Goal: Task Accomplishment & Management: Manage account settings

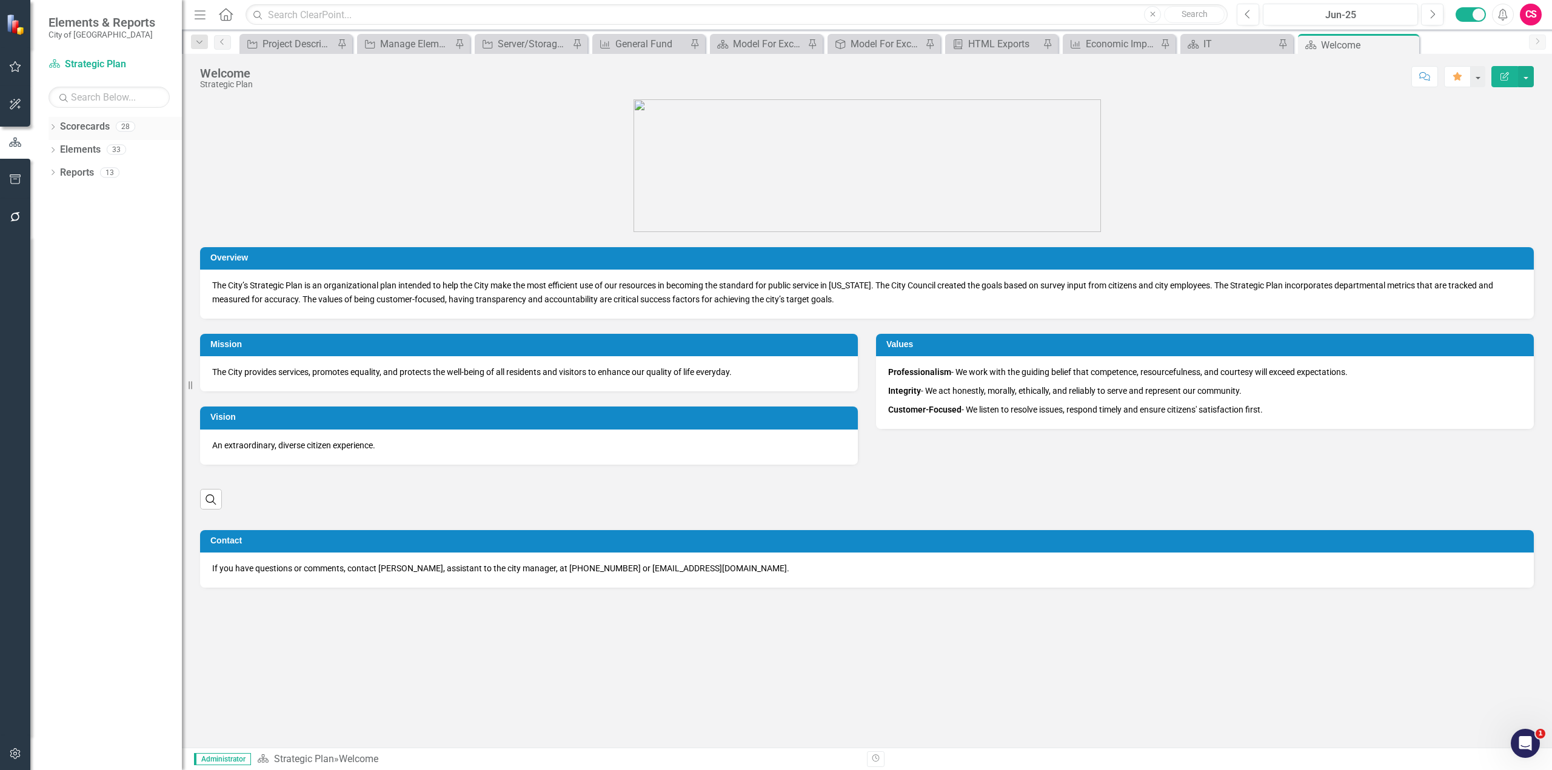
click at [53, 126] on icon "Dropdown" at bounding box center [52, 128] width 8 height 7
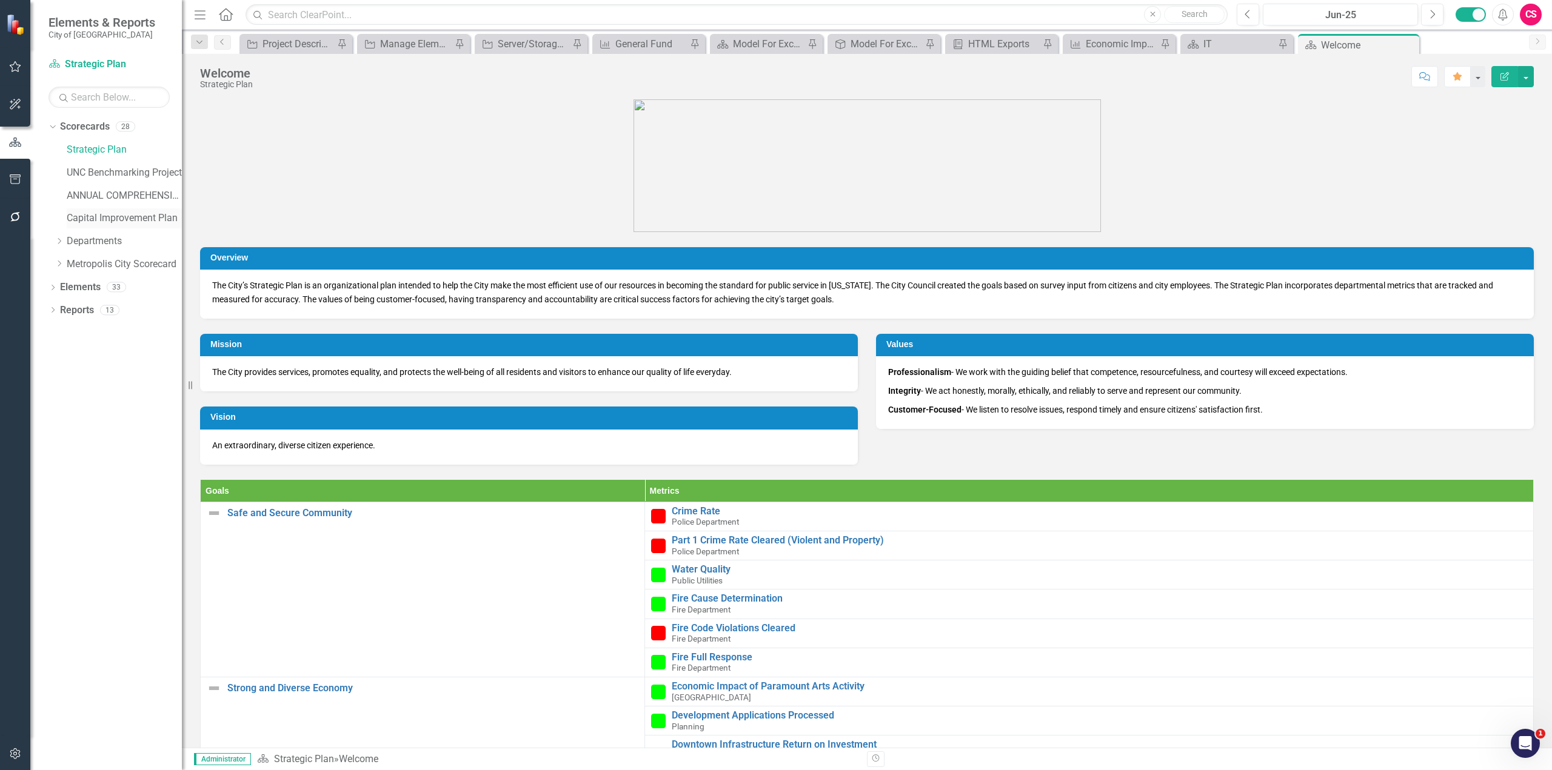
click at [112, 215] on link "Capital Improvement Plan" at bounding box center [124, 219] width 115 height 14
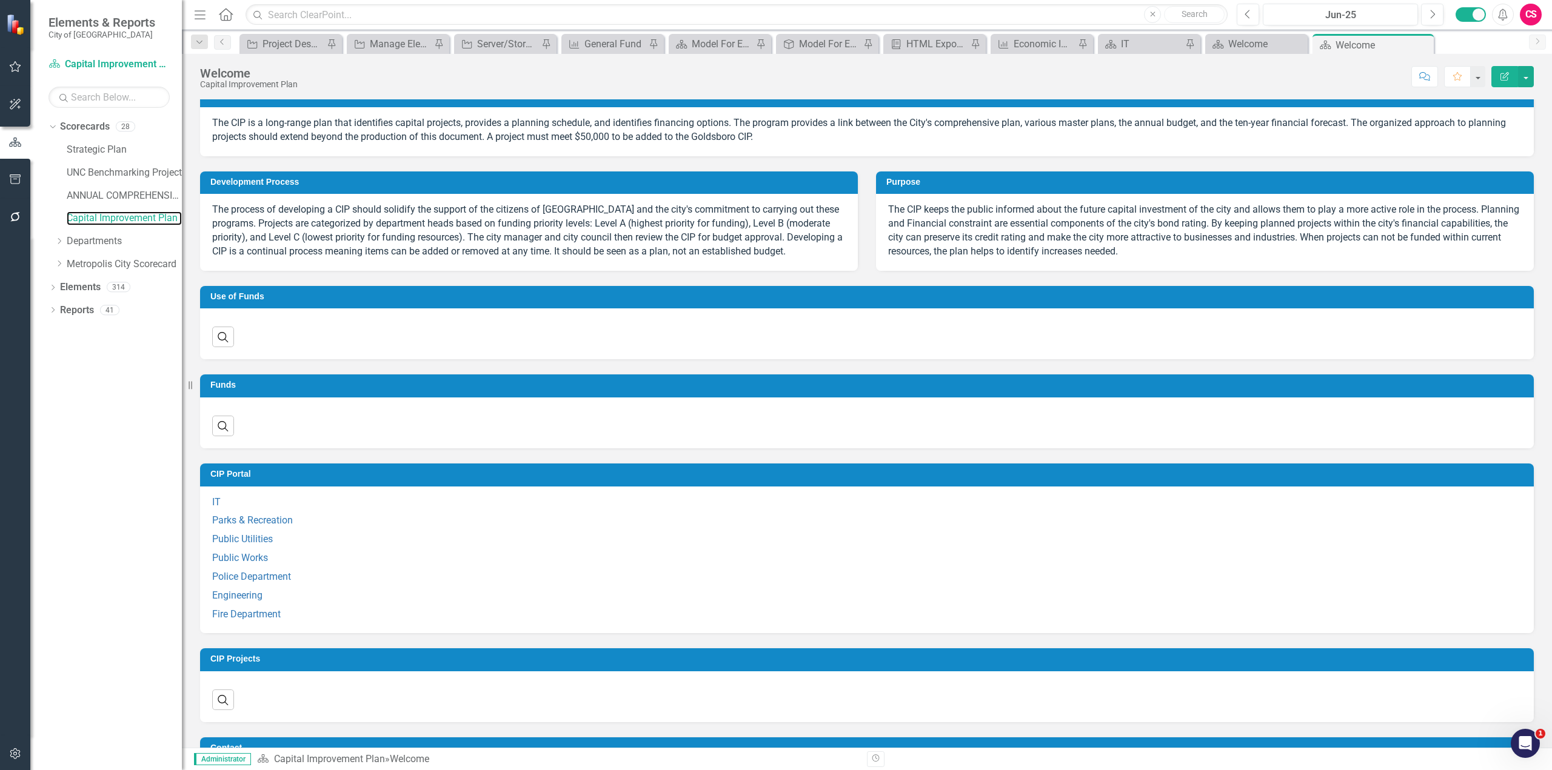
scroll to position [258, 0]
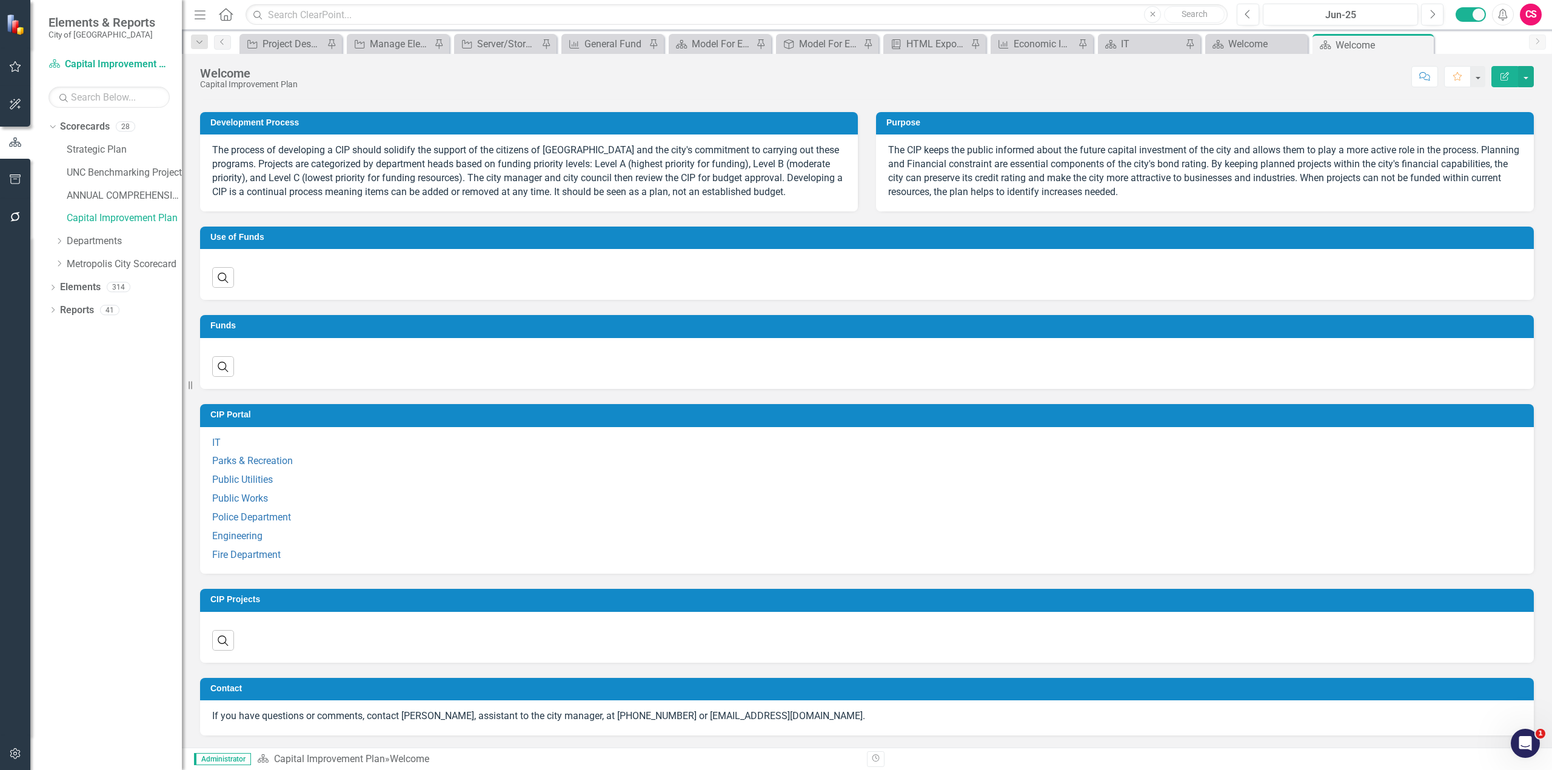
click at [435, 600] on h3 "CIP Projects" at bounding box center [868, 599] width 1317 height 9
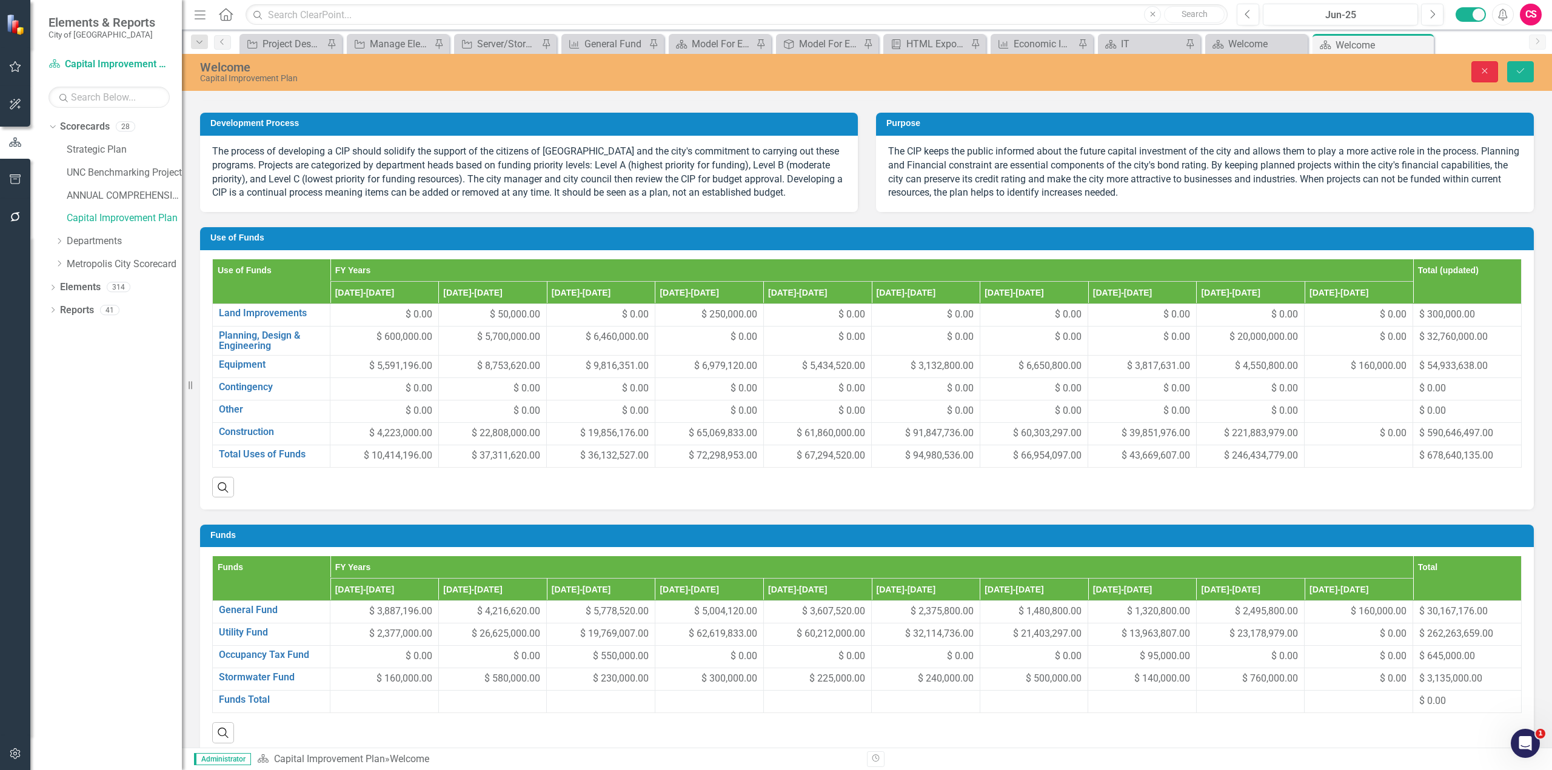
click at [1489, 75] on icon "Close" at bounding box center [1484, 71] width 11 height 8
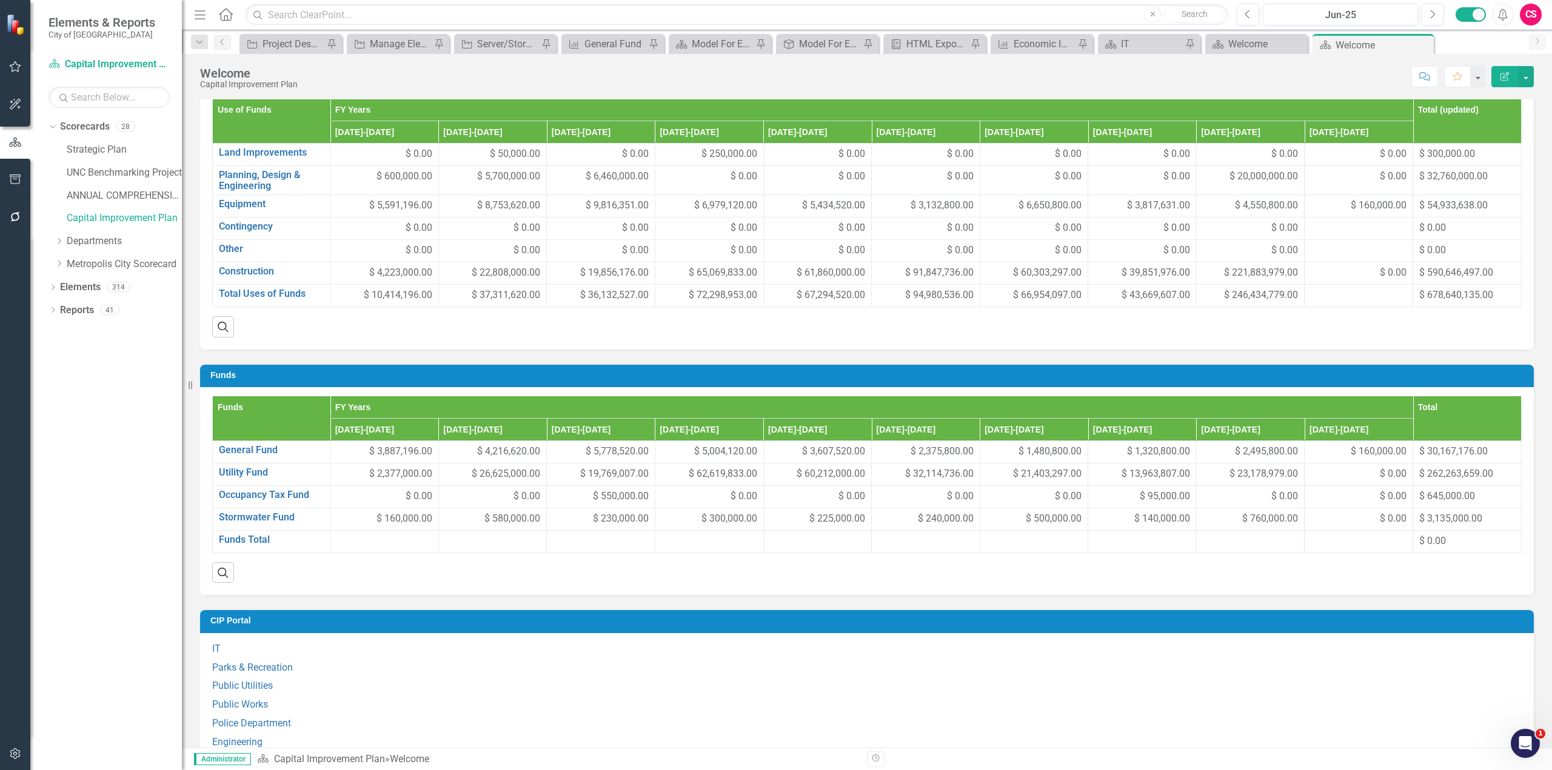
scroll to position [727, 0]
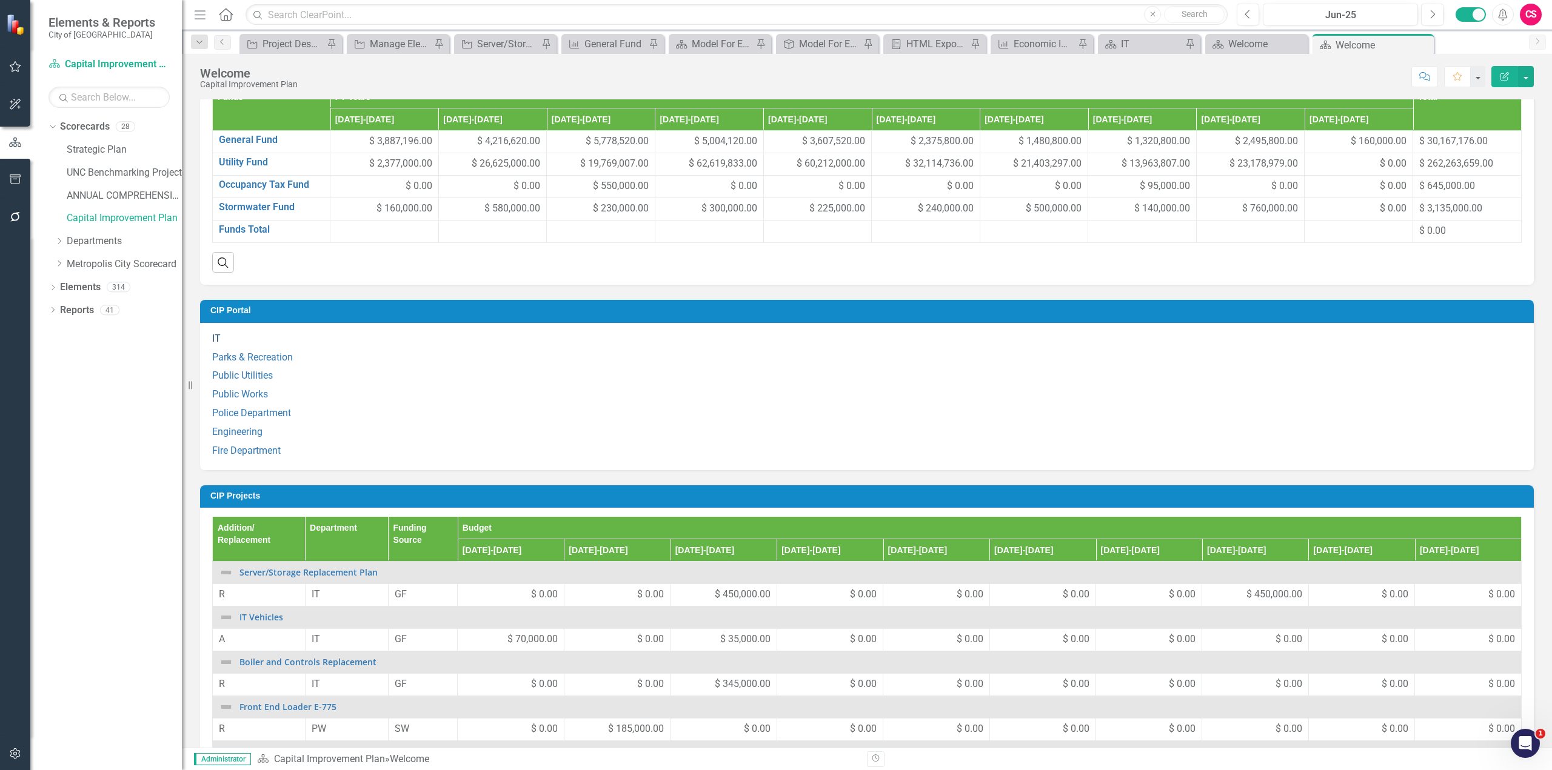
click at [217, 338] on link "IT" at bounding box center [216, 339] width 8 height 12
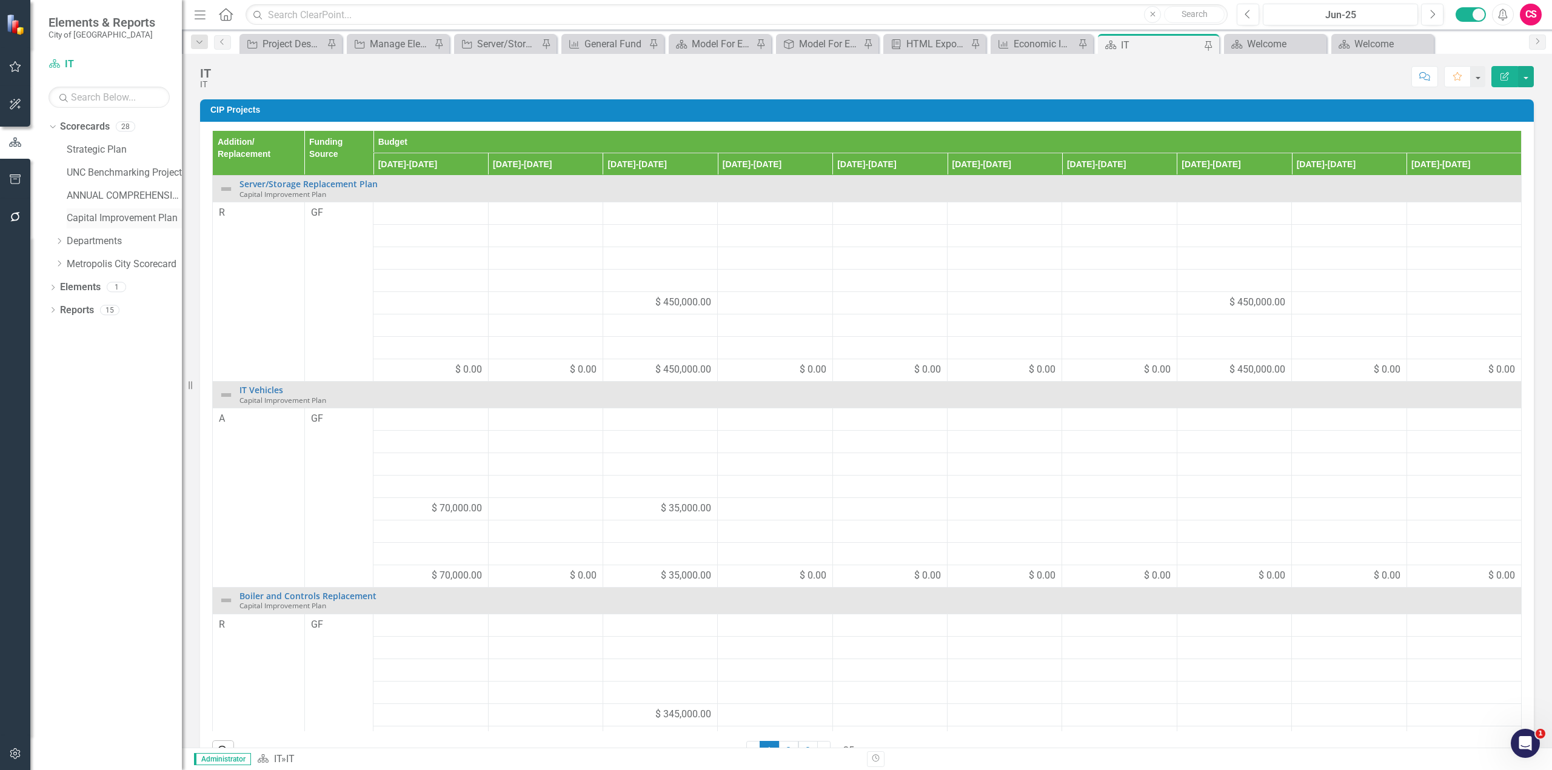
click at [102, 213] on link "Capital Improvement Plan" at bounding box center [124, 219] width 115 height 14
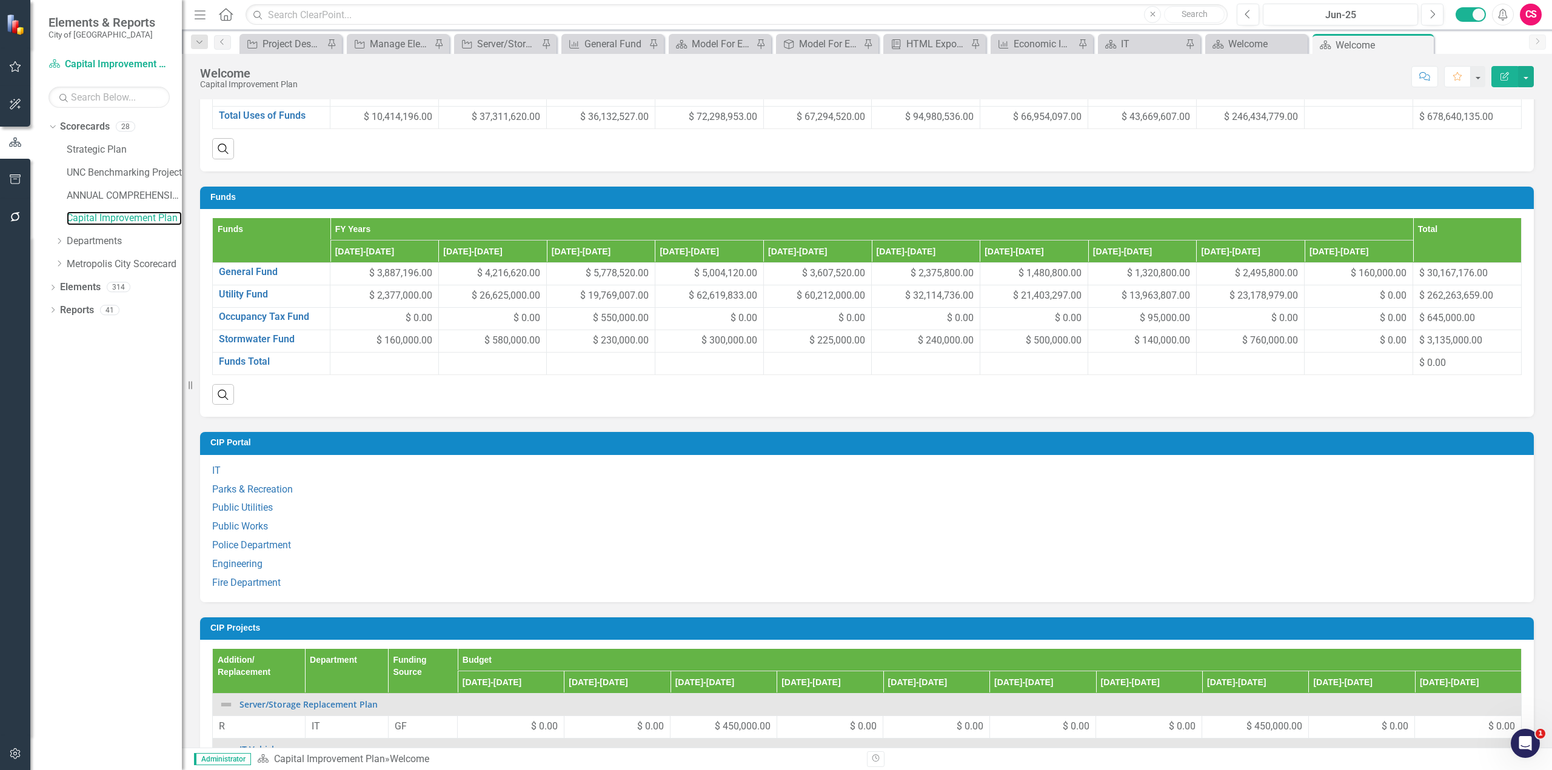
scroll to position [909, 0]
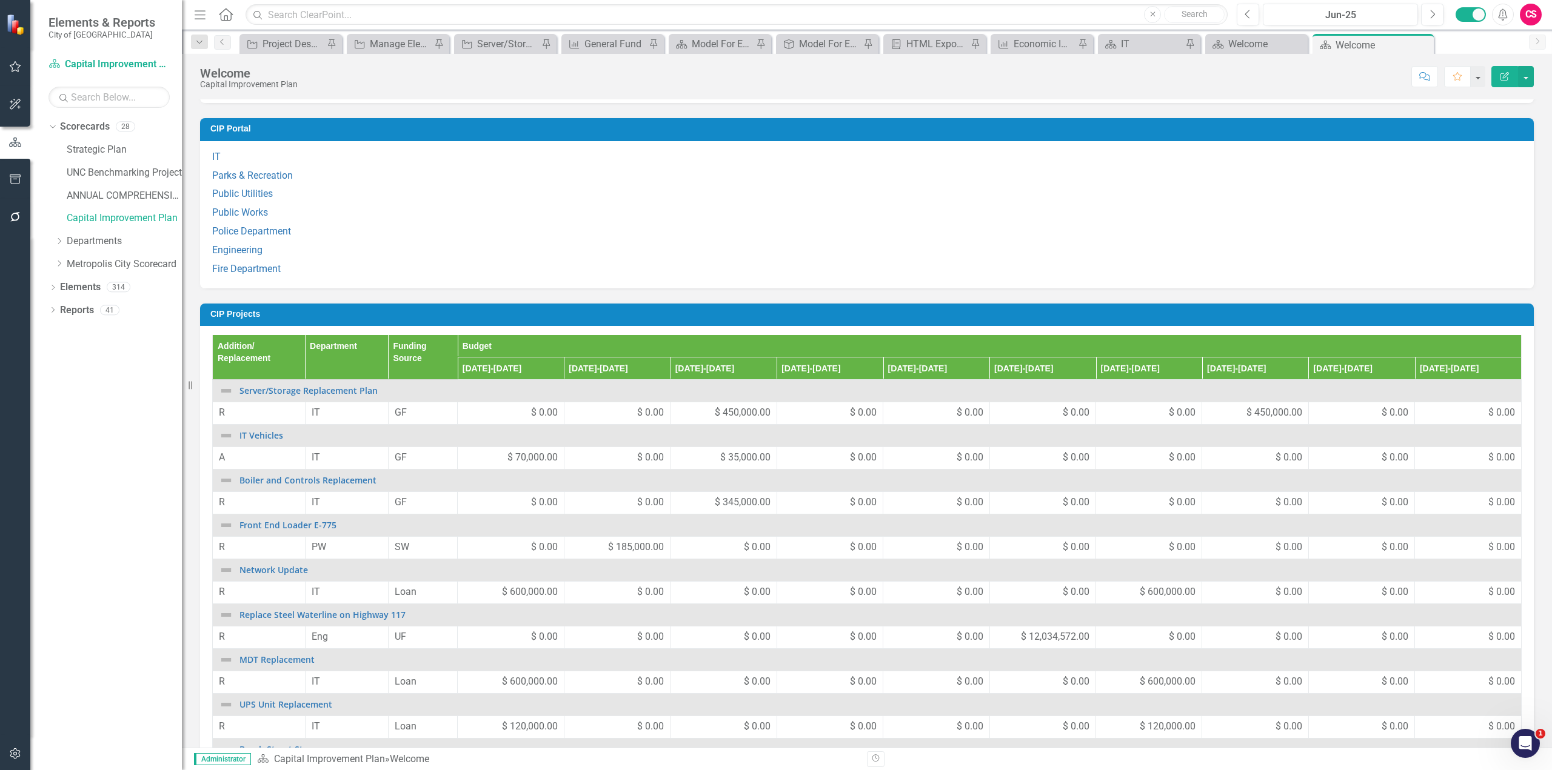
click at [322, 313] on h3 "CIP Projects" at bounding box center [868, 314] width 1317 height 9
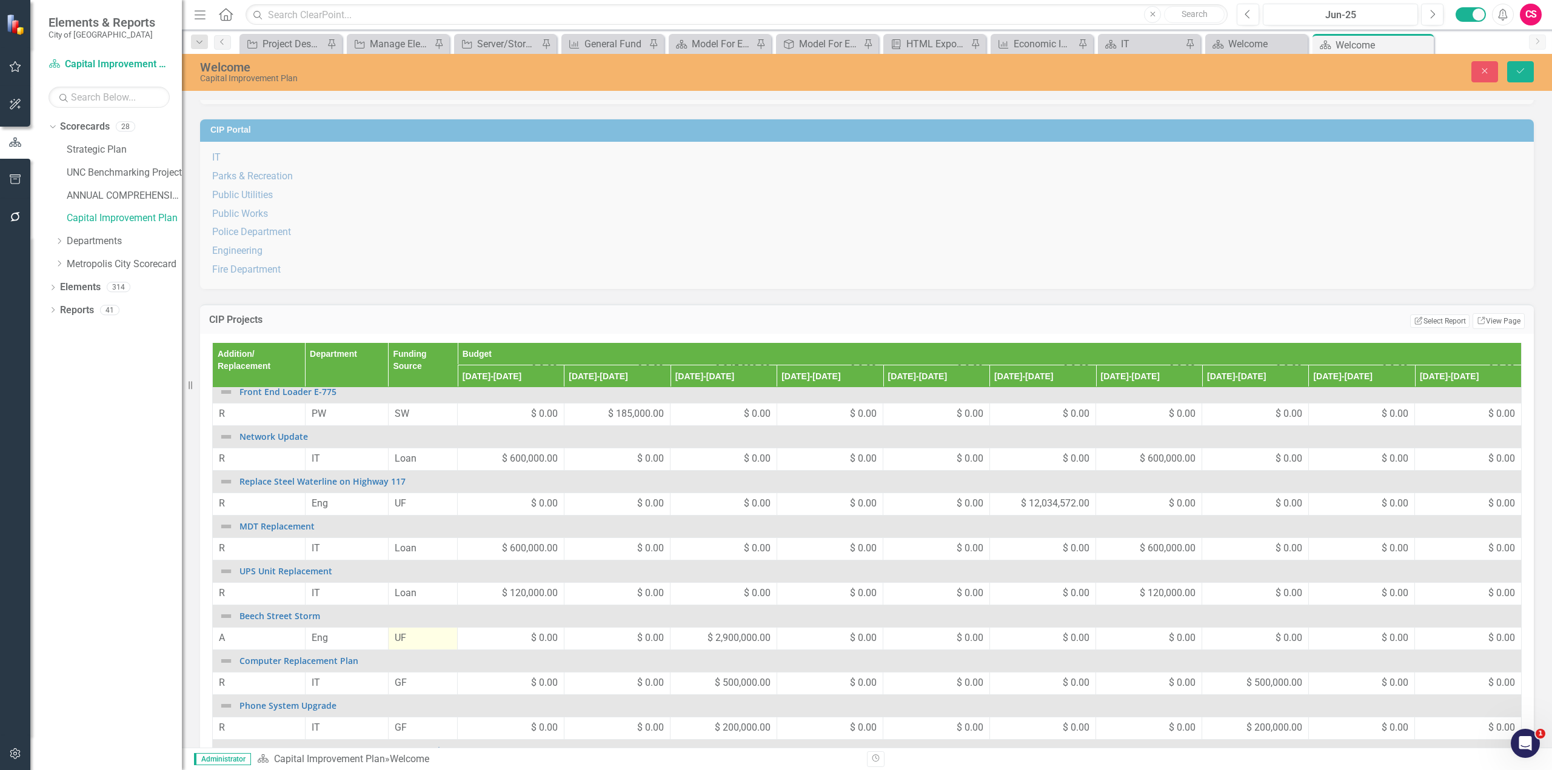
scroll to position [0, 0]
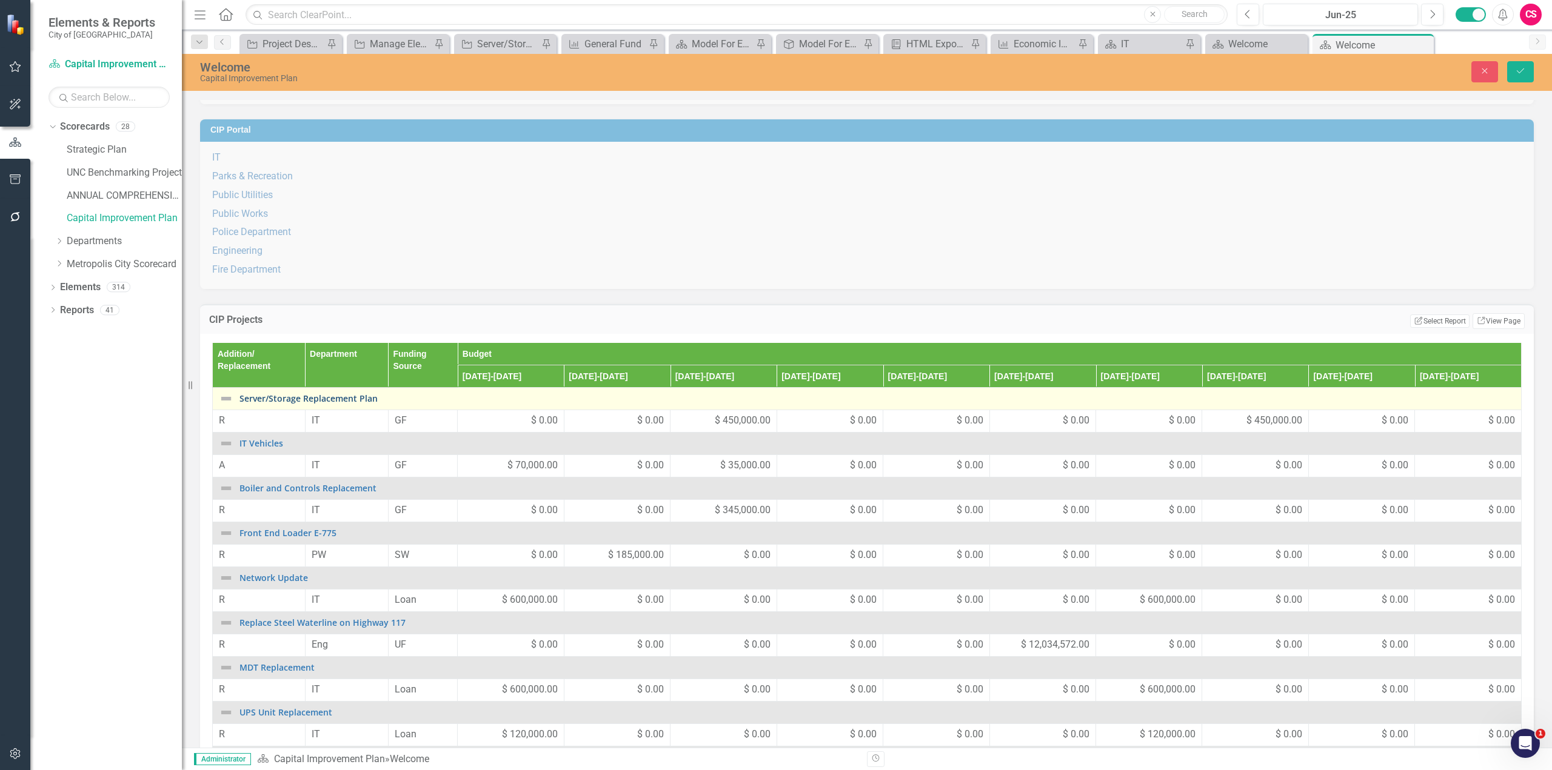
click at [295, 399] on link "Server/Storage Replacement Plan" at bounding box center [876, 398] width 1275 height 9
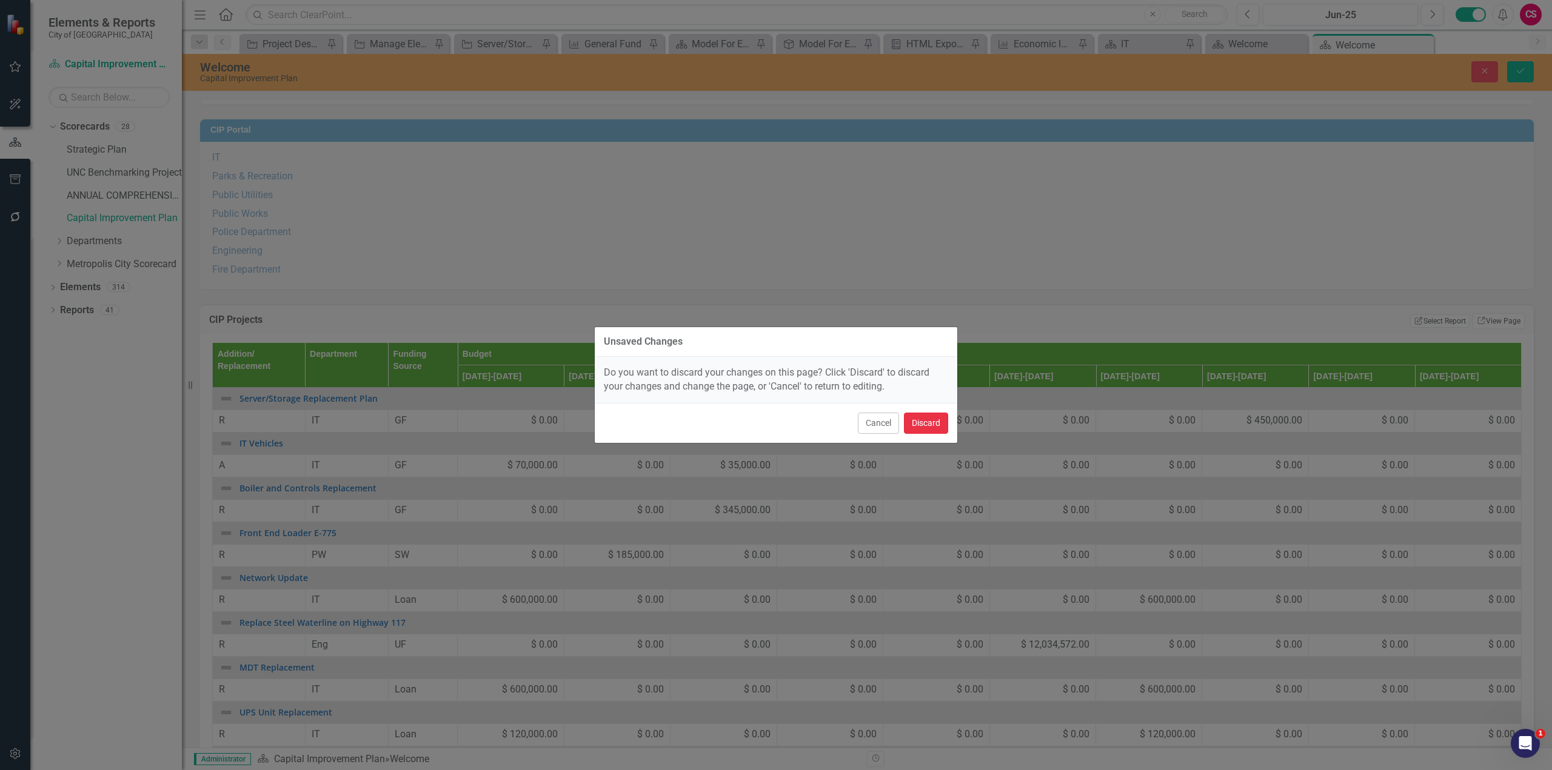
click at [938, 425] on button "Discard" at bounding box center [926, 423] width 44 height 21
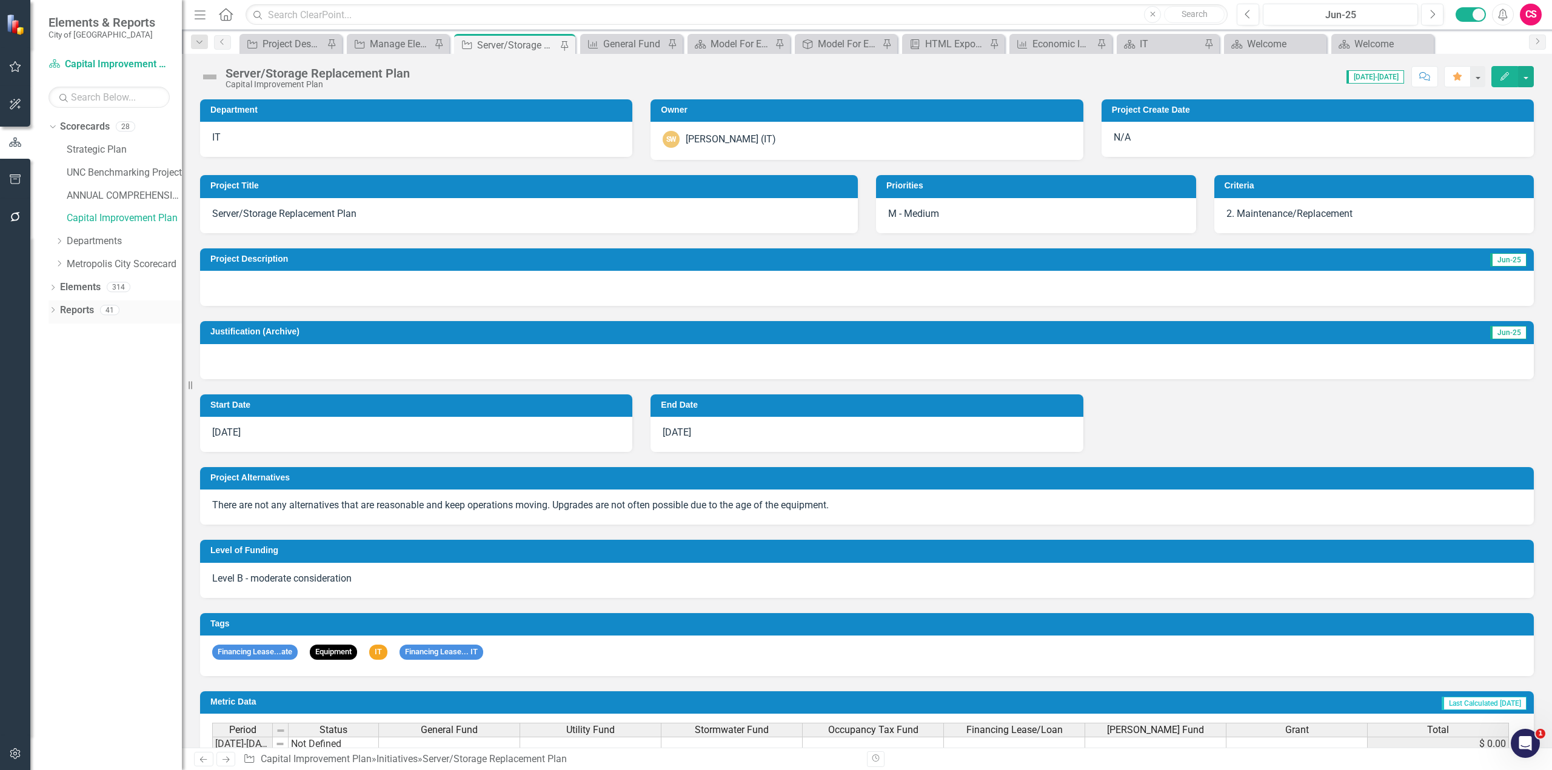
click at [76, 307] on link "Reports" at bounding box center [77, 311] width 34 height 14
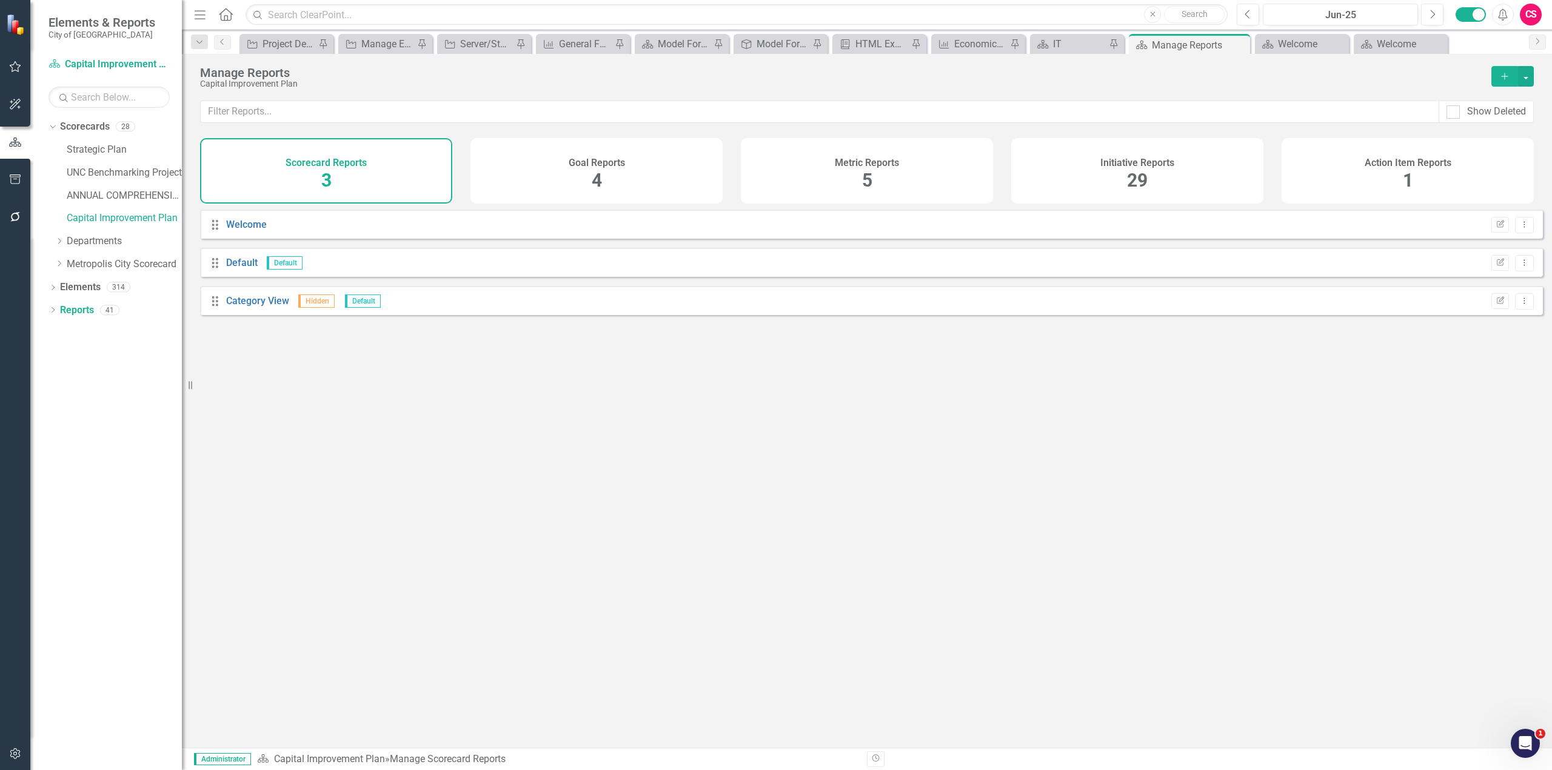
click at [1086, 163] on div "Initiative Reports 29" at bounding box center [1137, 170] width 252 height 65
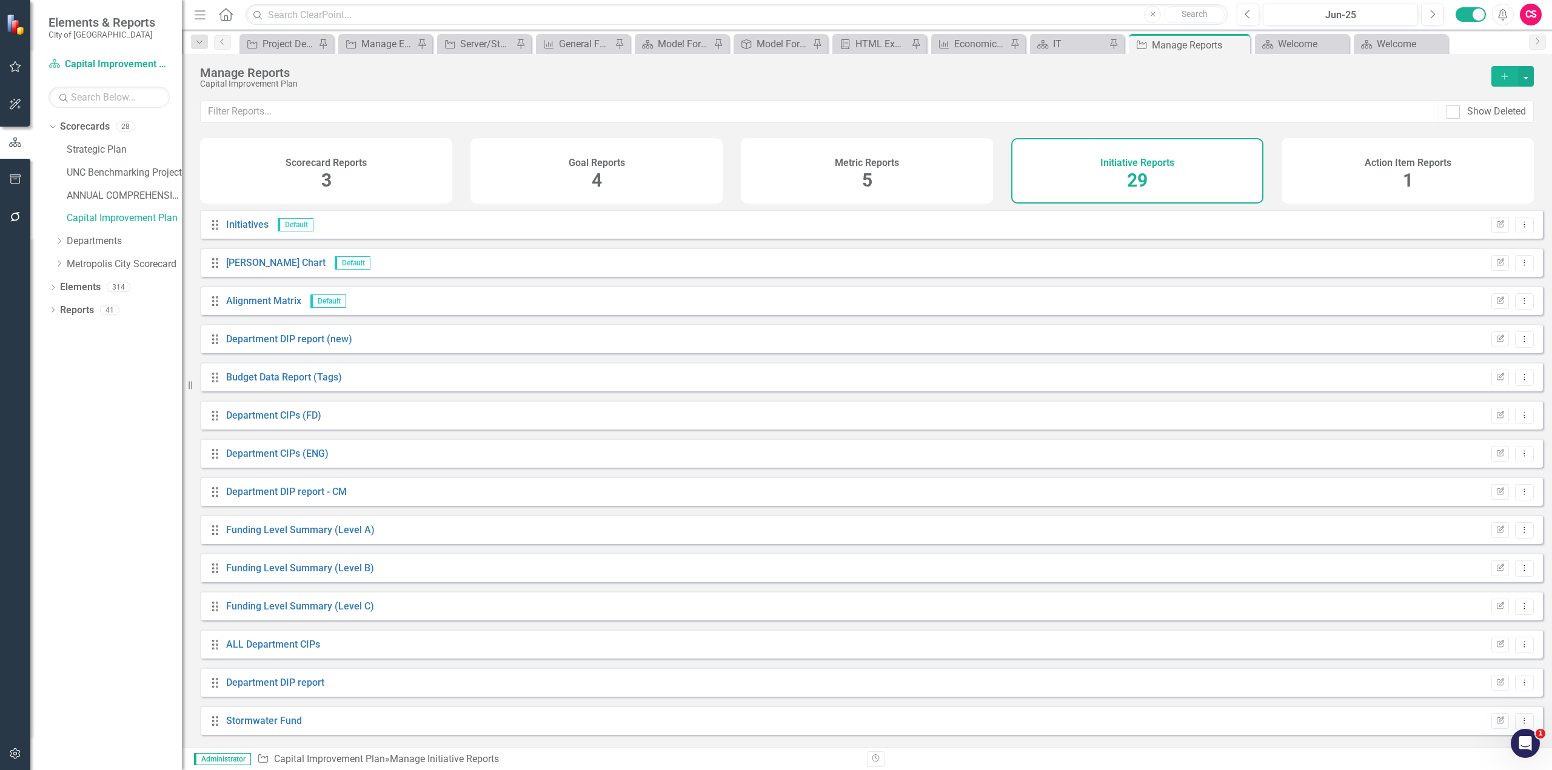
scroll to position [182, 0]
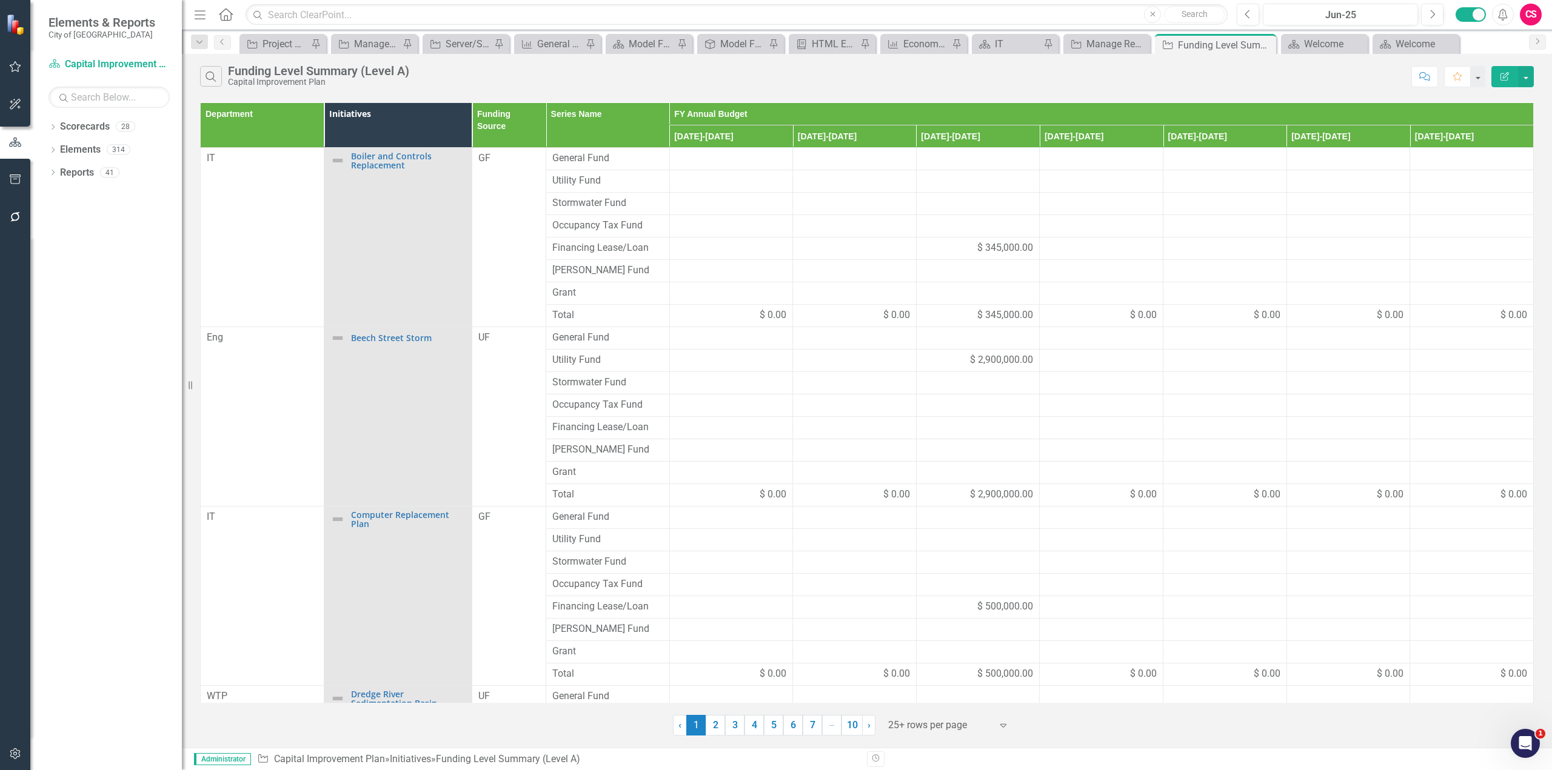
click at [512, 139] on th "Funding Source" at bounding box center [509, 125] width 74 height 45
click at [512, 139] on th "Funding Source Sort Ascending" at bounding box center [509, 125] width 74 height 45
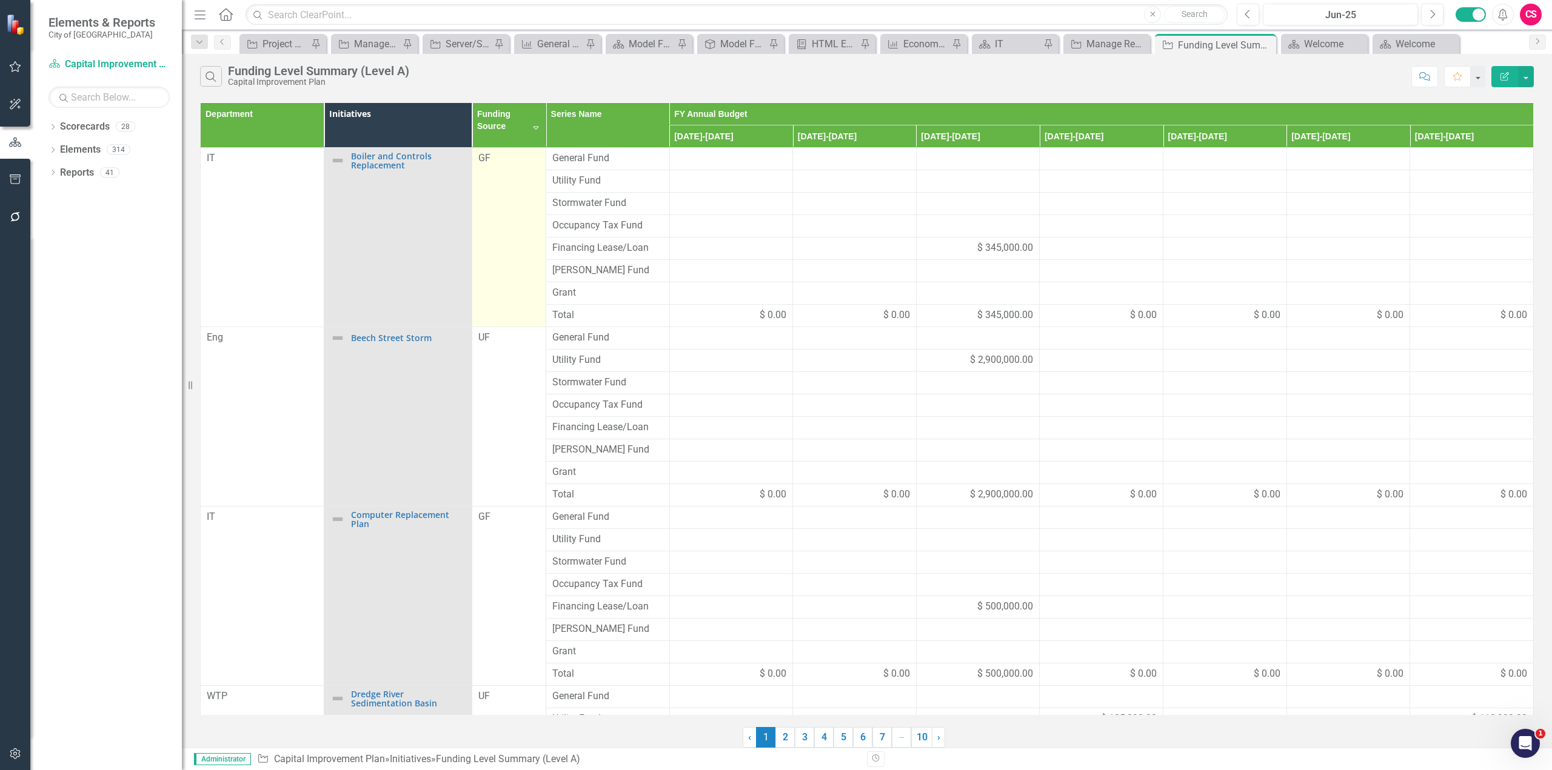
click at [510, 182] on td "GF" at bounding box center [509, 236] width 74 height 179
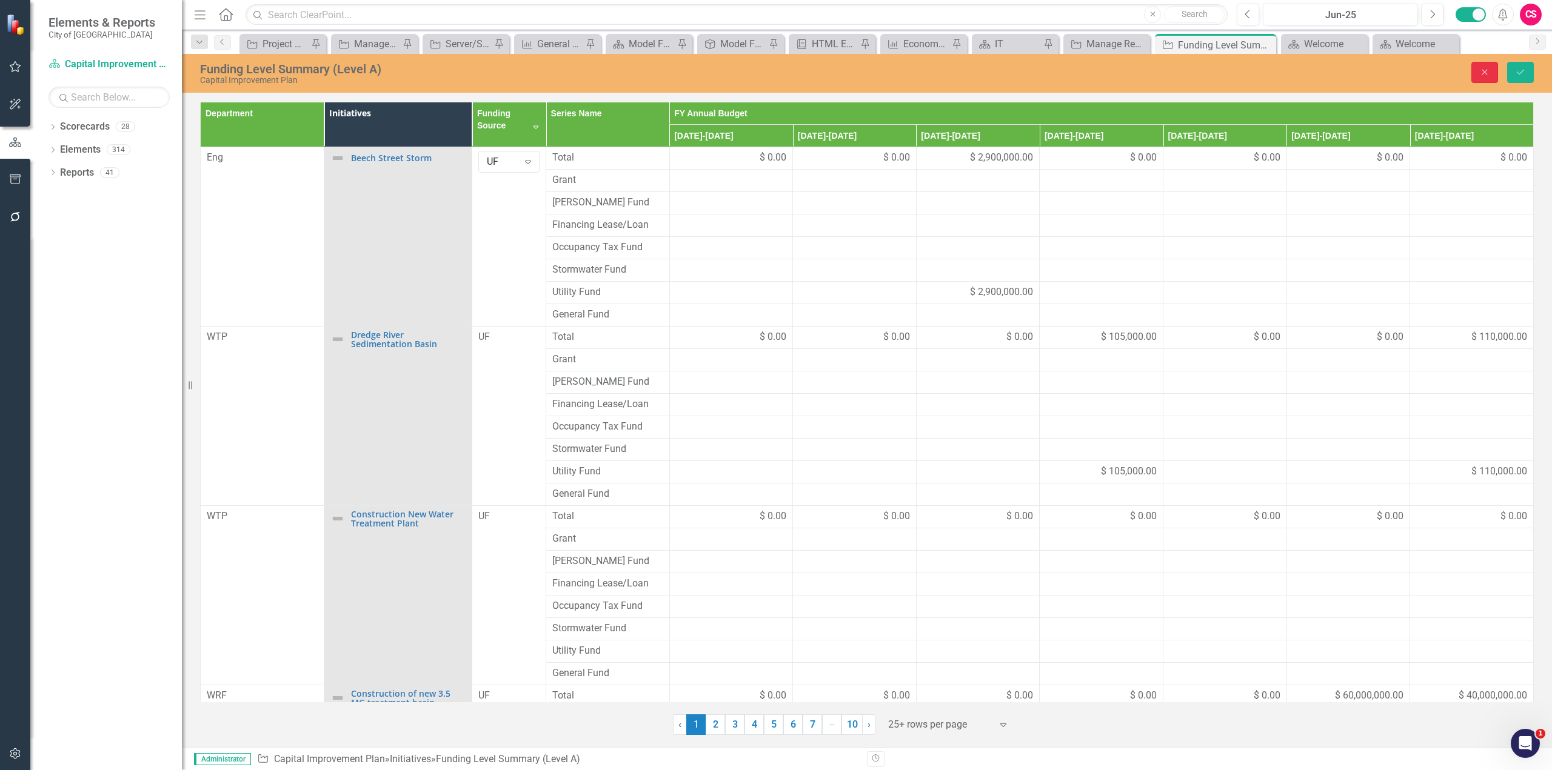
click at [1490, 72] on icon "Close" at bounding box center [1484, 72] width 11 height 8
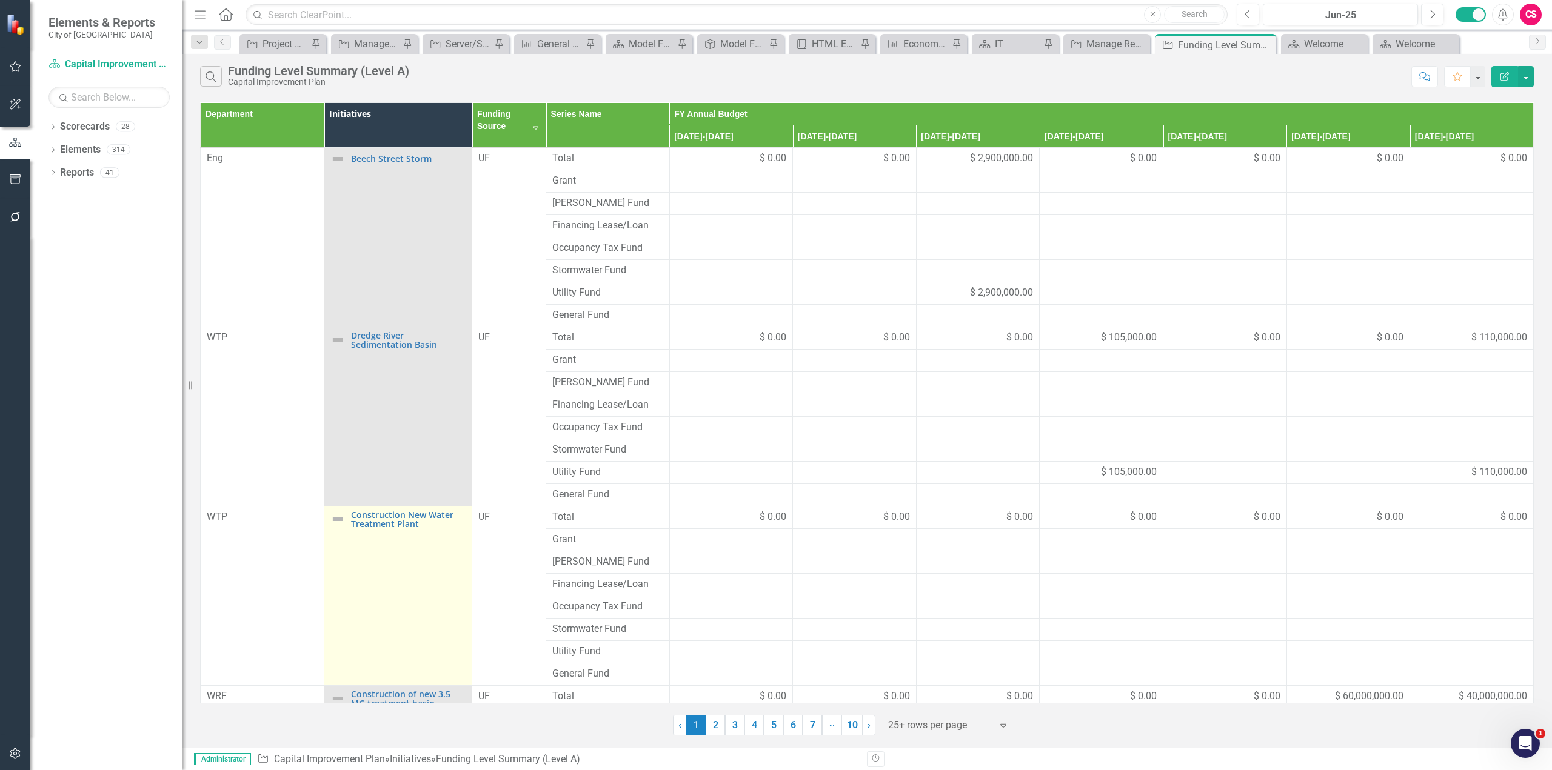
scroll to position [162, 0]
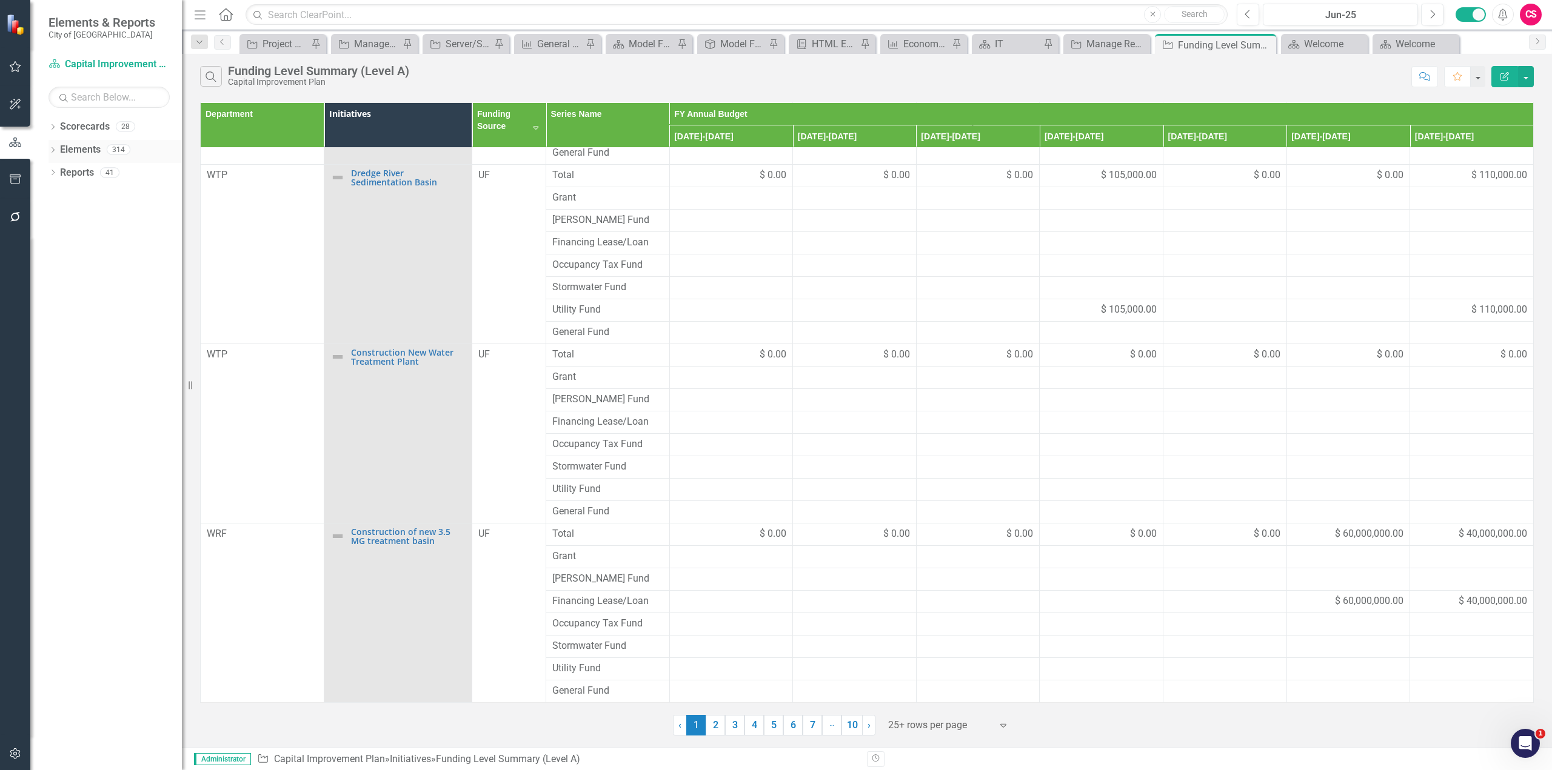
click at [81, 144] on link "Elements" at bounding box center [80, 150] width 41 height 14
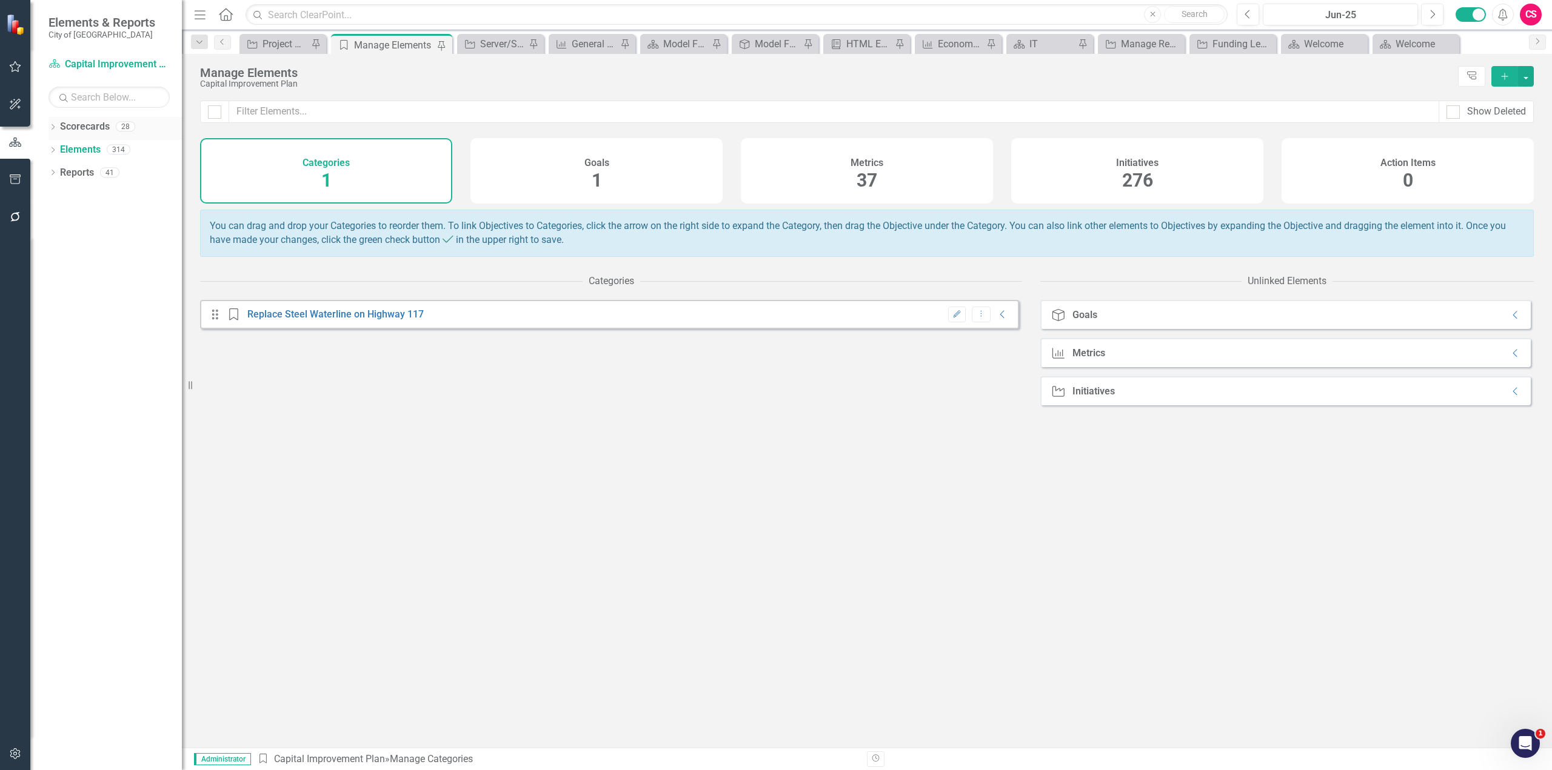
click at [52, 125] on icon "Dropdown" at bounding box center [52, 128] width 8 height 7
click at [118, 211] on div "Capital Improvement Plan" at bounding box center [124, 218] width 115 height 20
click at [142, 219] on link "Capital Improvement Plan" at bounding box center [124, 219] width 115 height 14
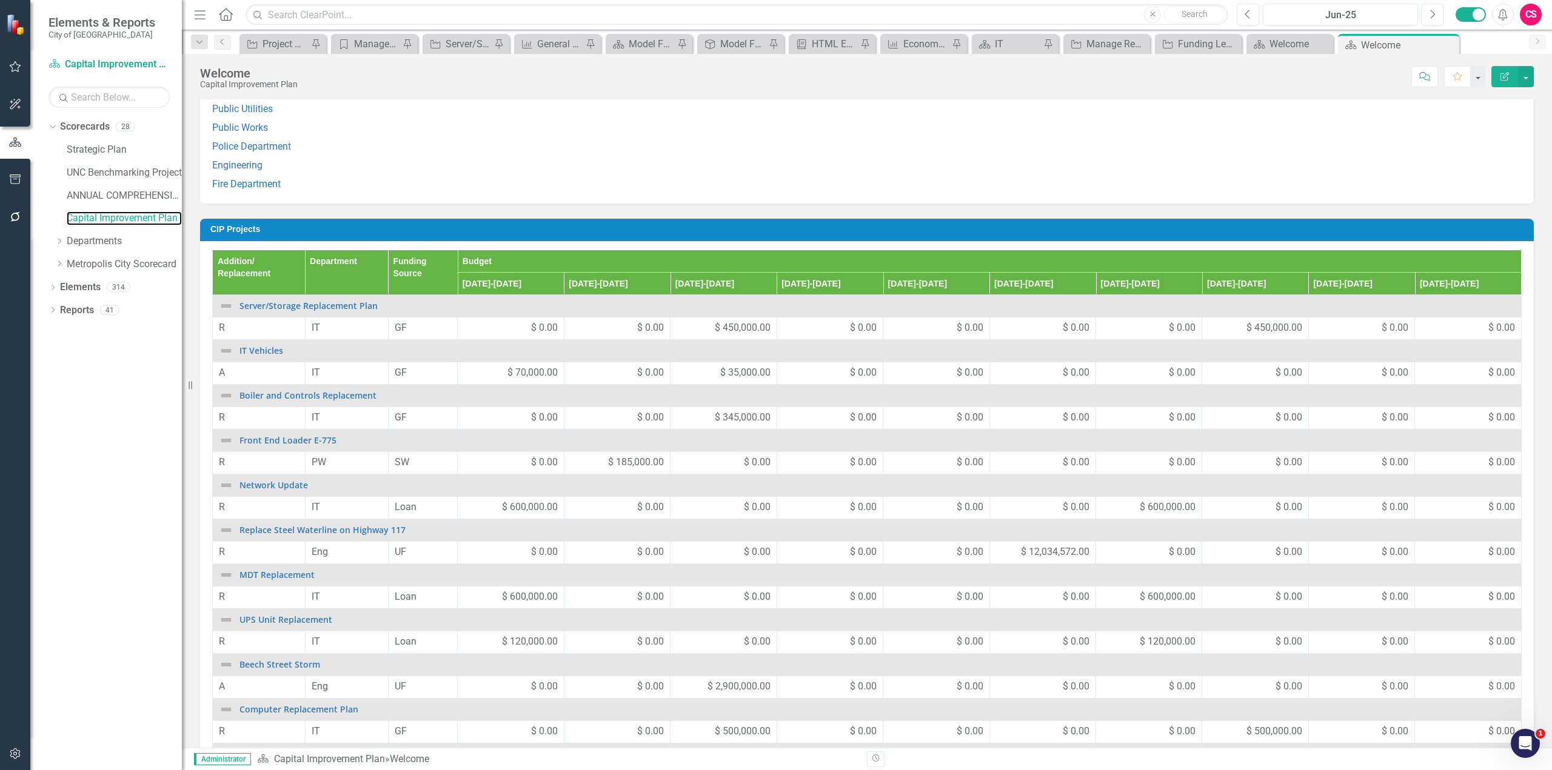
scroll to position [1021, 0]
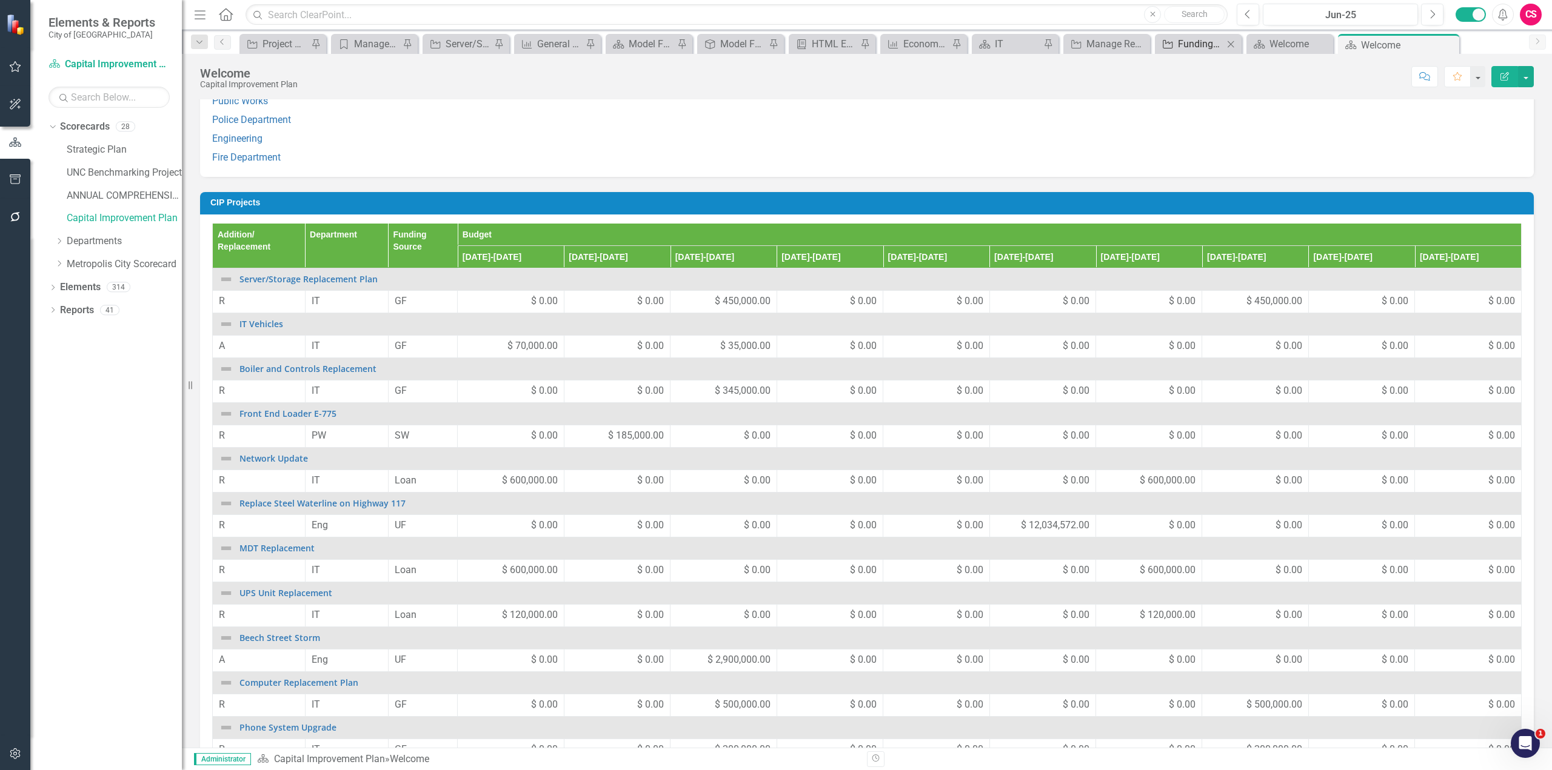
click at [1199, 47] on div "Funding Level Summary (Level A)" at bounding box center [1200, 43] width 45 height 15
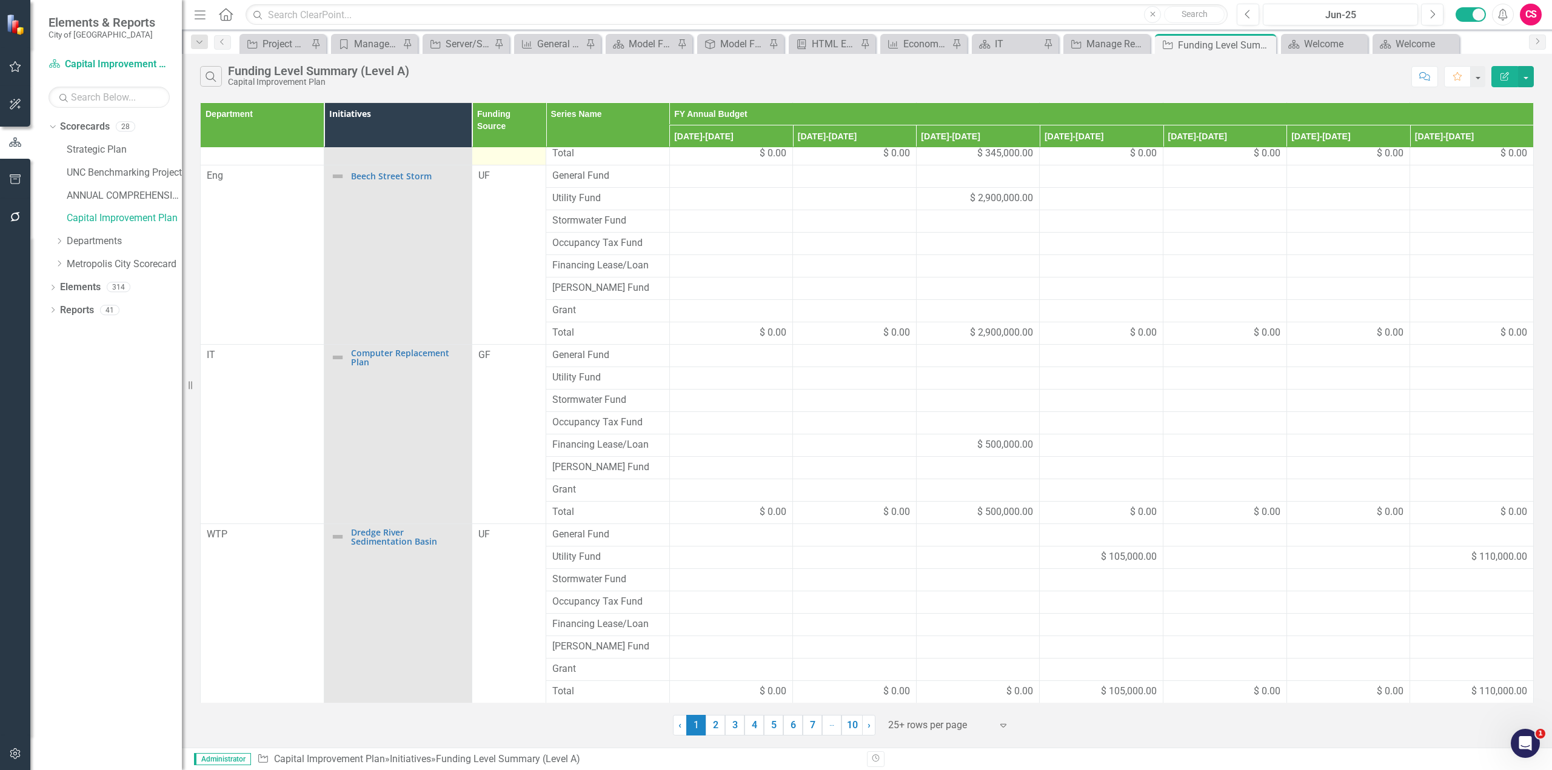
scroll to position [162, 0]
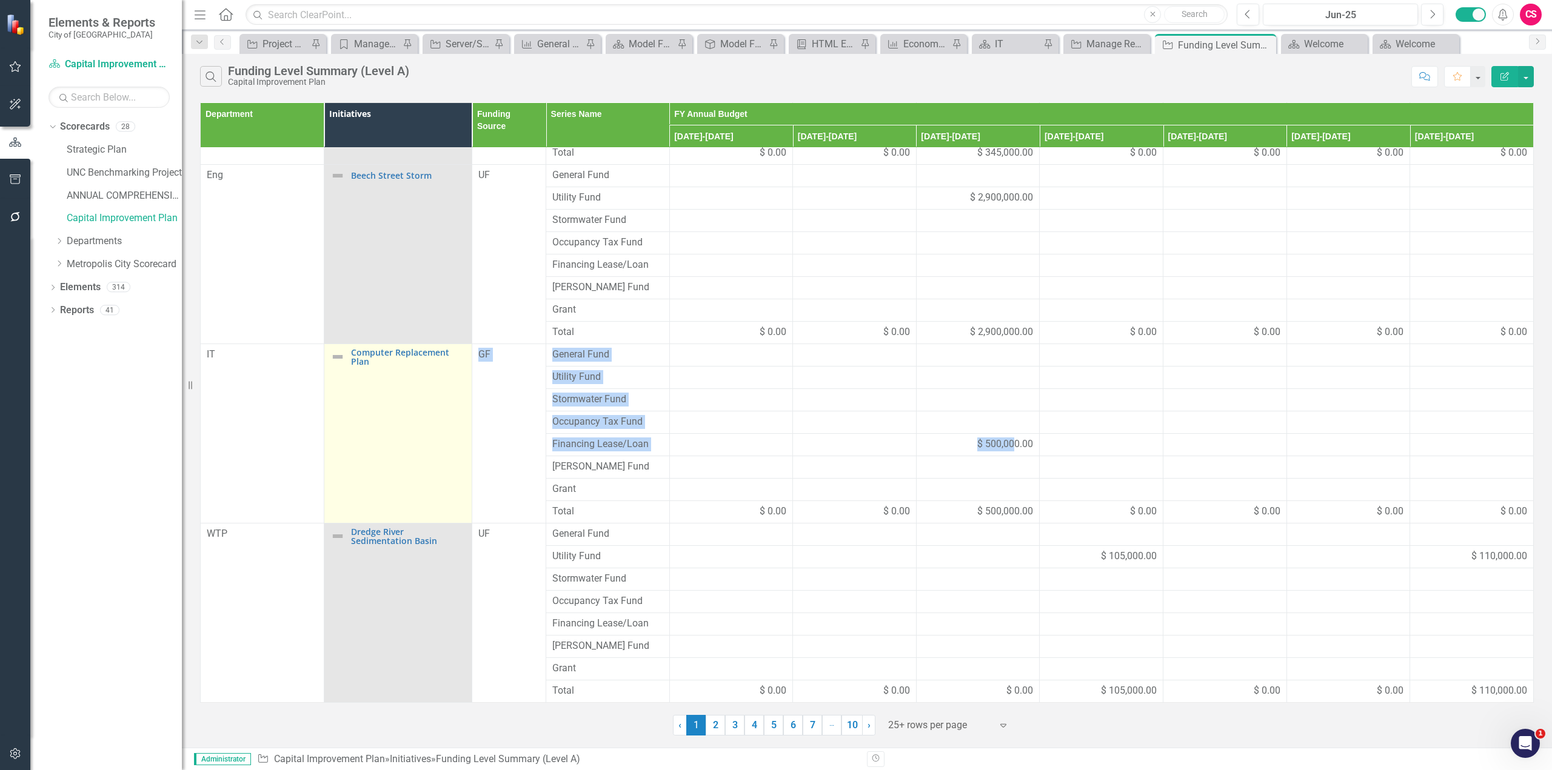
drag, startPoint x: 1007, startPoint y: 447, endPoint x: 439, endPoint y: 367, distance: 573.6
click at [439, 367] on tbody "IT Boiler and Controls Replacement Link Map View Link Map Edit Edit Initiative …" at bounding box center [867, 344] width 1333 height 718
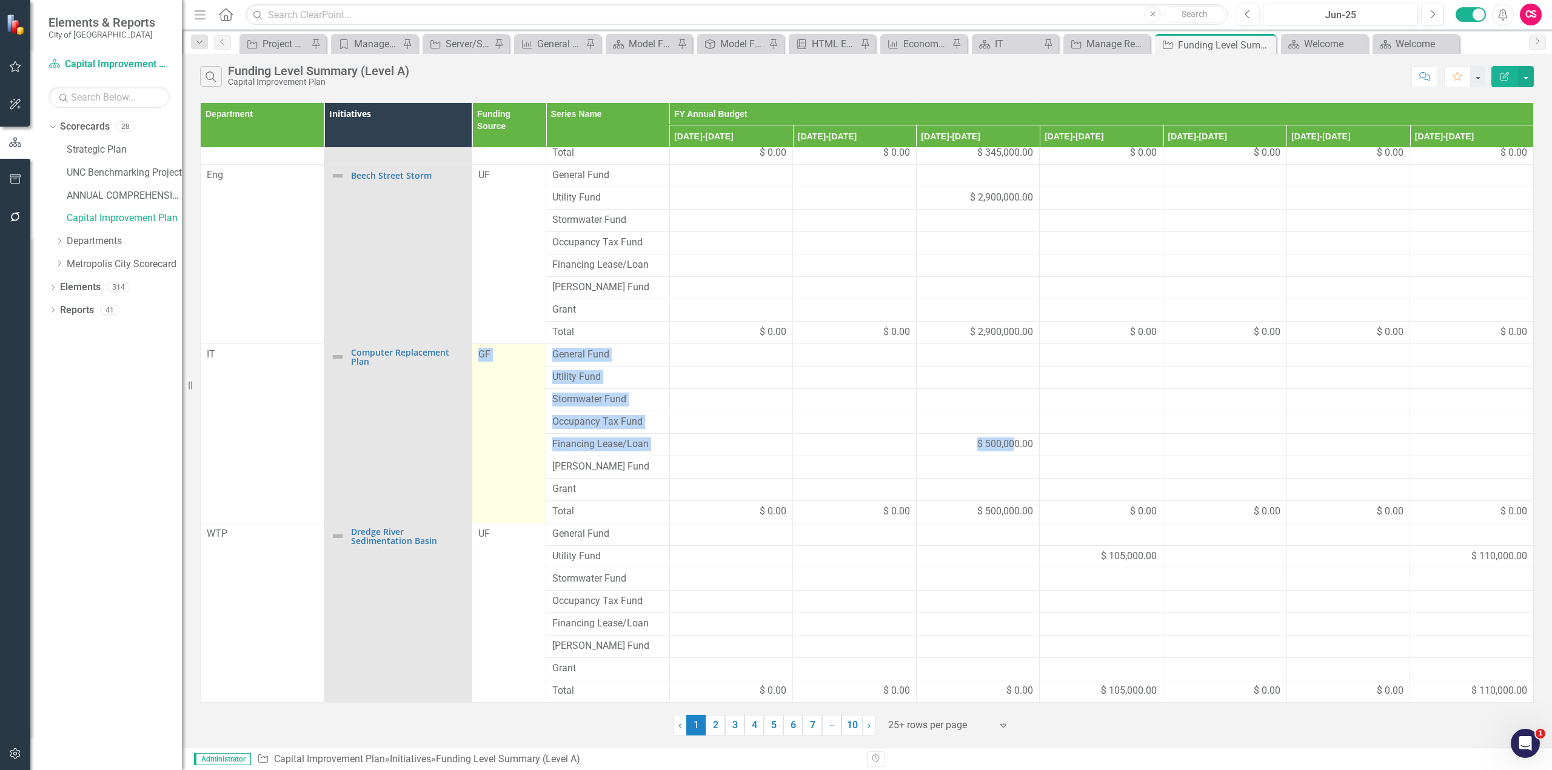
click at [530, 425] on td "GF" at bounding box center [509, 433] width 74 height 179
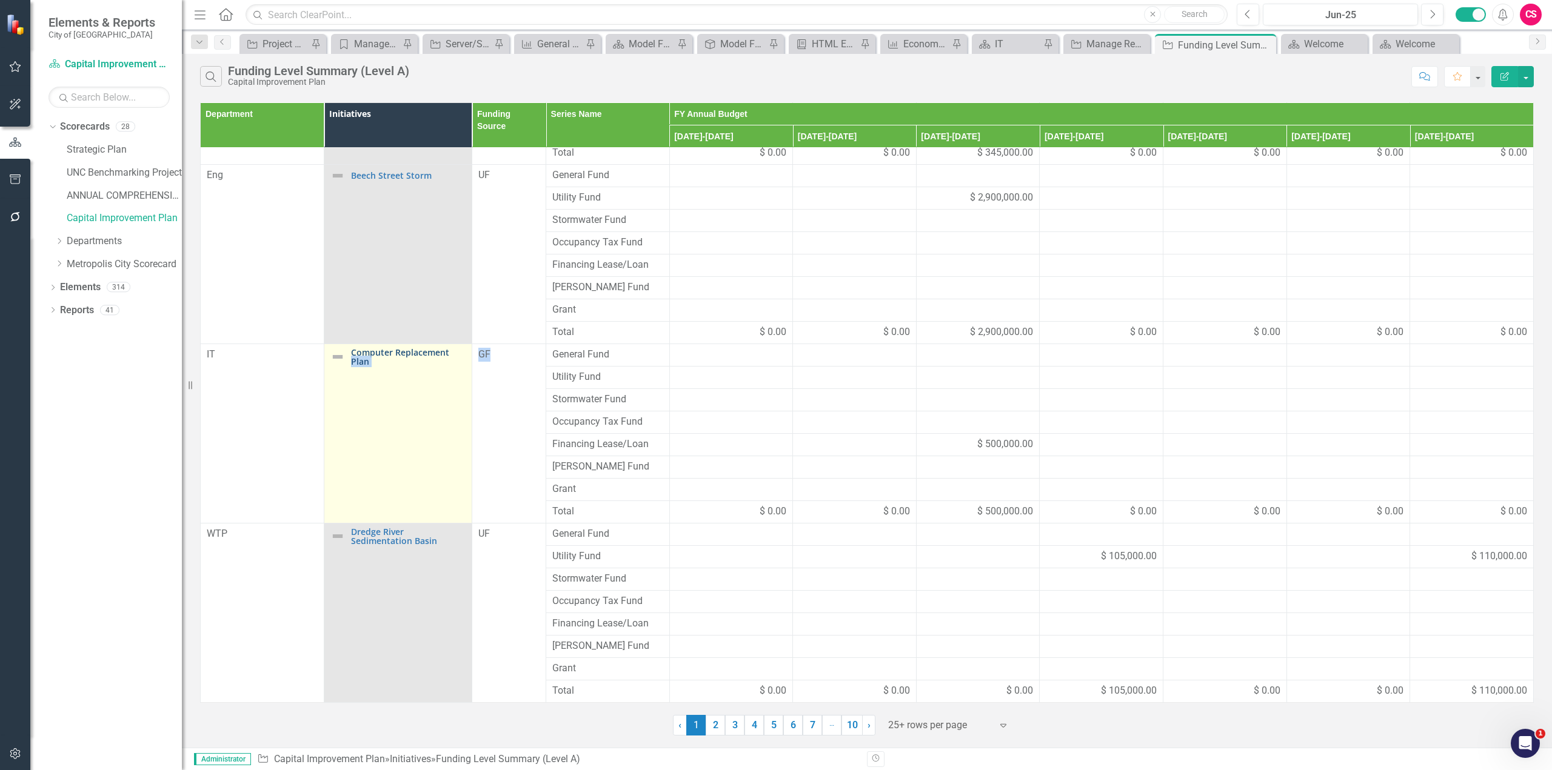
drag, startPoint x: 497, startPoint y: 355, endPoint x: 456, endPoint y: 352, distance: 41.3
click at [456, 352] on tr "IT Computer Replacement Plan Link Map View Link Map Edit Edit Initiative Link O…" at bounding box center [867, 355] width 1333 height 22
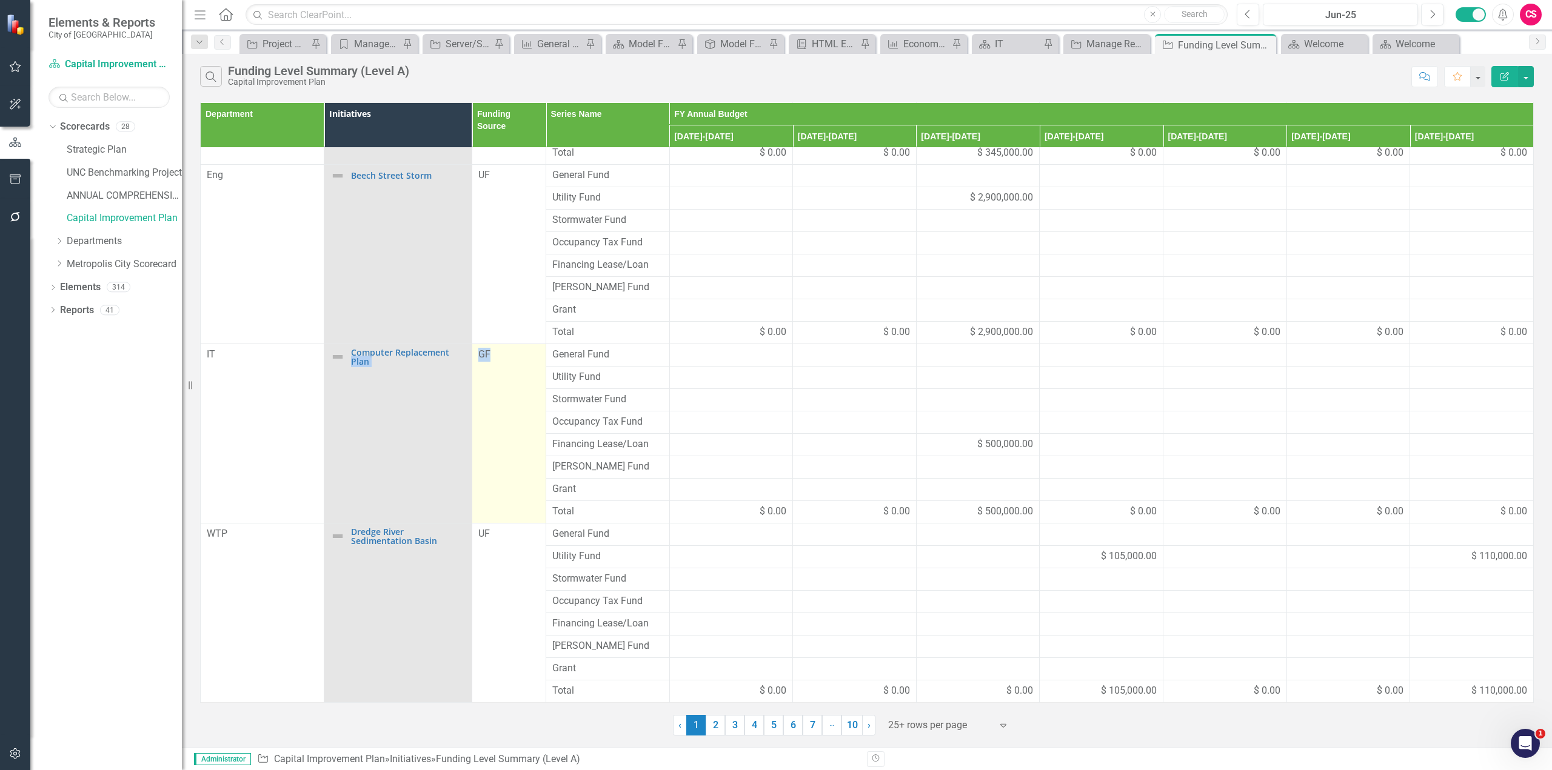
click at [509, 424] on td "GF" at bounding box center [509, 433] width 74 height 179
click at [710, 728] on link "2" at bounding box center [714, 725] width 19 height 21
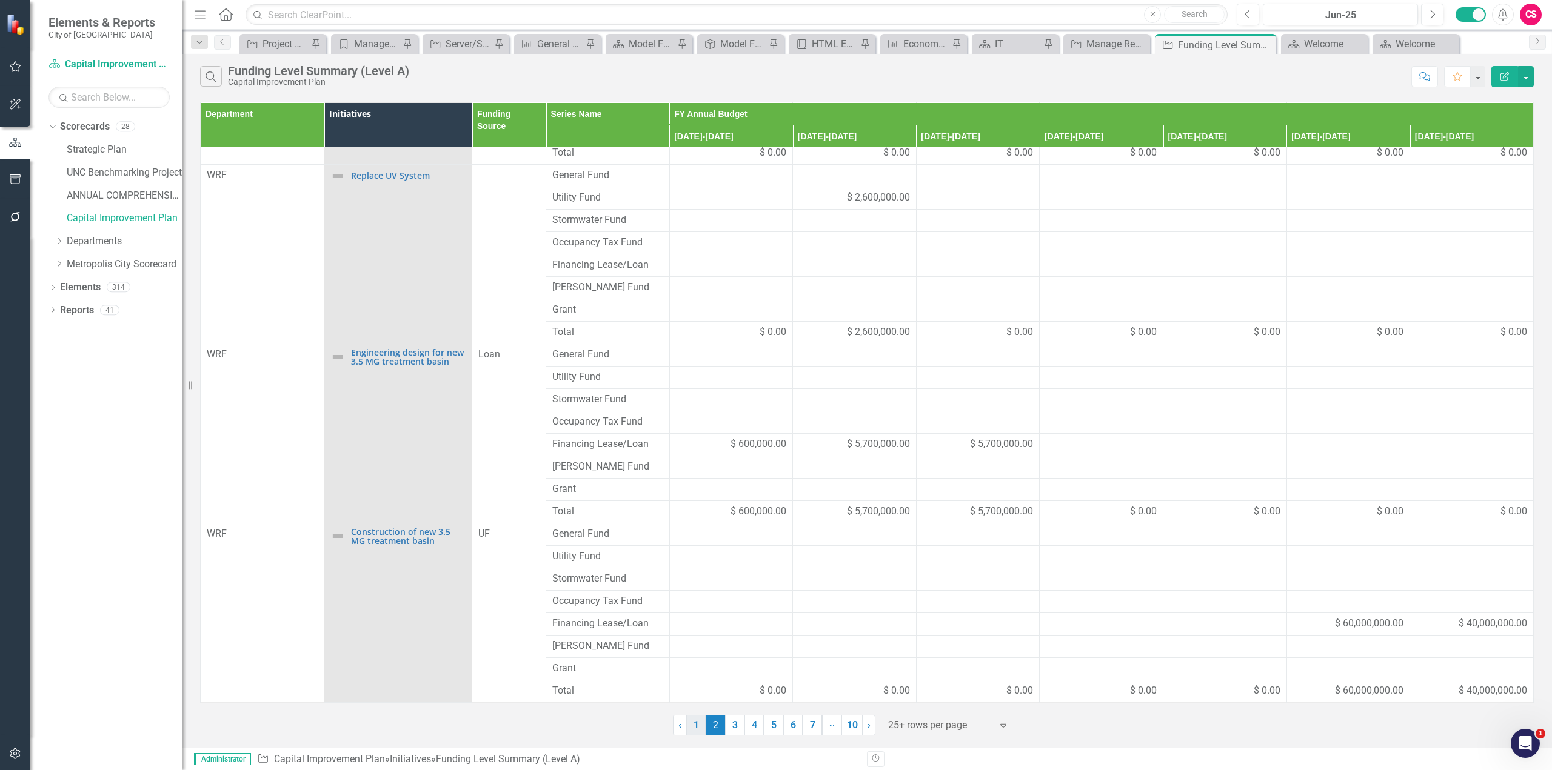
click at [696, 735] on link "1" at bounding box center [695, 725] width 19 height 21
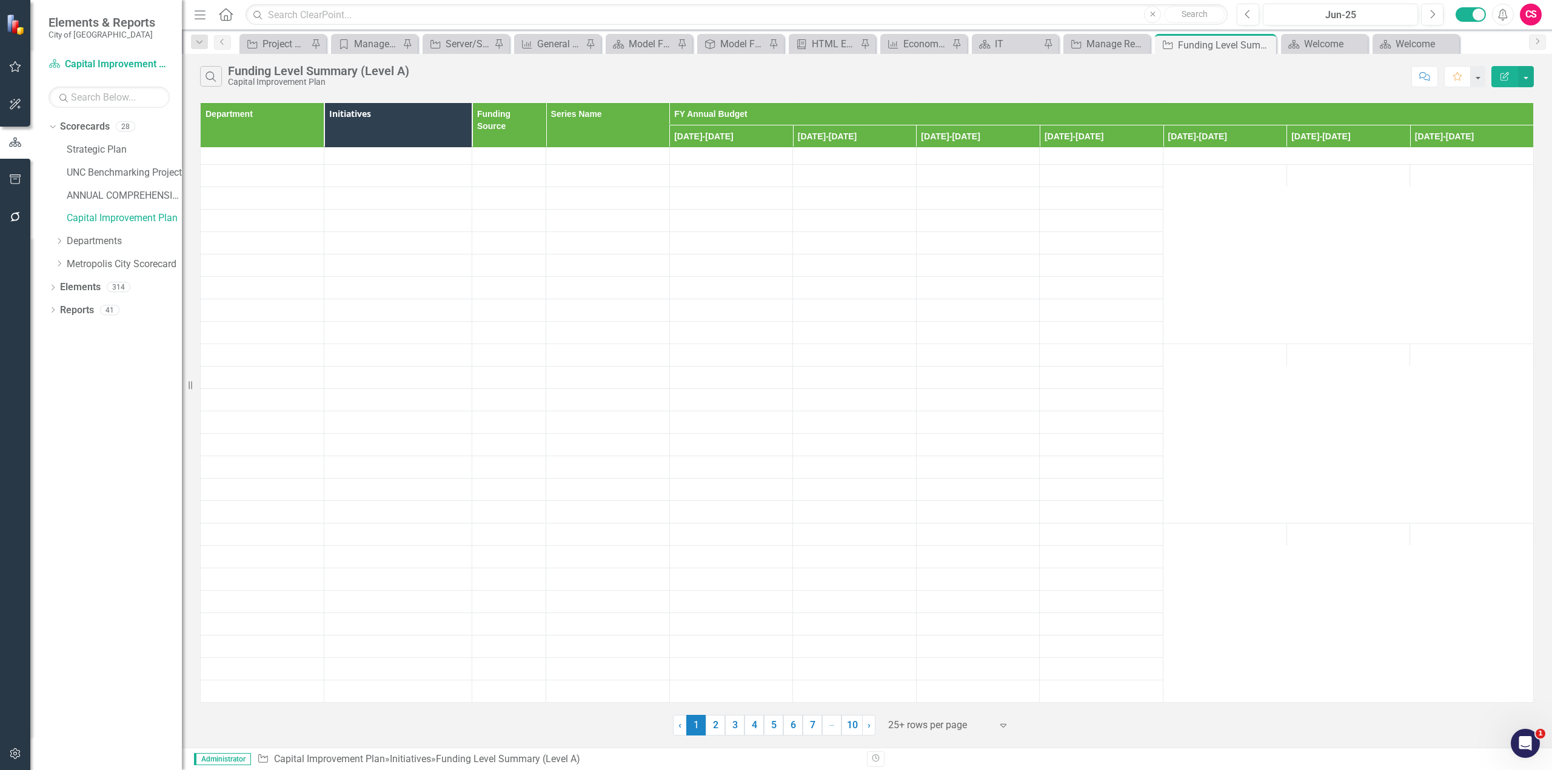
scroll to position [0, 0]
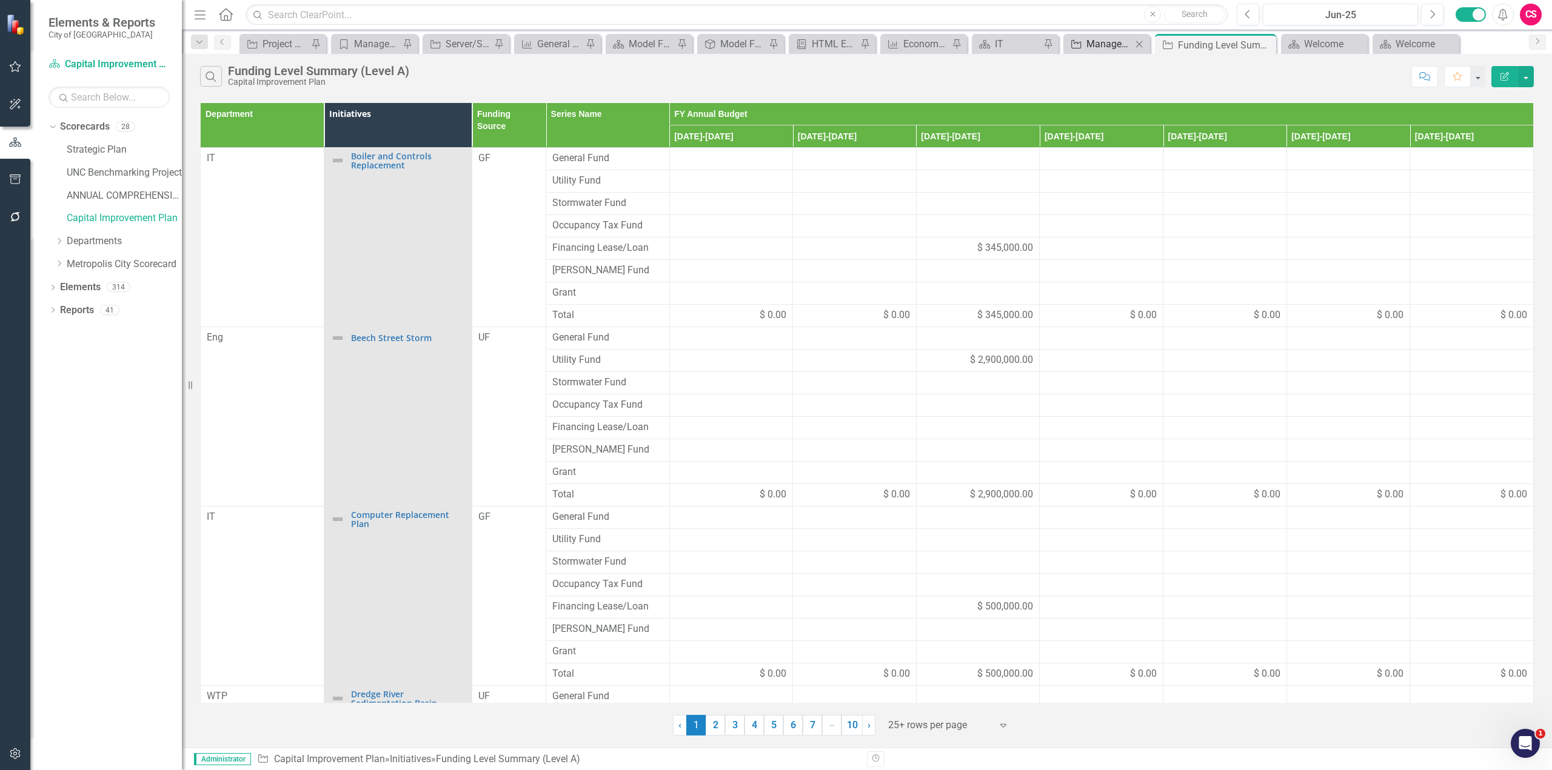
click at [1082, 46] on link "Initiative Manage Reports" at bounding box center [1098, 43] width 65 height 15
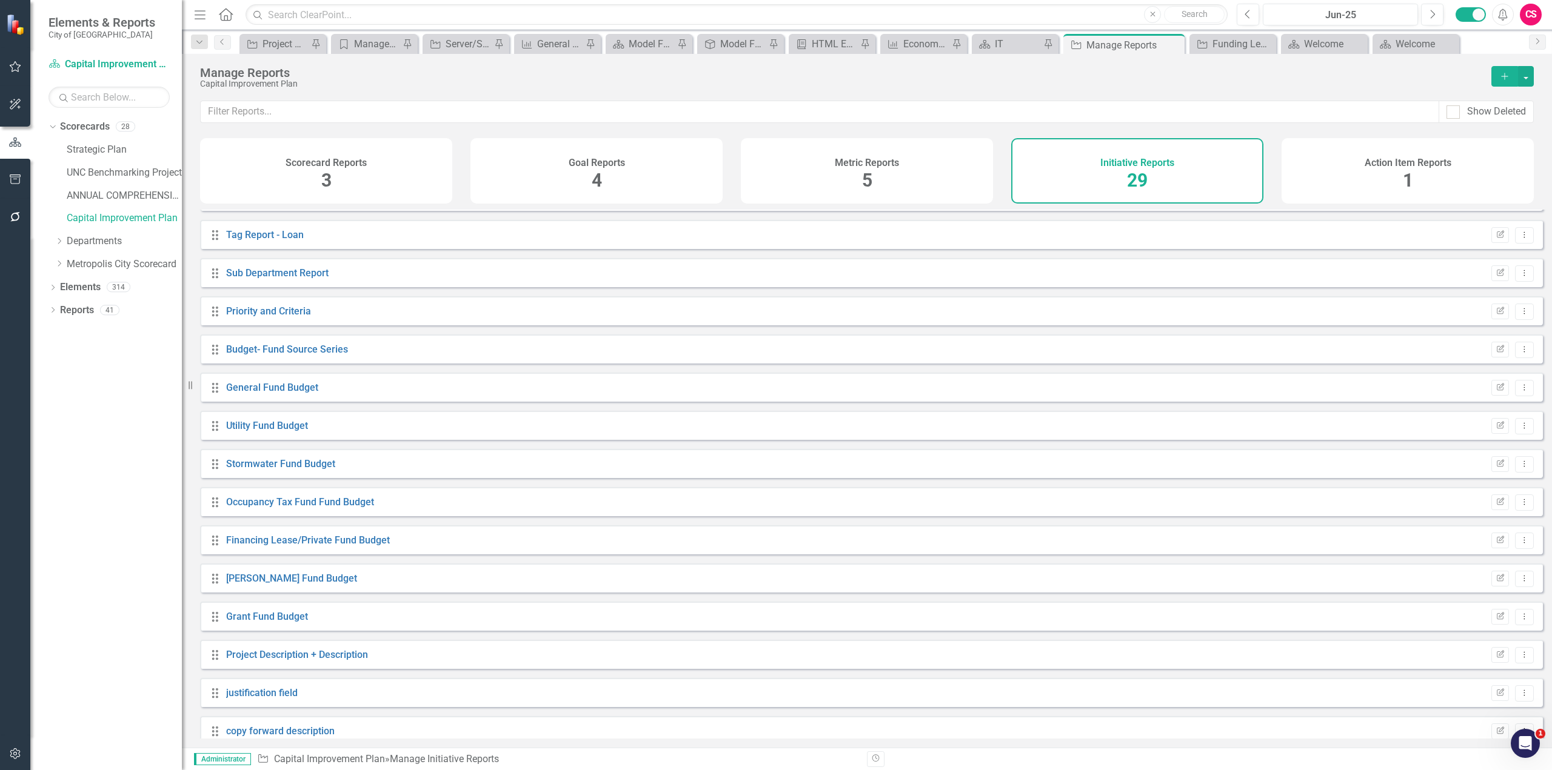
scroll to position [578, 0]
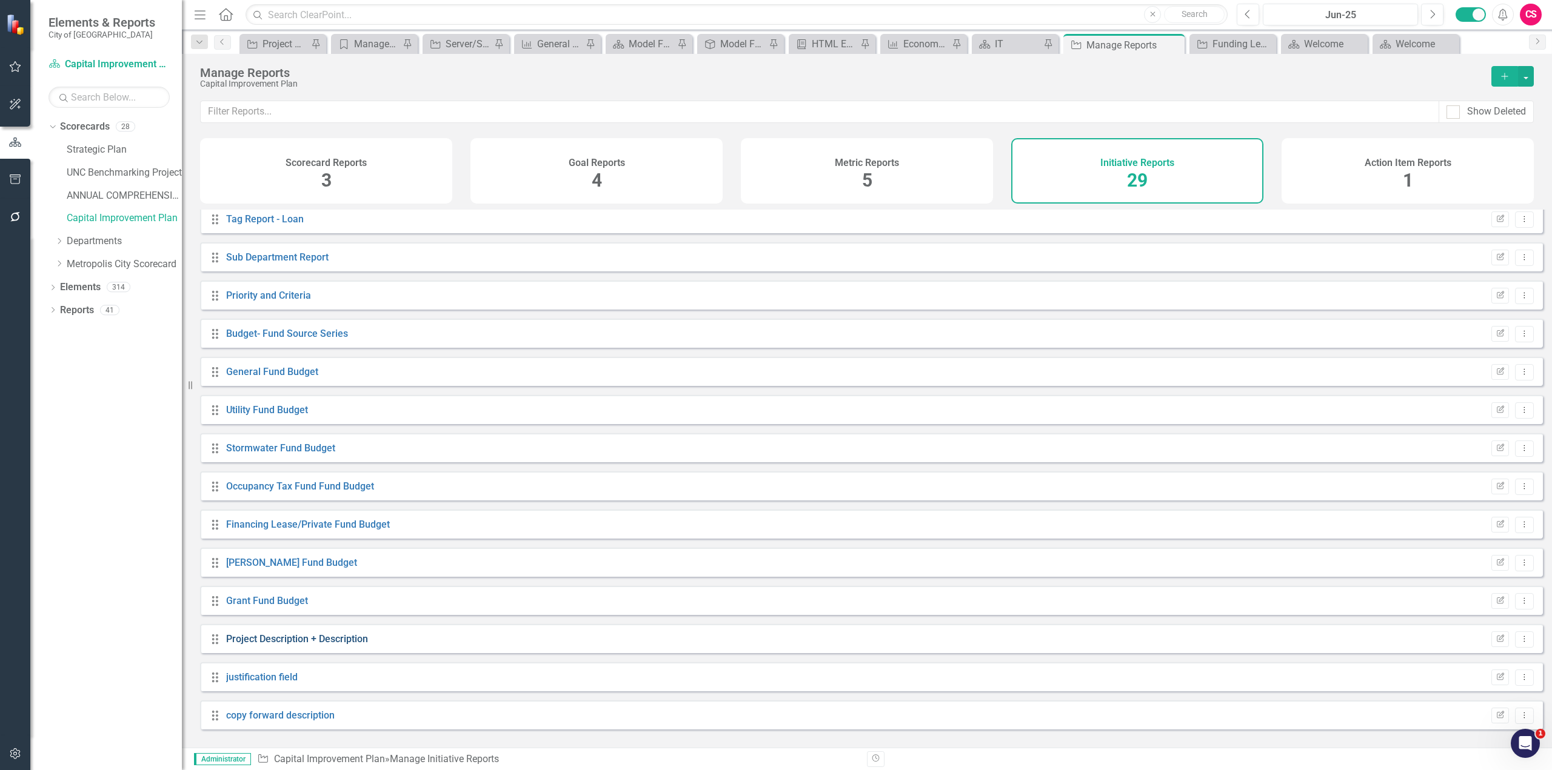
click at [325, 645] on link "Project Description + Description" at bounding box center [297, 639] width 142 height 12
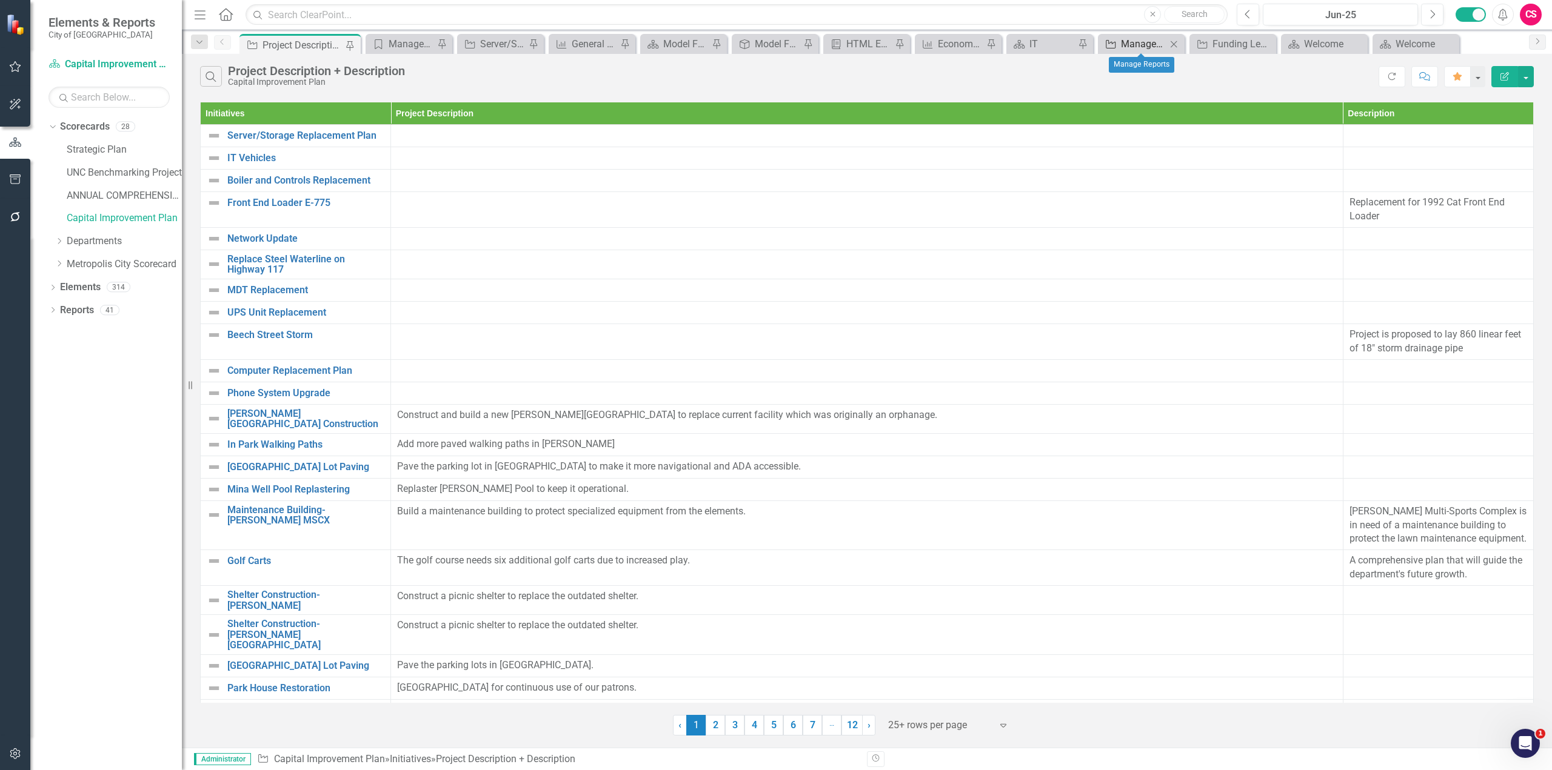
click at [1124, 44] on div "Manage Reports" at bounding box center [1143, 43] width 45 height 15
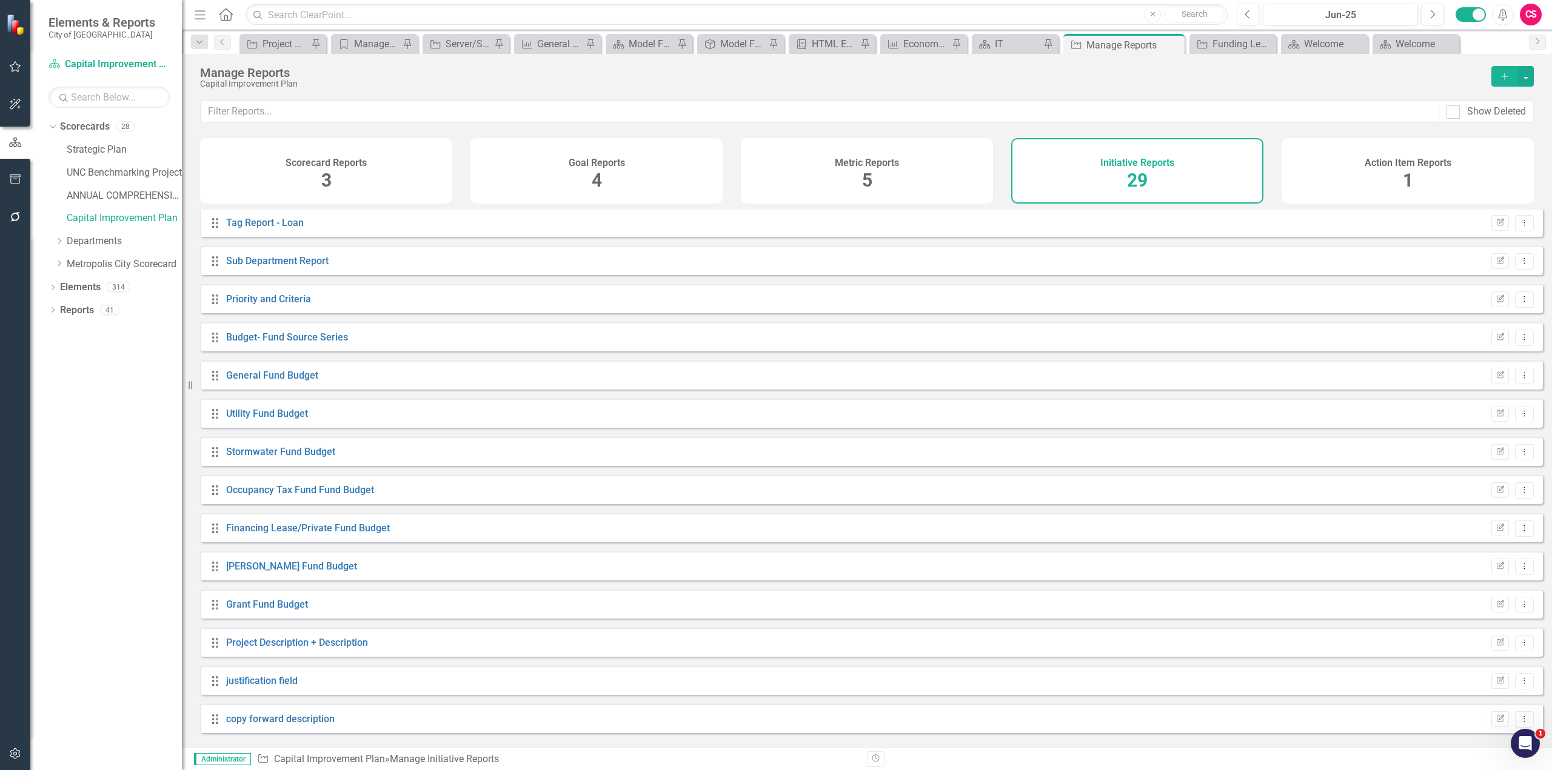
scroll to position [578, 0]
click at [308, 645] on link "Project Description + Description" at bounding box center [297, 639] width 142 height 12
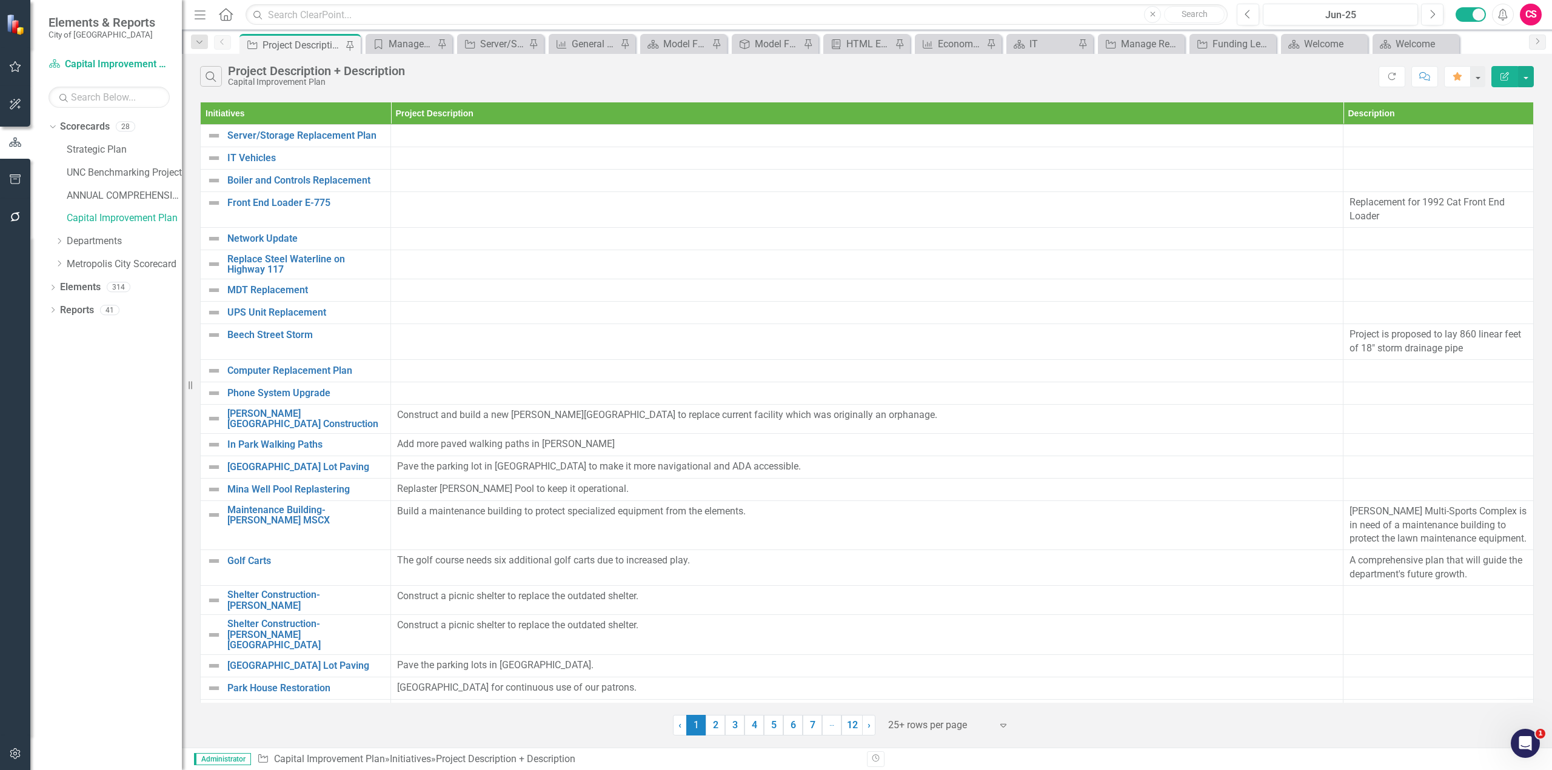
click at [1501, 73] on icon "Edit Report" at bounding box center [1504, 76] width 11 height 8
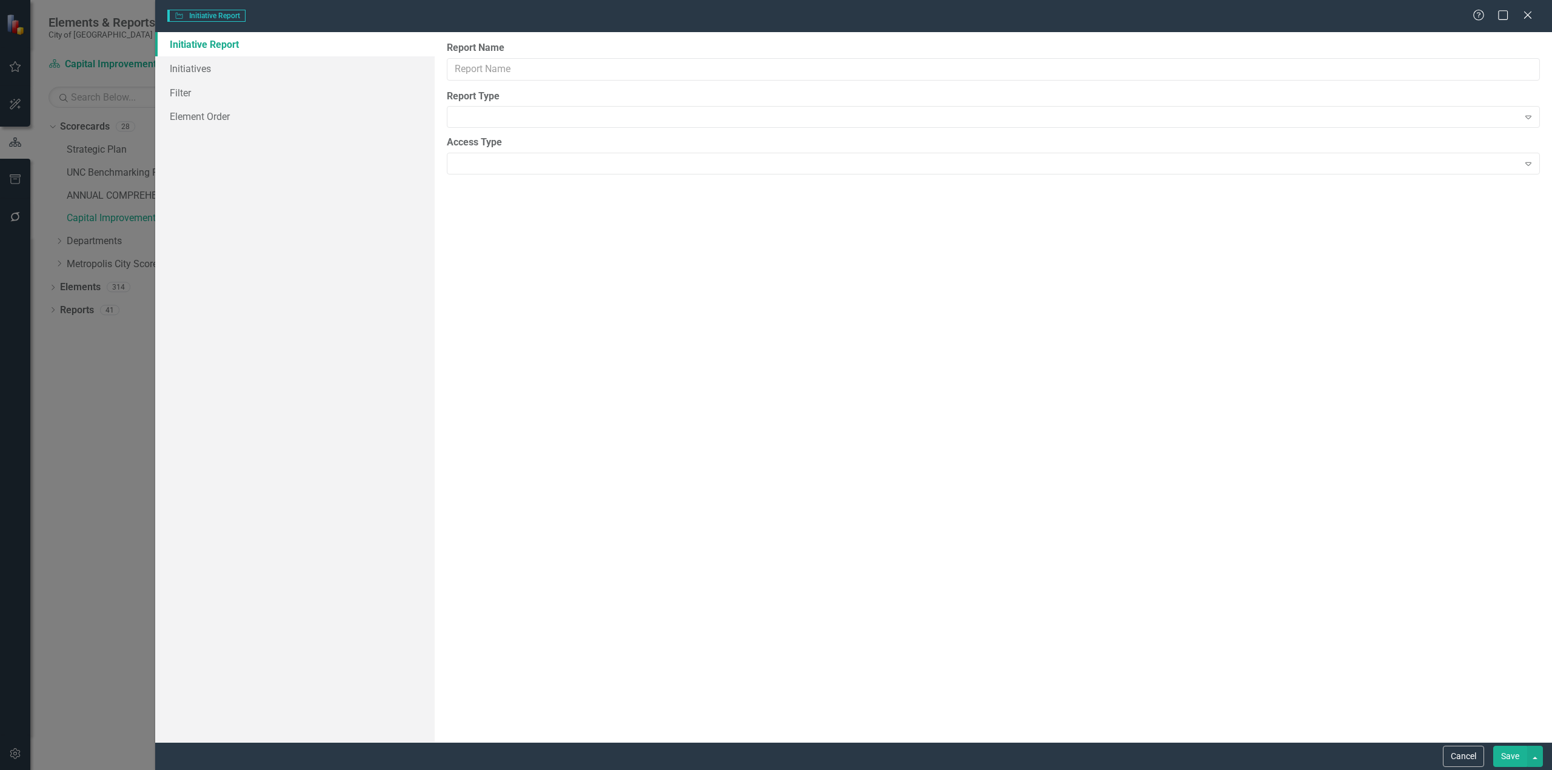
type input "Project Description + Description"
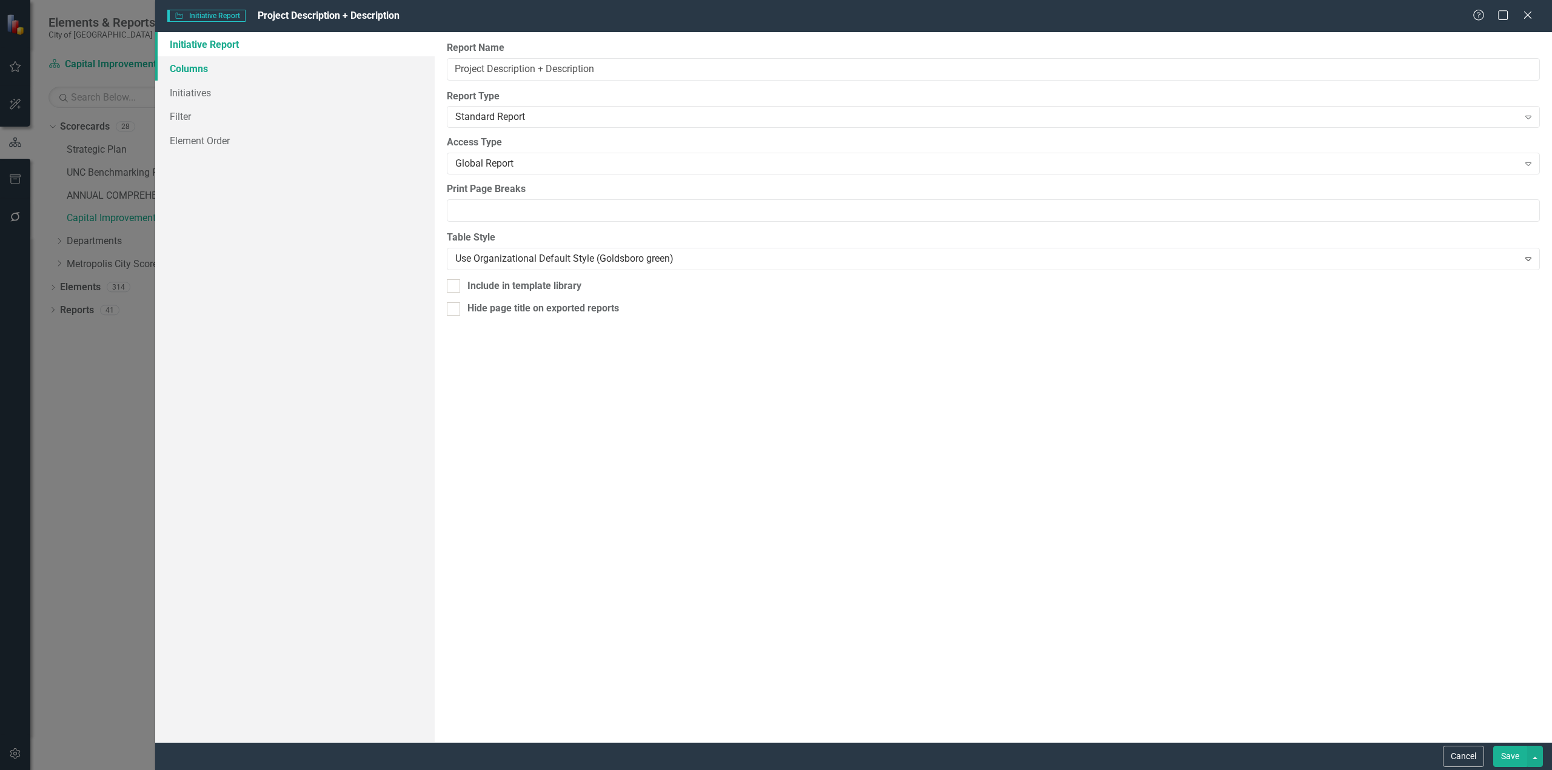
click at [173, 74] on link "Columns" at bounding box center [294, 68] width 279 height 24
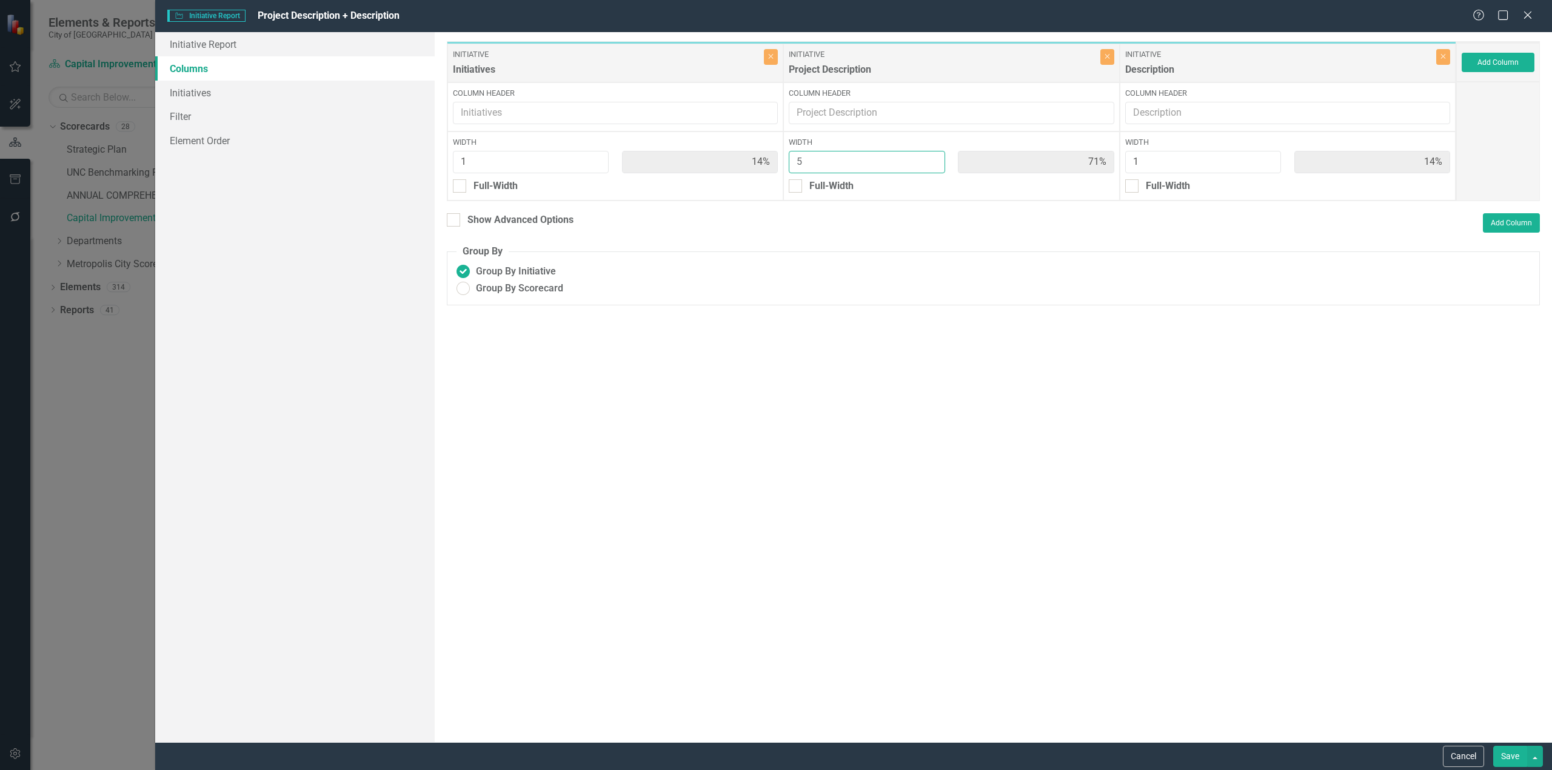
type input "4"
type input "17%"
type input "67%"
type input "17%"
click at [933, 167] on input "4" at bounding box center [866, 162] width 156 height 22
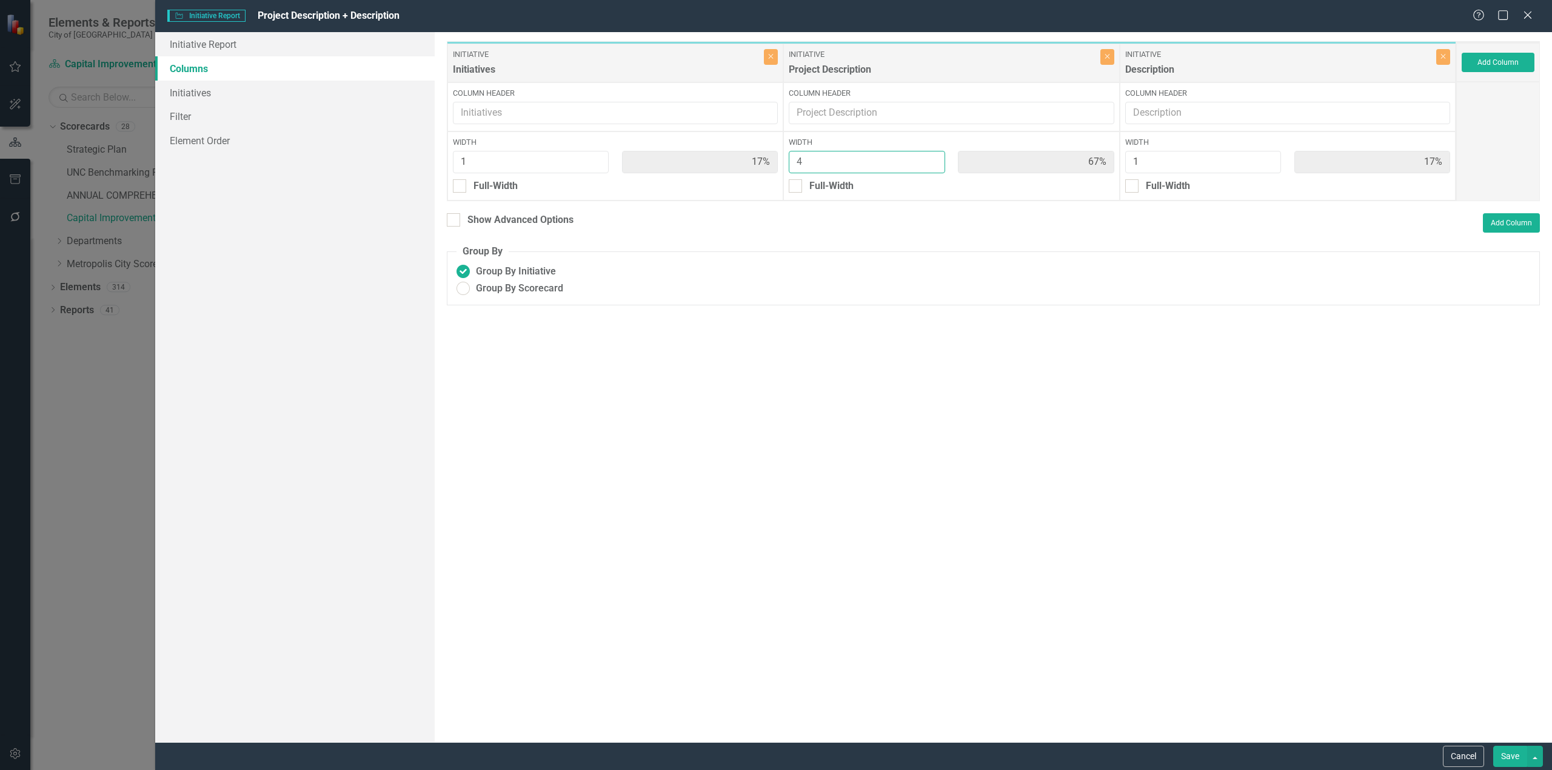
type input "3"
type input "20%"
type input "60%"
type input "20%"
click at [933, 167] on input "3" at bounding box center [866, 162] width 156 height 22
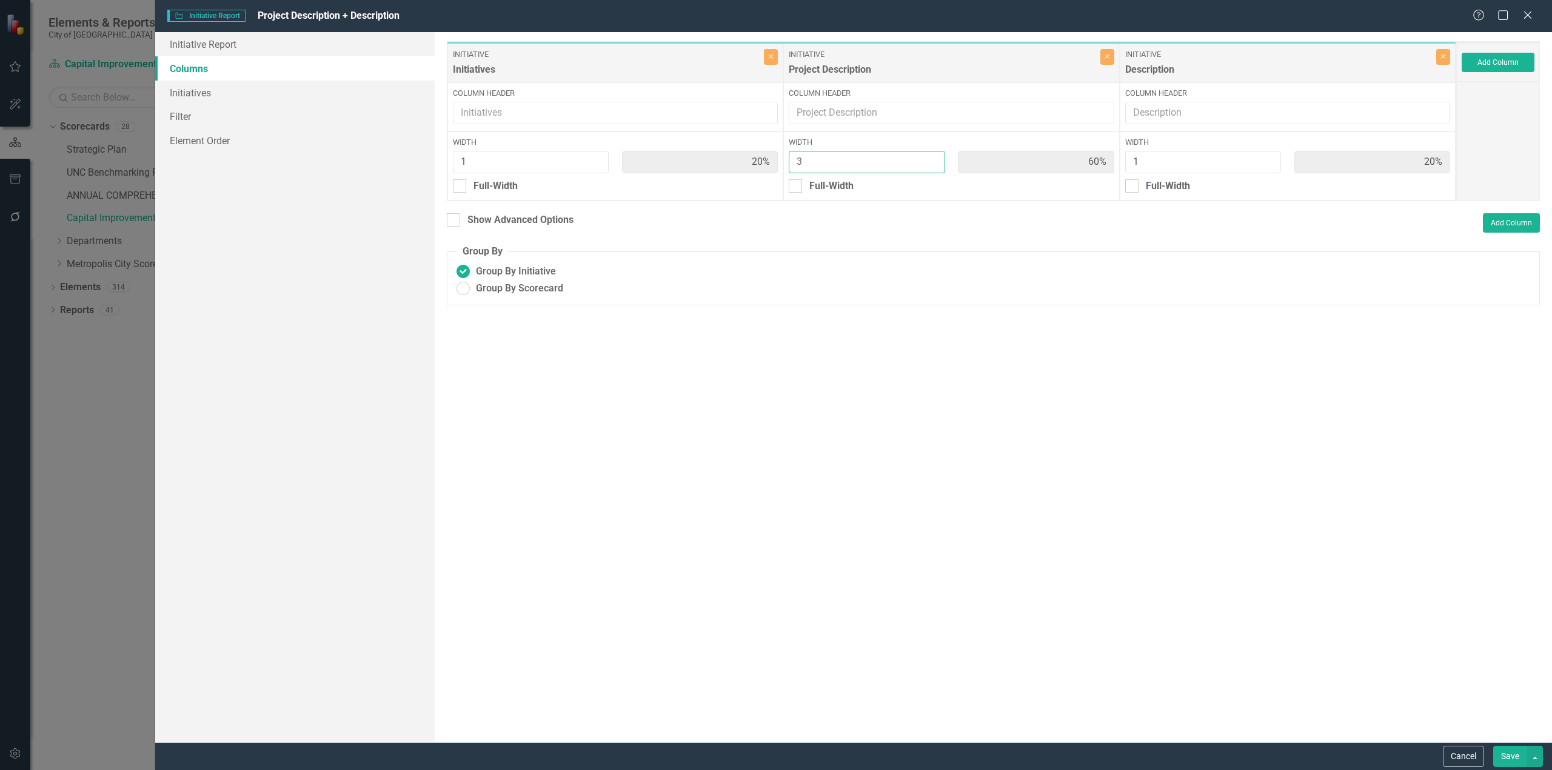
type input "2"
type input "25%"
type input "50%"
type input "25%"
click at [933, 167] on input "2" at bounding box center [866, 162] width 156 height 22
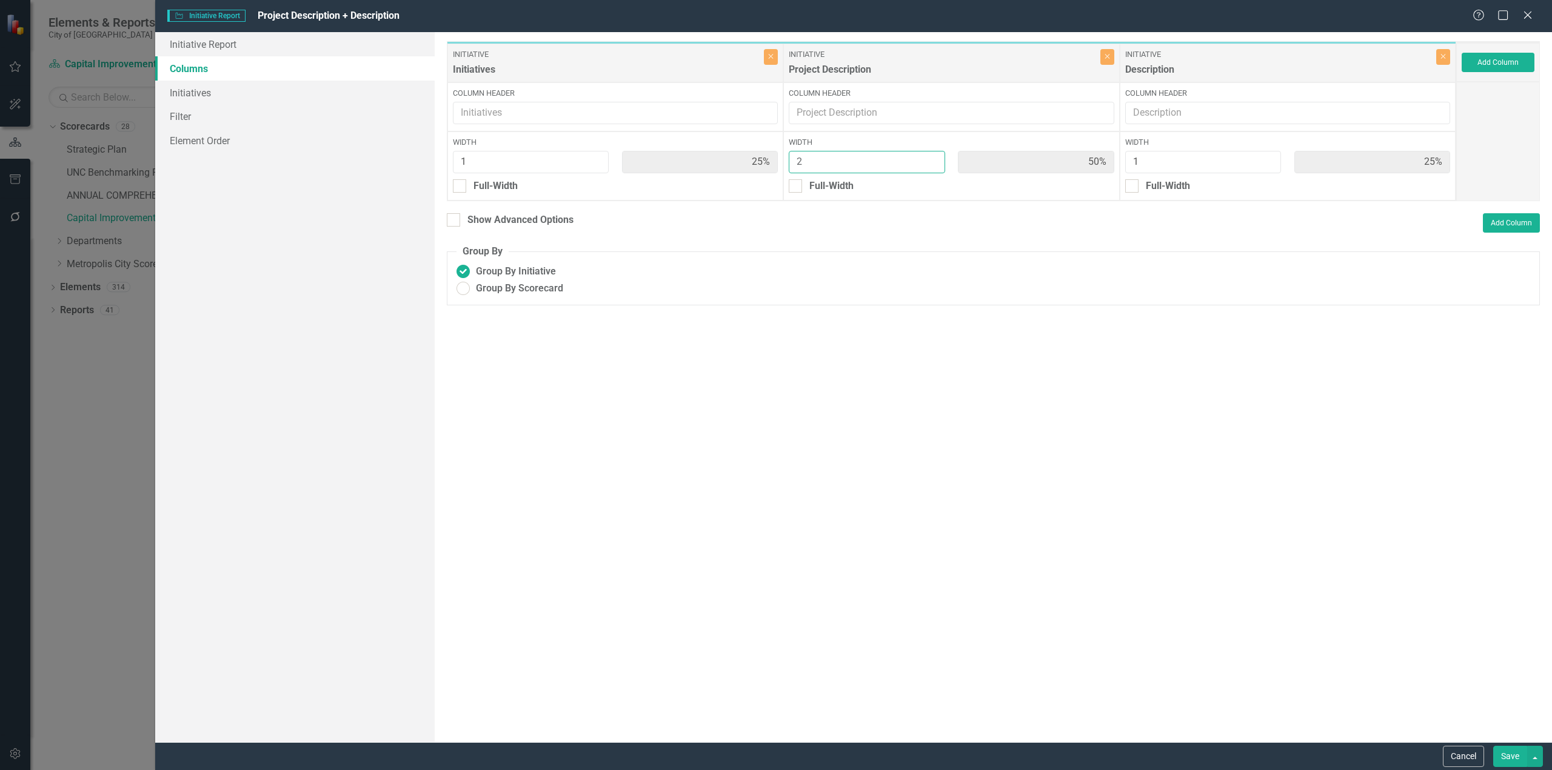
type input "1"
type input "33%"
type input "1"
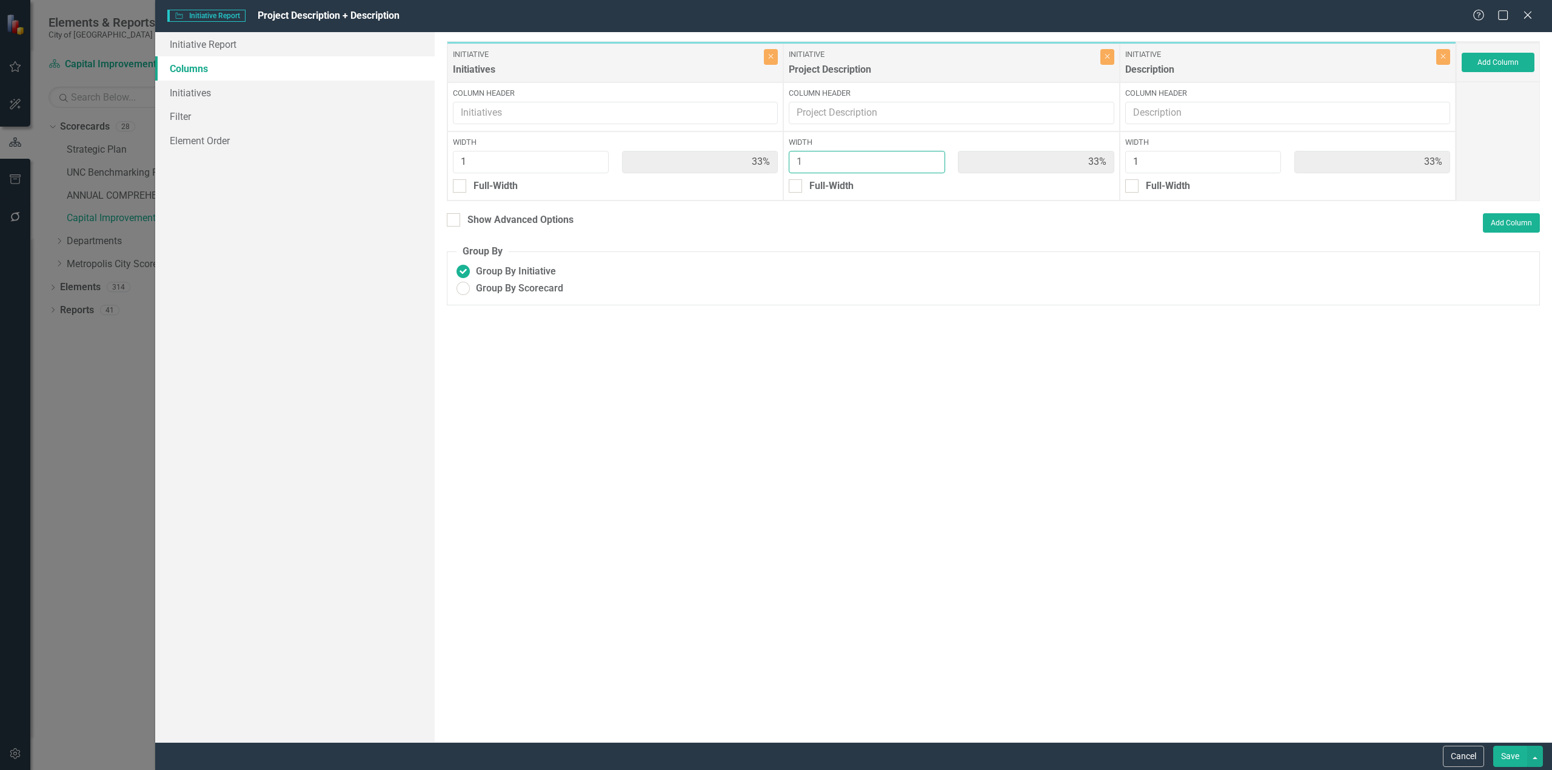
click at [933, 167] on input "1" at bounding box center [866, 162] width 156 height 22
click at [1504, 754] on button "Save" at bounding box center [1510, 756] width 34 height 21
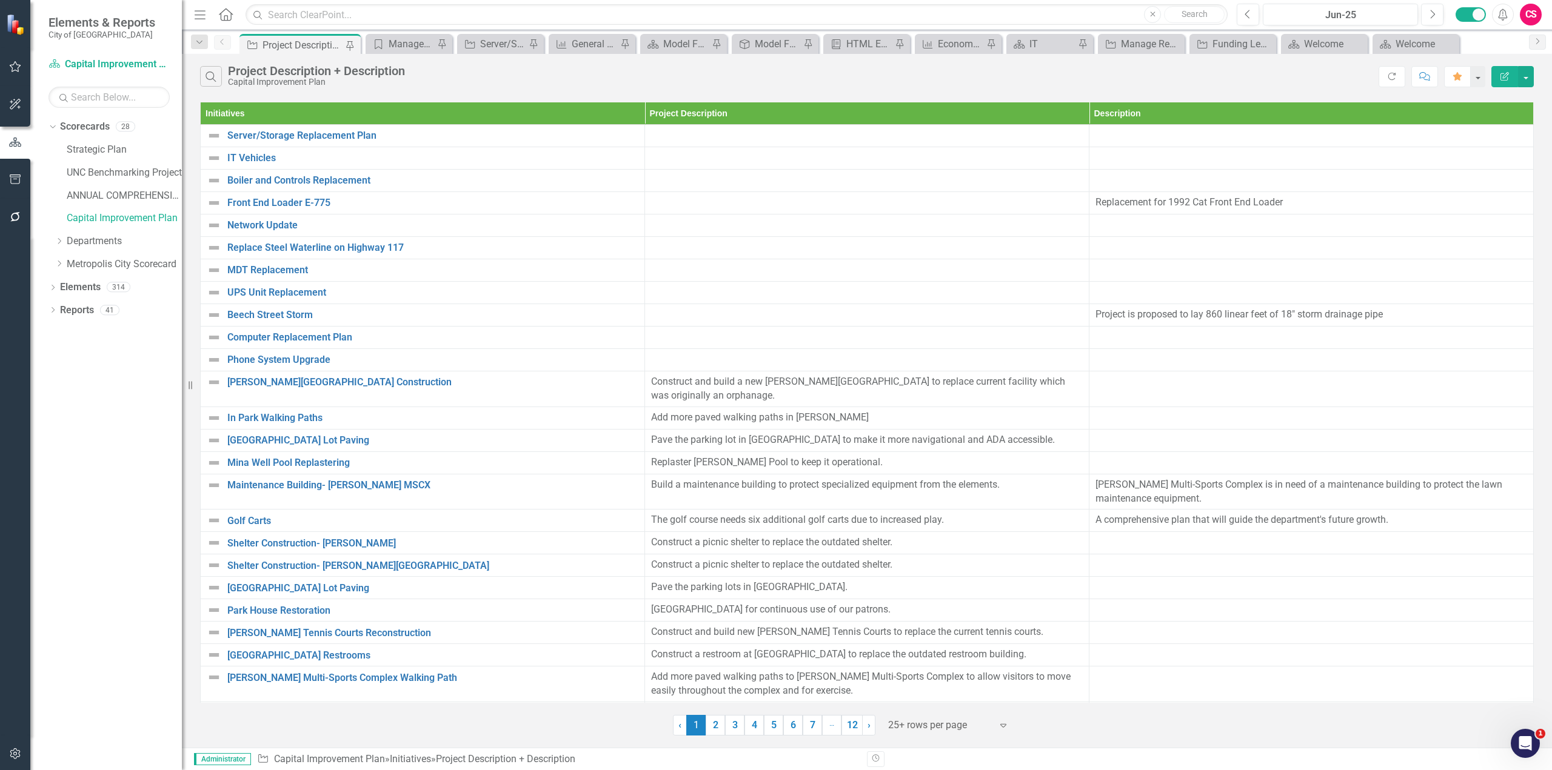
click at [1500, 68] on button "Edit Report" at bounding box center [1504, 76] width 27 height 21
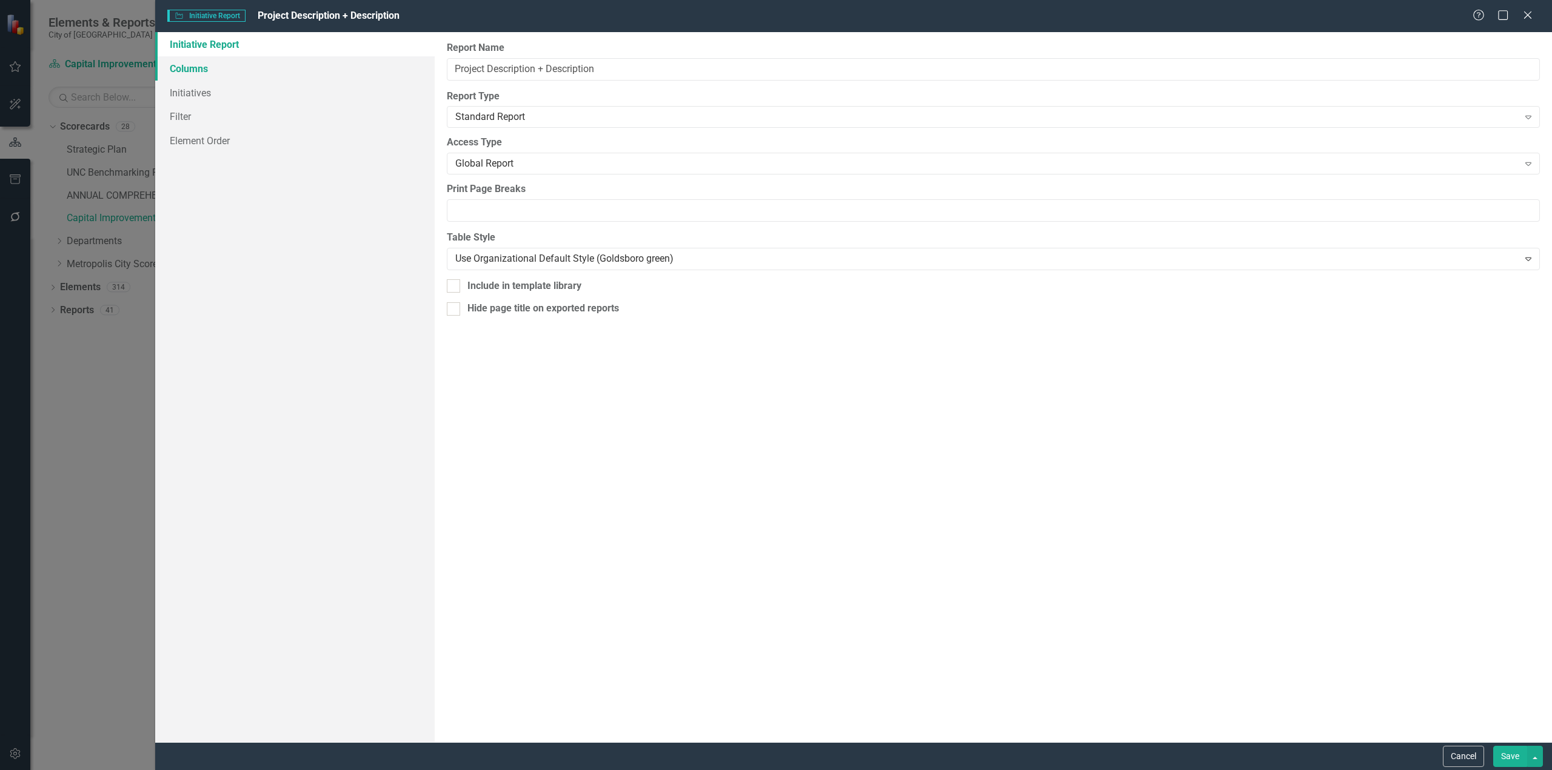
click at [182, 67] on link "Columns" at bounding box center [294, 68] width 279 height 24
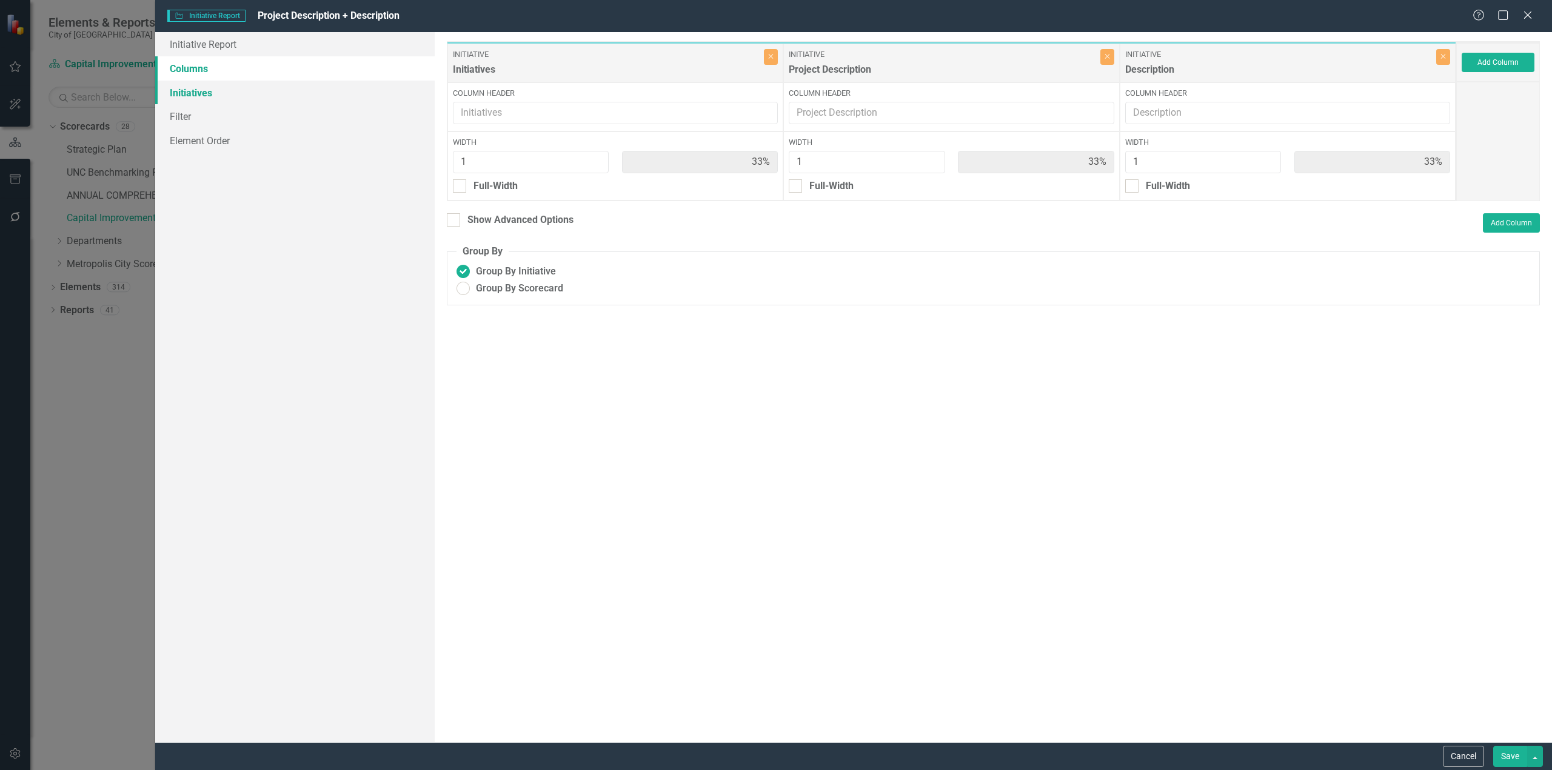
click at [190, 94] on link "Initiatives" at bounding box center [294, 93] width 279 height 24
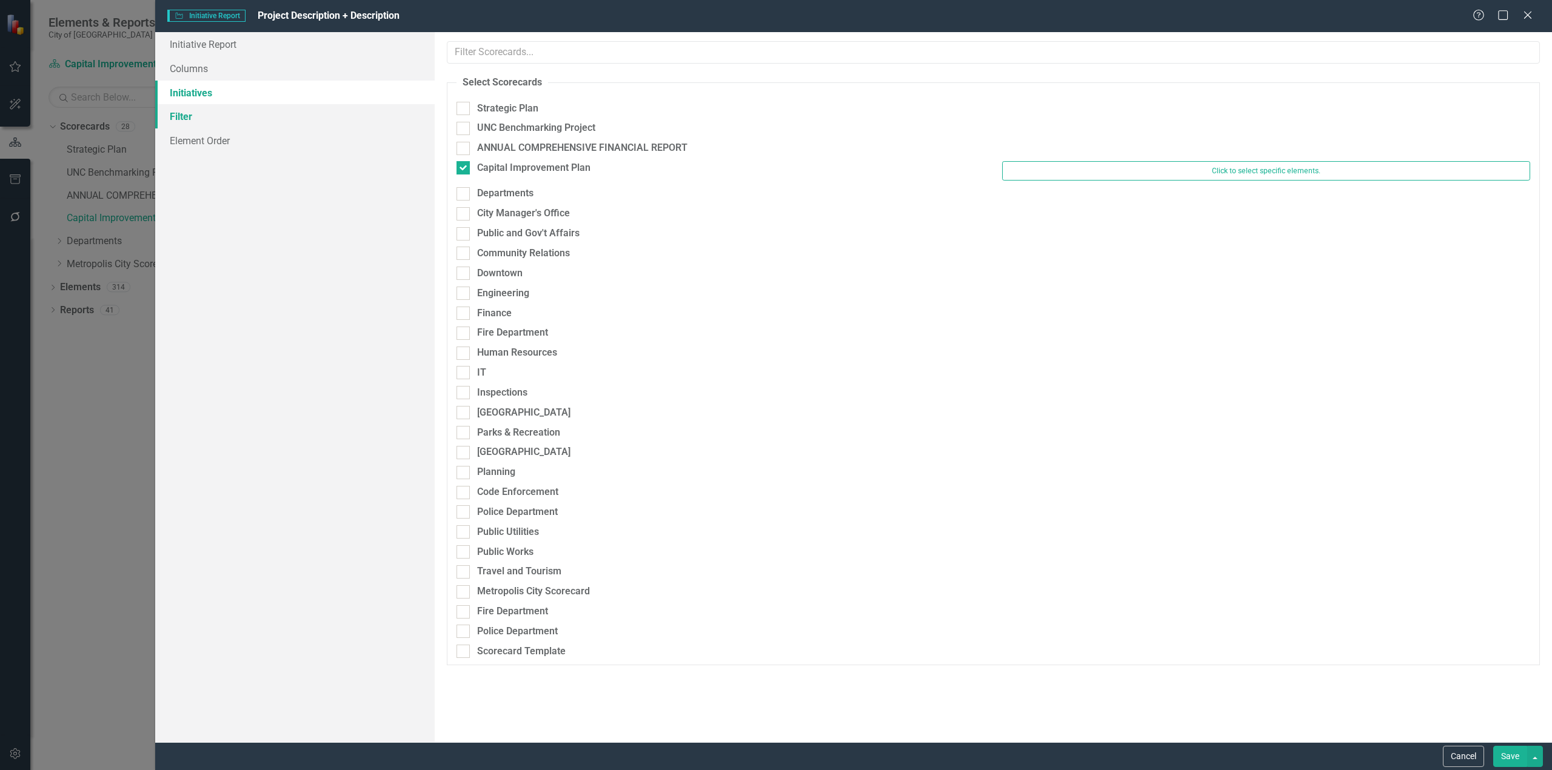
click at [187, 114] on link "Filter" at bounding box center [294, 116] width 279 height 24
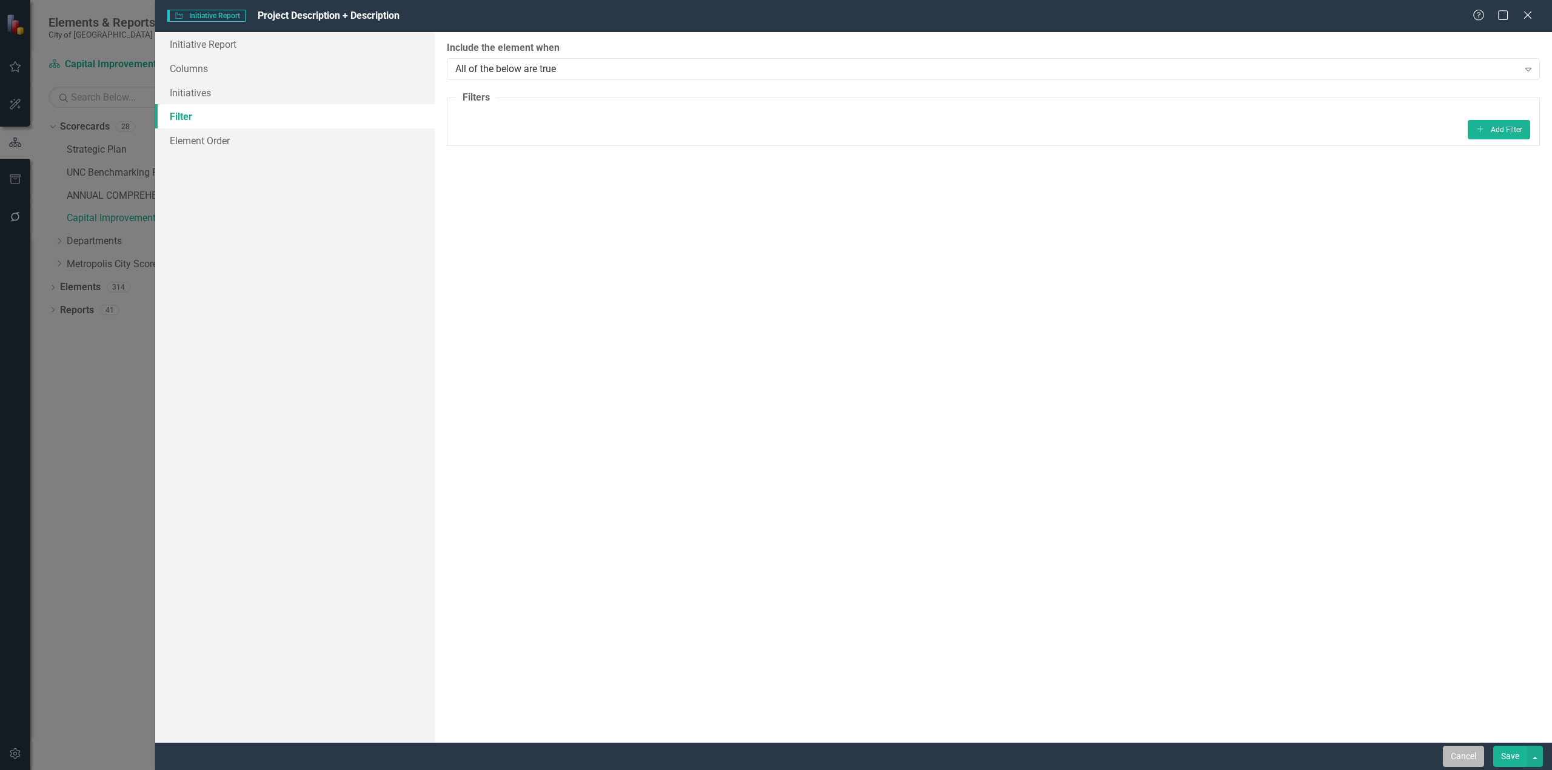
click at [1456, 764] on button "Cancel" at bounding box center [1462, 756] width 41 height 21
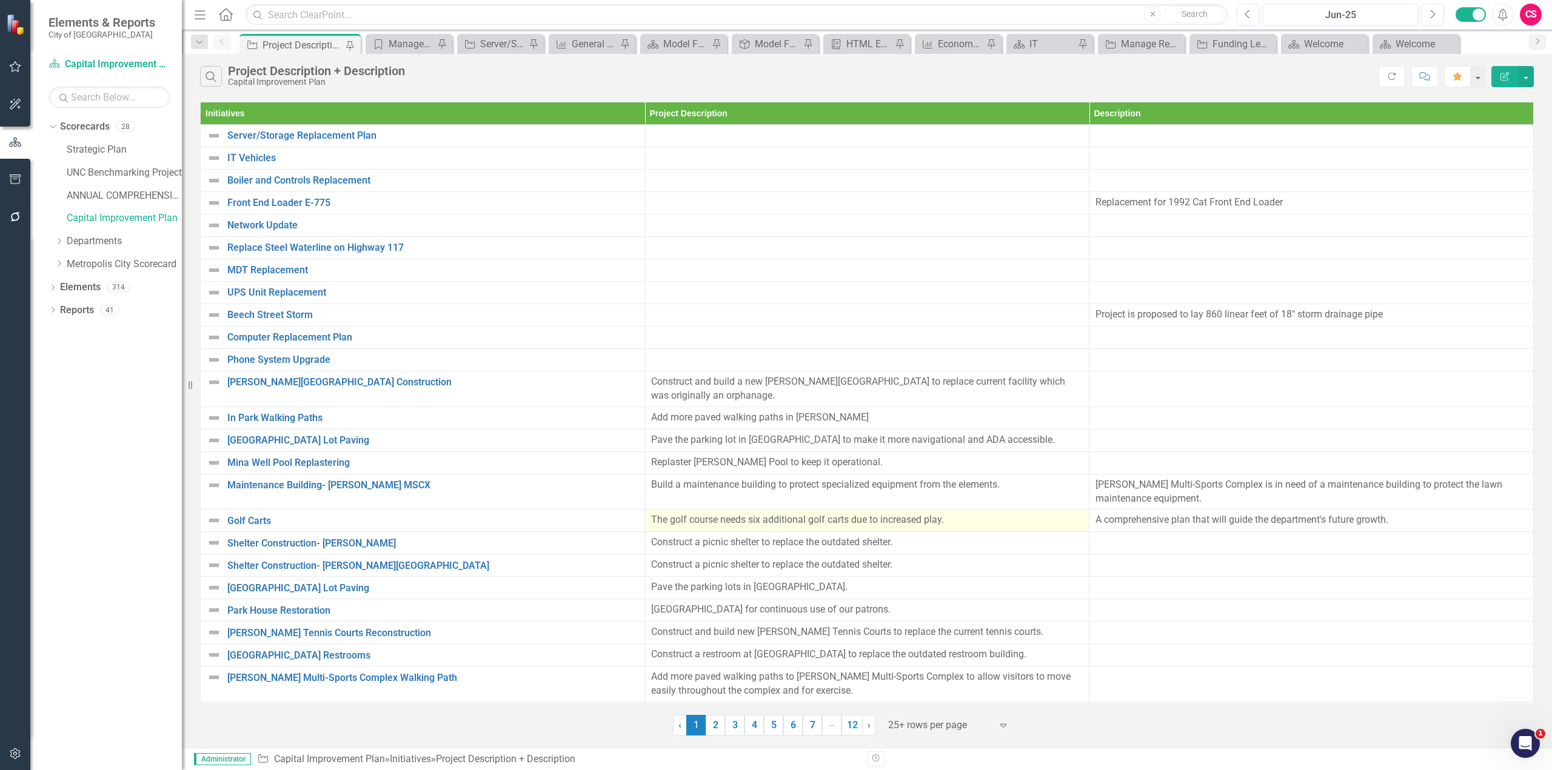
scroll to position [31, 0]
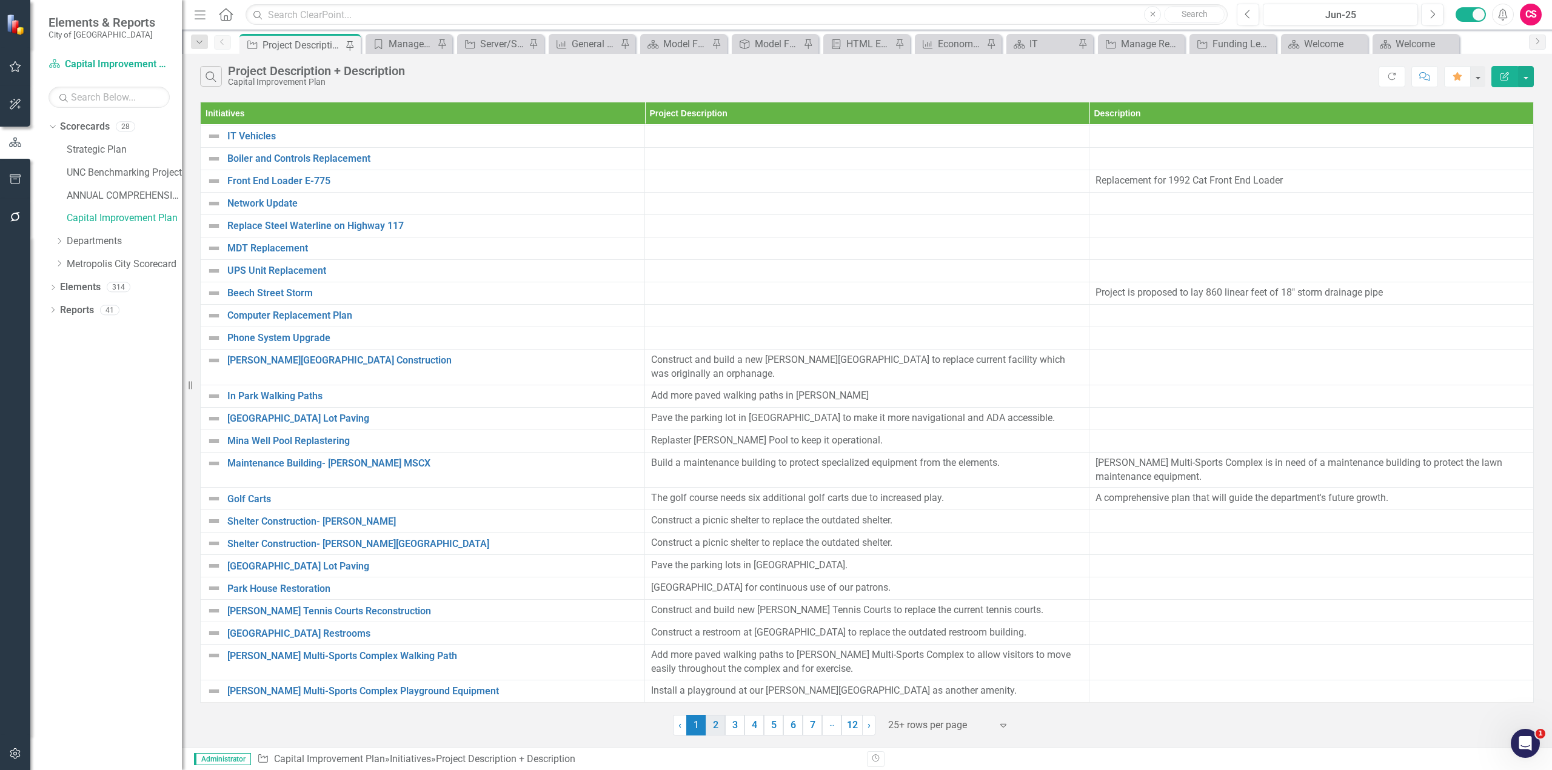
click at [713, 728] on link "2" at bounding box center [714, 725] width 19 height 21
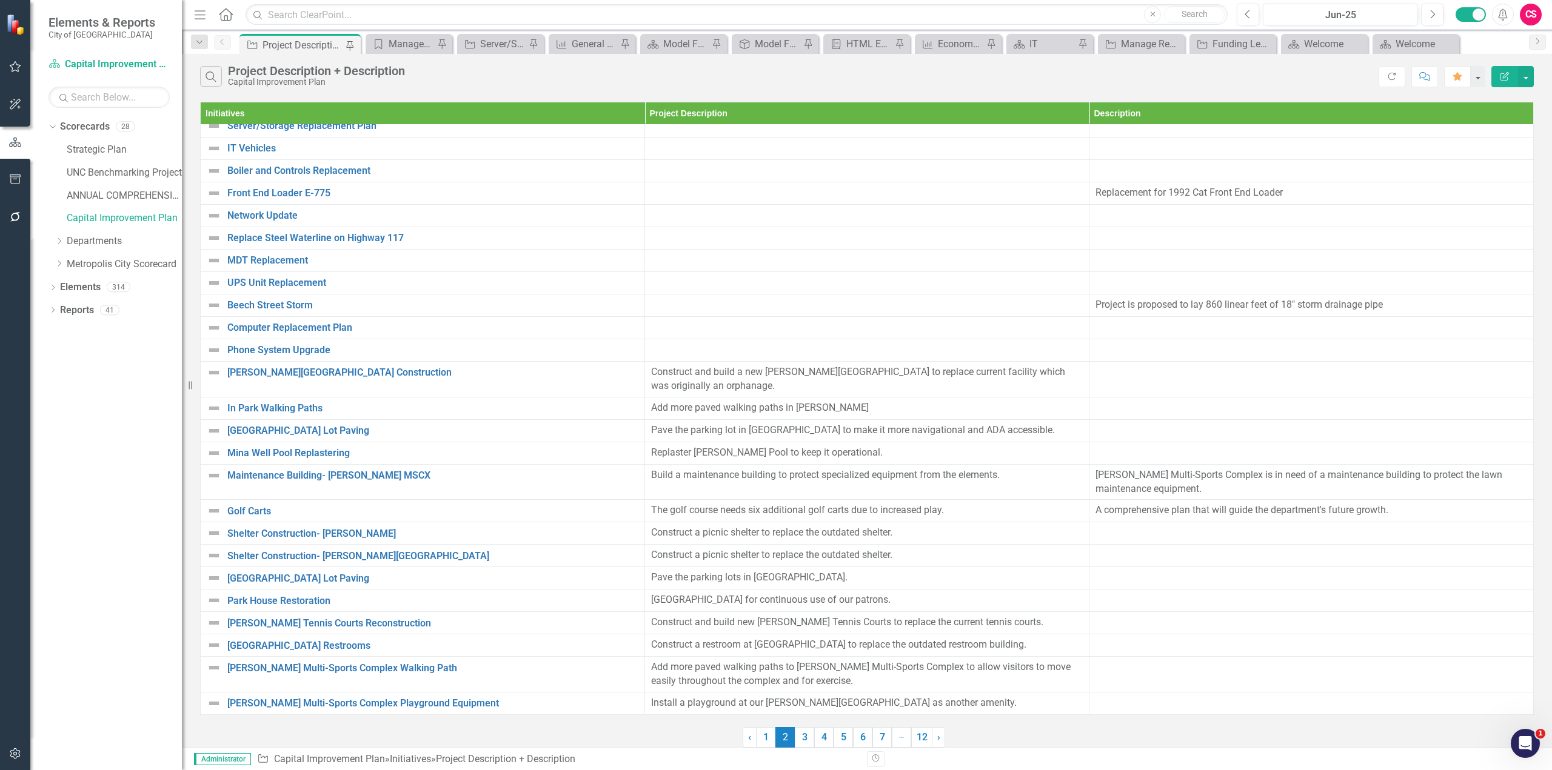
scroll to position [0, 0]
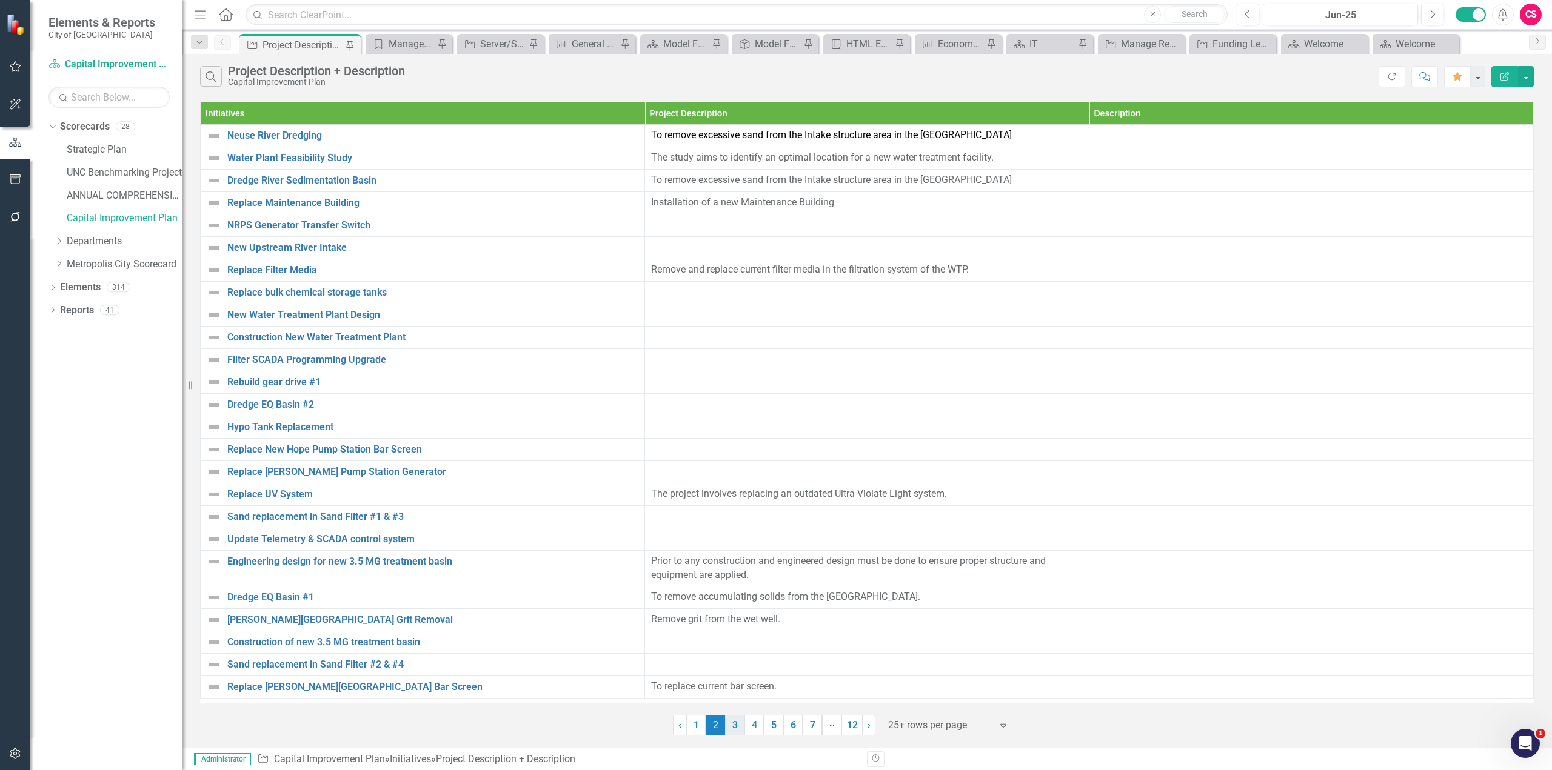
click at [732, 724] on link "3" at bounding box center [734, 725] width 19 height 21
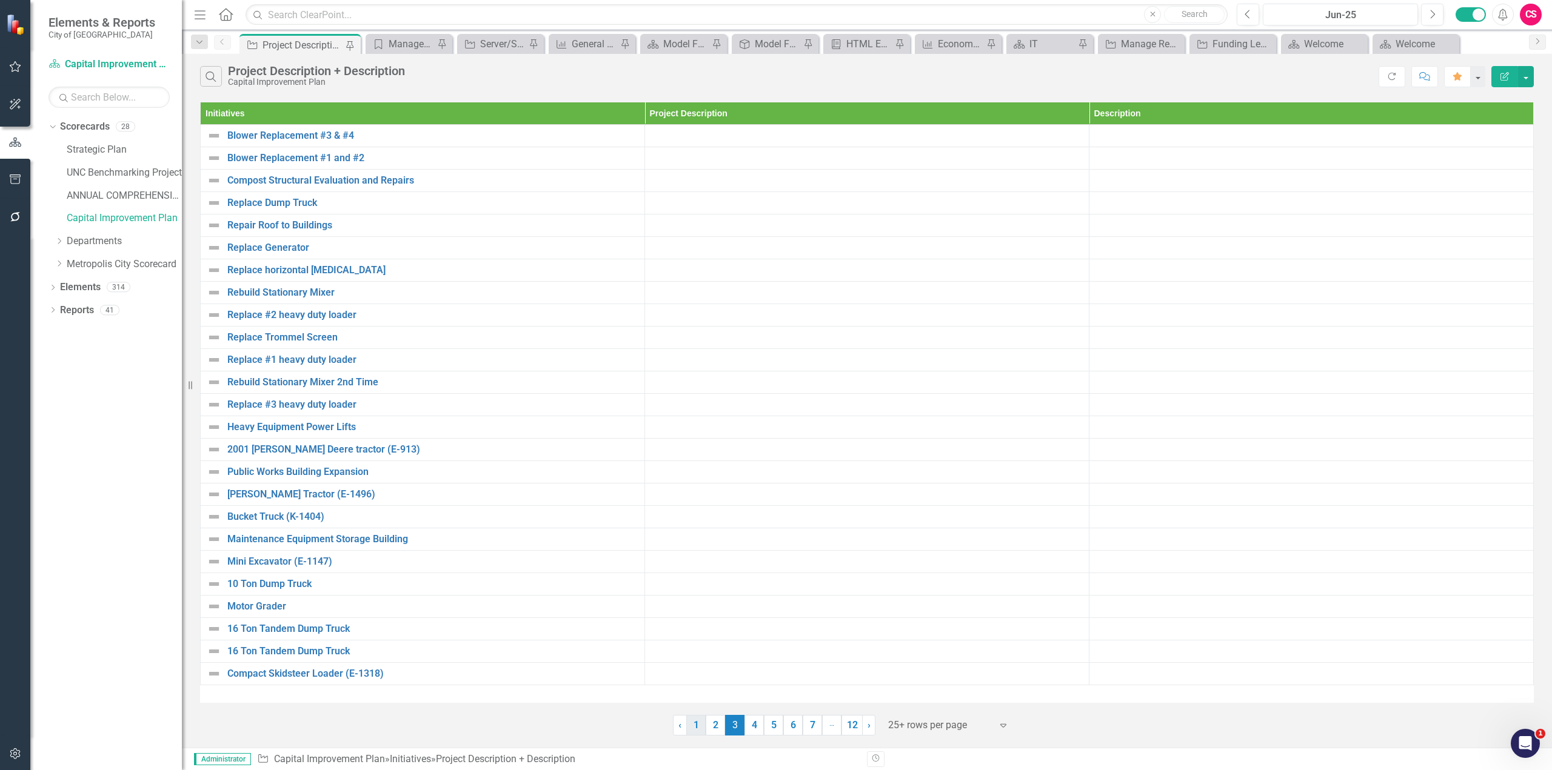
click at [698, 724] on link "1" at bounding box center [695, 725] width 19 height 21
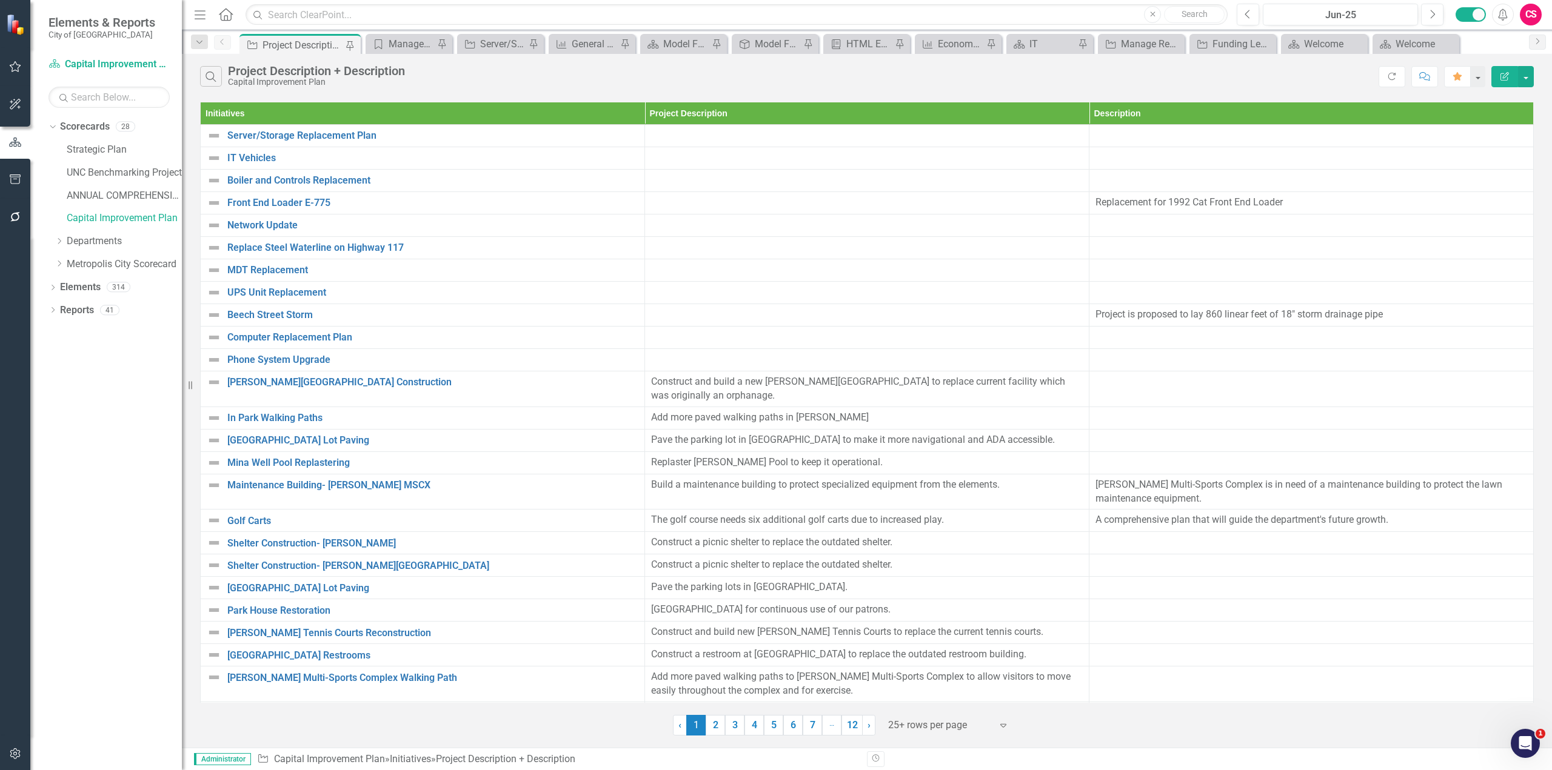
click at [1496, 71] on button "Edit Report" at bounding box center [1504, 76] width 27 height 21
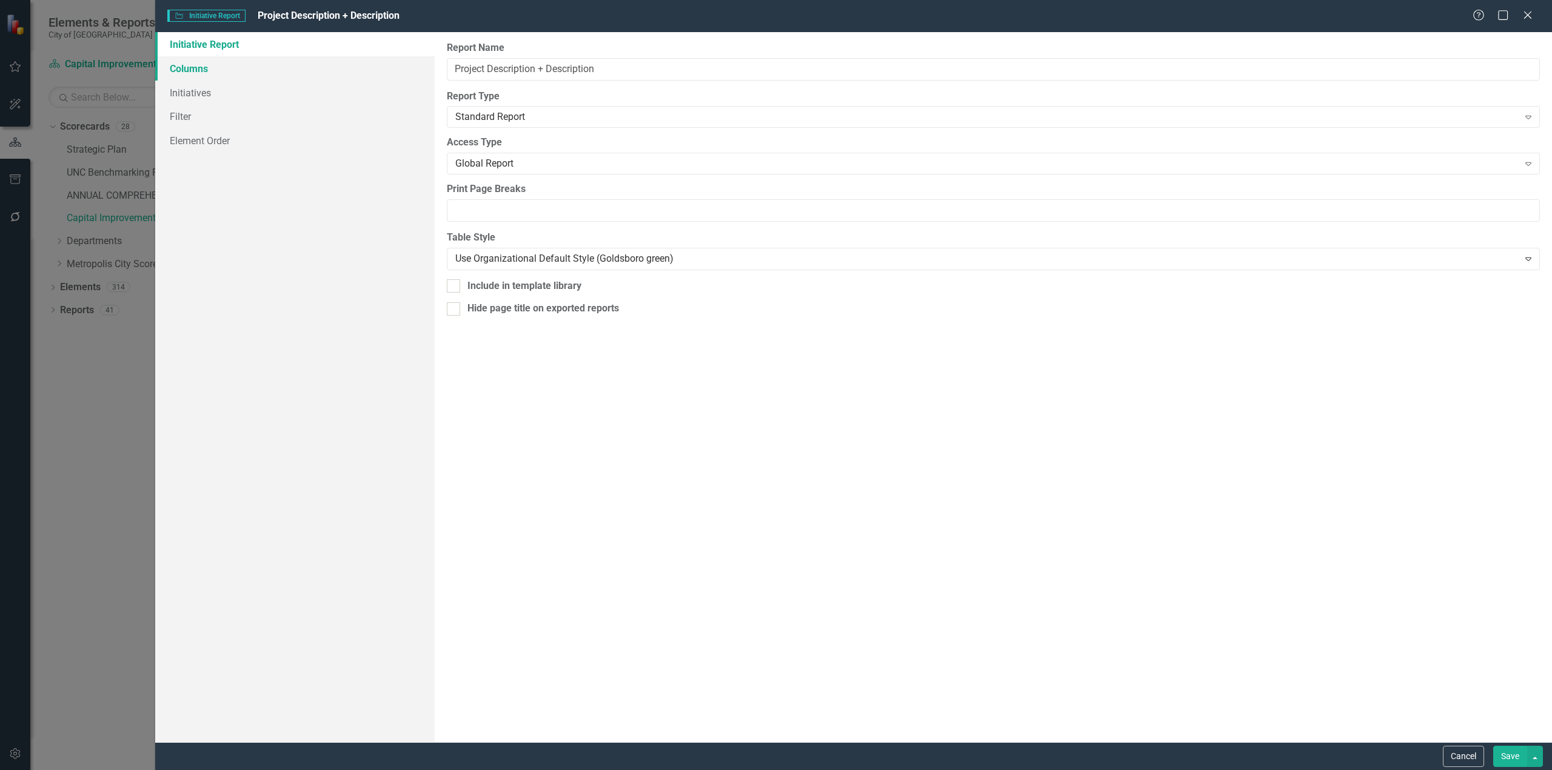
click at [178, 65] on link "Columns" at bounding box center [294, 68] width 279 height 24
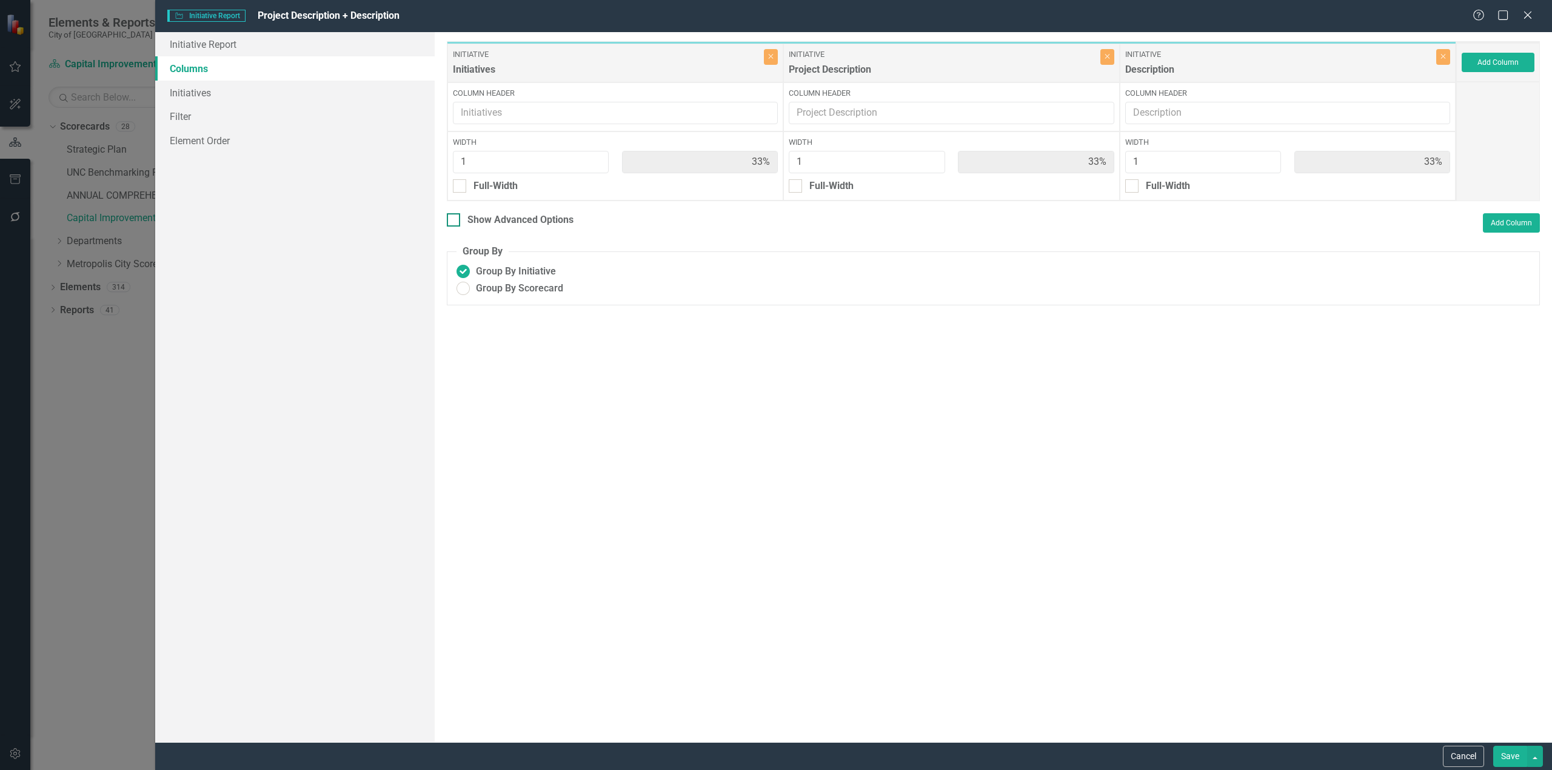
click at [459, 226] on div at bounding box center [453, 219] width 13 height 13
click at [455, 221] on input "Show Advanced Options" at bounding box center [451, 217] width 8 height 8
checkbox input "true"
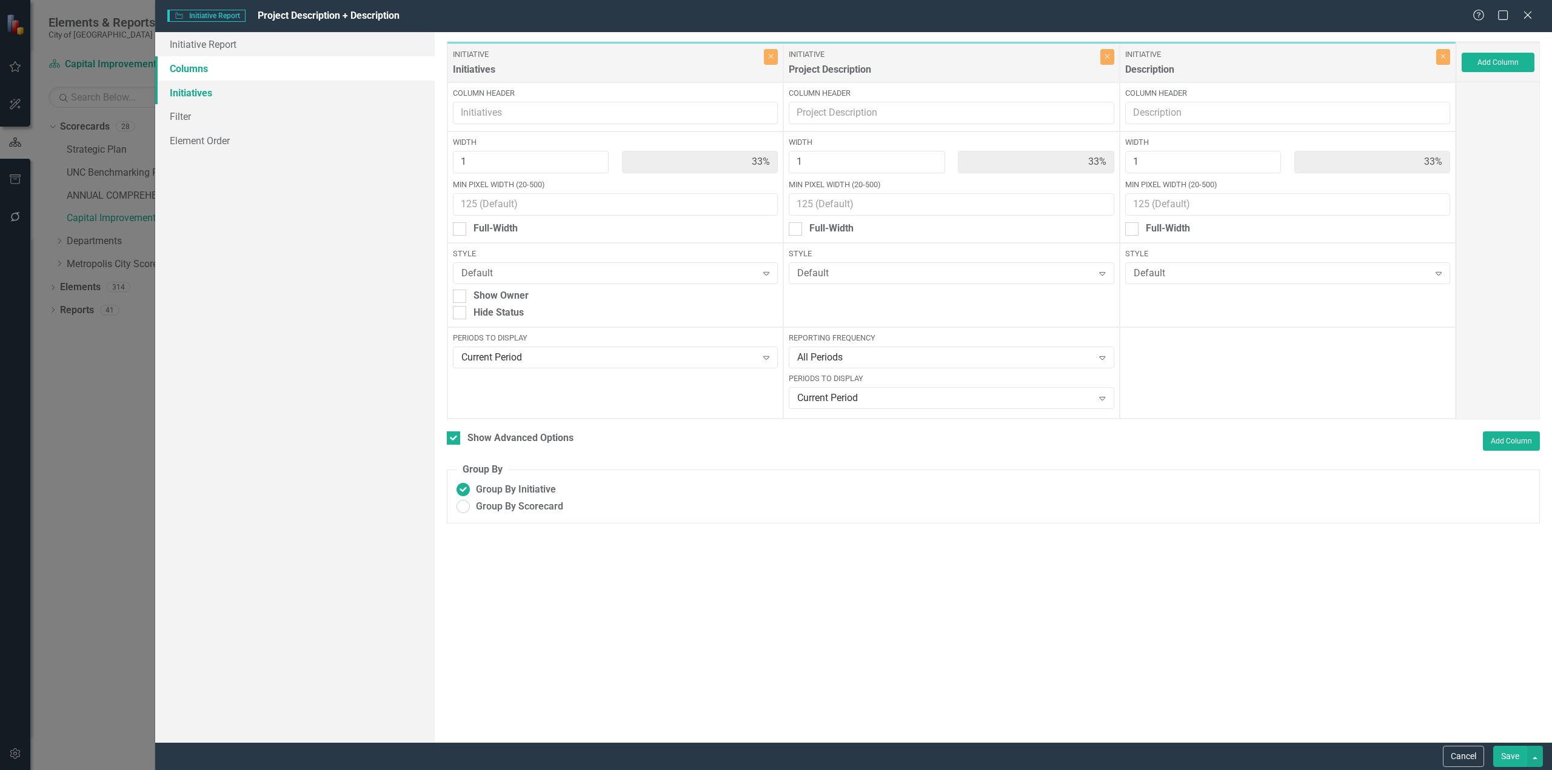
click at [205, 83] on link "Initiatives" at bounding box center [294, 93] width 279 height 24
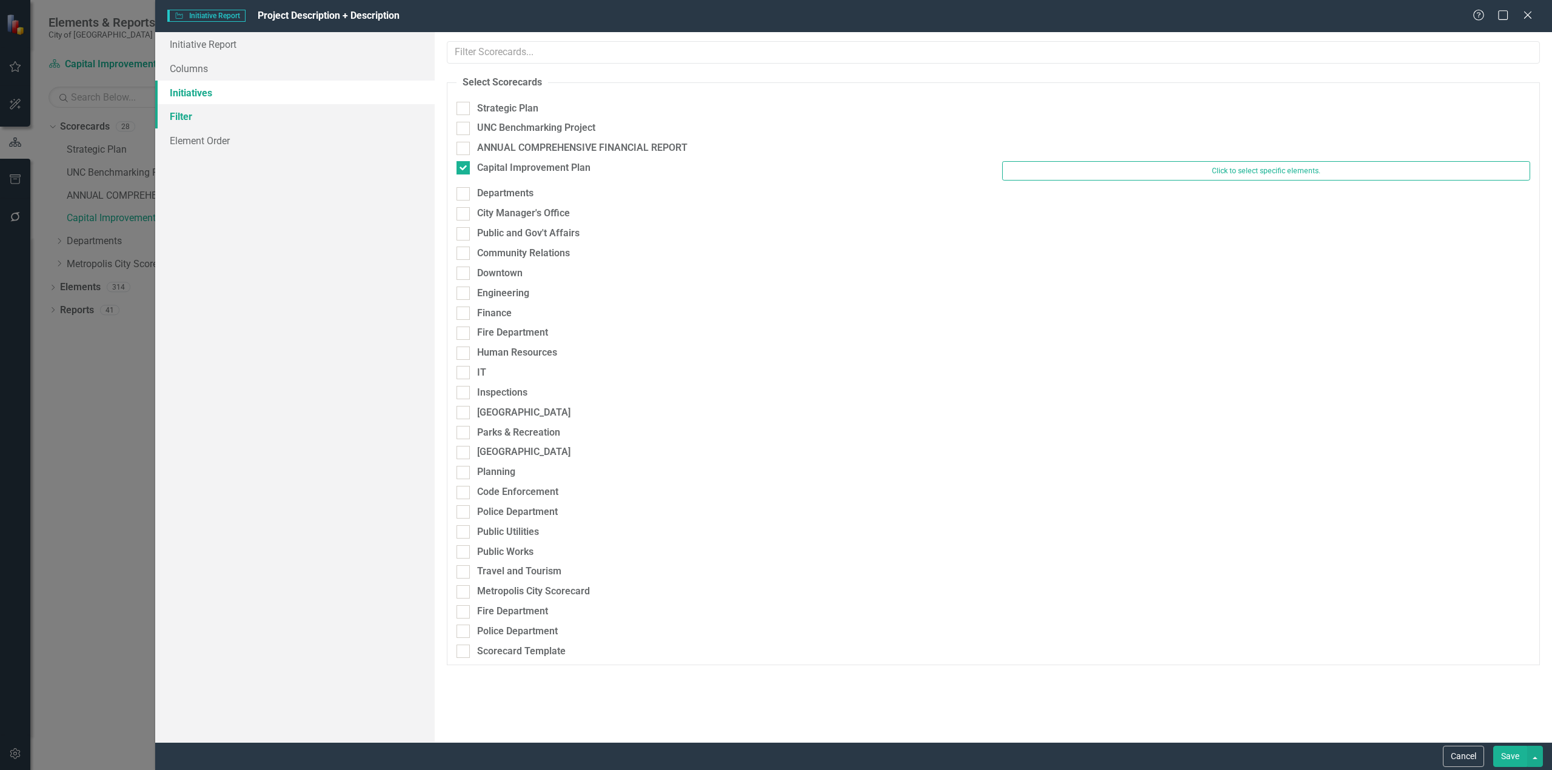
click at [192, 105] on link "Filter" at bounding box center [294, 116] width 279 height 24
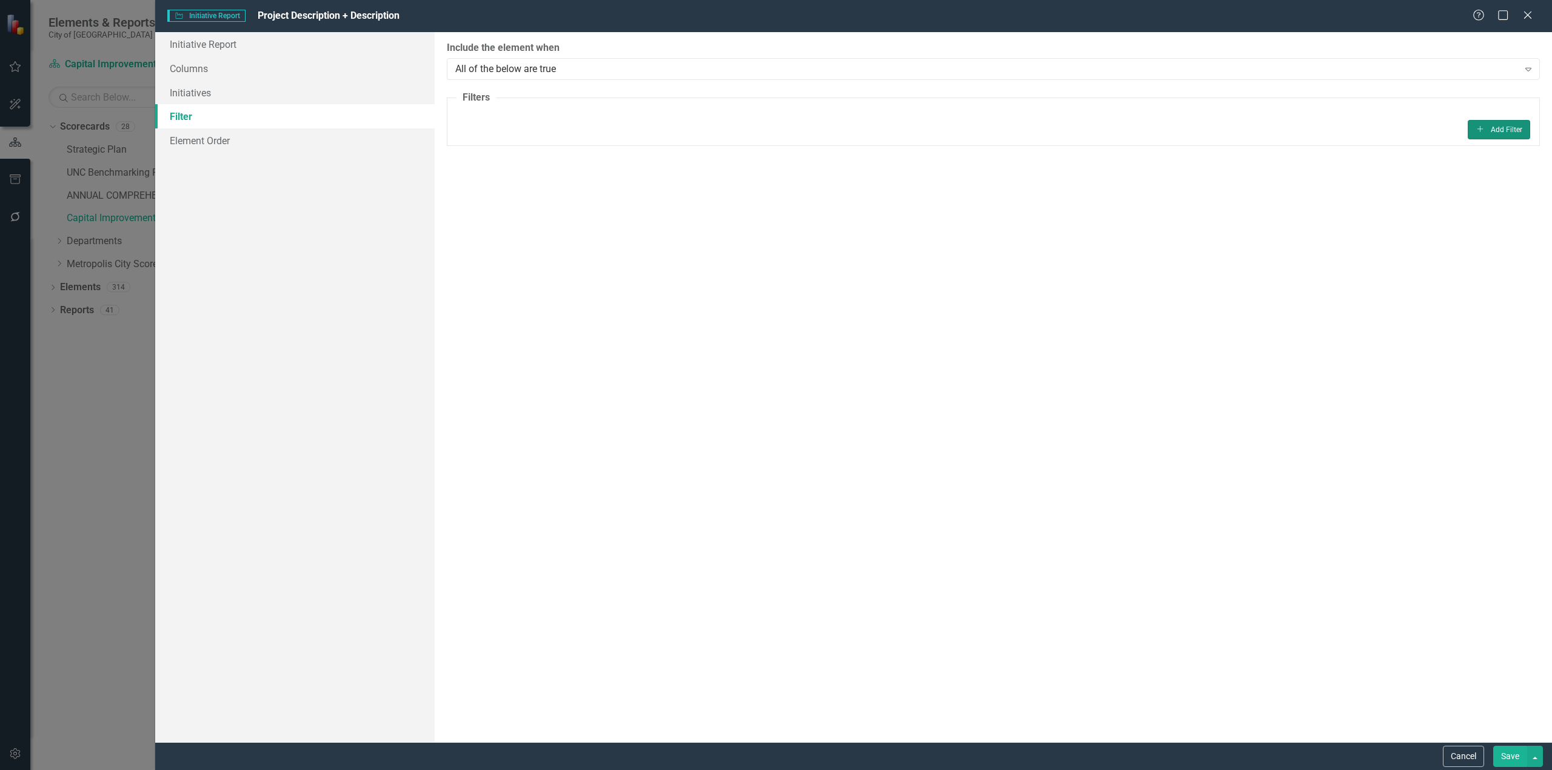
click at [1521, 133] on button "Add Add Filter" at bounding box center [1498, 129] width 62 height 19
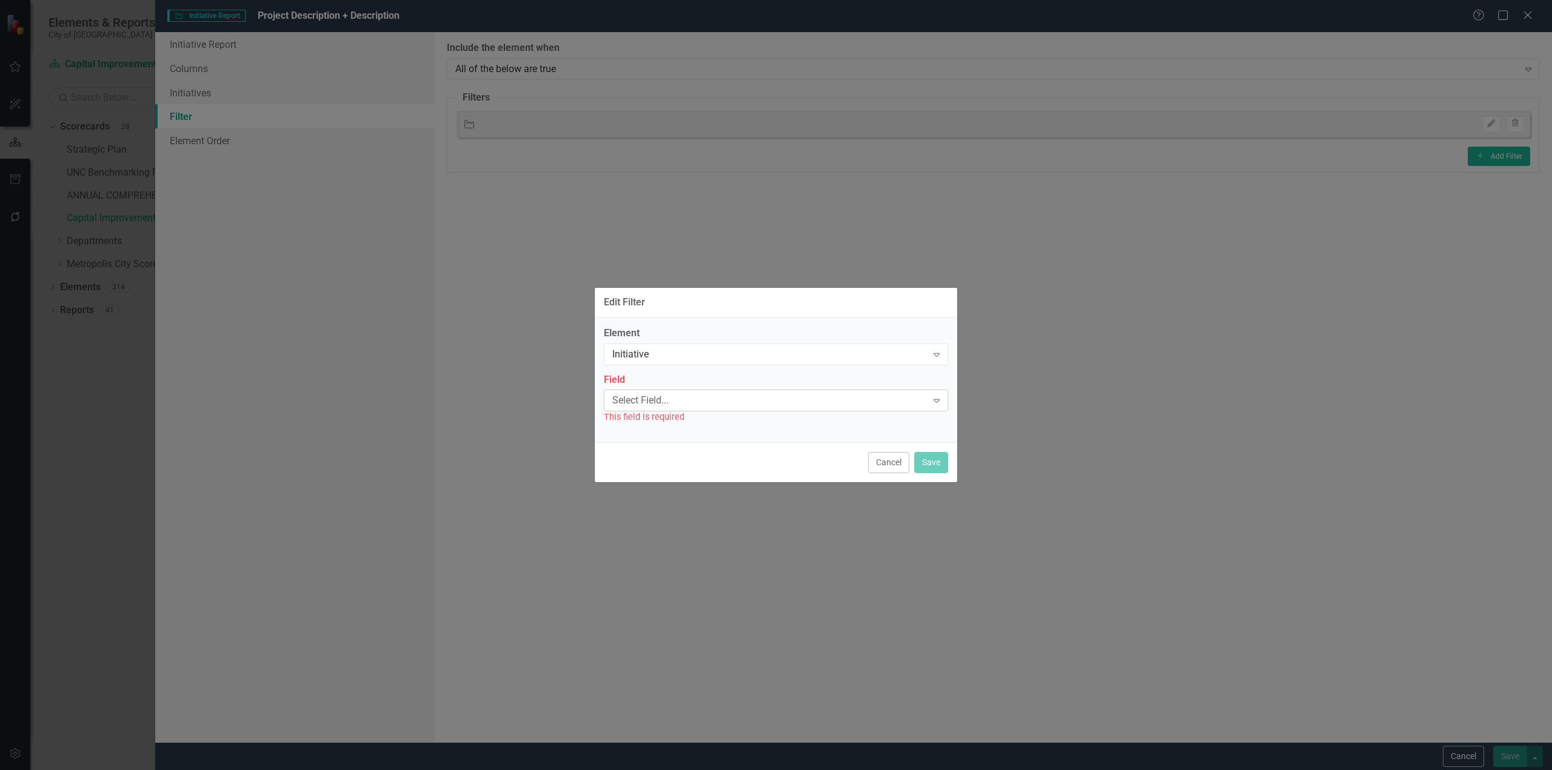
click at [754, 407] on div "Select Field..." at bounding box center [769, 401] width 315 height 14
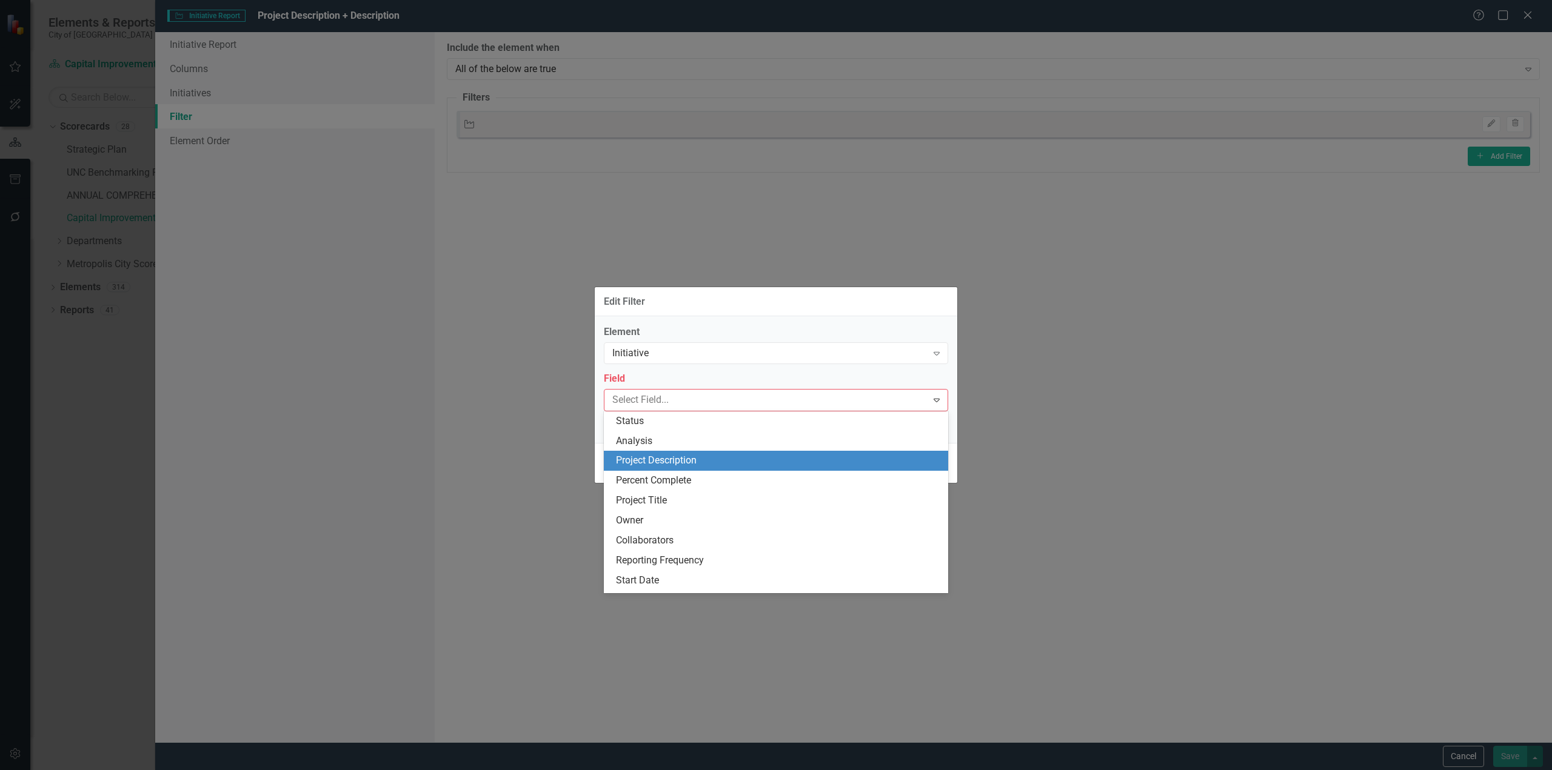
click at [718, 462] on div "Project Description" at bounding box center [778, 461] width 325 height 14
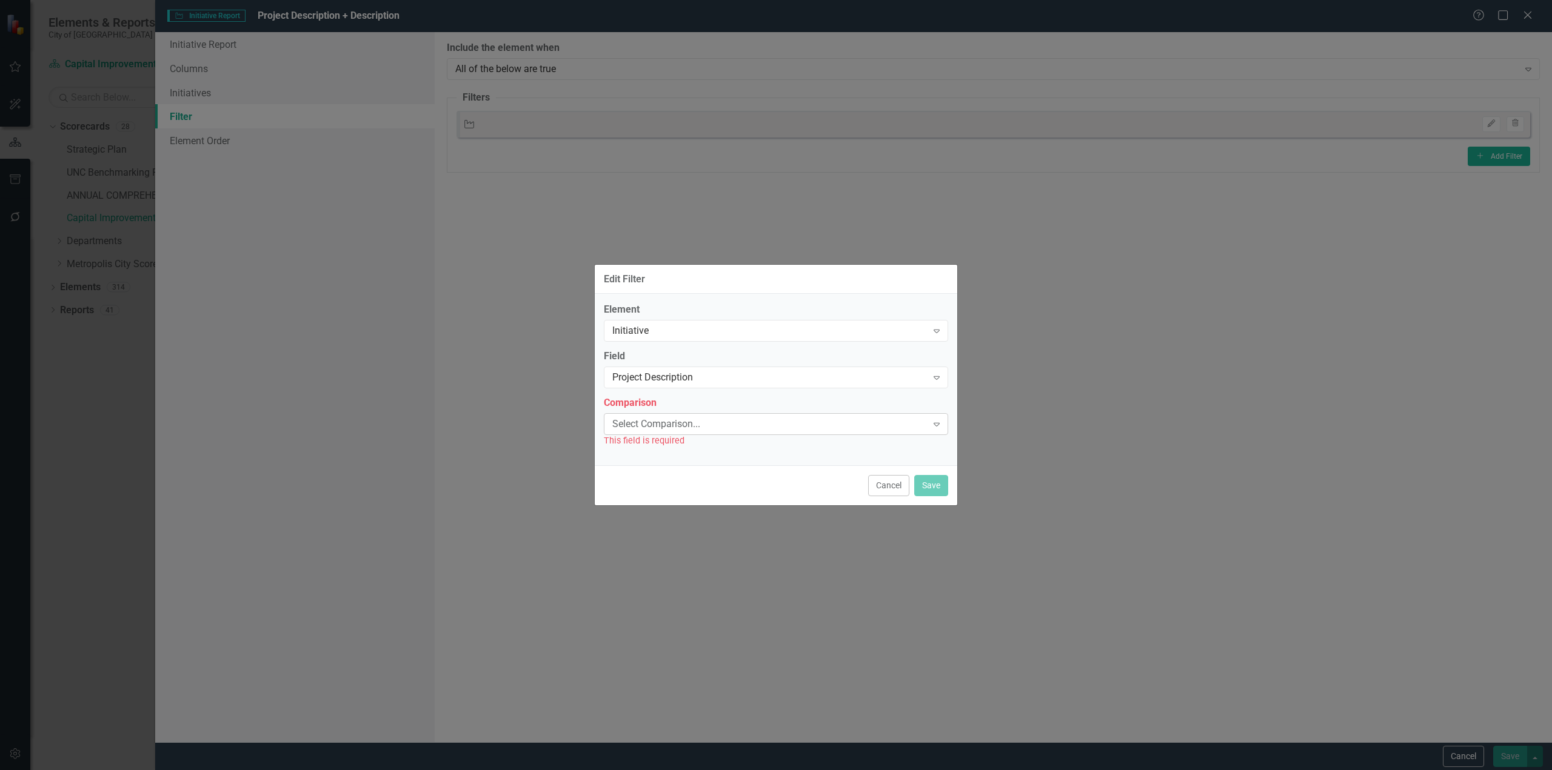
click at [713, 424] on div "Select Comparison..." at bounding box center [769, 424] width 315 height 14
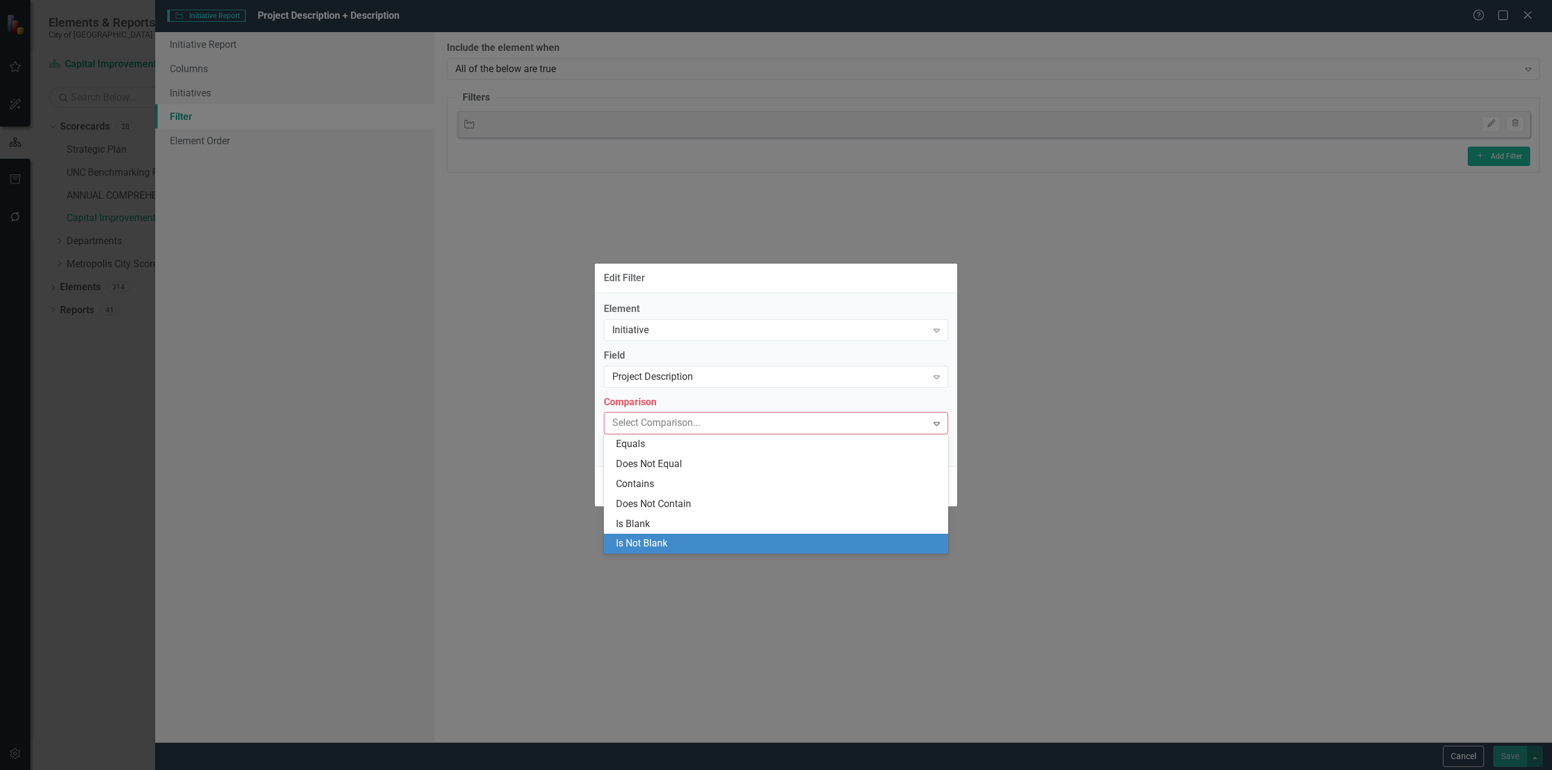
click at [659, 541] on div "Is Not Blank" at bounding box center [778, 544] width 325 height 14
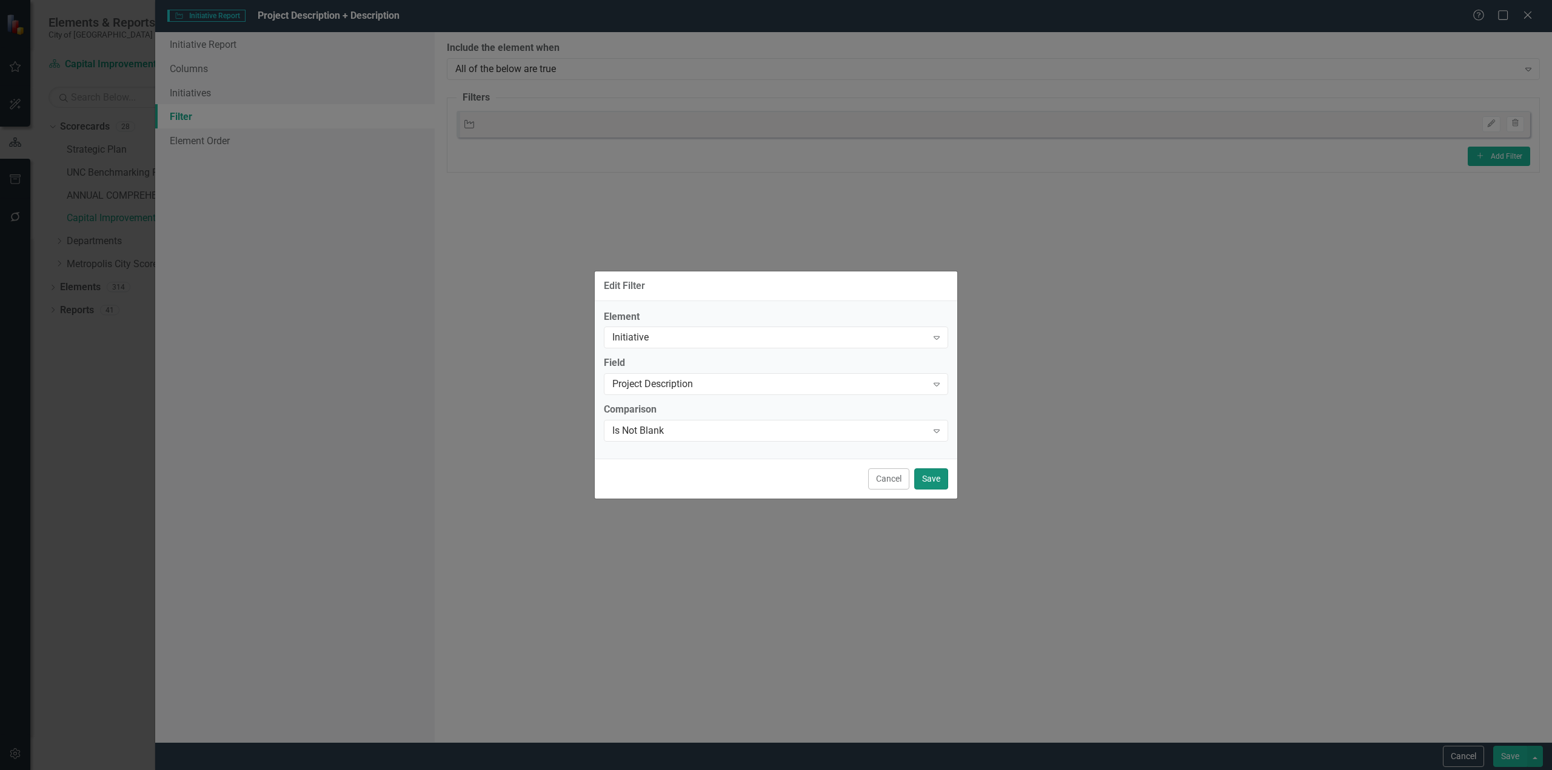
click at [925, 481] on button "Save" at bounding box center [931, 478] width 34 height 21
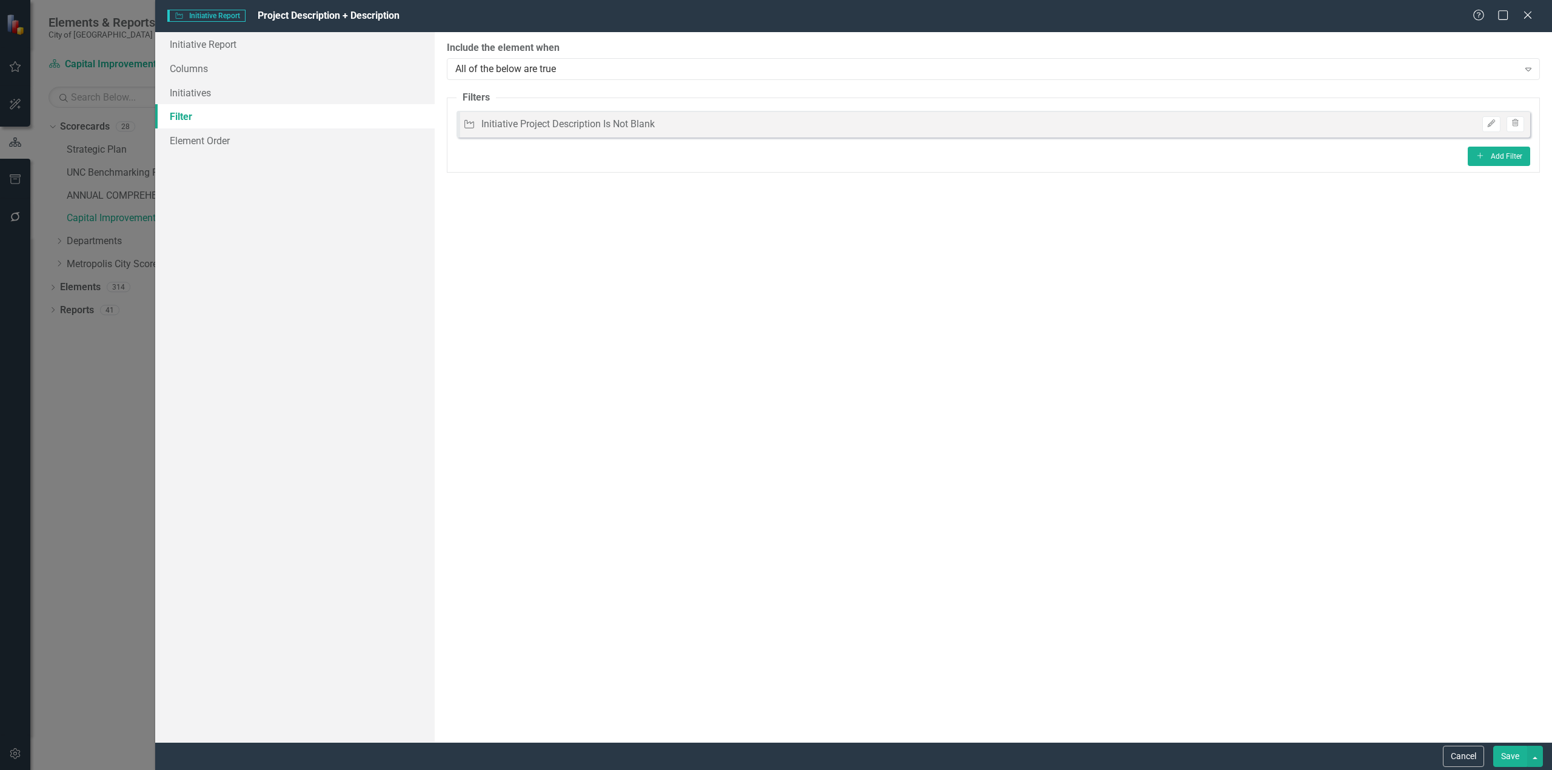
click at [1502, 756] on button "Save" at bounding box center [1510, 756] width 34 height 21
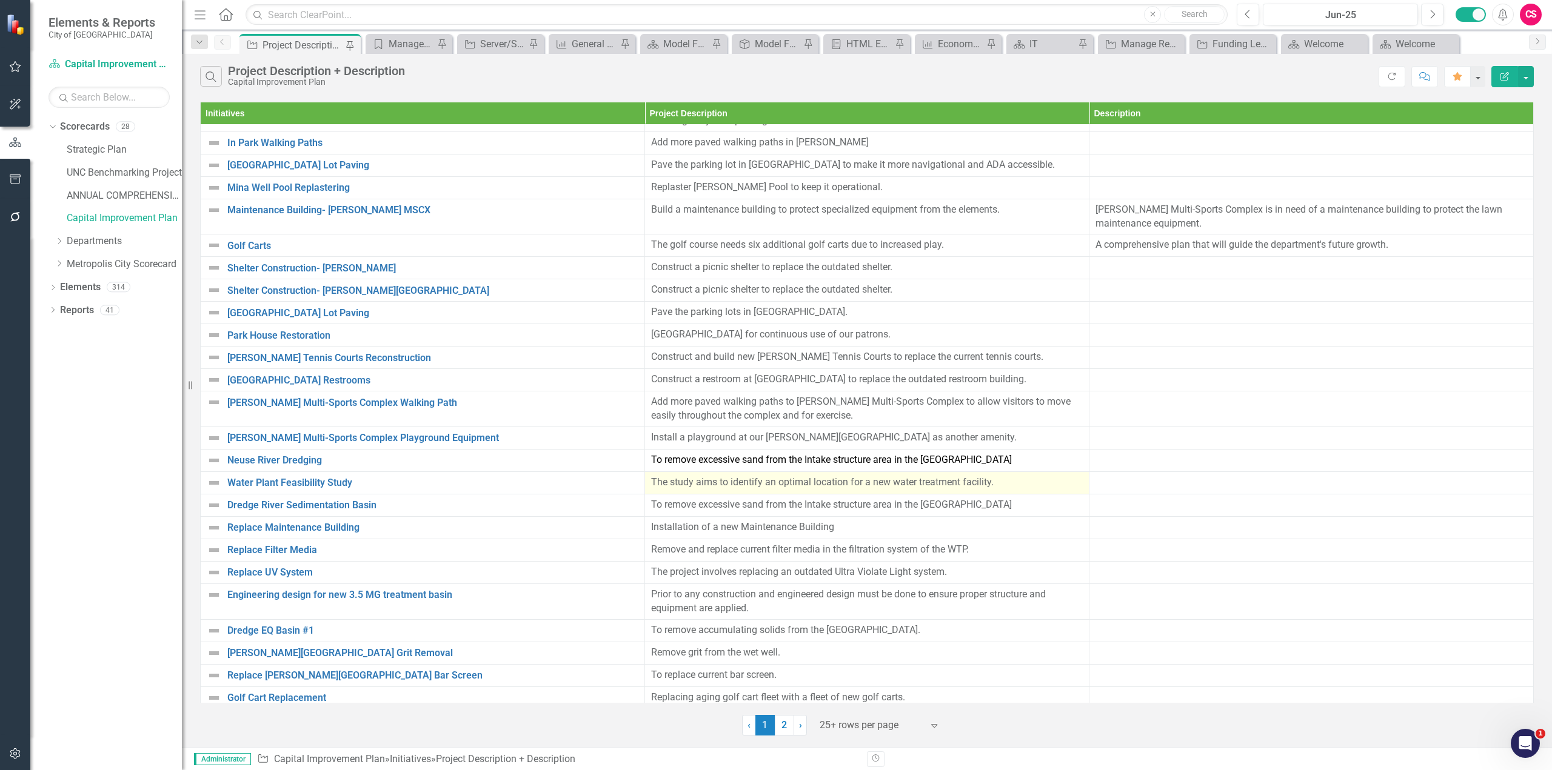
scroll to position [44, 0]
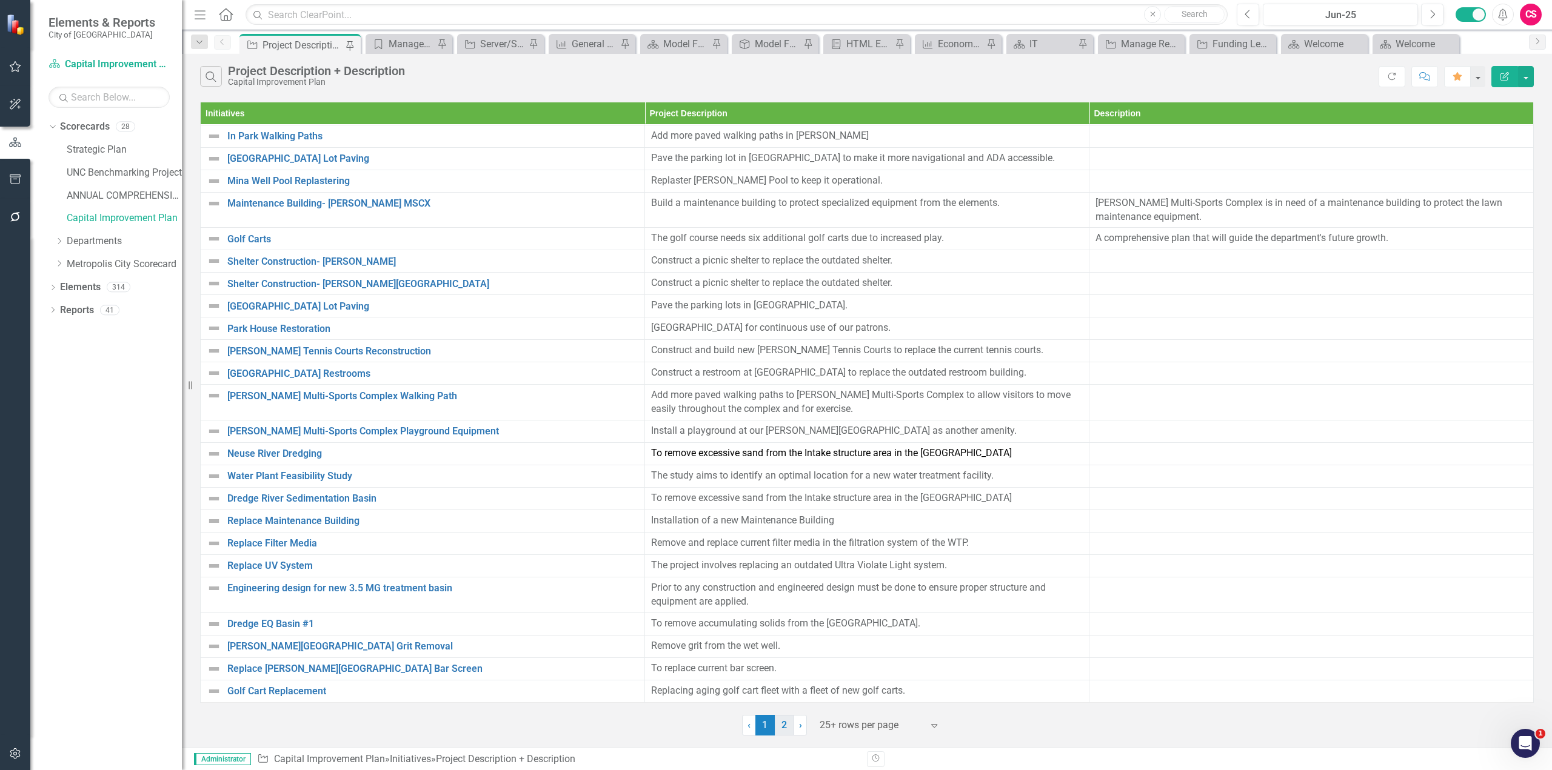
click at [785, 735] on link "2" at bounding box center [784, 725] width 19 height 21
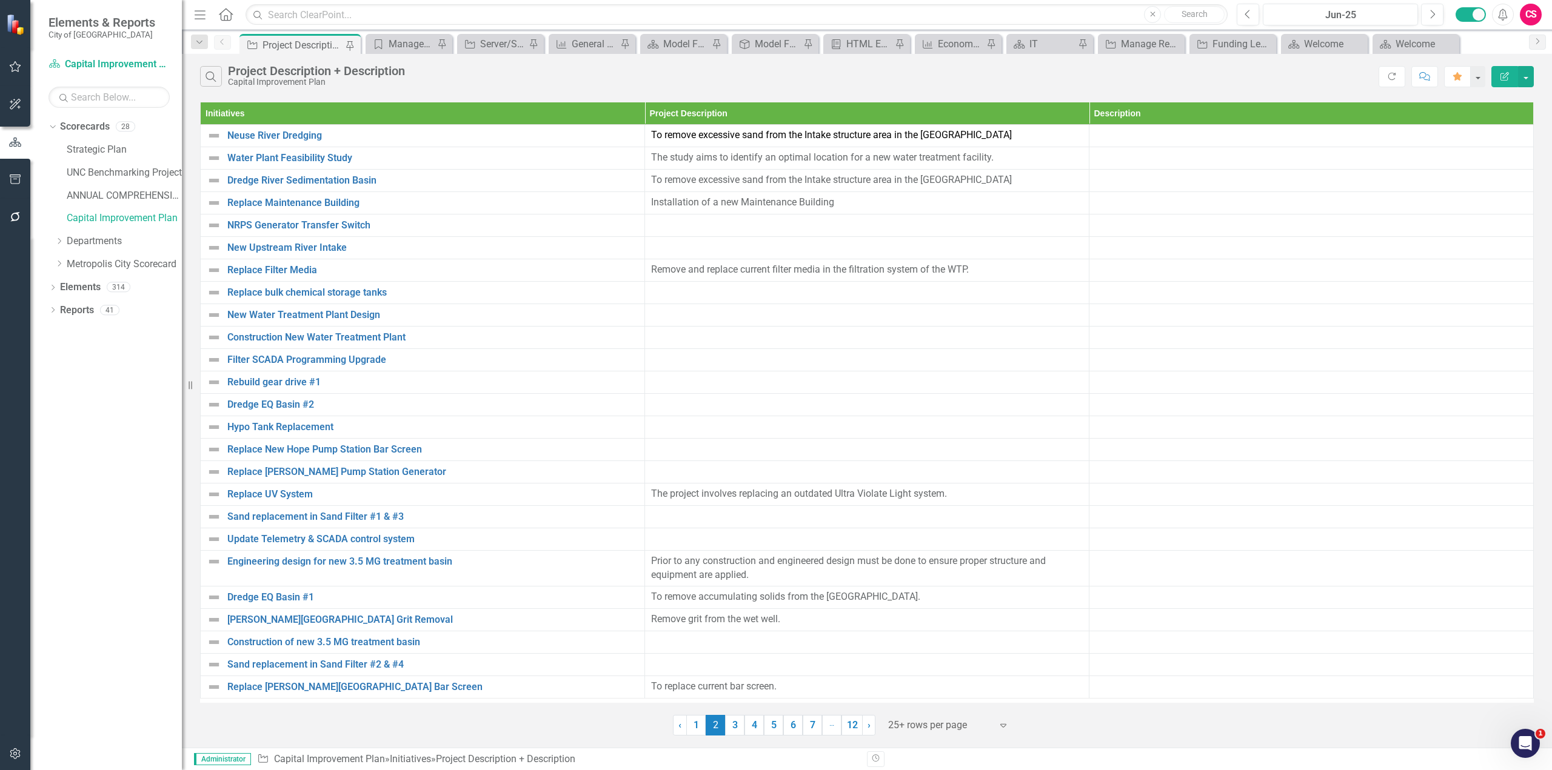
scroll to position [0, 0]
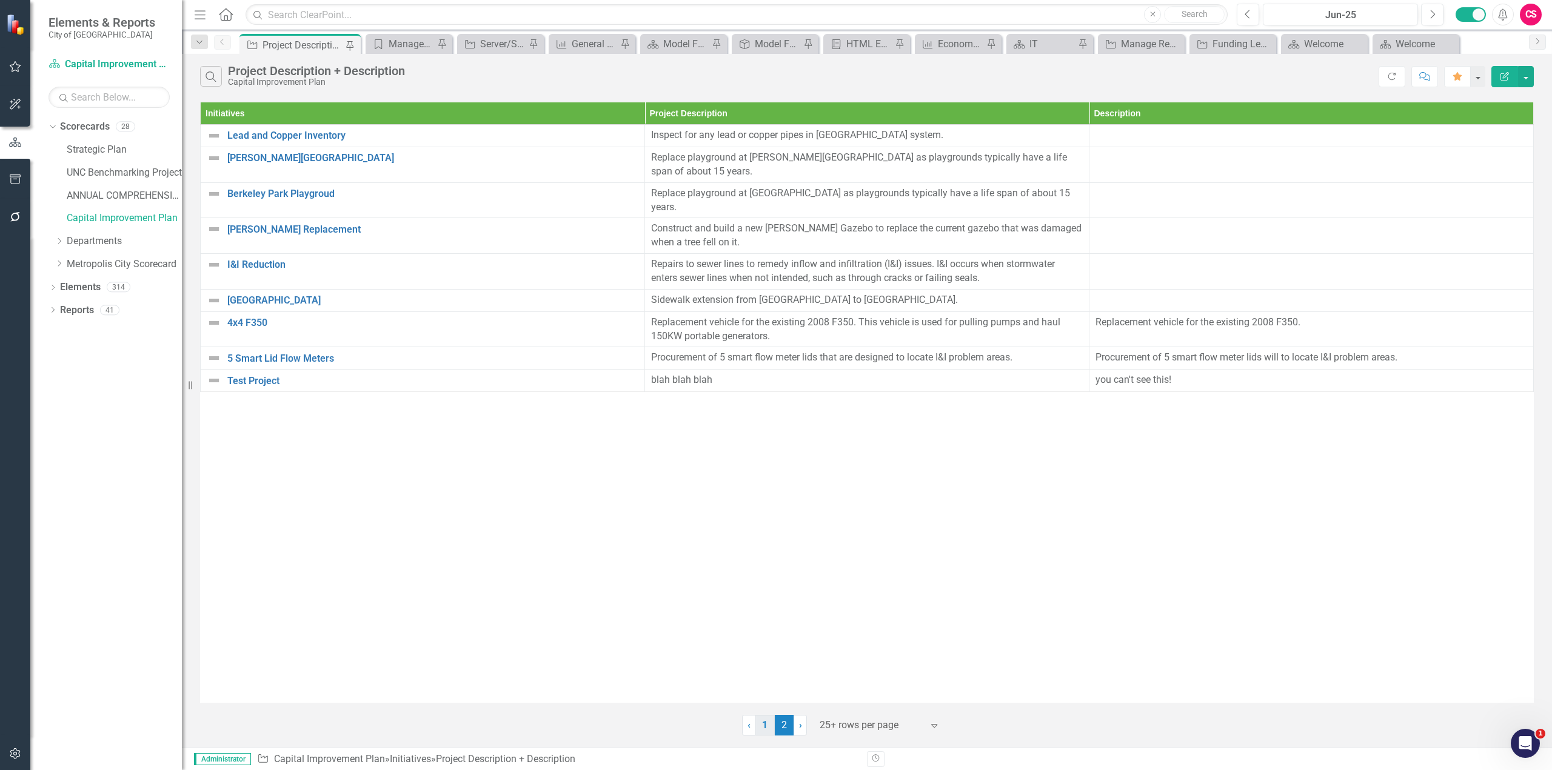
click at [766, 728] on link "1" at bounding box center [764, 725] width 19 height 21
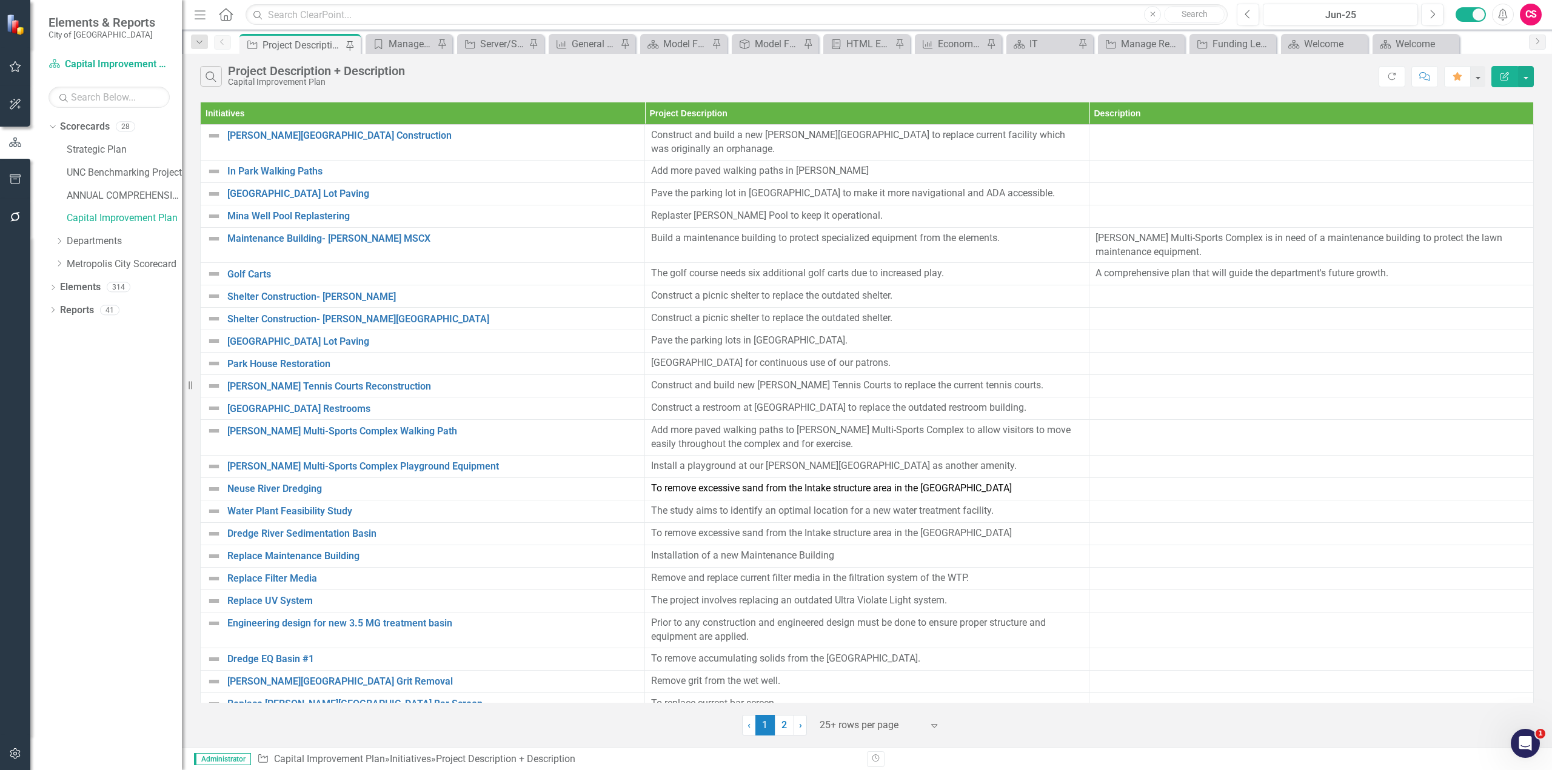
click at [1504, 82] on button "Edit Report" at bounding box center [1504, 76] width 27 height 21
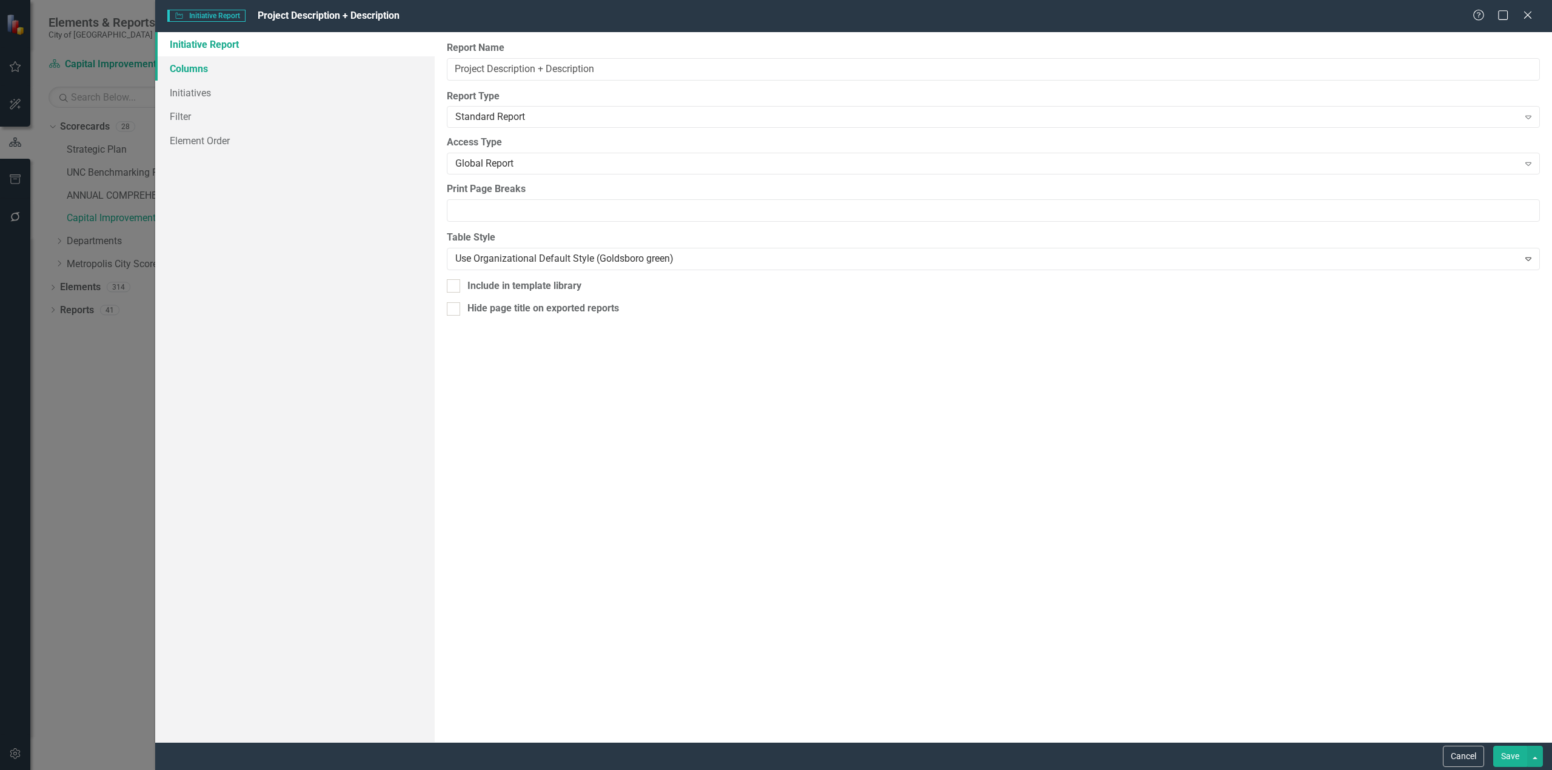
click at [238, 71] on link "Columns" at bounding box center [294, 68] width 279 height 24
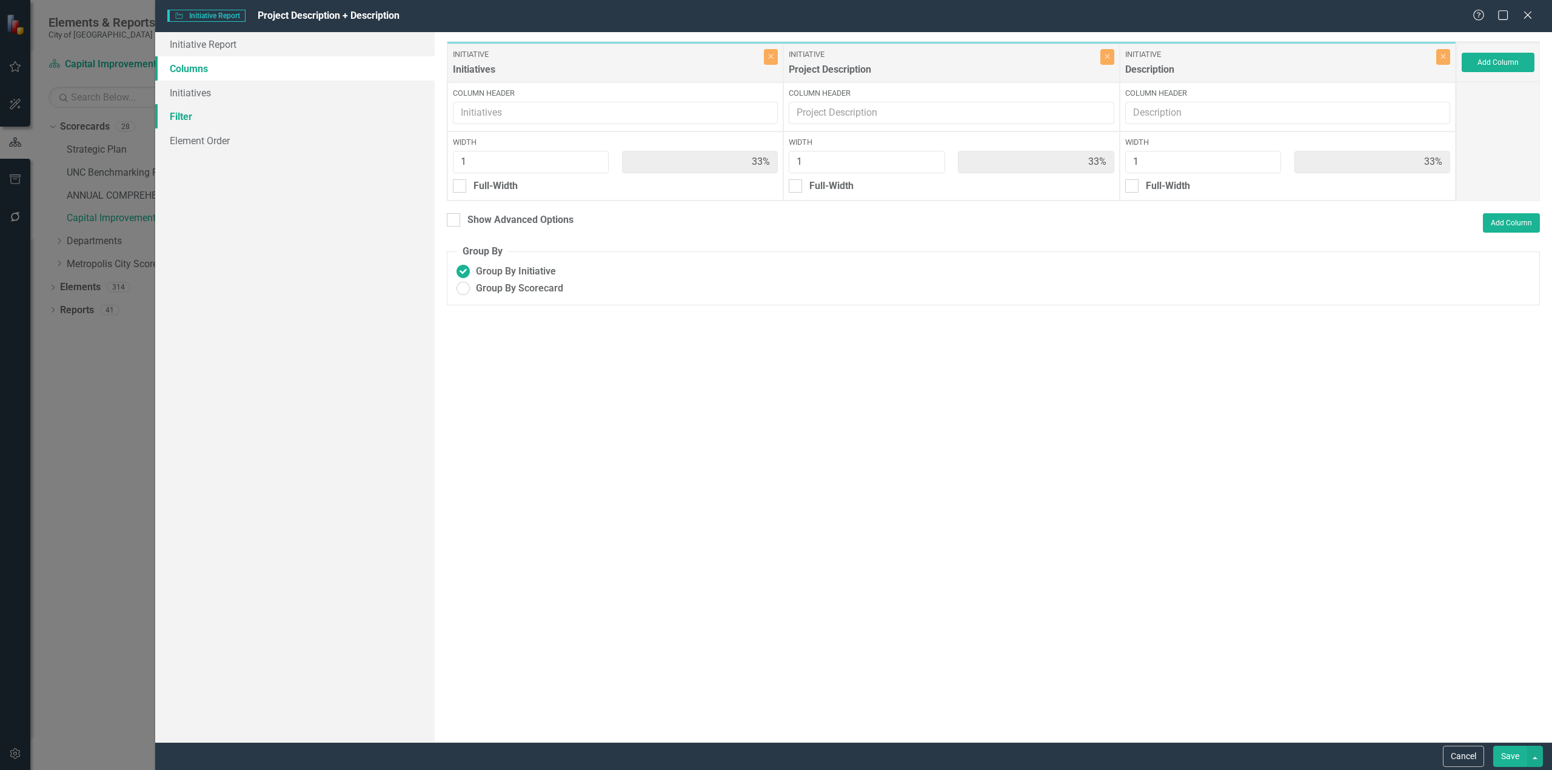
click at [203, 115] on link "Filter" at bounding box center [294, 116] width 279 height 24
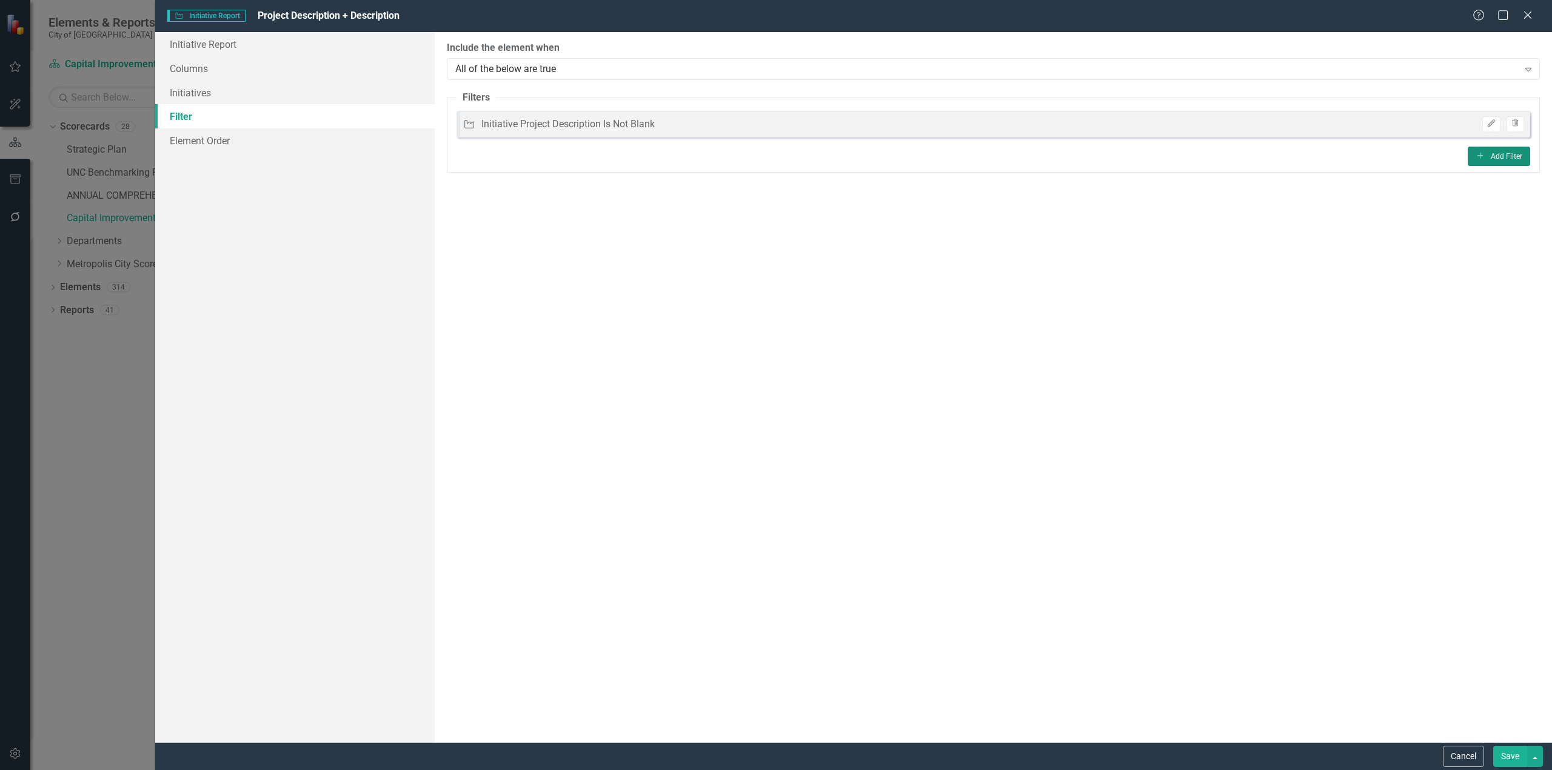
click at [1507, 163] on button "Add Add Filter" at bounding box center [1498, 156] width 62 height 19
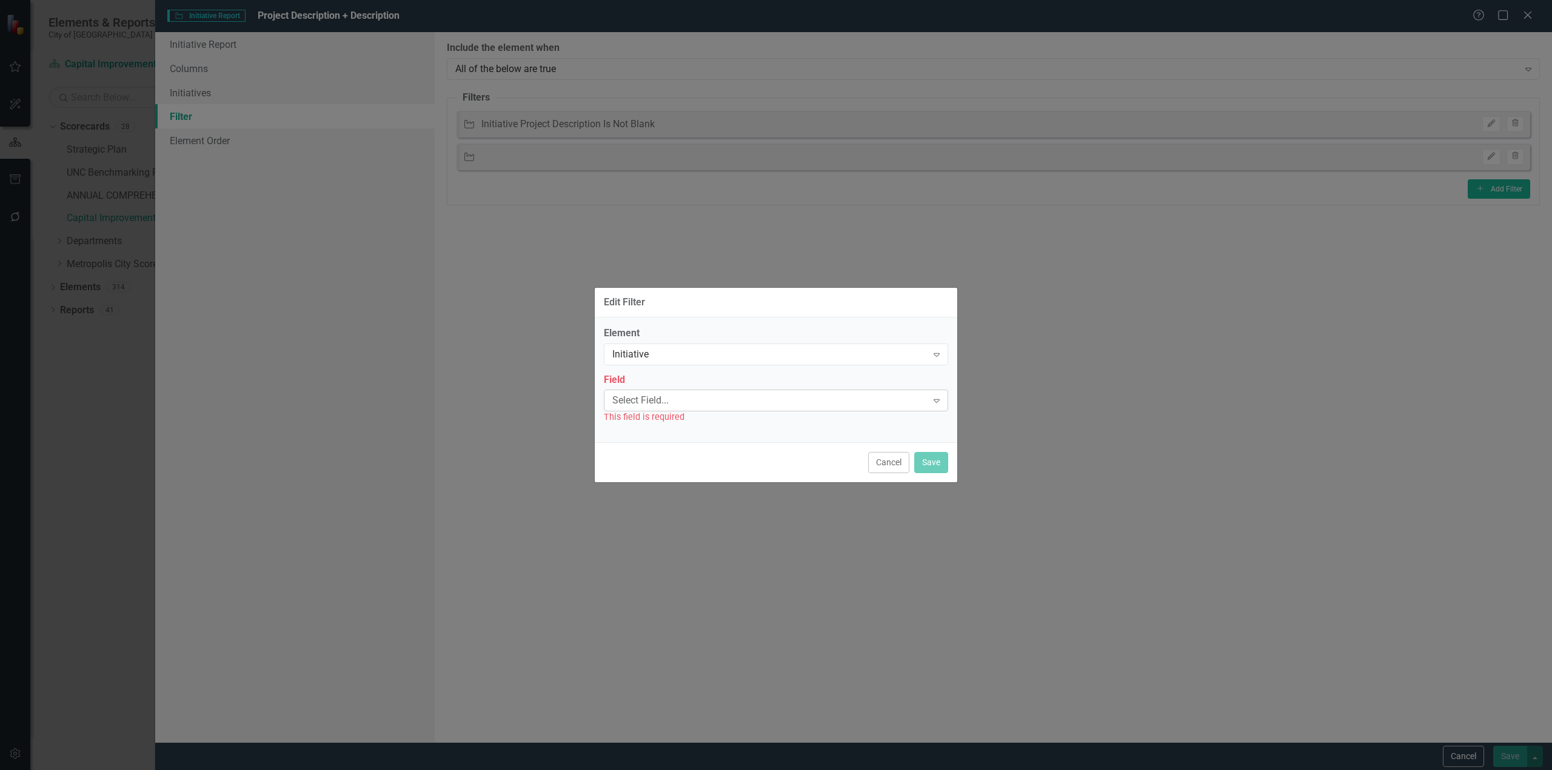
click at [694, 407] on div "Select Field..." at bounding box center [769, 401] width 315 height 14
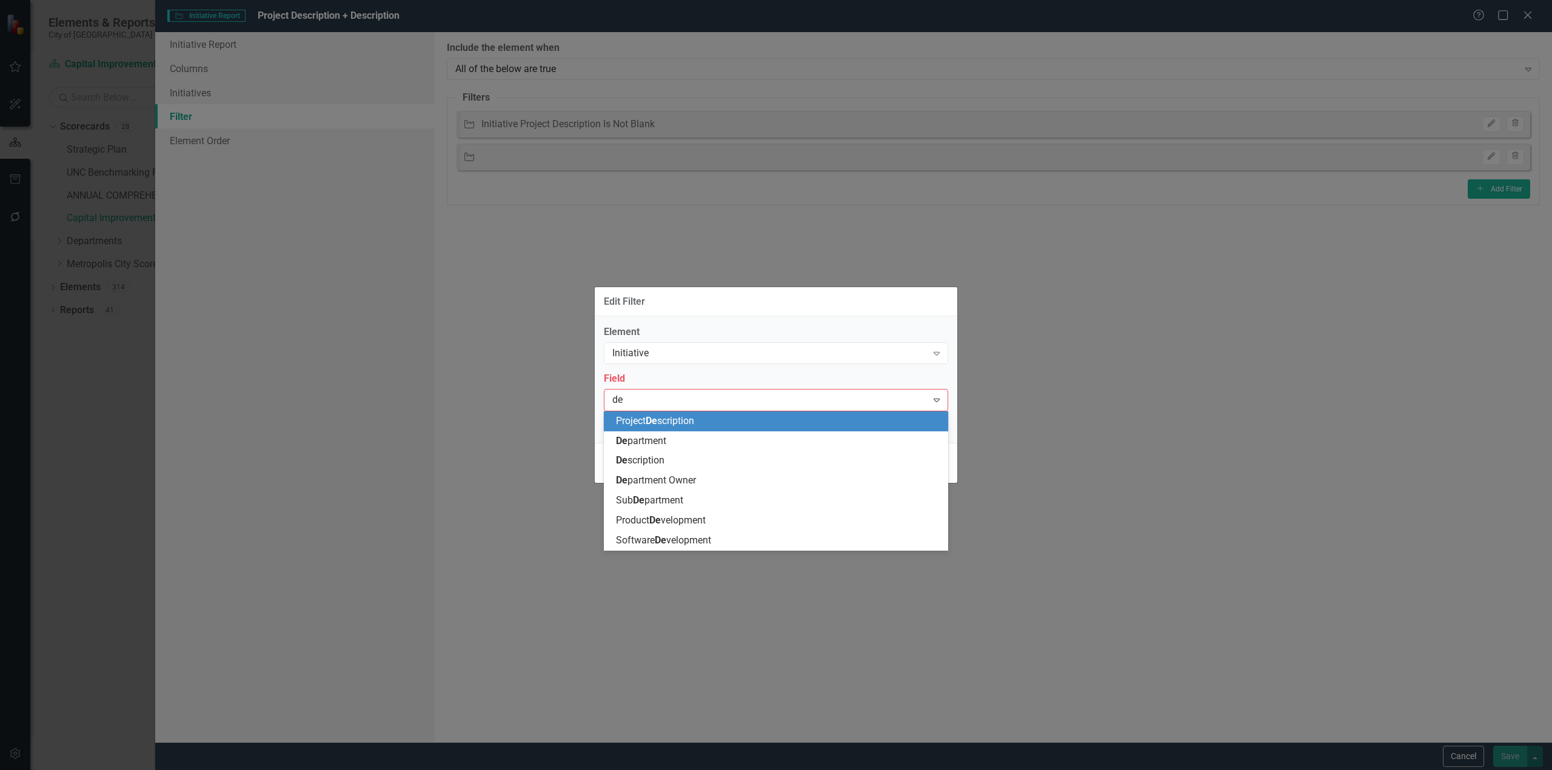
type input "des"
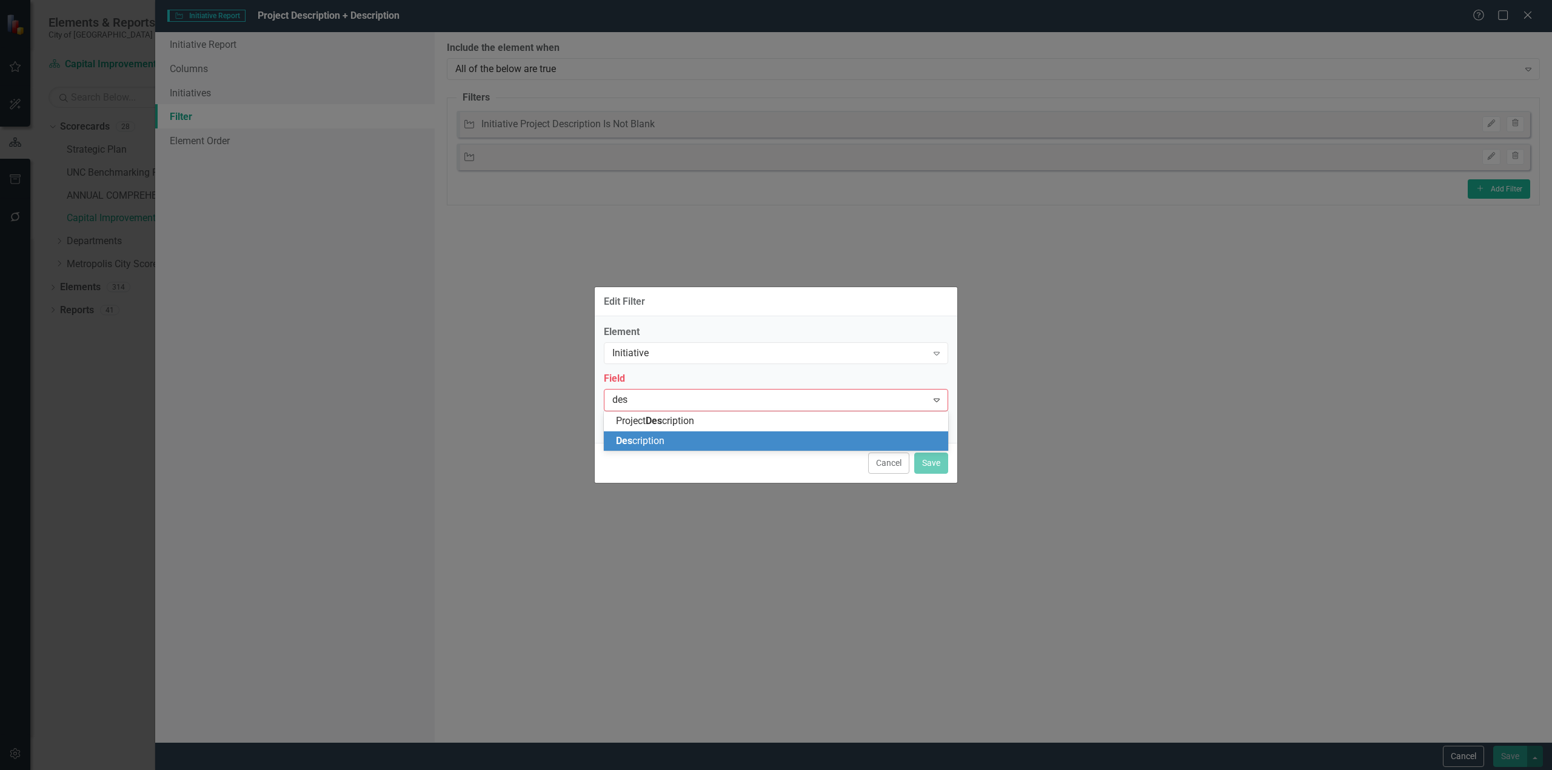
click at [696, 439] on div "Des cription" at bounding box center [778, 442] width 325 height 14
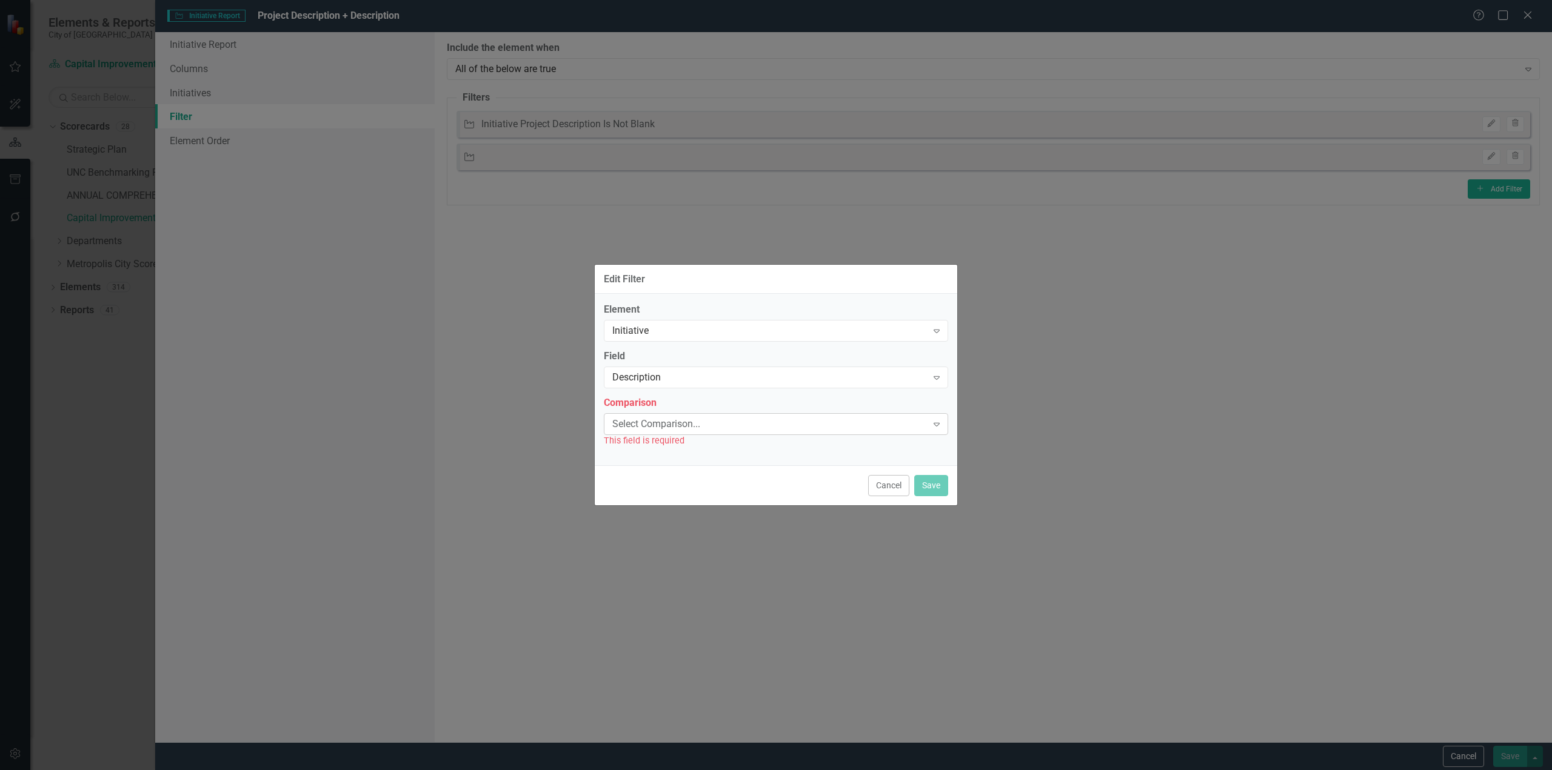
click at [671, 421] on div "Select Comparison..." at bounding box center [769, 424] width 315 height 14
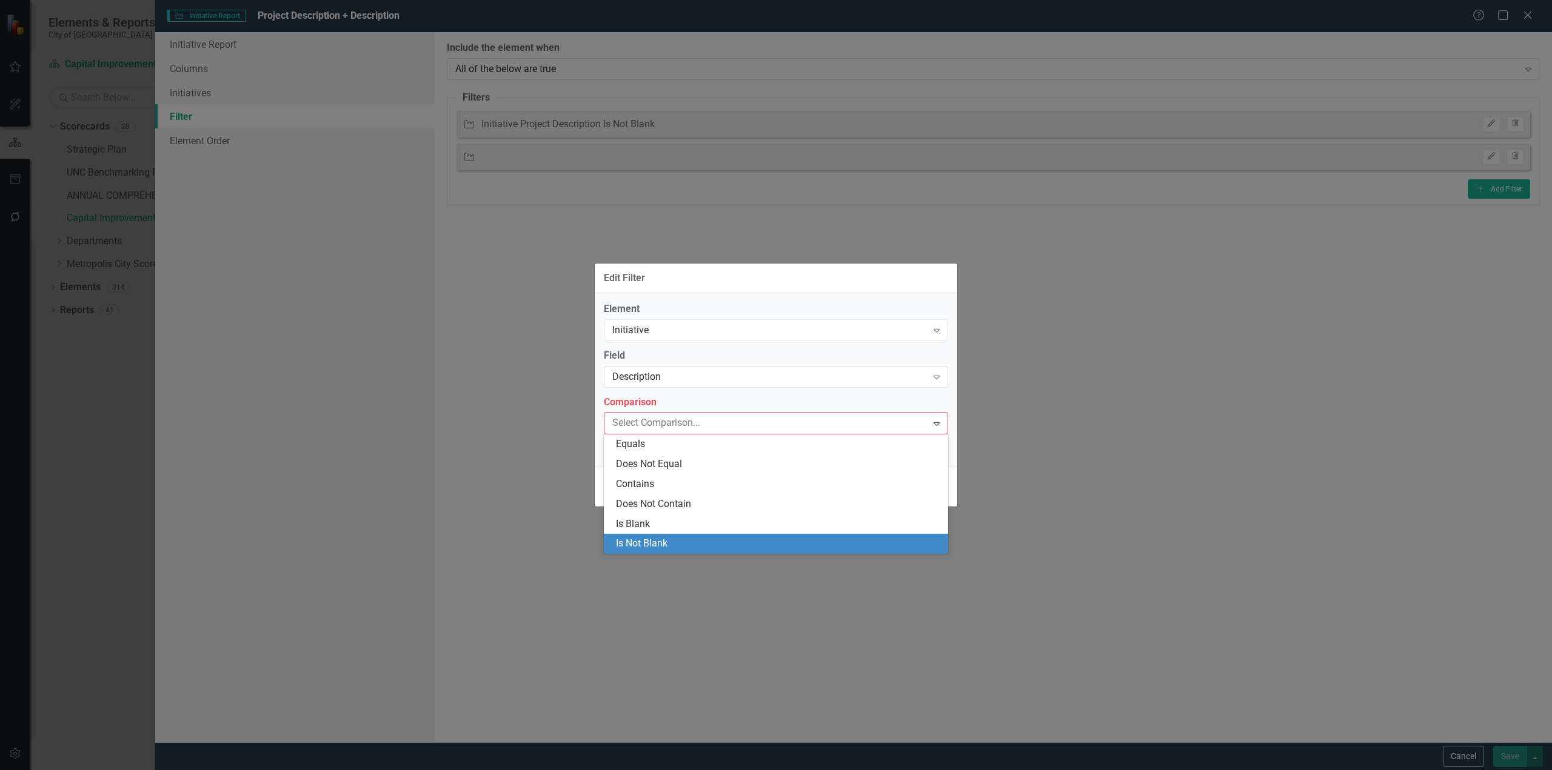
click at [666, 538] on div "Is Not Blank" at bounding box center [778, 544] width 325 height 14
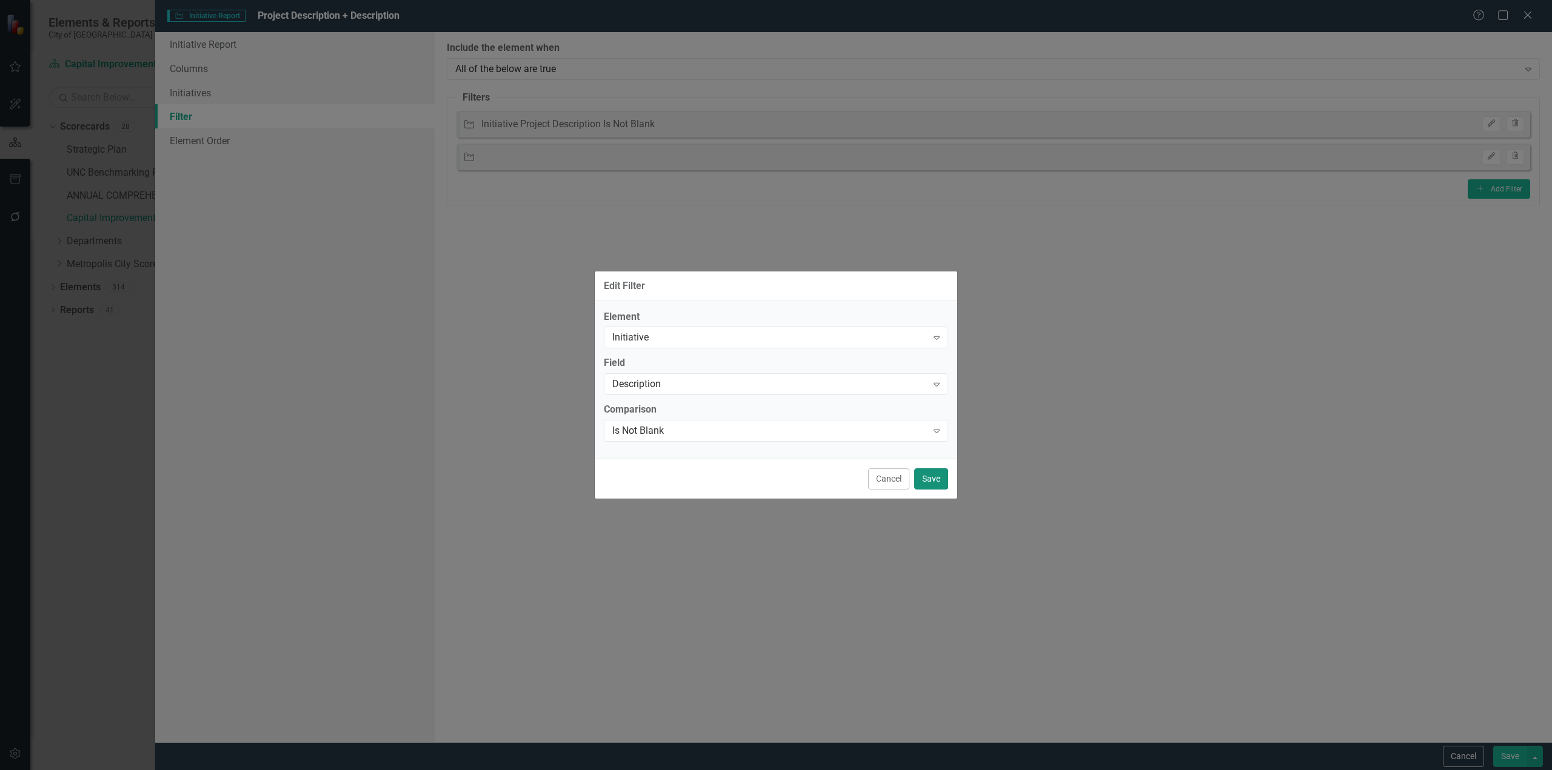
click at [938, 480] on button "Save" at bounding box center [931, 478] width 34 height 21
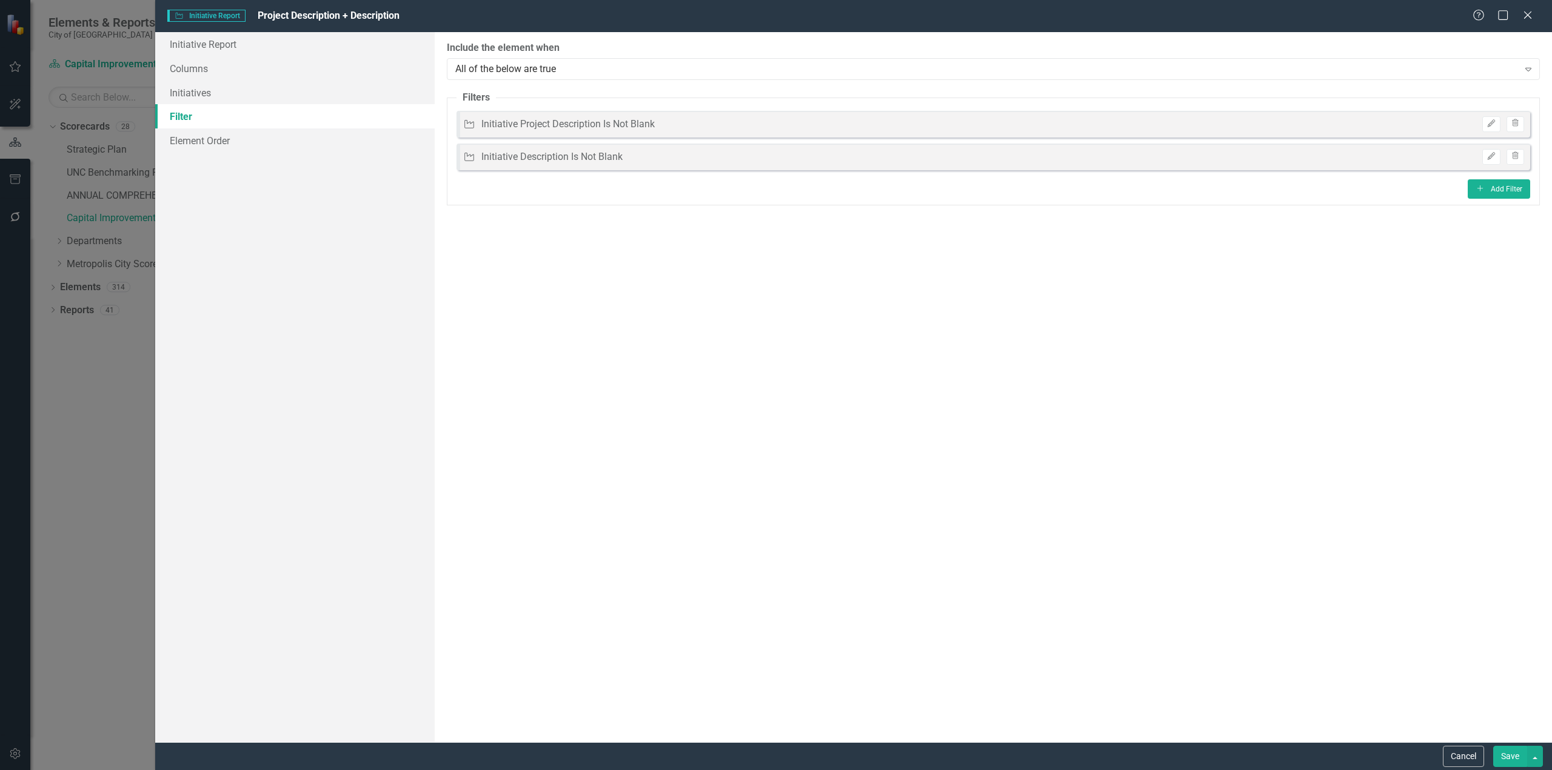
click at [1489, 753] on div "Cancel Save" at bounding box center [1490, 756] width 103 height 21
click at [1498, 758] on button "Save" at bounding box center [1510, 756] width 34 height 21
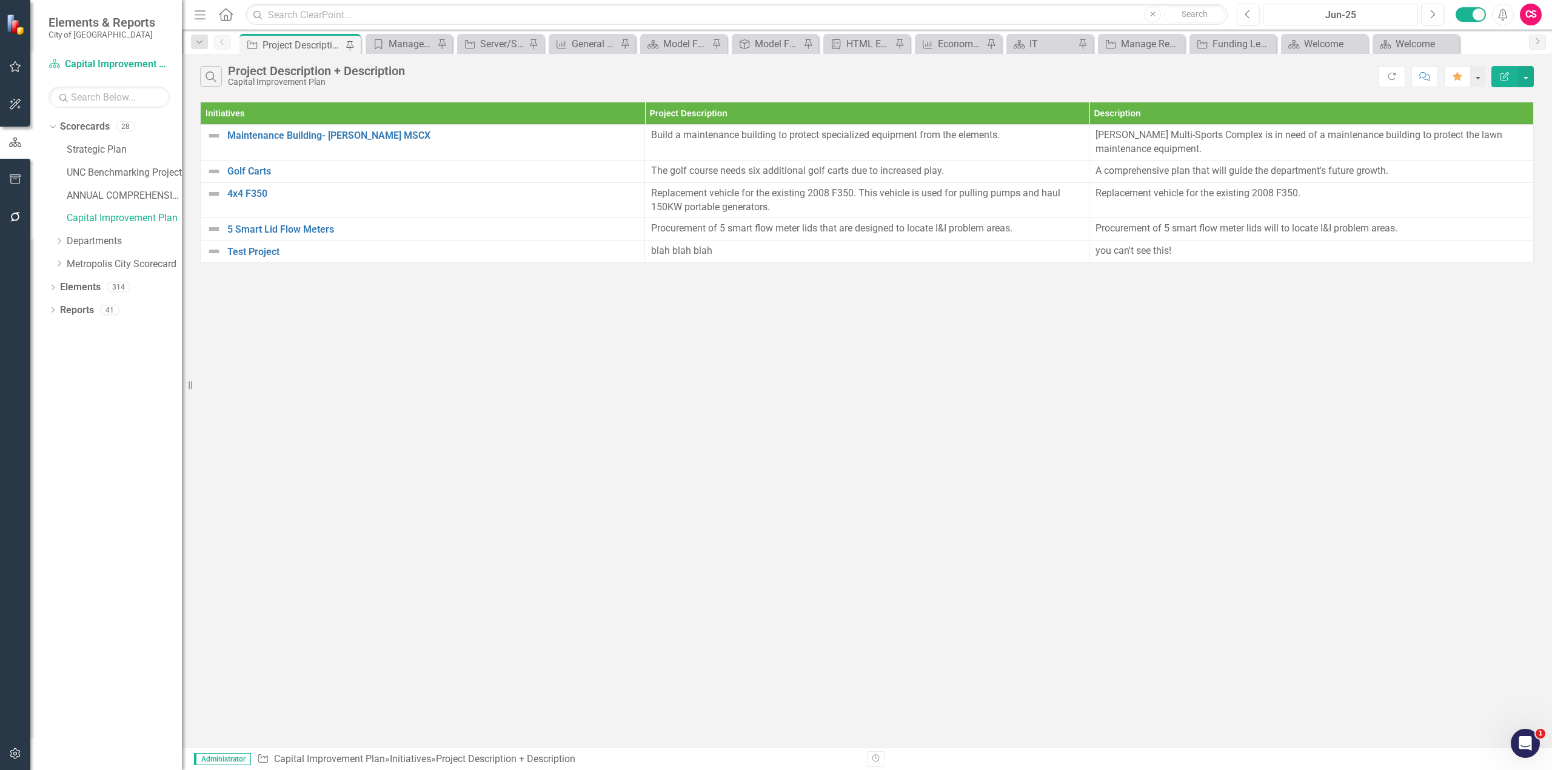
click at [1322, 15] on div "Jun-25" at bounding box center [1340, 15] width 147 height 15
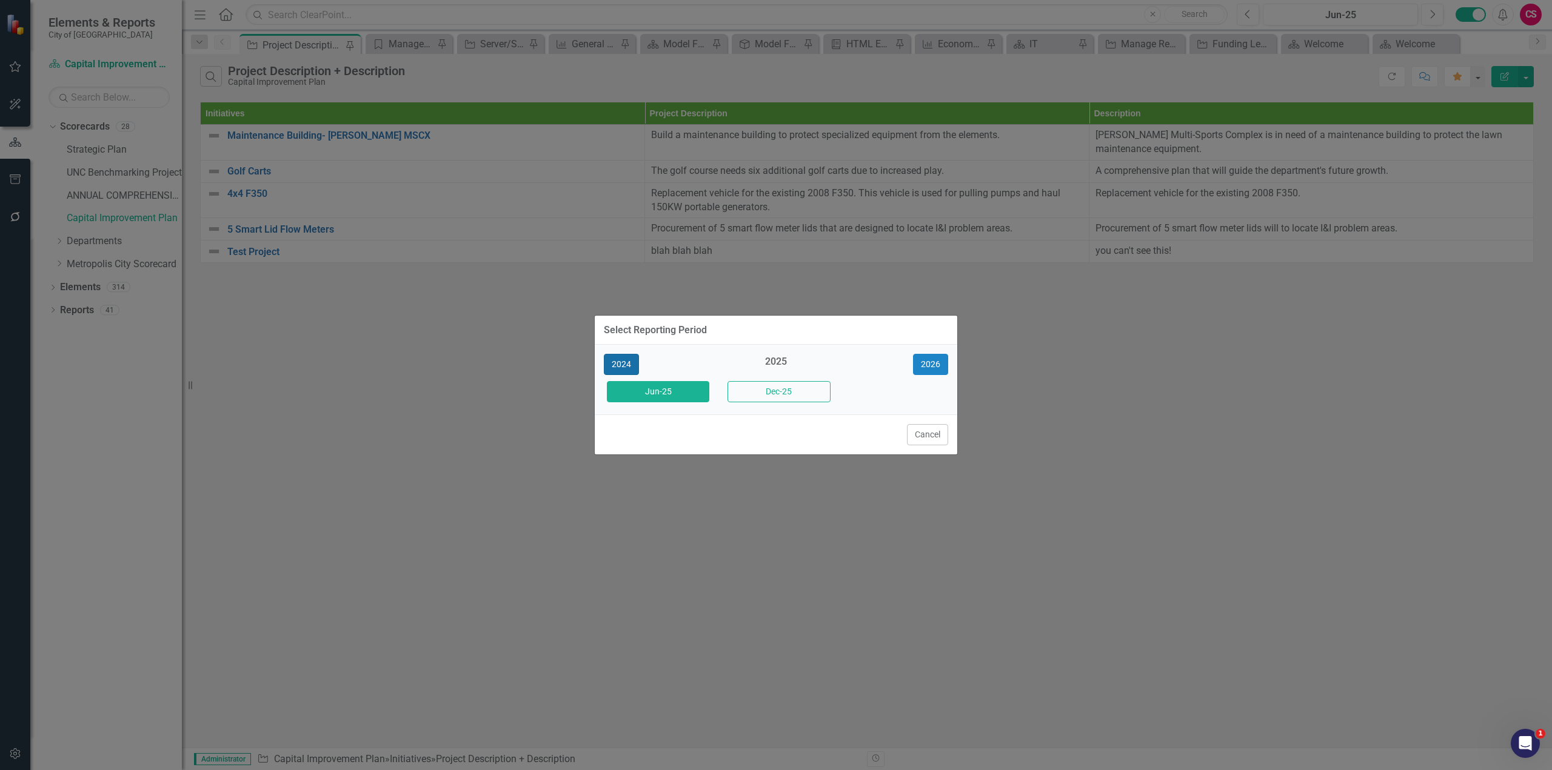
click at [612, 362] on button "2024" at bounding box center [621, 364] width 35 height 21
click at [784, 395] on button "Dec-24" at bounding box center [778, 391] width 102 height 21
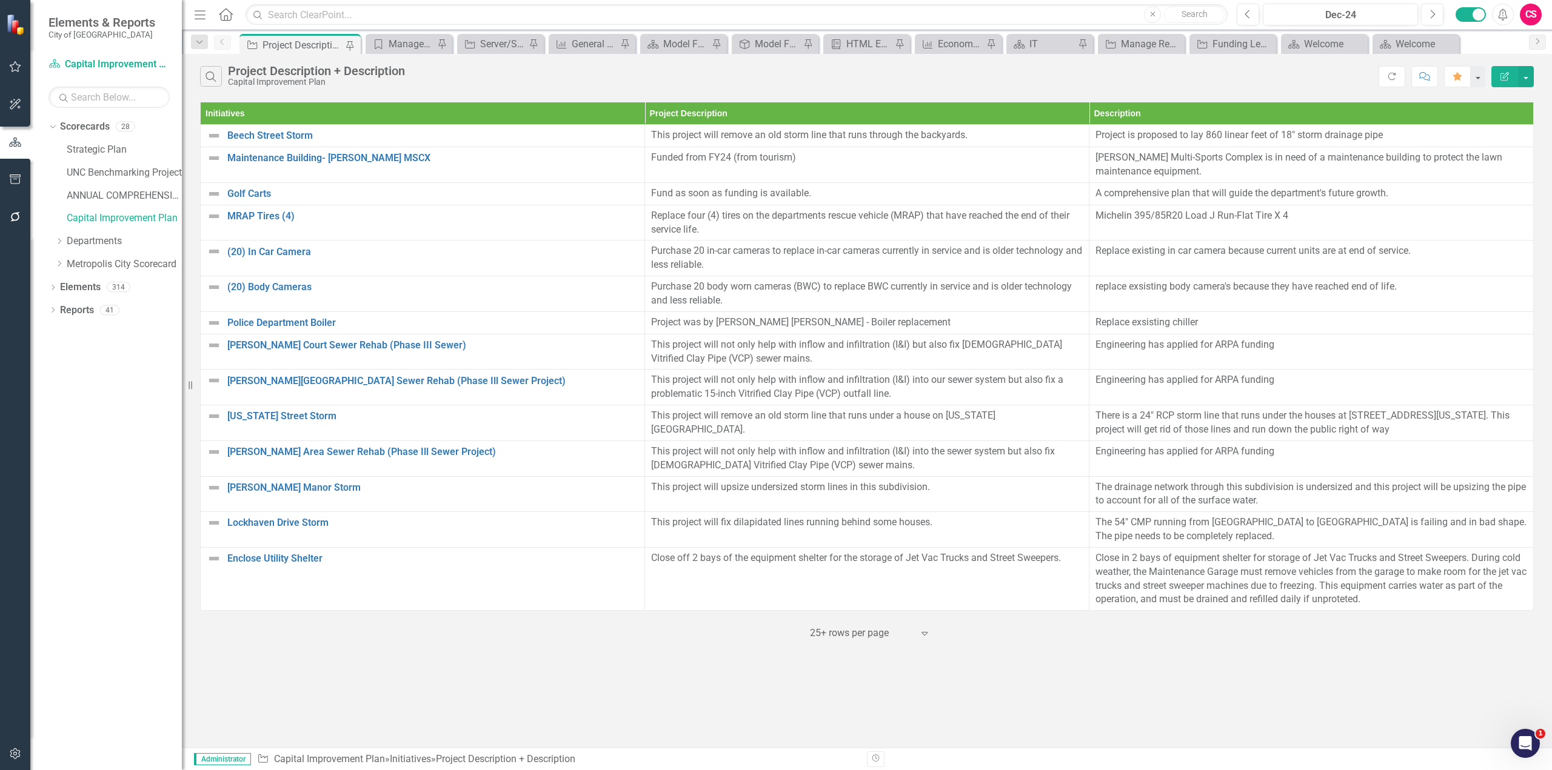
click at [1455, 11] on div "Previous Dec-24 Next Alerts CS User Edit Profile Disable Sound Silence Alerts H…" at bounding box center [1384, 15] width 320 height 22
click at [1432, 13] on icon "Next" at bounding box center [1432, 14] width 7 height 11
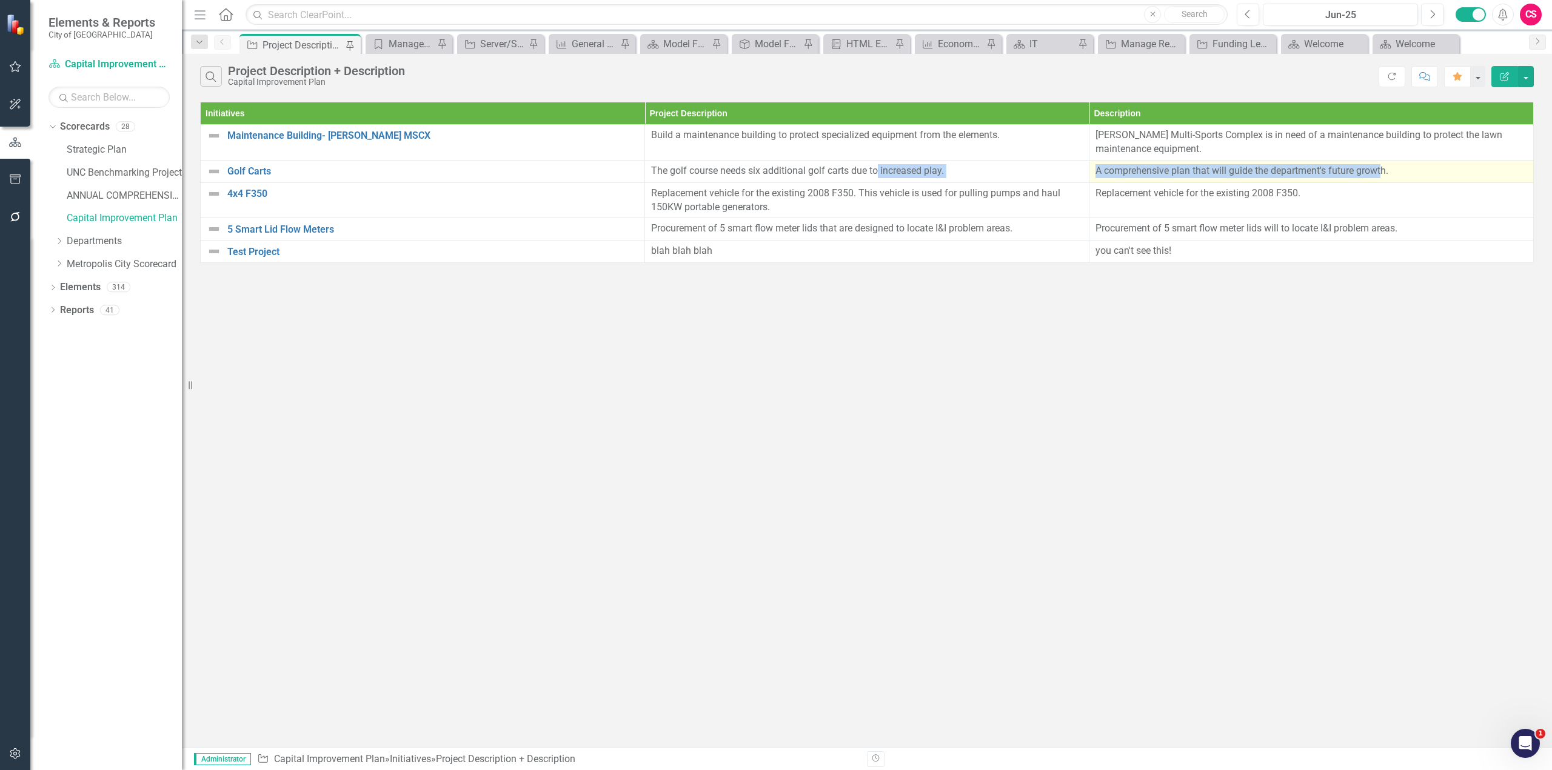
drag, startPoint x: 878, startPoint y: 169, endPoint x: 1384, endPoint y: 160, distance: 505.5
click at [1384, 160] on tr "Golf Carts Link Map View Link Map Edit Edit Initiative Link Open Element The go…" at bounding box center [867, 171] width 1333 height 22
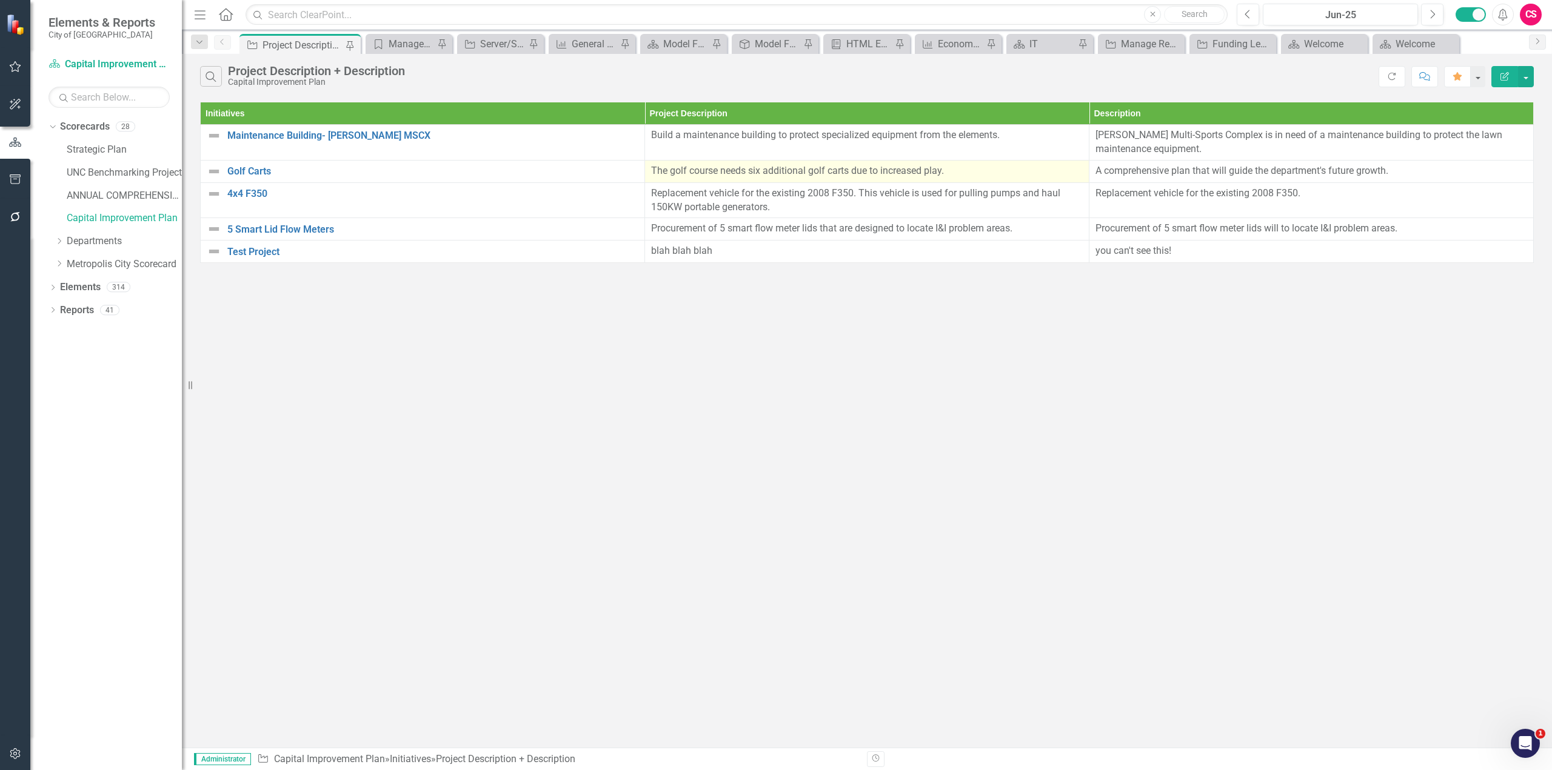
click at [774, 174] on p "The golf course needs six additional golf carts due to increased play." at bounding box center [867, 171] width 432 height 14
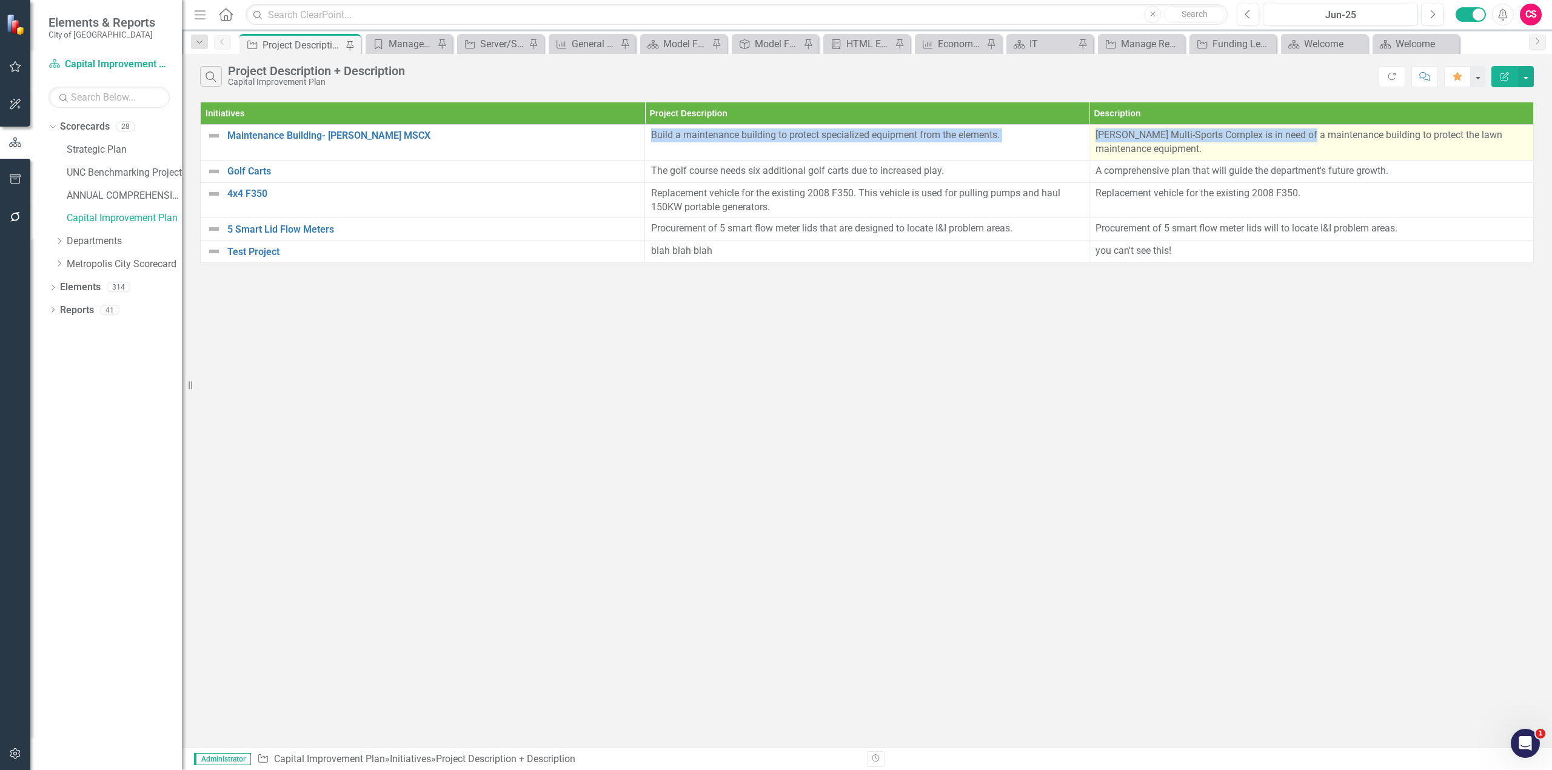
drag, startPoint x: 652, startPoint y: 135, endPoint x: 1304, endPoint y: 140, distance: 652.8
click at [1304, 140] on tr "Maintenance Building- Bryan MSCX Link Map View Link Map Edit Edit Initiative Li…" at bounding box center [867, 143] width 1333 height 36
click at [1233, 141] on div "Bryan Multi-Sports Complex is in need of a maintenance building to protect the …" at bounding box center [1311, 142] width 432 height 28
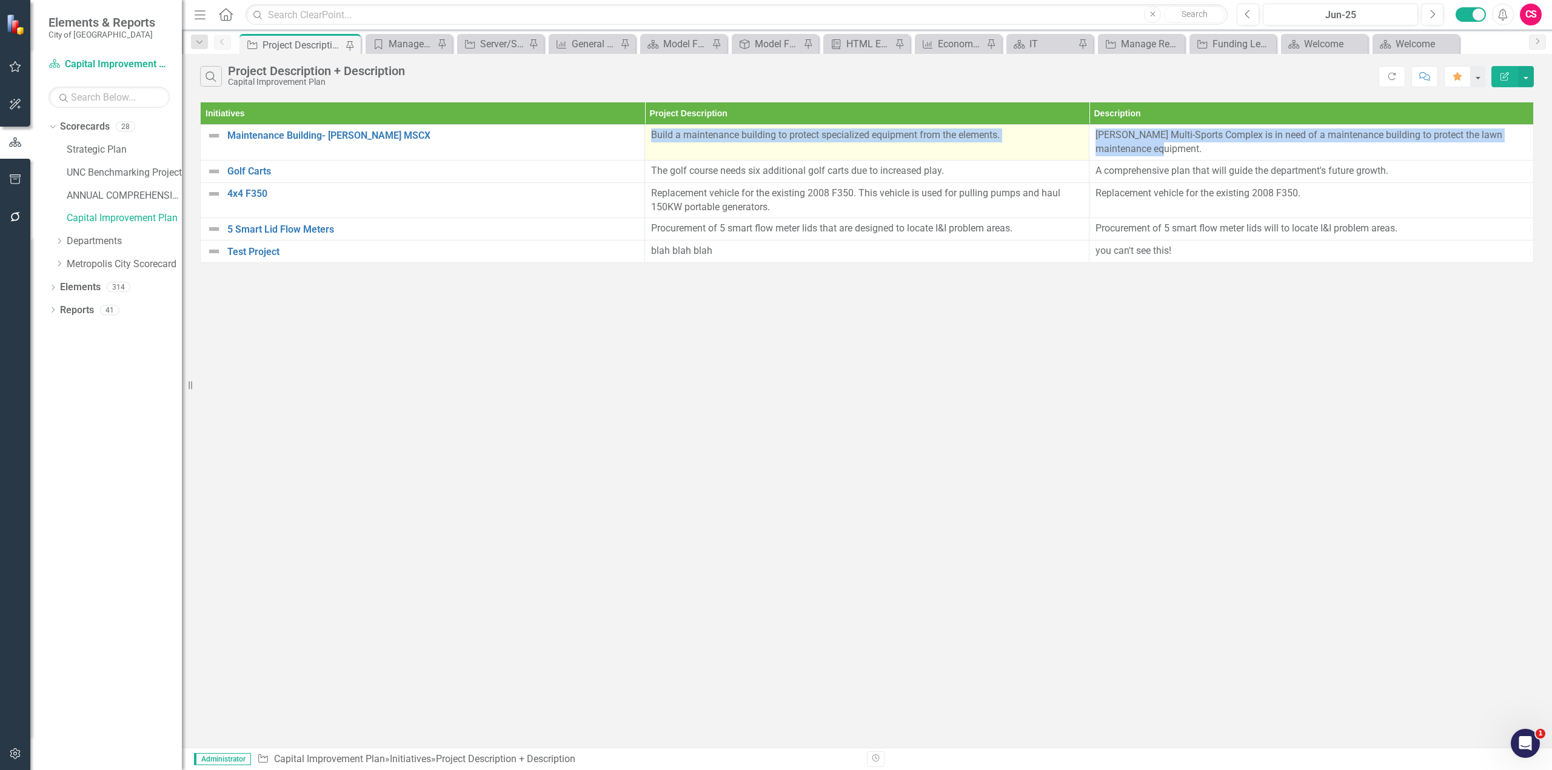
drag, startPoint x: 1134, startPoint y: 141, endPoint x: 644, endPoint y: 138, distance: 489.7
click at [644, 138] on tr "Maintenance Building- Bryan MSCX Link Map View Link Map Edit Edit Initiative Li…" at bounding box center [867, 143] width 1333 height 36
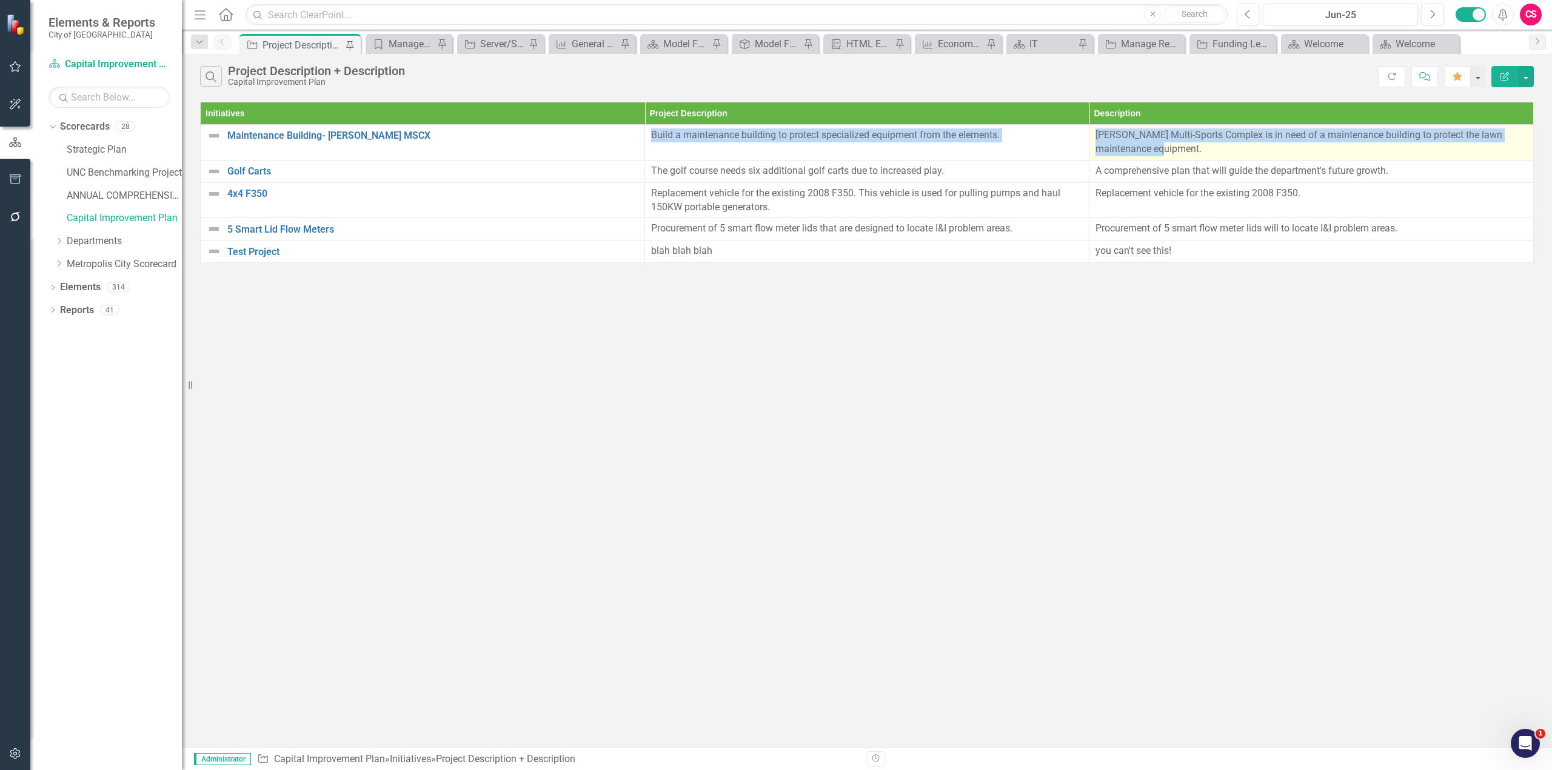
click at [1210, 137] on span "Bryan Multi-Sports Complex is in need of a maintenance building to protect the …" at bounding box center [1298, 141] width 407 height 25
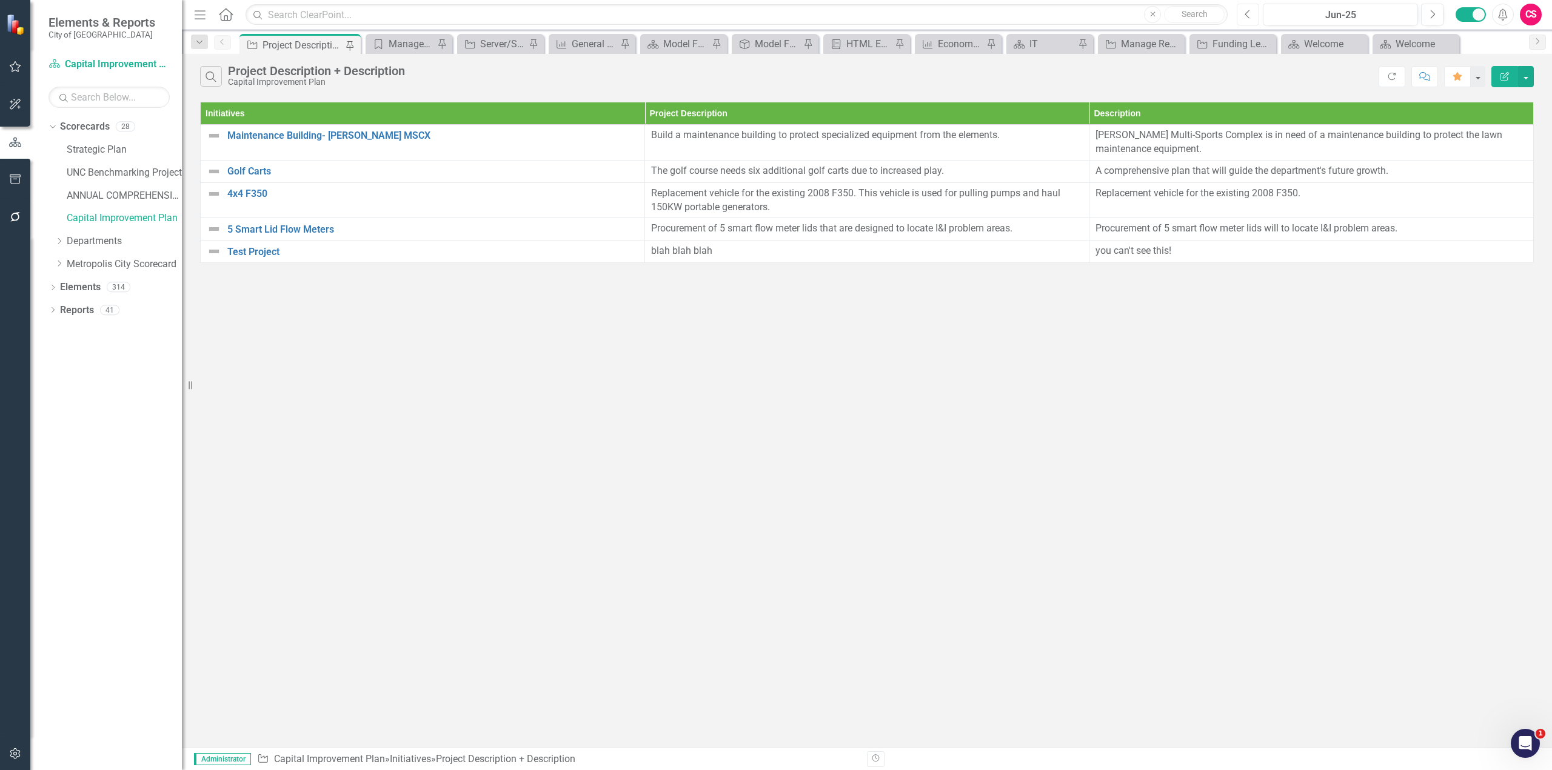
click at [1247, 17] on icon "Previous" at bounding box center [1247, 14] width 7 height 11
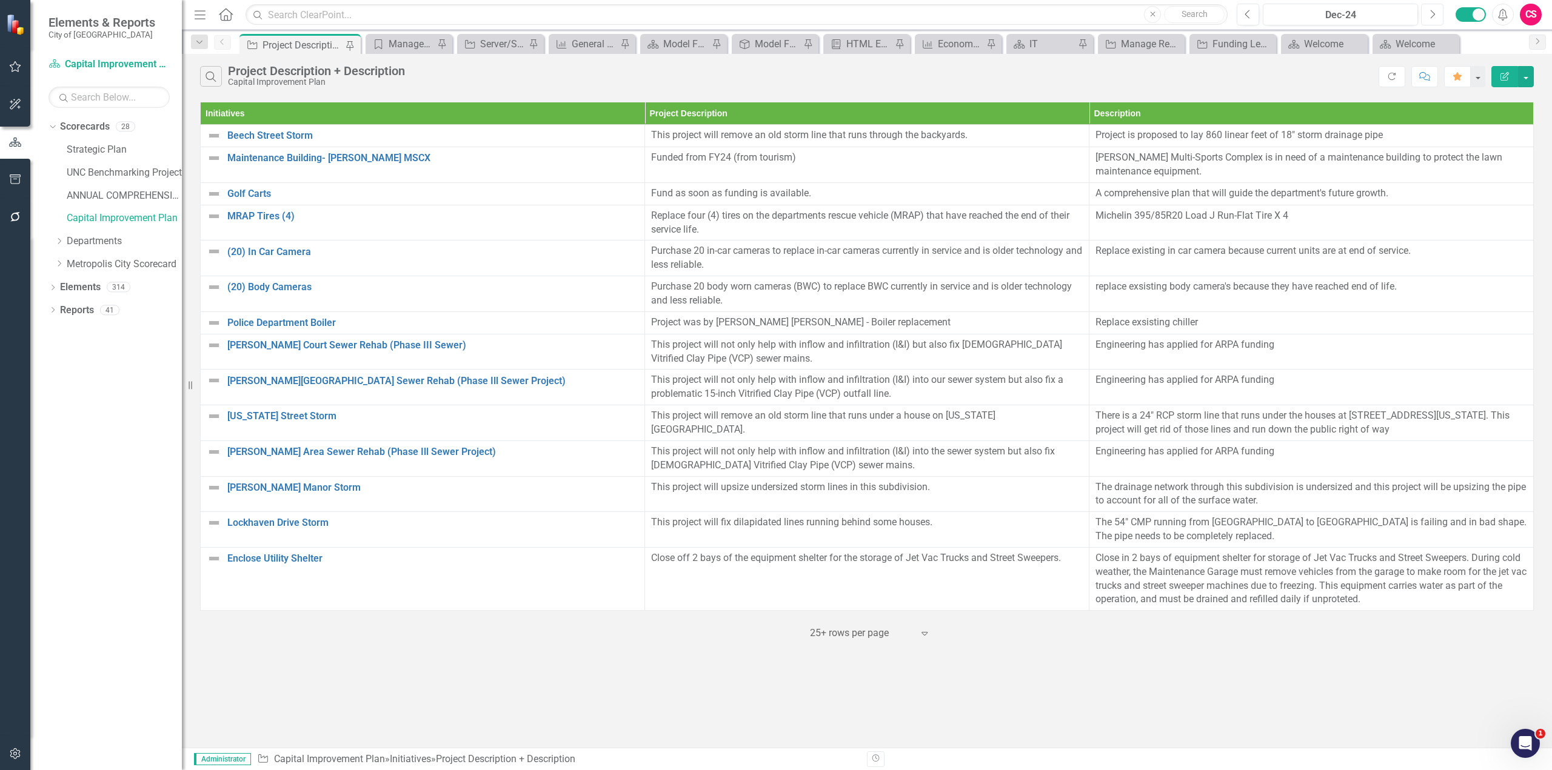
click at [1433, 16] on icon "Next" at bounding box center [1432, 14] width 7 height 11
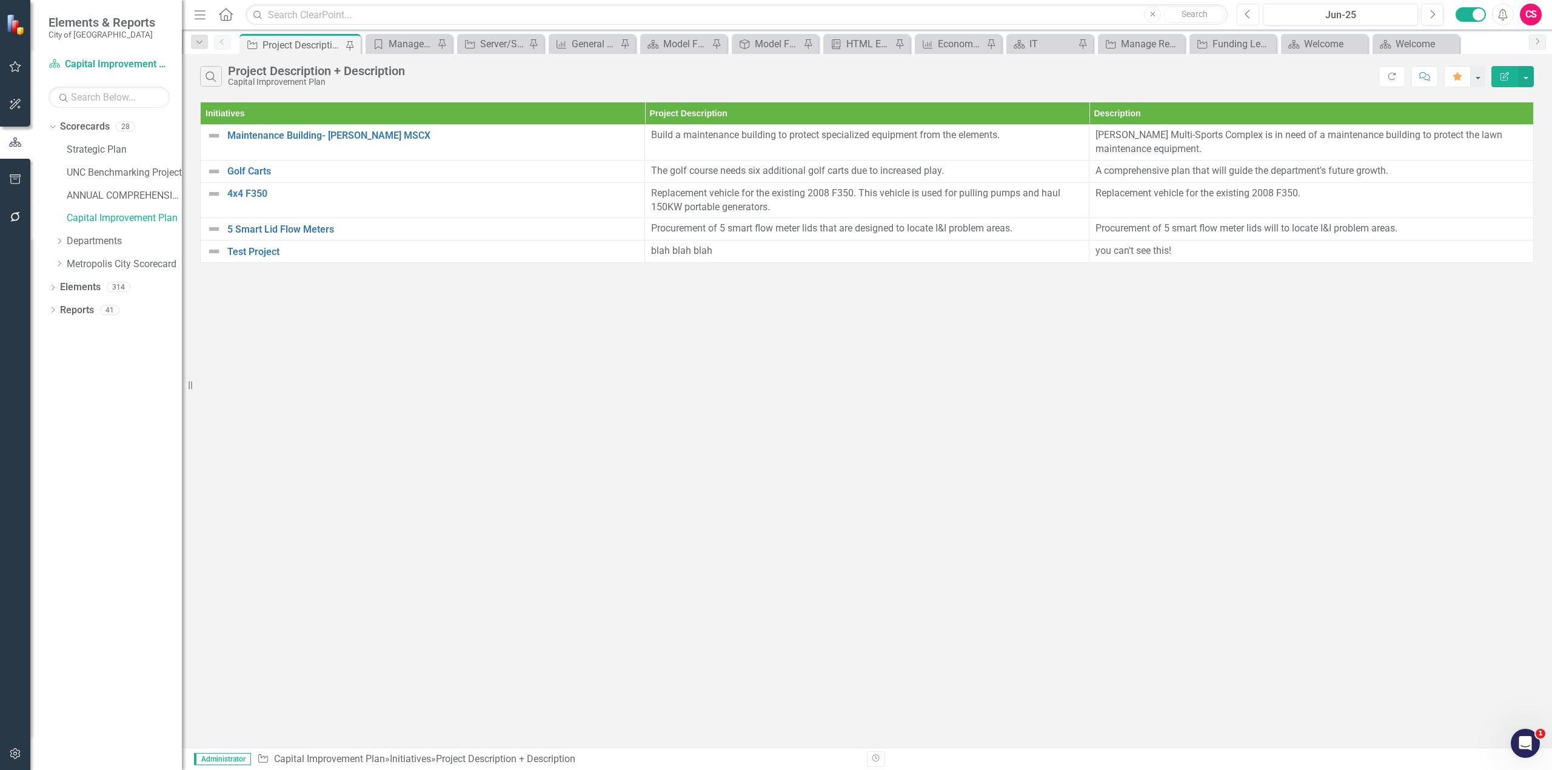
click at [1242, 16] on button "Previous" at bounding box center [1247, 15] width 22 height 22
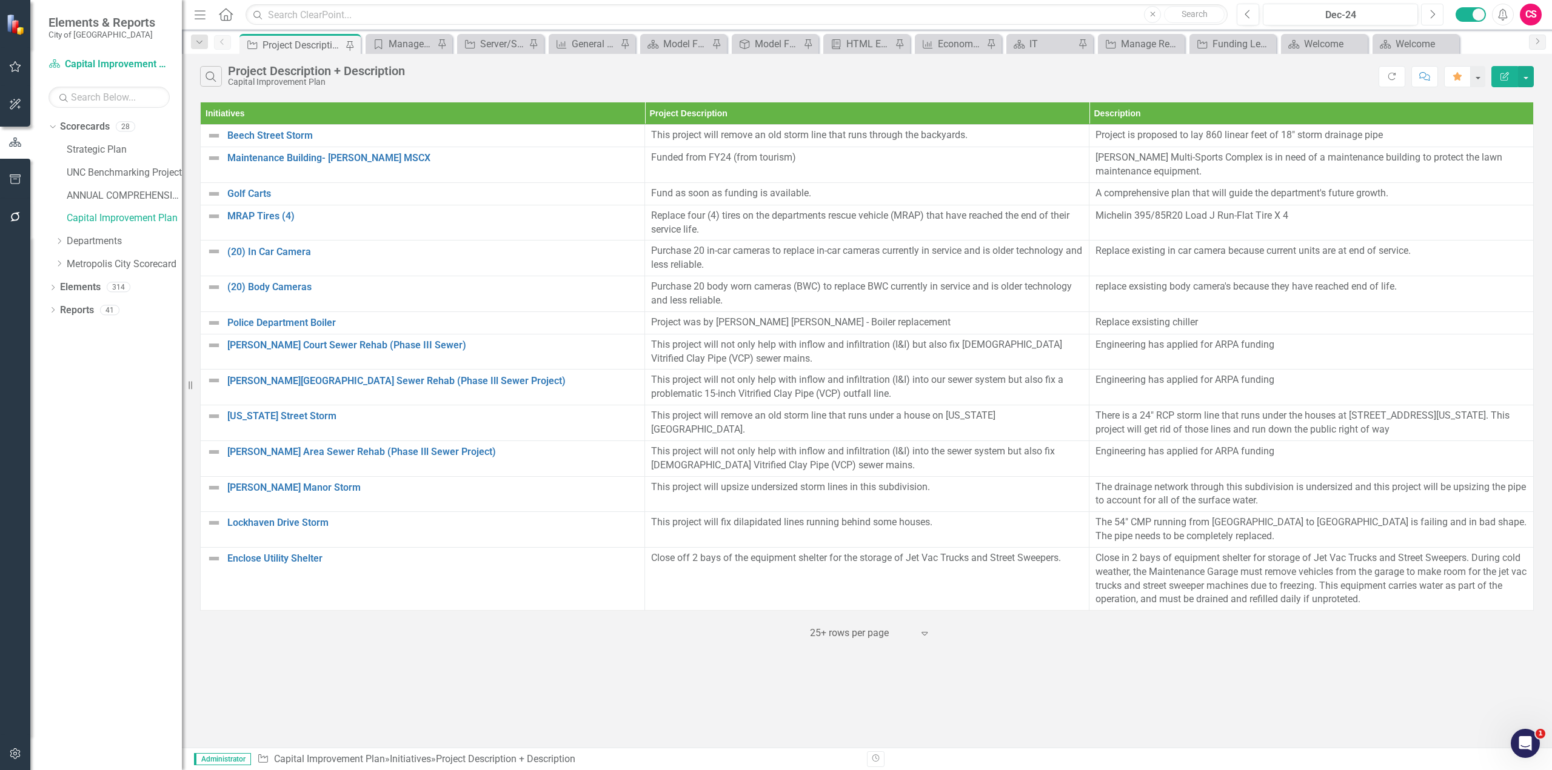
click at [1430, 15] on icon "Next" at bounding box center [1432, 14] width 7 height 11
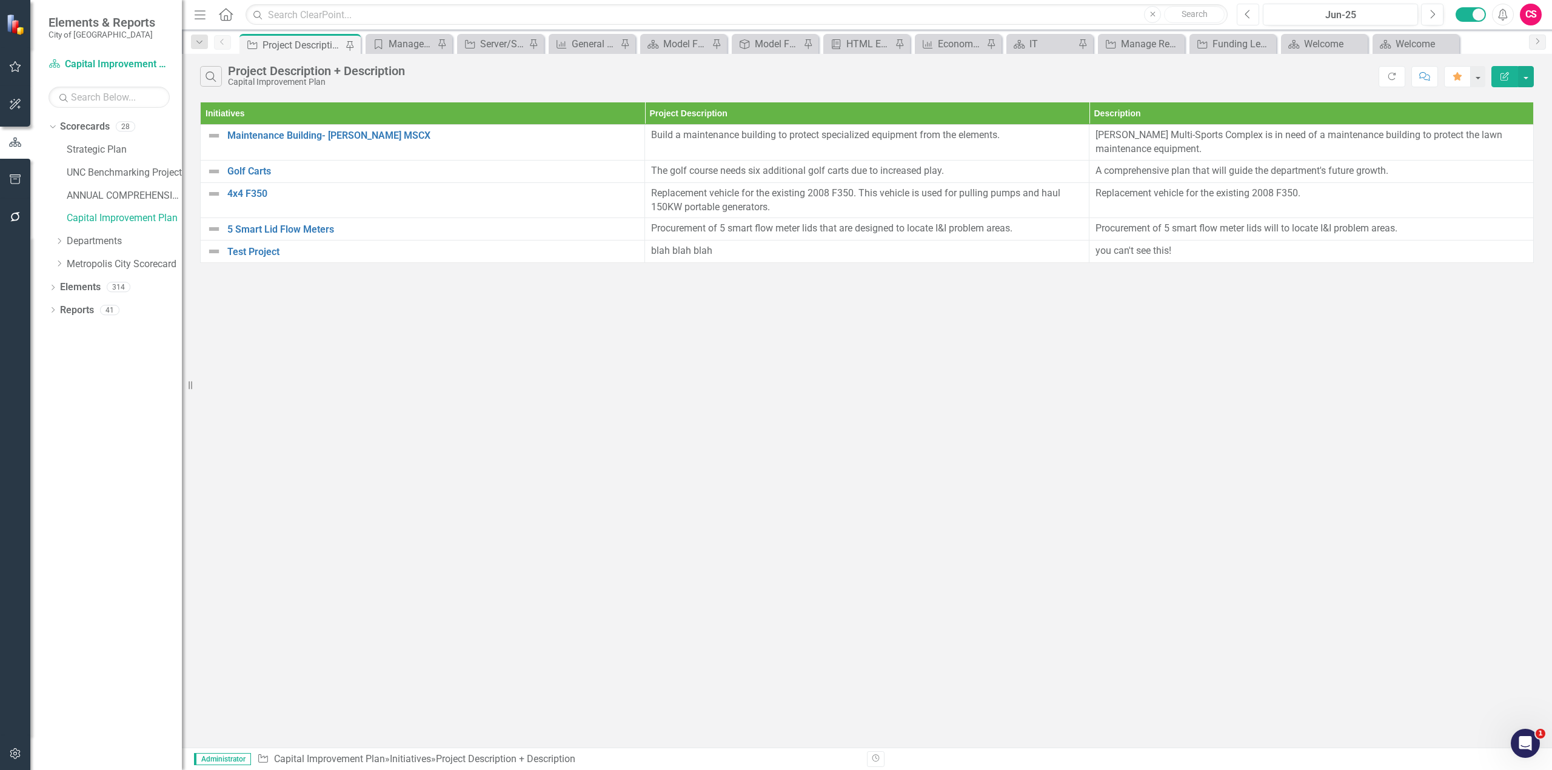
click at [1244, 7] on button "Previous" at bounding box center [1247, 15] width 22 height 22
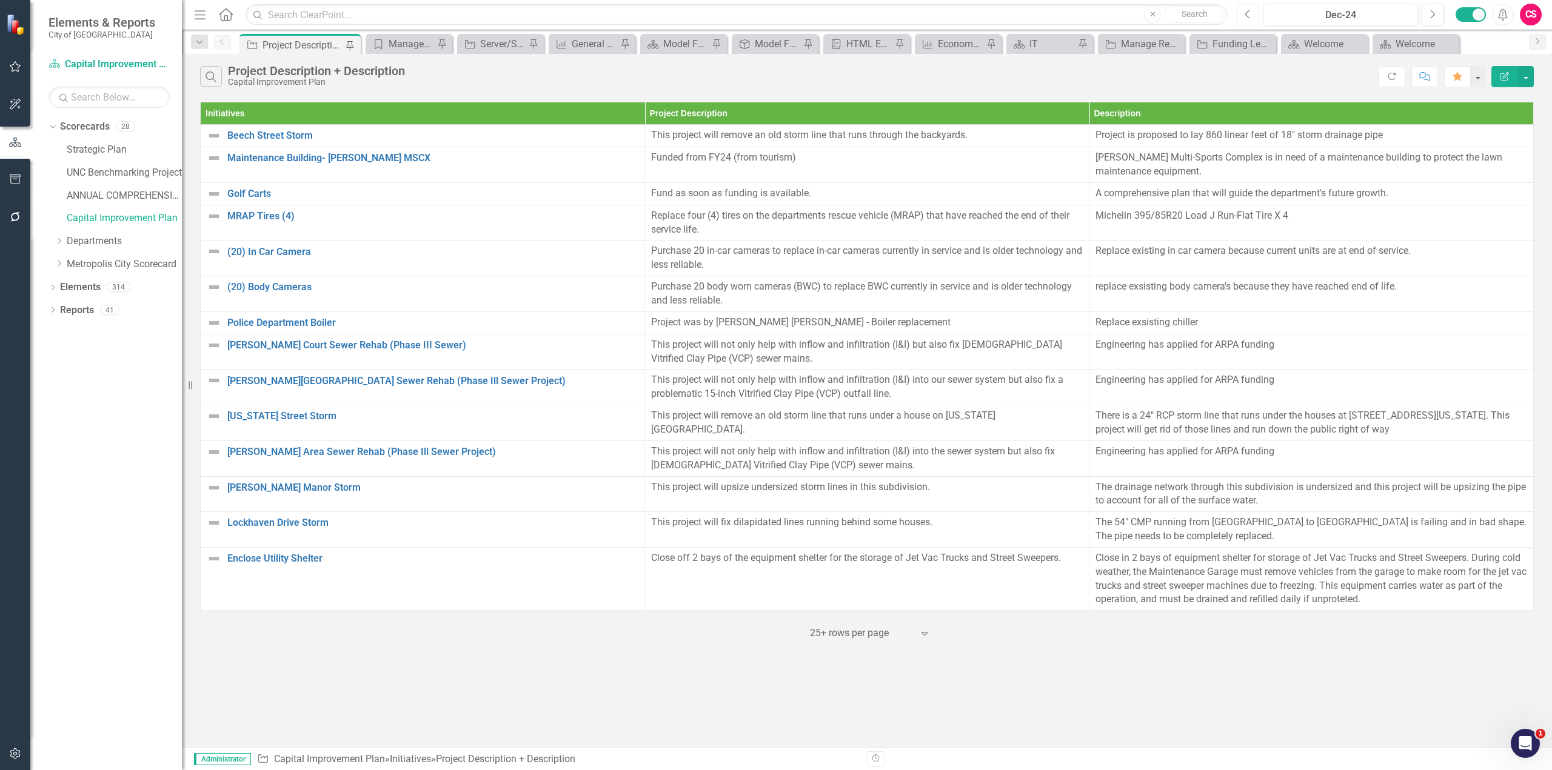
click at [1241, 18] on button "Previous" at bounding box center [1247, 15] width 22 height 22
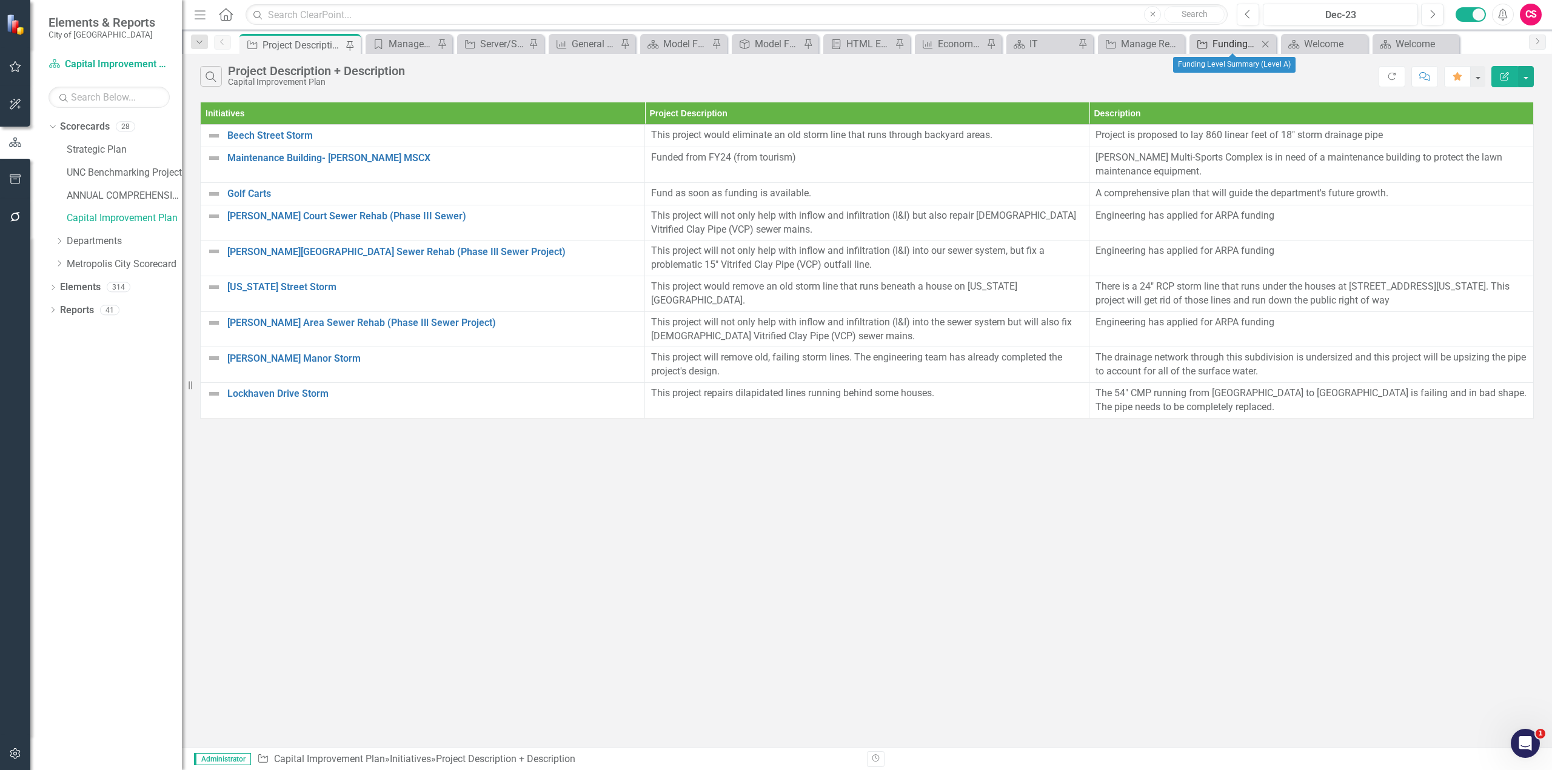
click at [1225, 46] on div "Funding Level Summary (Level A)" at bounding box center [1234, 43] width 45 height 15
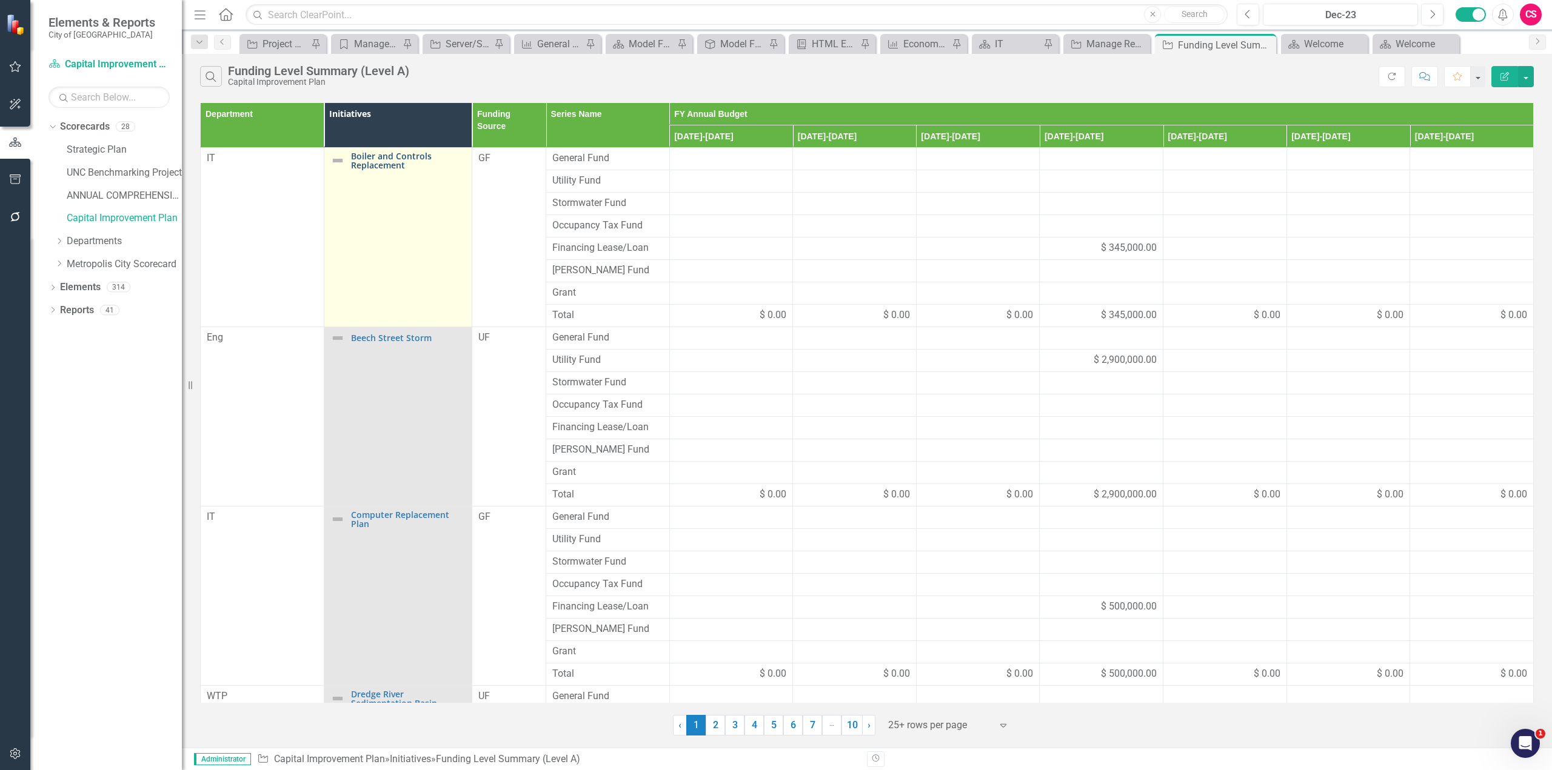
click at [369, 161] on link "Boiler and Controls Replacement" at bounding box center [408, 161] width 115 height 19
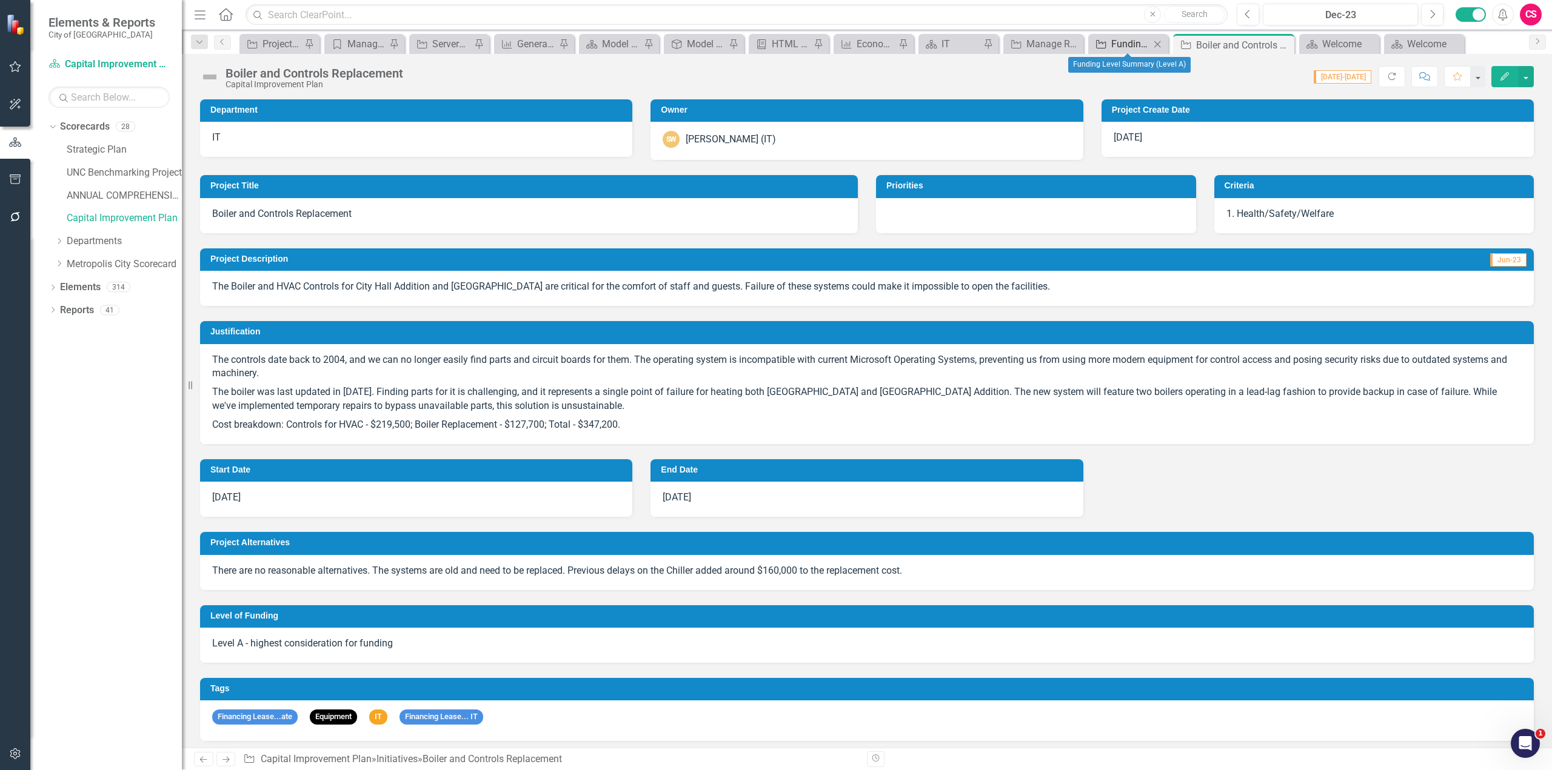
click at [1129, 48] on div "Funding Level Summary (Level A)" at bounding box center [1130, 43] width 39 height 15
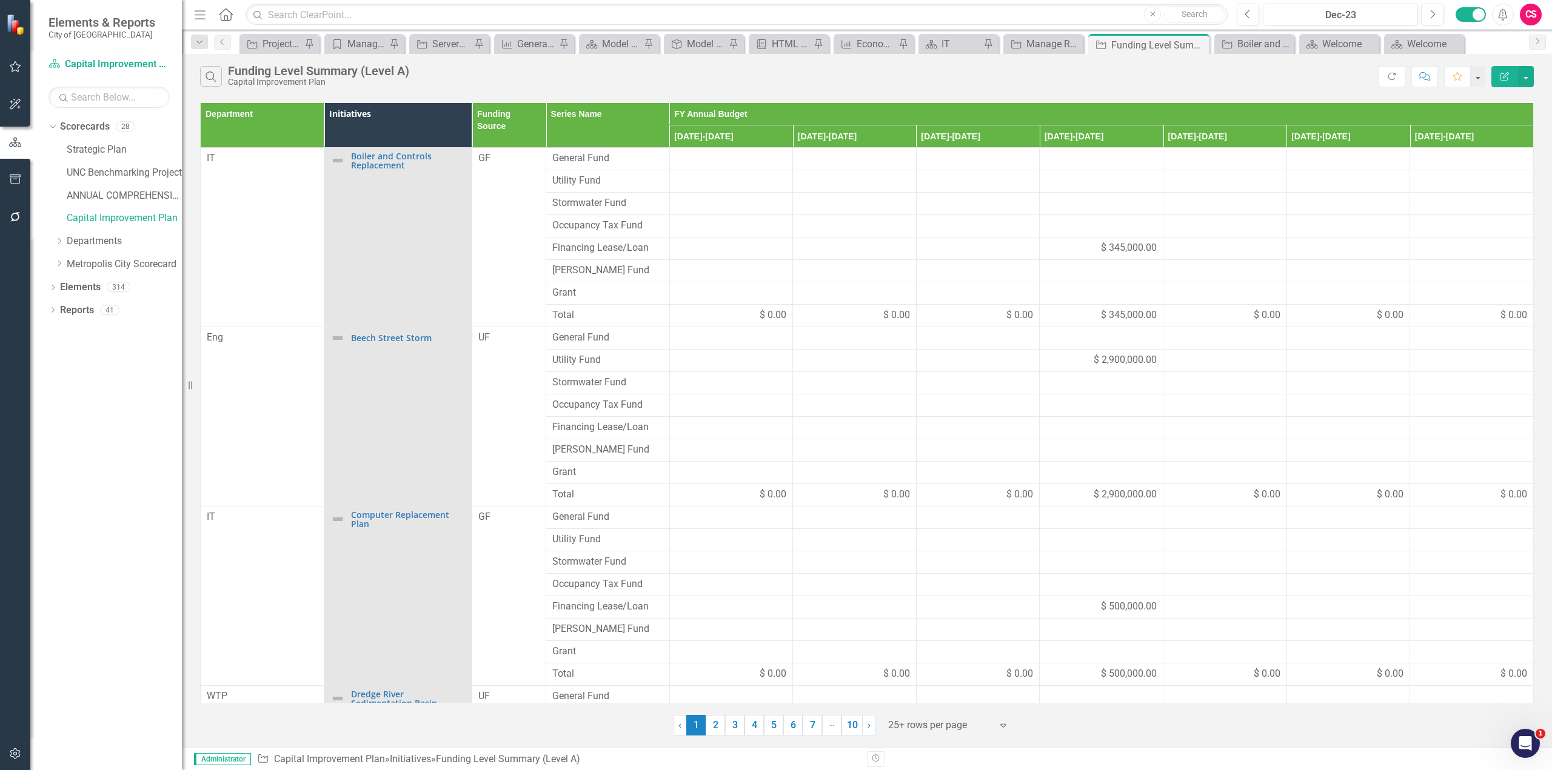
click at [1505, 76] on icon "Edit Report" at bounding box center [1504, 76] width 11 height 8
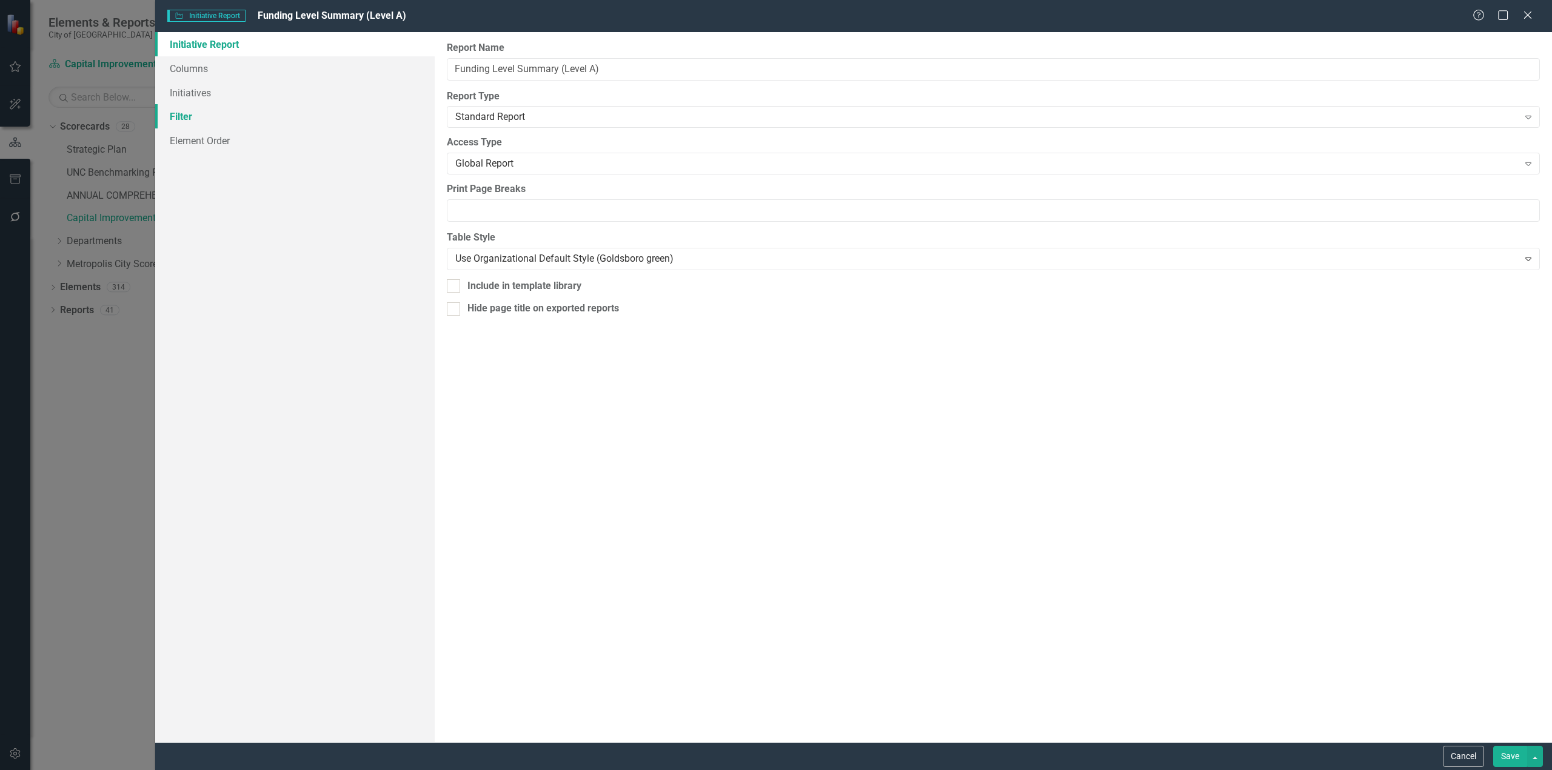
click at [248, 117] on link "Filter" at bounding box center [294, 116] width 279 height 24
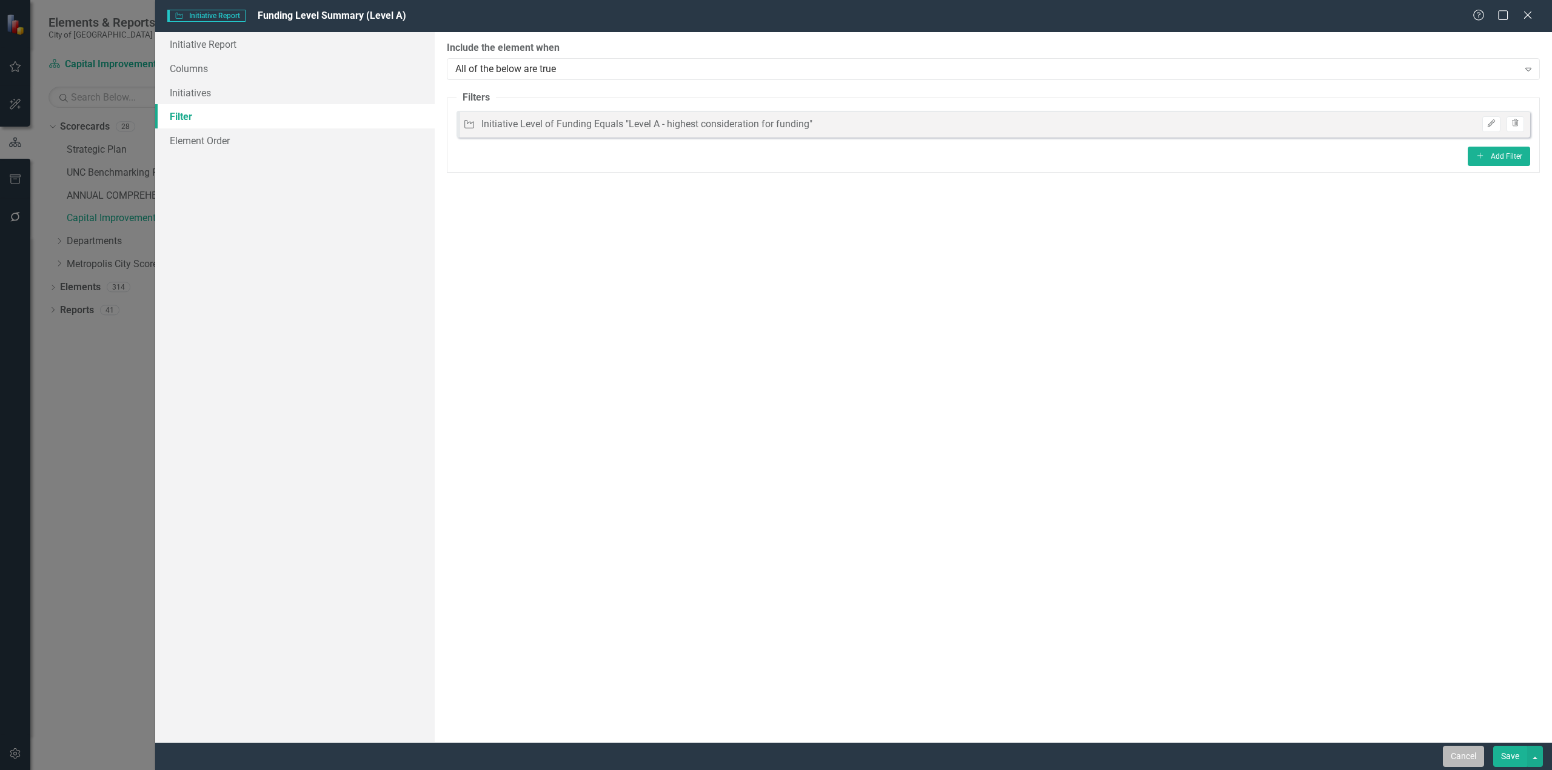
click at [1473, 761] on button "Cancel" at bounding box center [1462, 756] width 41 height 21
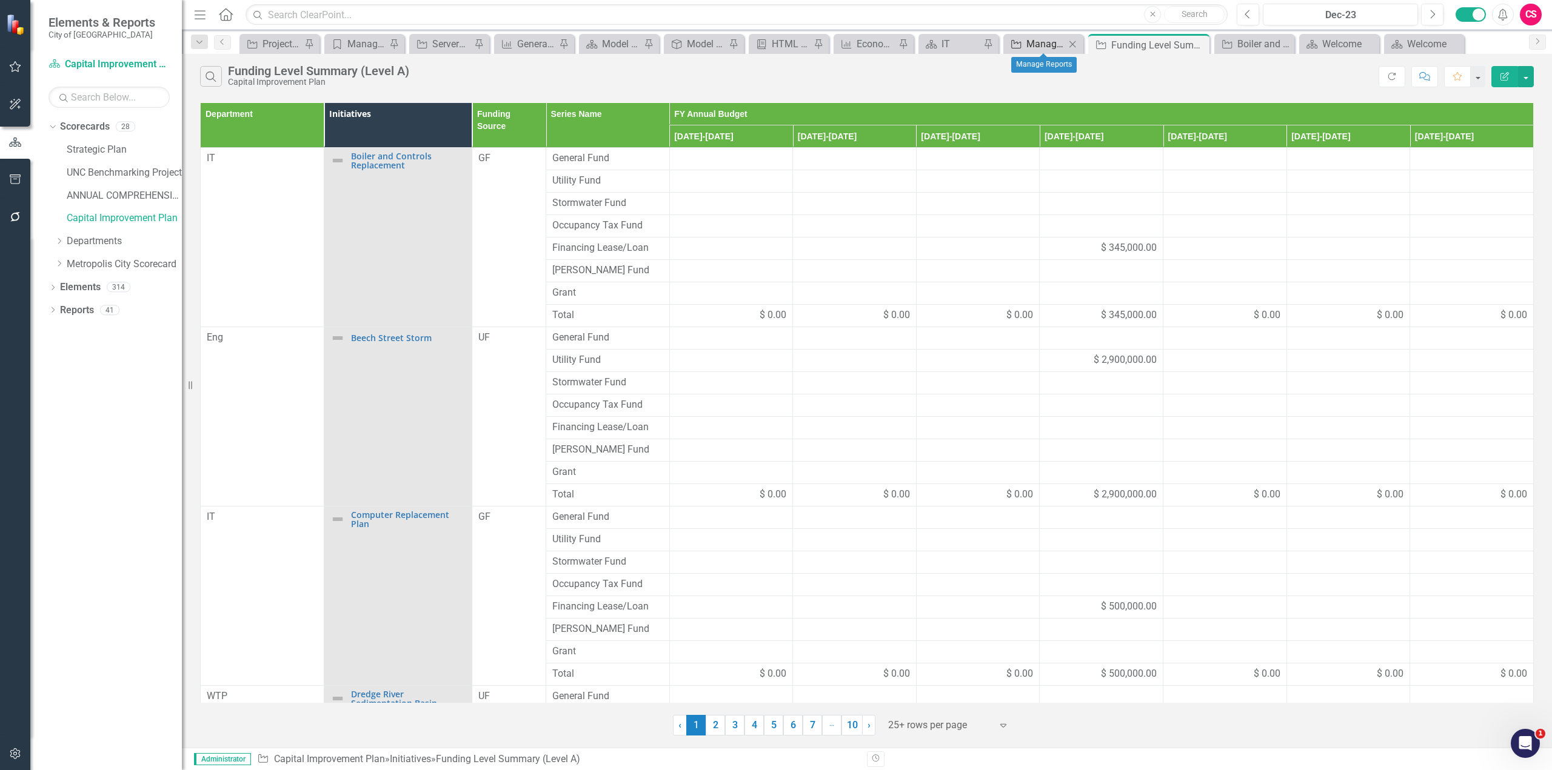
click at [1025, 45] on link "Initiative Manage Reports" at bounding box center [1035, 43] width 59 height 15
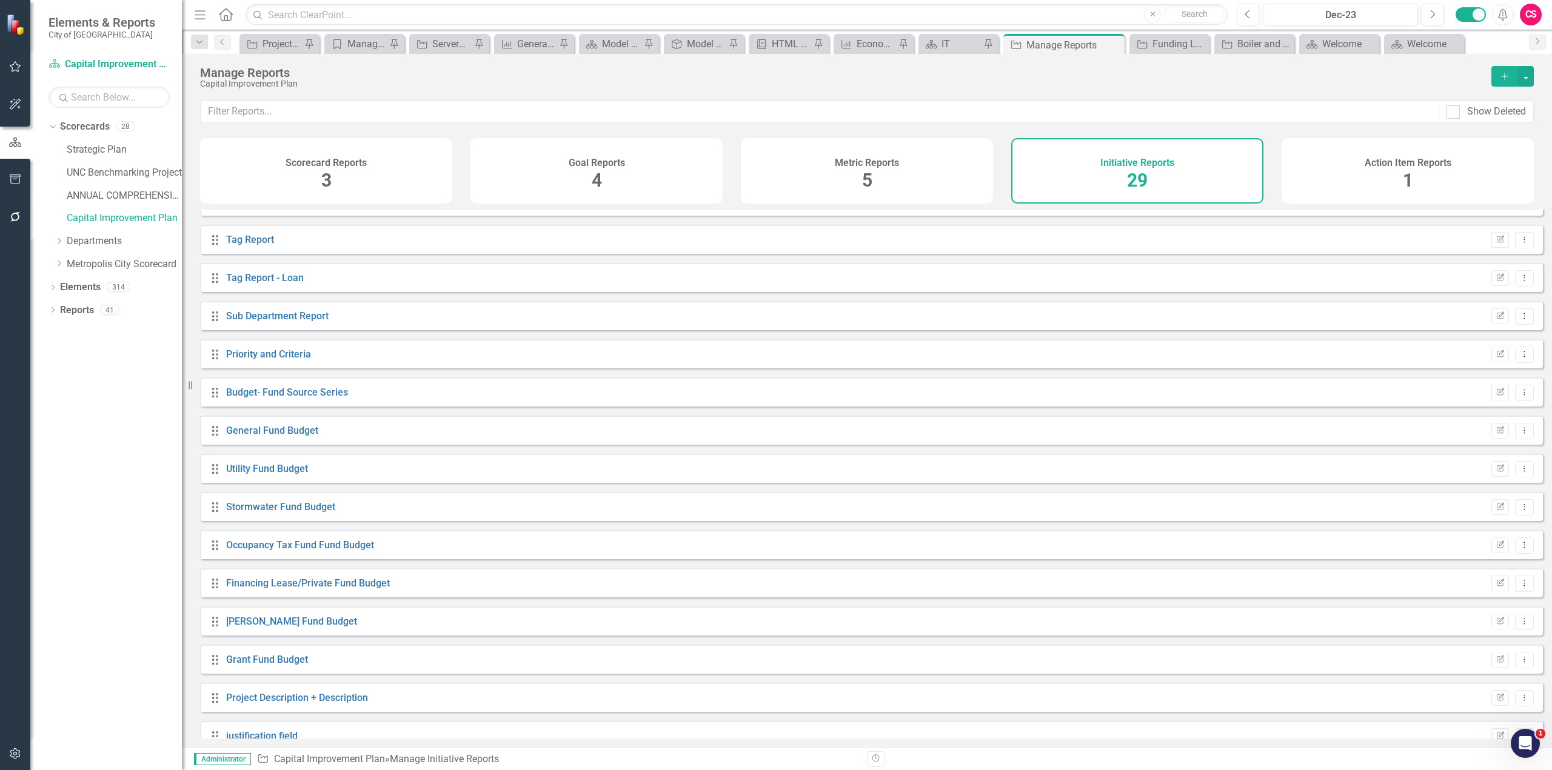
scroll to position [578, 0]
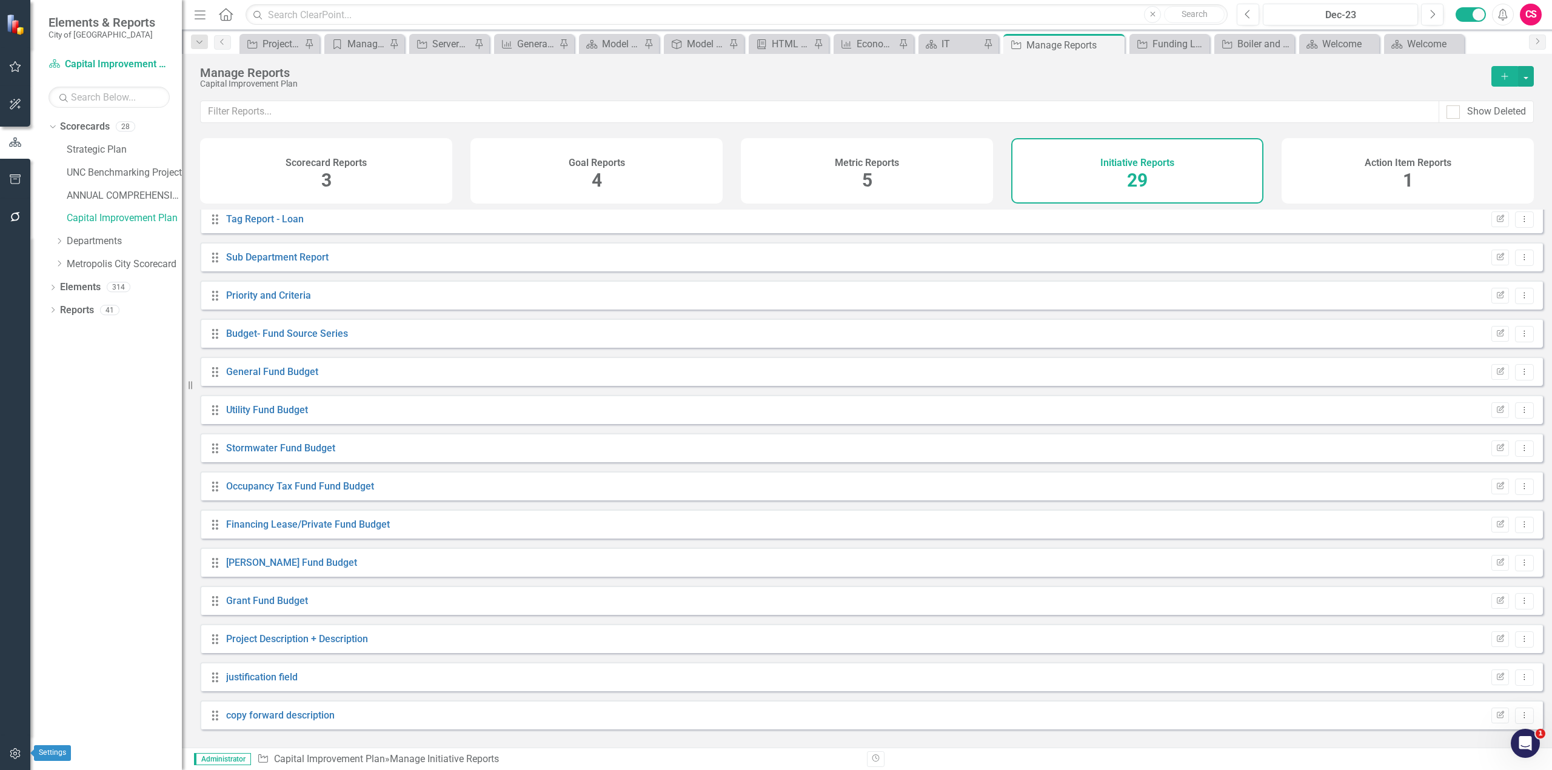
click at [18, 755] on icon "button" at bounding box center [15, 754] width 13 height 10
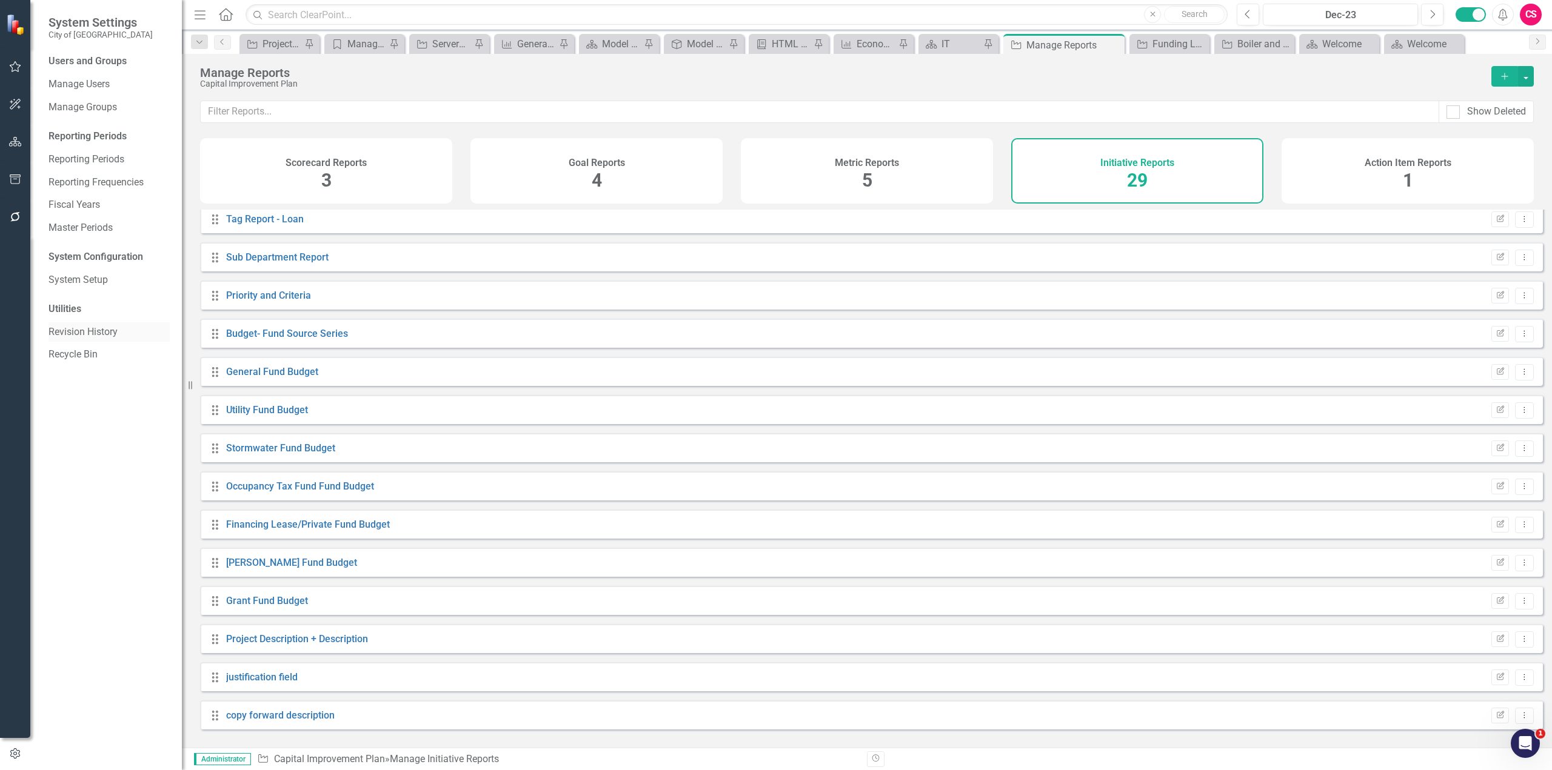
click at [98, 334] on link "Revision History" at bounding box center [108, 332] width 121 height 14
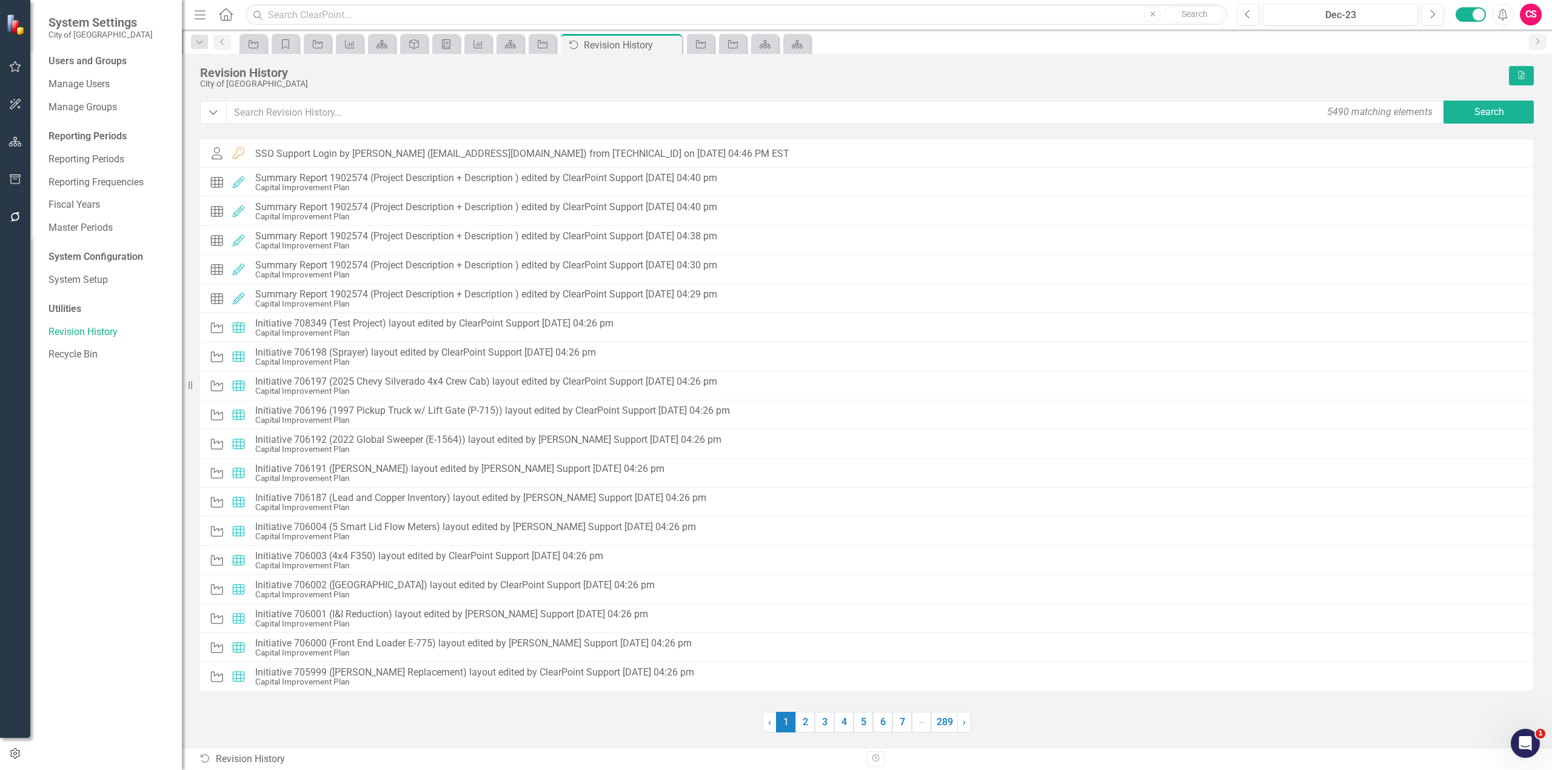
click at [210, 99] on div "Revision History City of Goldsboro Excel" at bounding box center [866, 83] width 1333 height 35
click at [213, 112] on icon "Dropdown" at bounding box center [213, 112] width 11 height 12
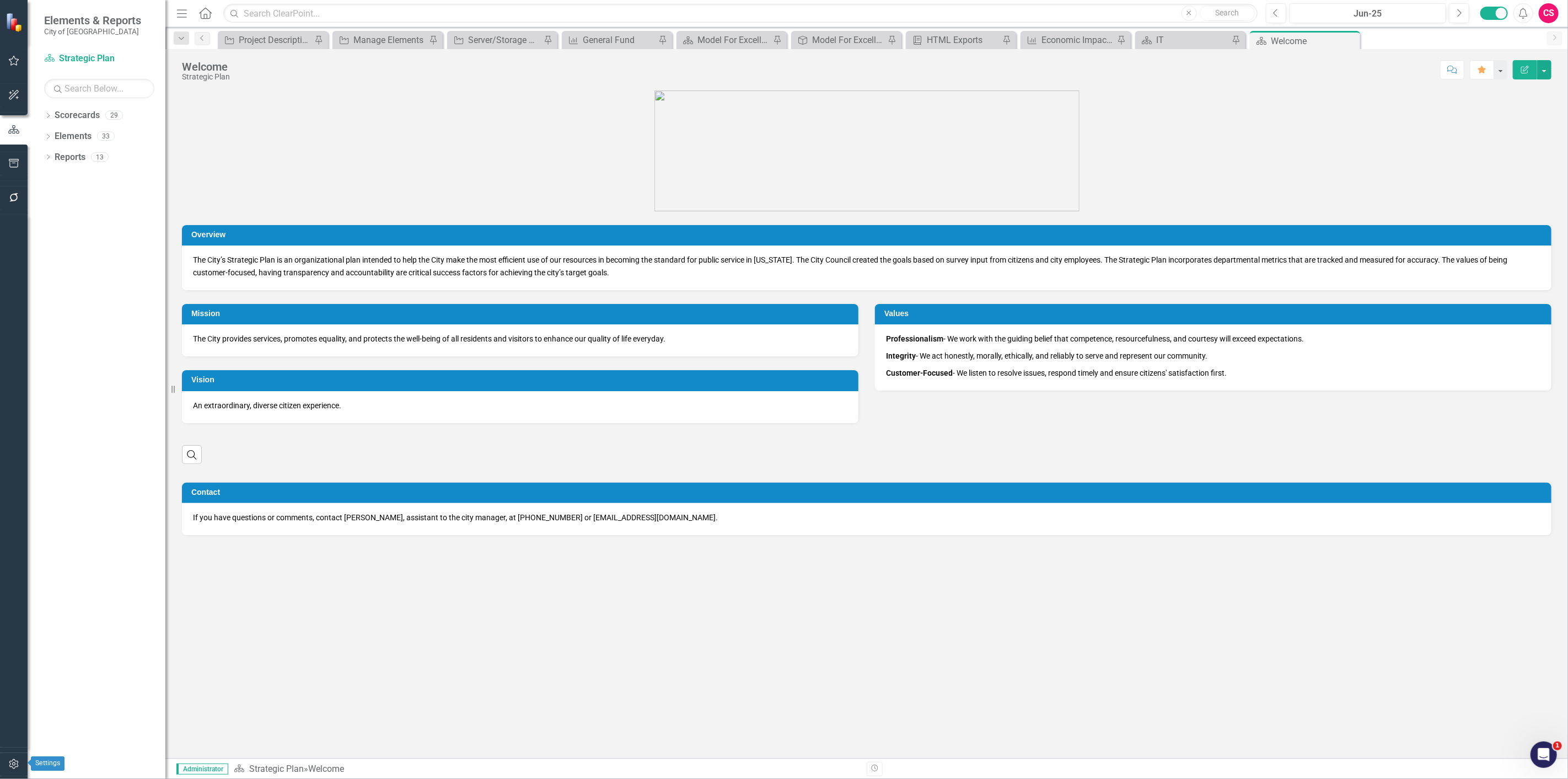
click at [21, 759] on button "button" at bounding box center [14, 764] width 25 height 23
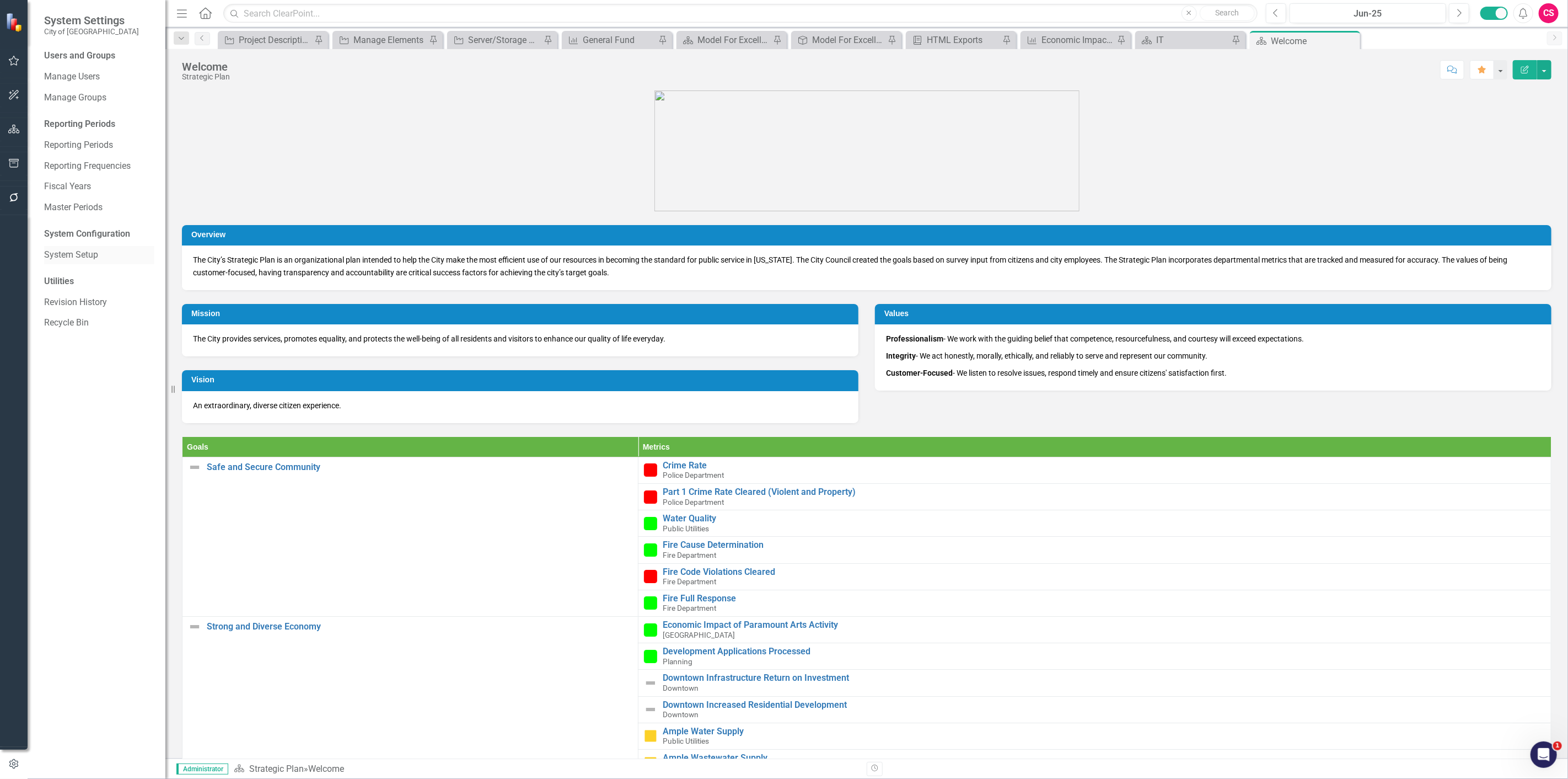
click at [79, 248] on link "System Setup" at bounding box center [98, 255] width 110 height 13
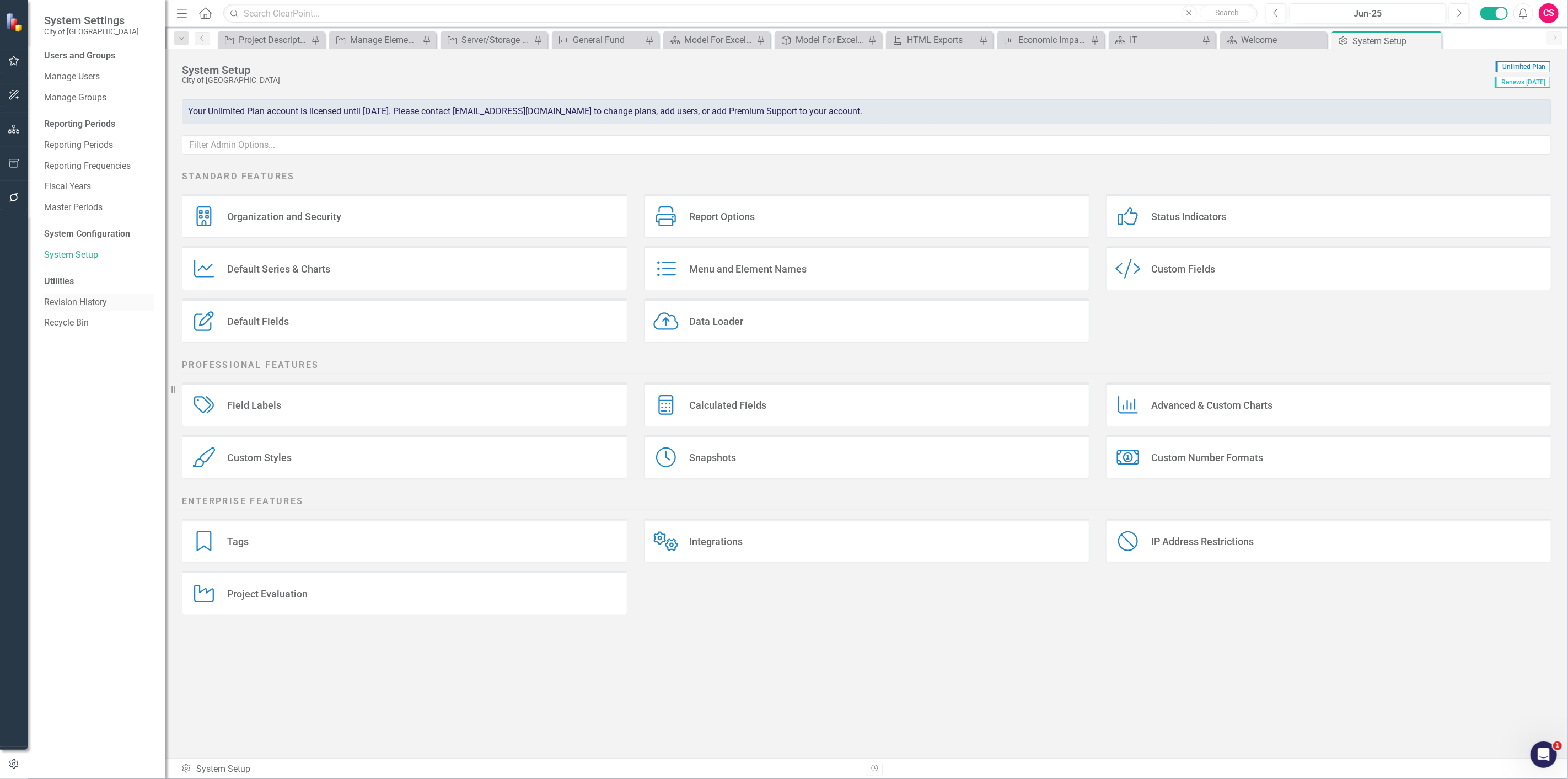
click at [65, 305] on link "Revision History" at bounding box center [98, 302] width 110 height 13
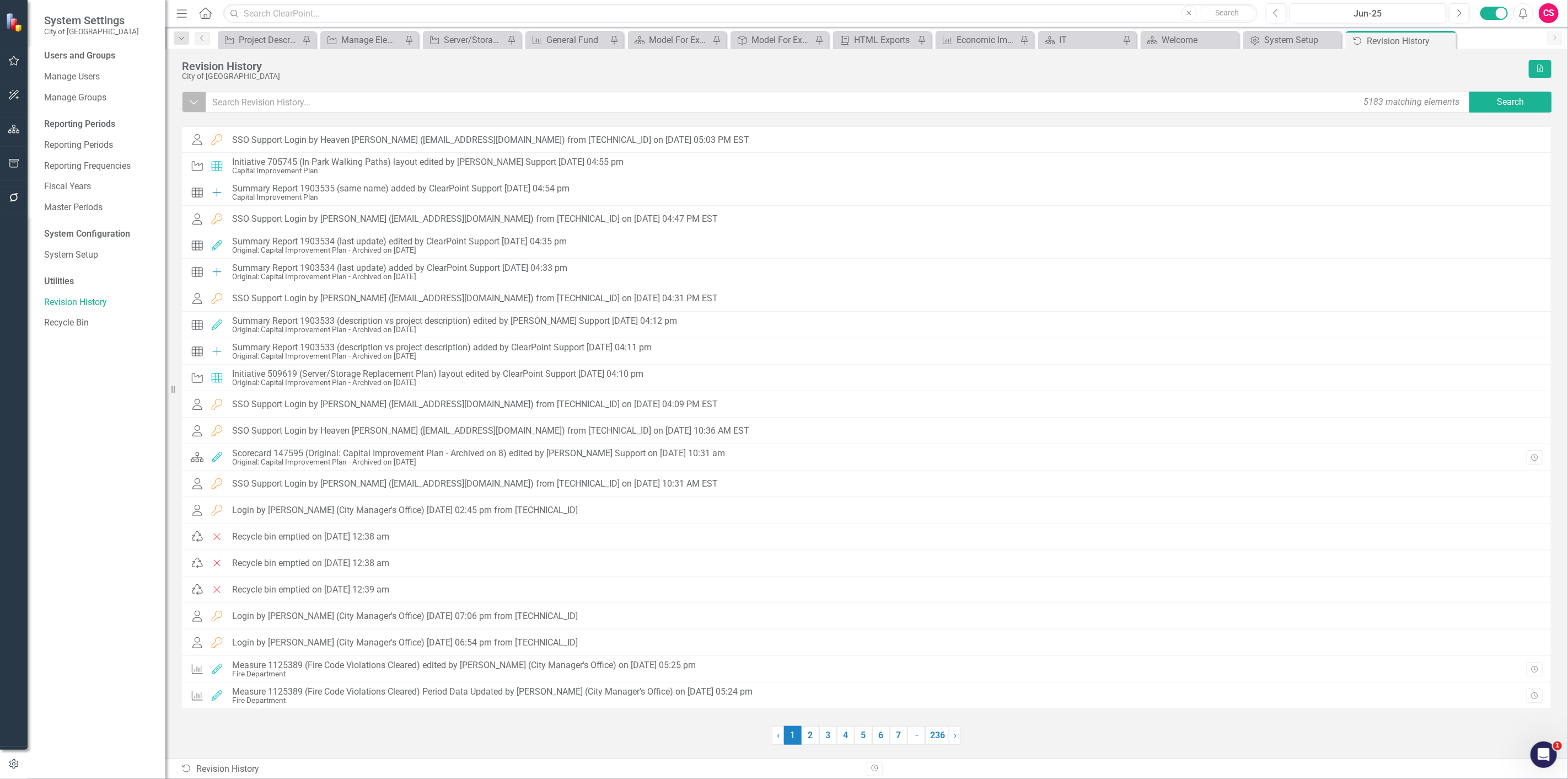
click at [198, 109] on button "Dropdown" at bounding box center [194, 102] width 25 height 21
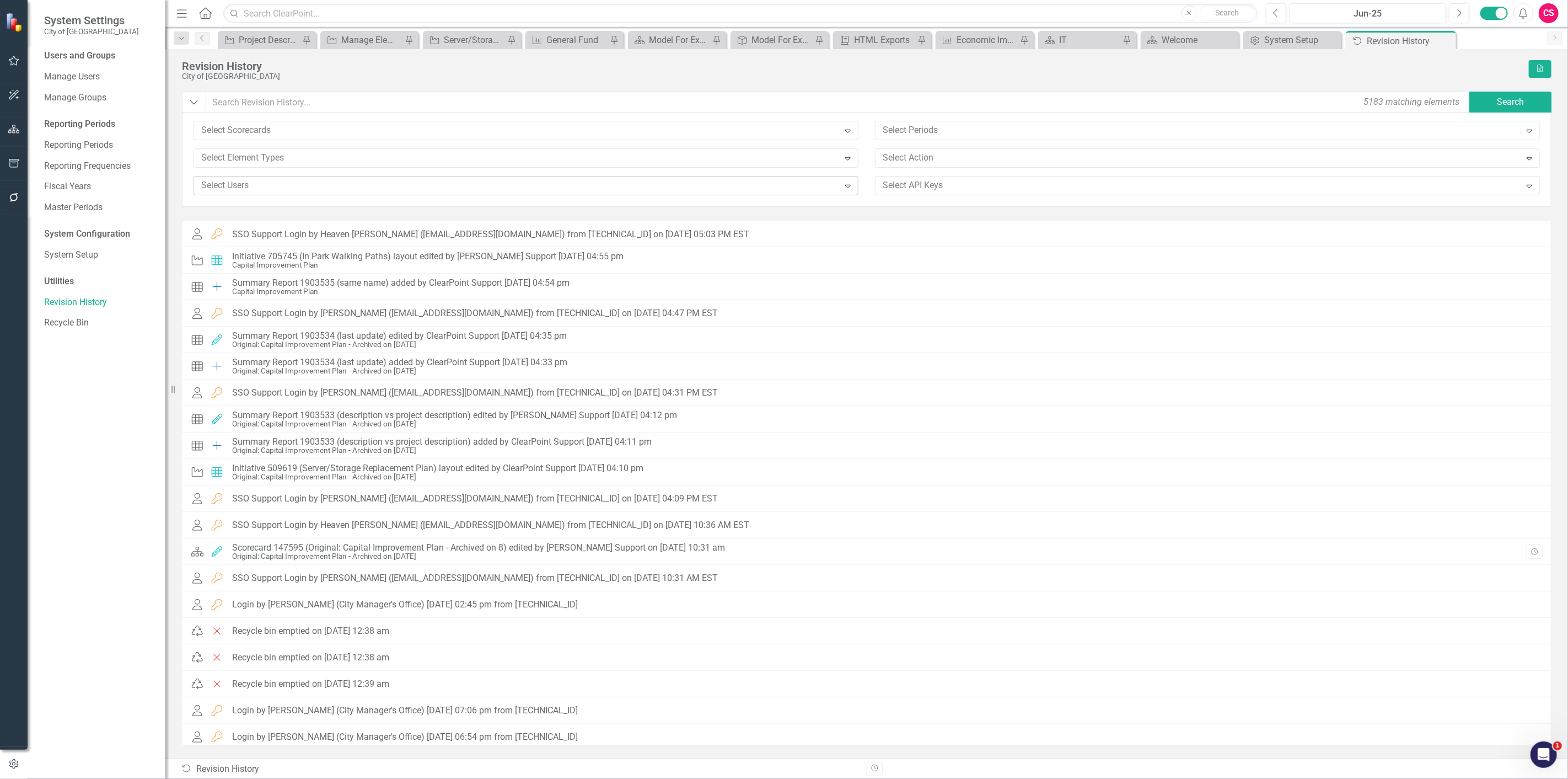
click at [247, 187] on div at bounding box center [518, 186] width 642 height 15
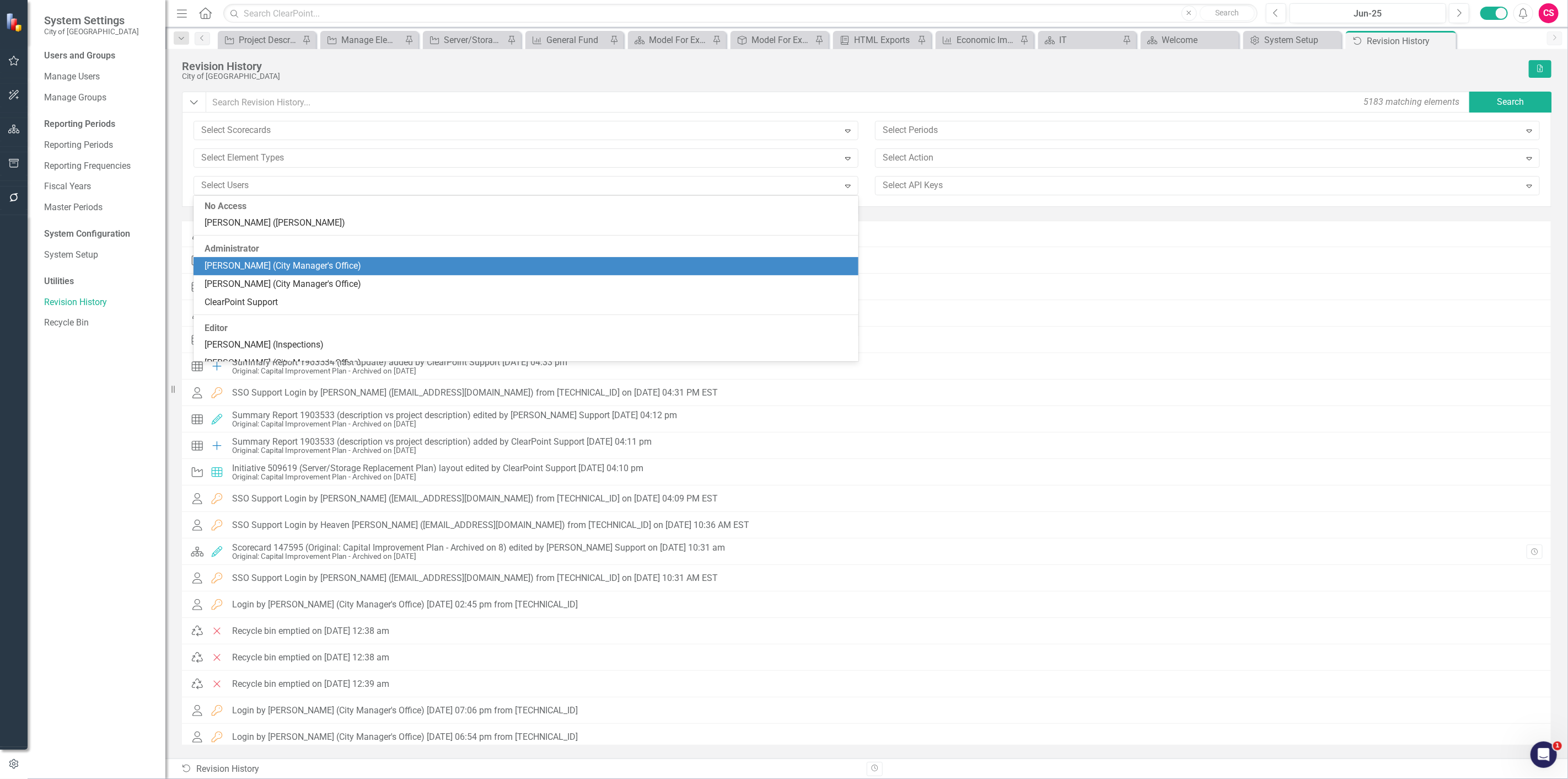
click at [260, 266] on div "Octavius Murphy (City Manager's Office)" at bounding box center [528, 266] width 648 height 13
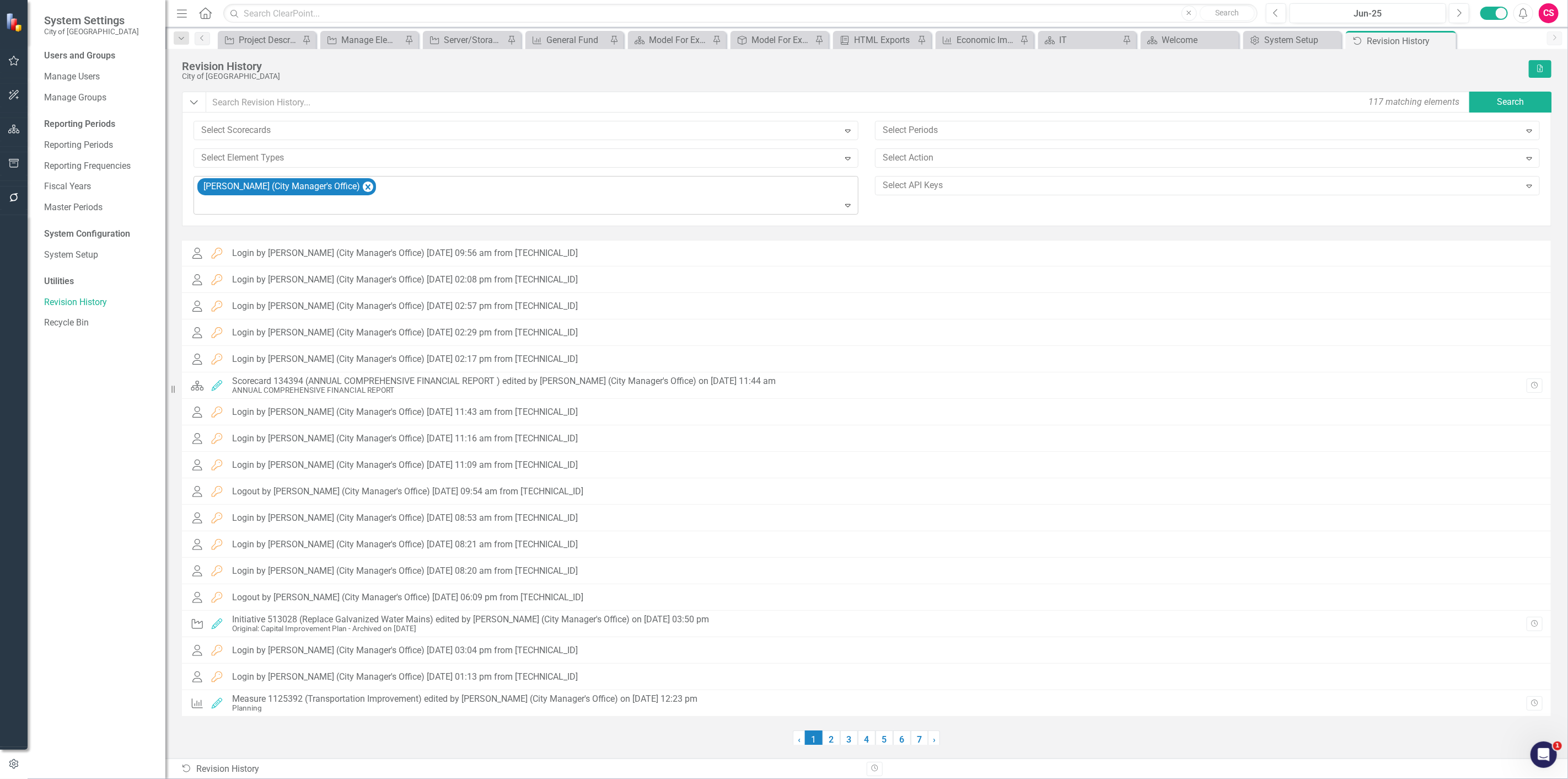
click at [856, 206] on div "Expand" at bounding box center [849, 205] width 15 height 17
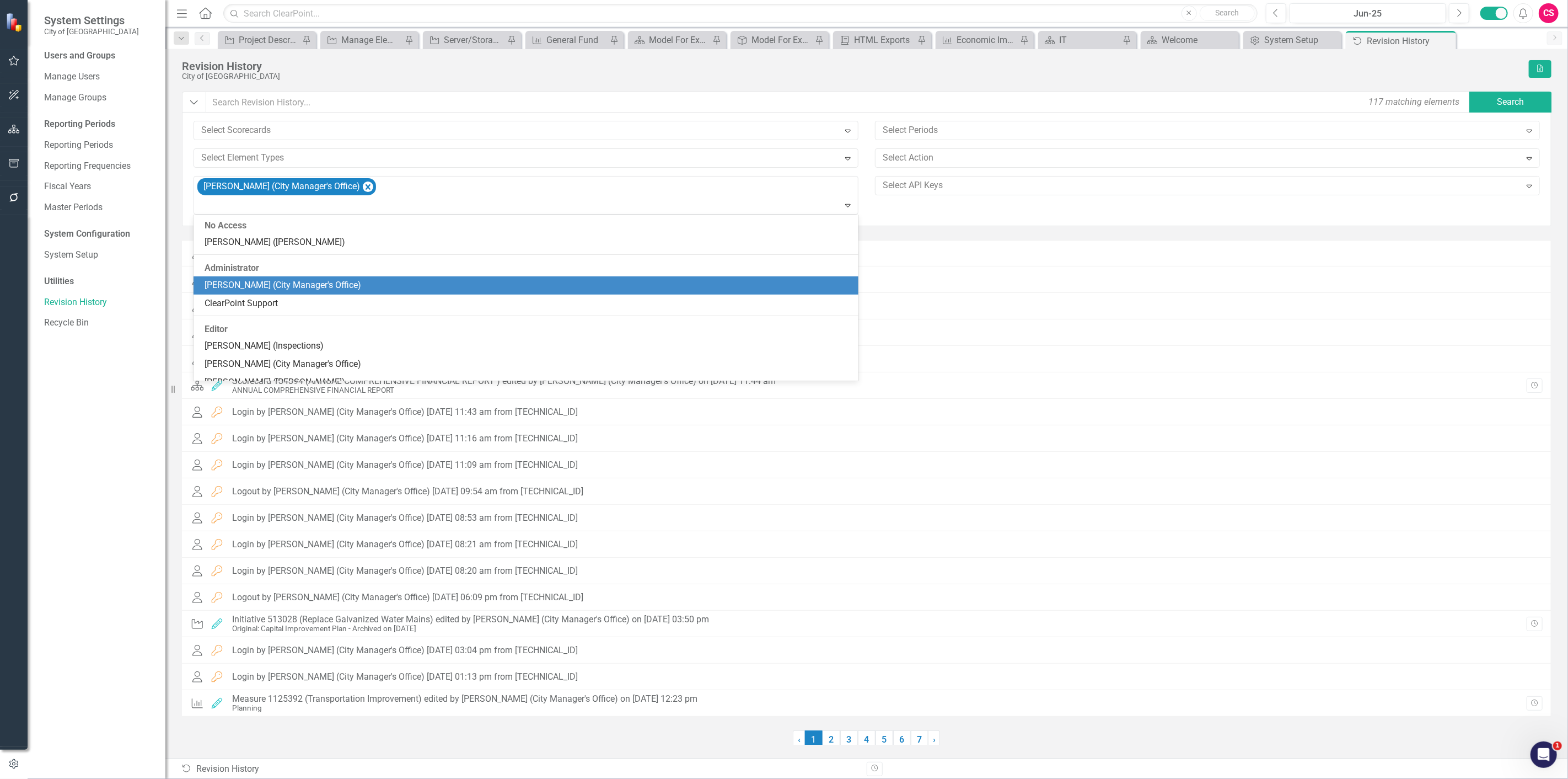
click at [487, 288] on div "Yadiel Reyes Cruz (City Manager's Office)" at bounding box center [528, 286] width 648 height 13
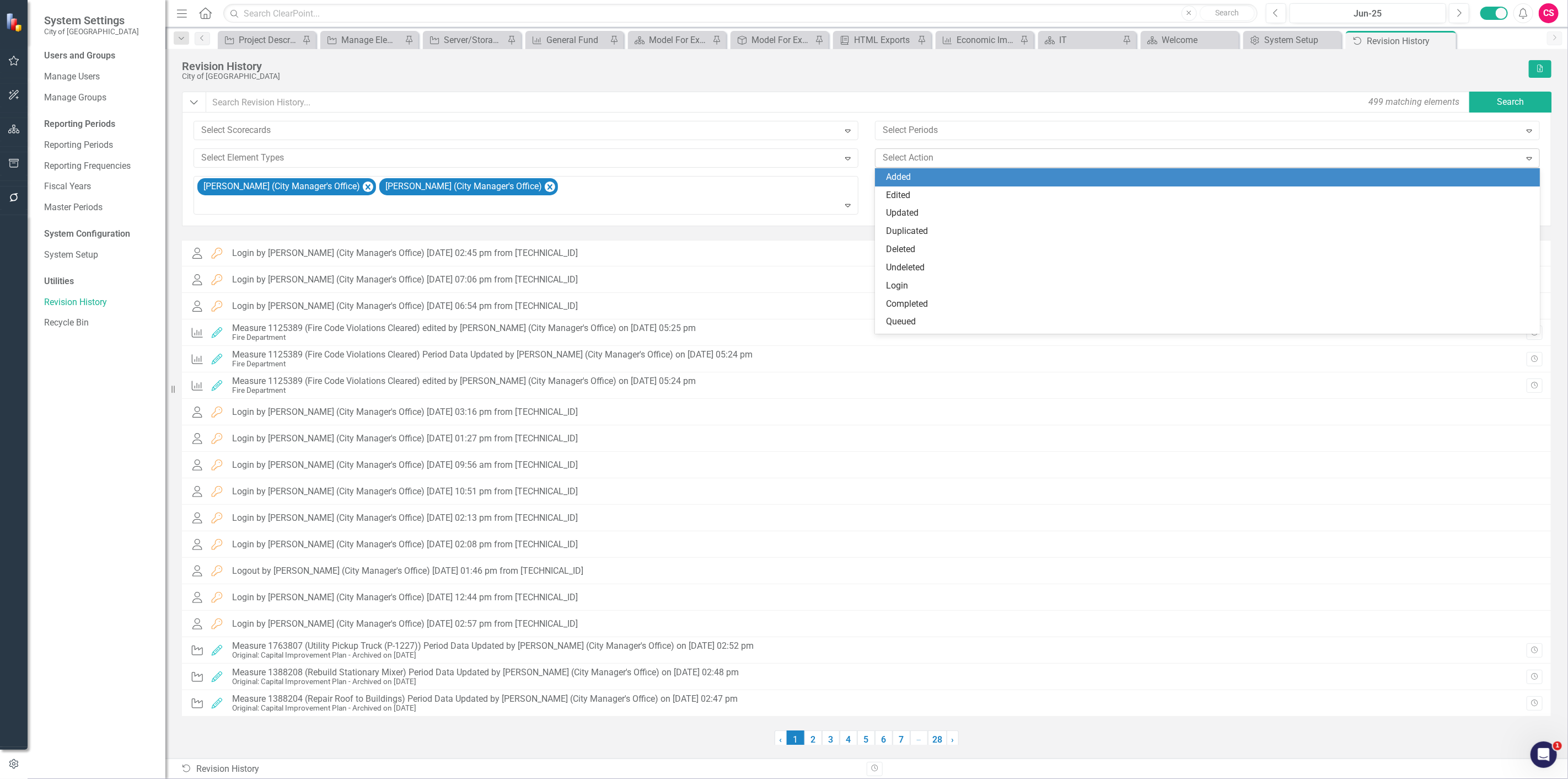
click at [1010, 156] on div at bounding box center [1199, 157] width 642 height 15
click at [678, 156] on div at bounding box center [518, 157] width 642 height 15
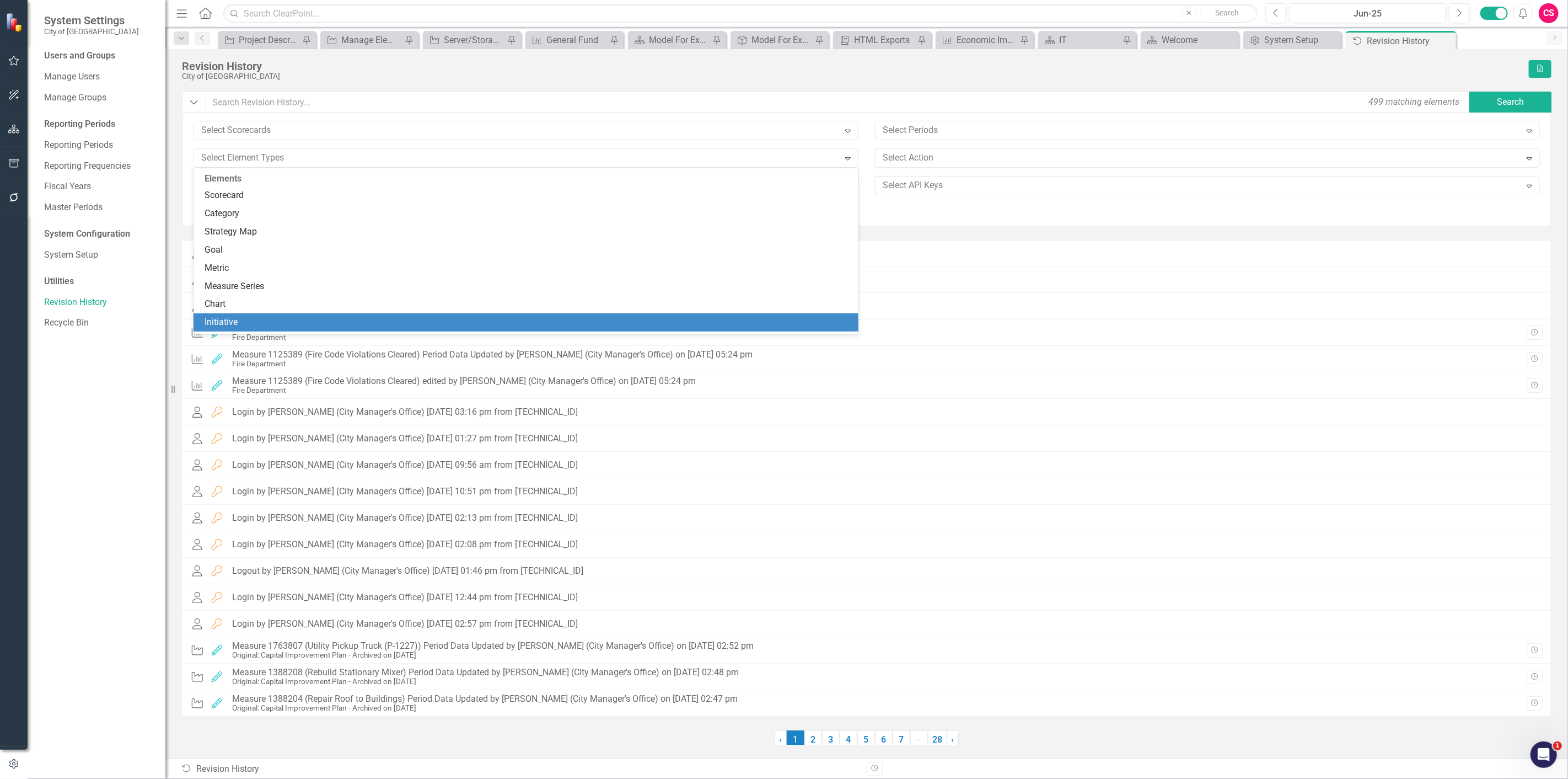
click at [287, 320] on div "Initiative" at bounding box center [528, 322] width 648 height 13
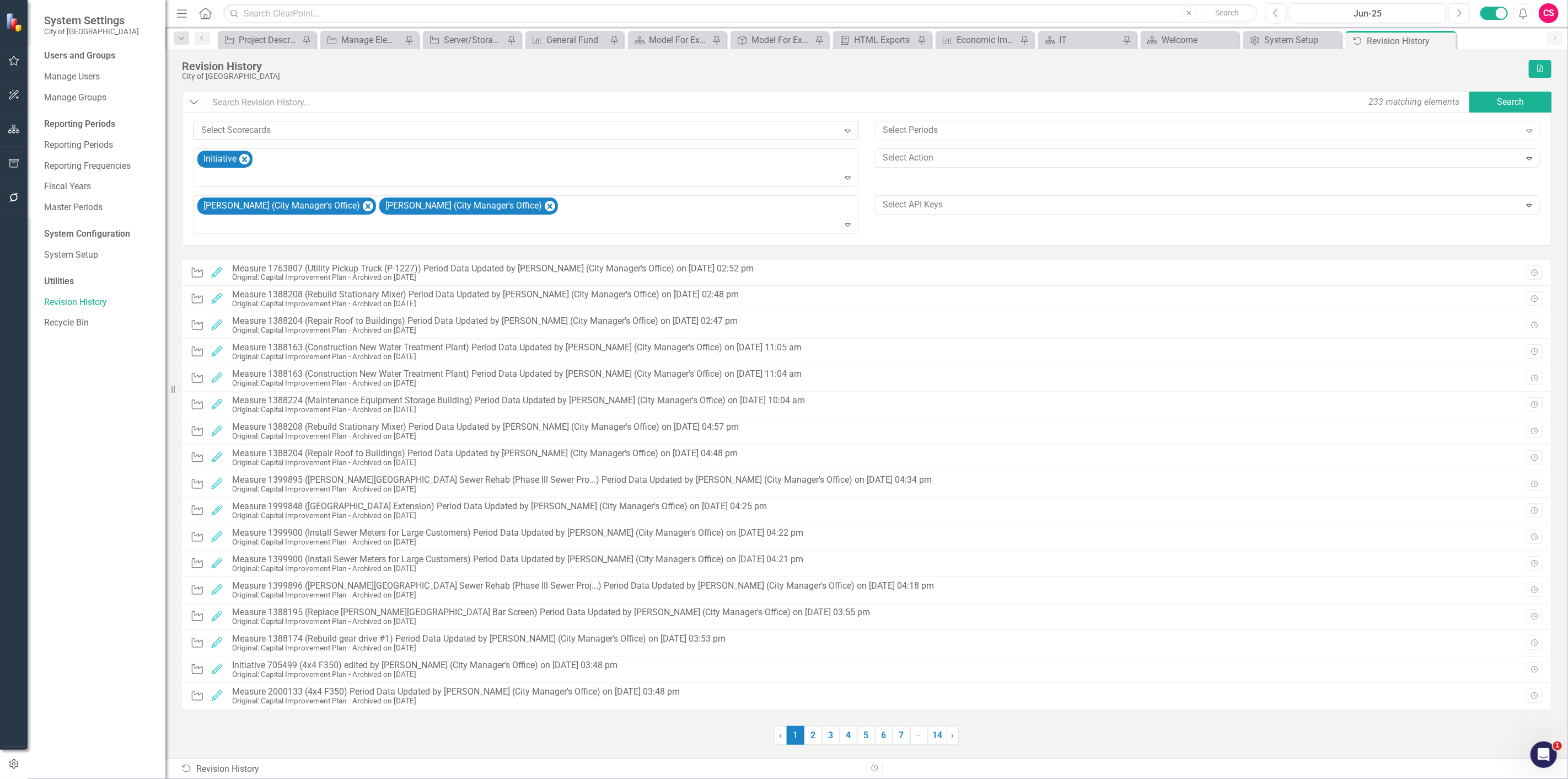
click at [359, 129] on div at bounding box center [518, 130] width 642 height 15
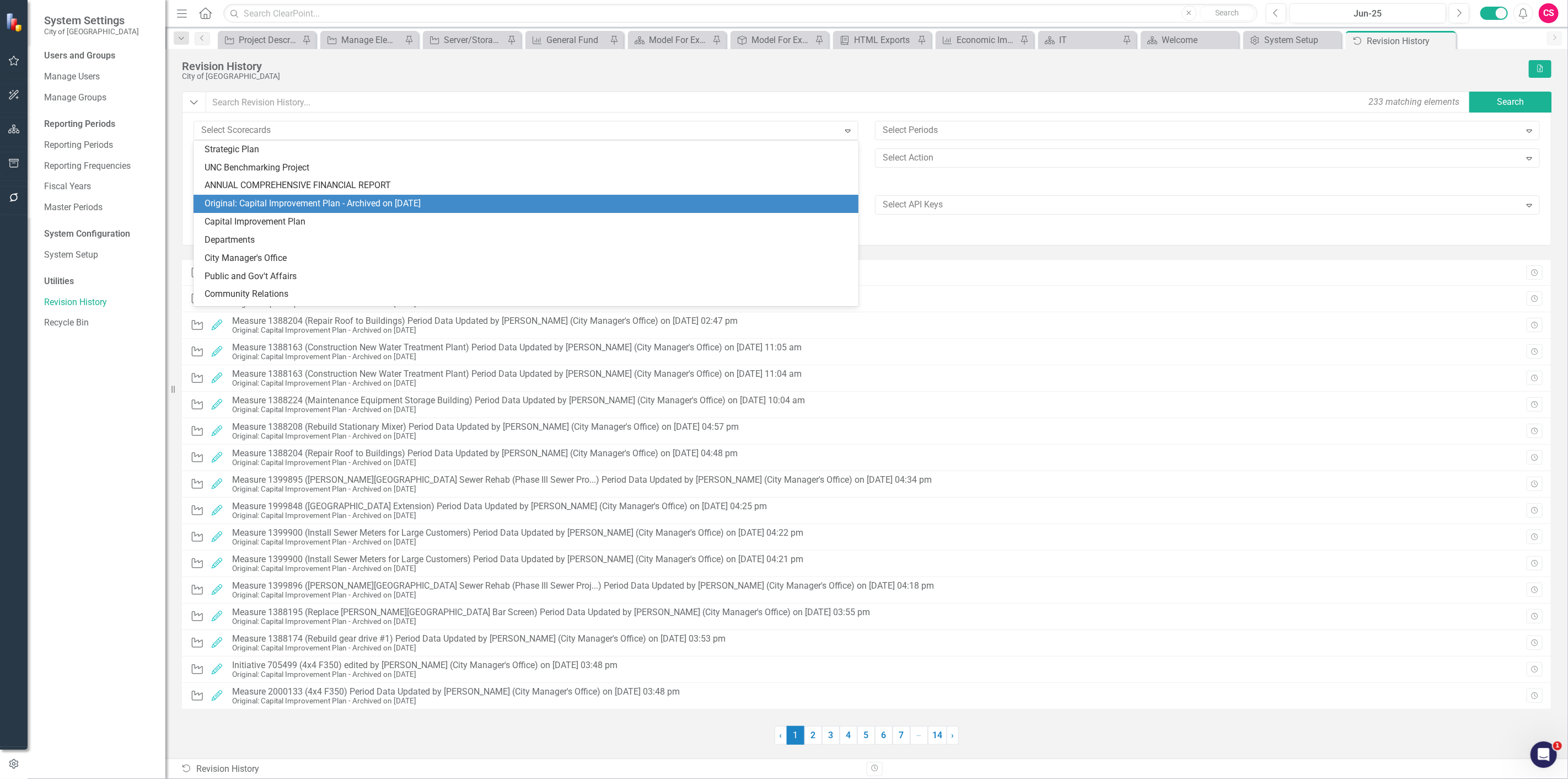
click at [354, 207] on div "Original: Capital Improvement Plan - Archived on 8/7/25" at bounding box center [528, 204] width 648 height 13
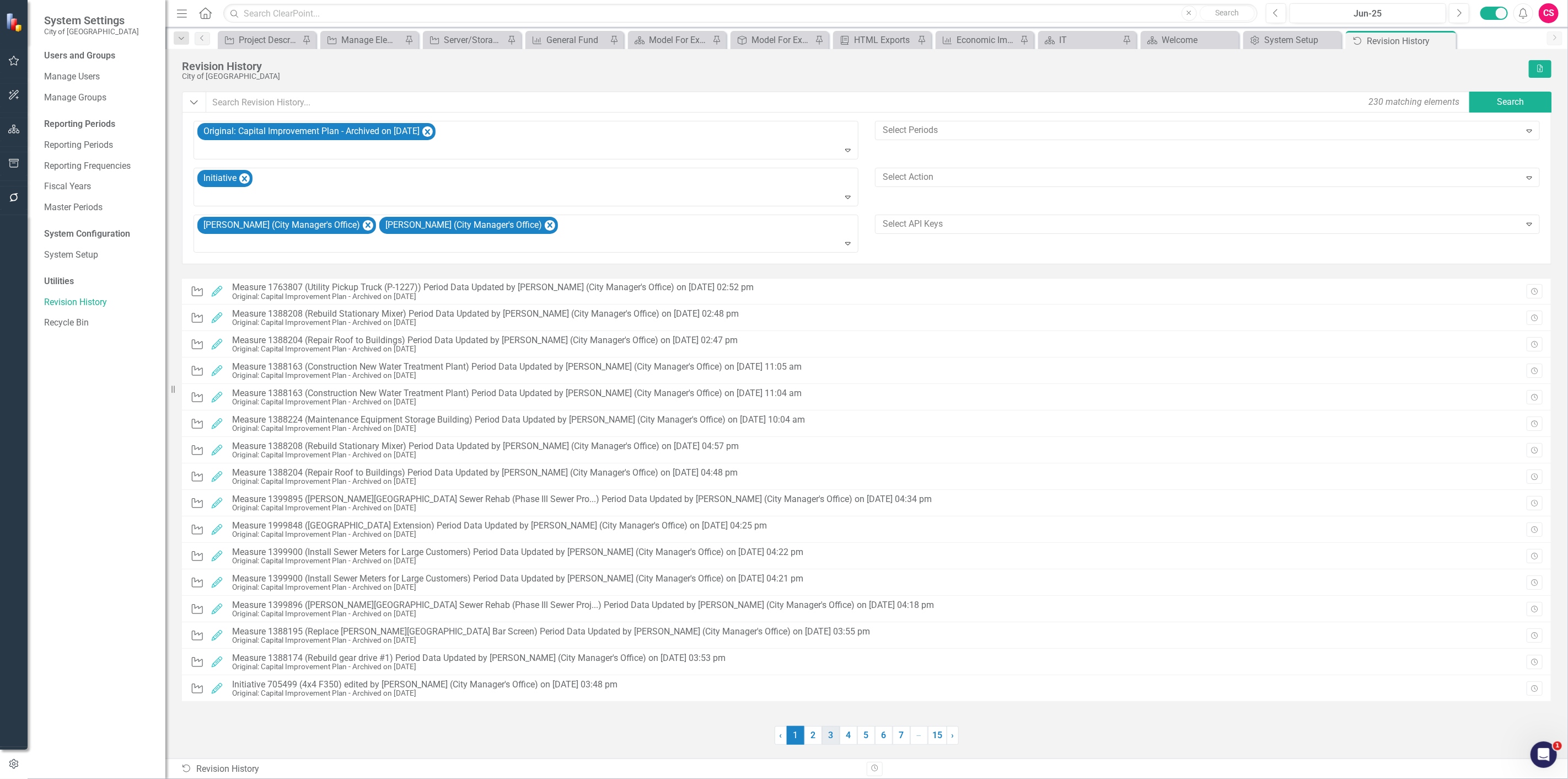
click at [836, 732] on link "3" at bounding box center [830, 735] width 17 height 19
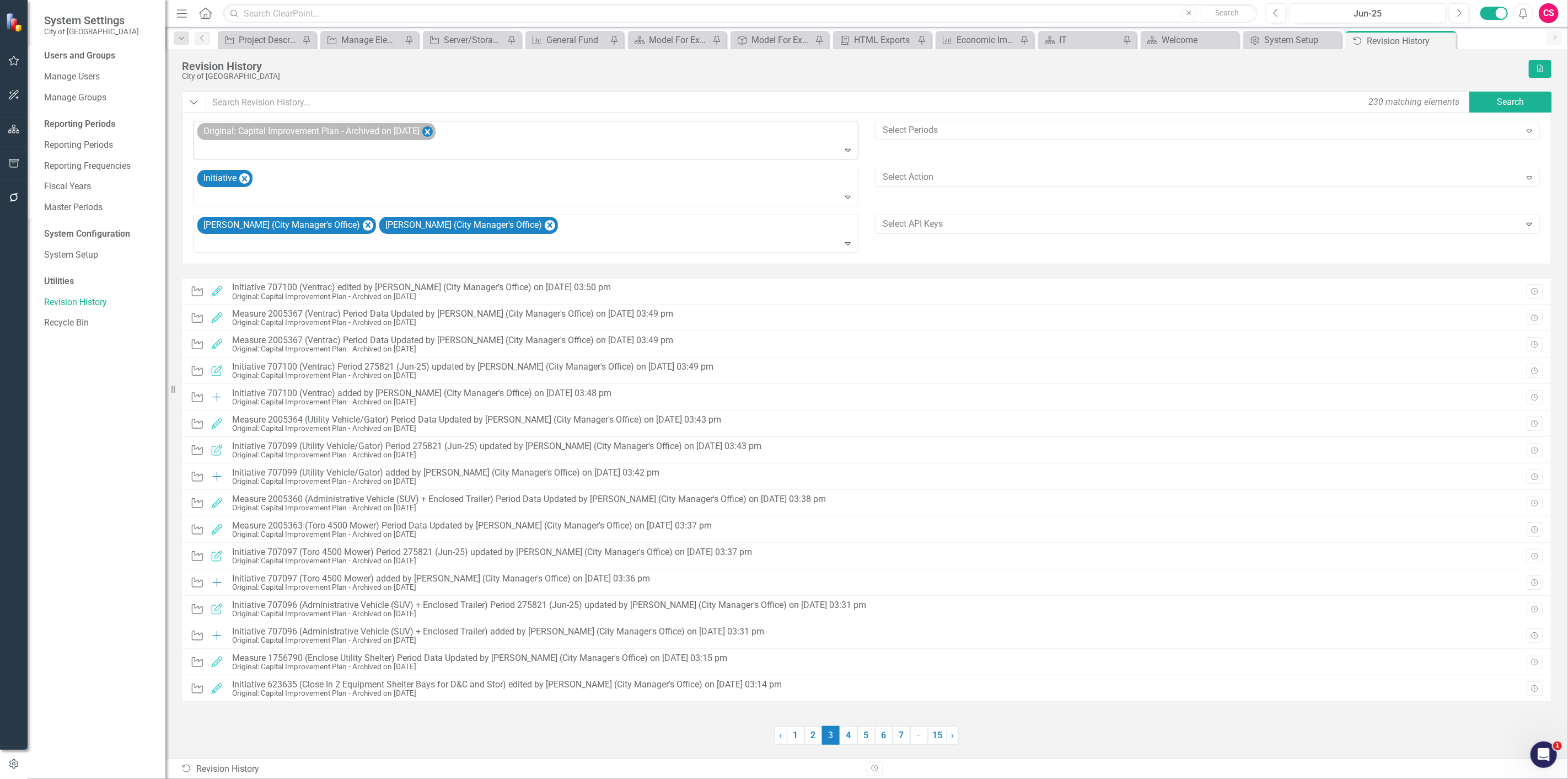
click at [433, 126] on icon "Remove Original: Capital Improvement Plan - Archived on 8/7/25" at bounding box center [427, 132] width 11 height 14
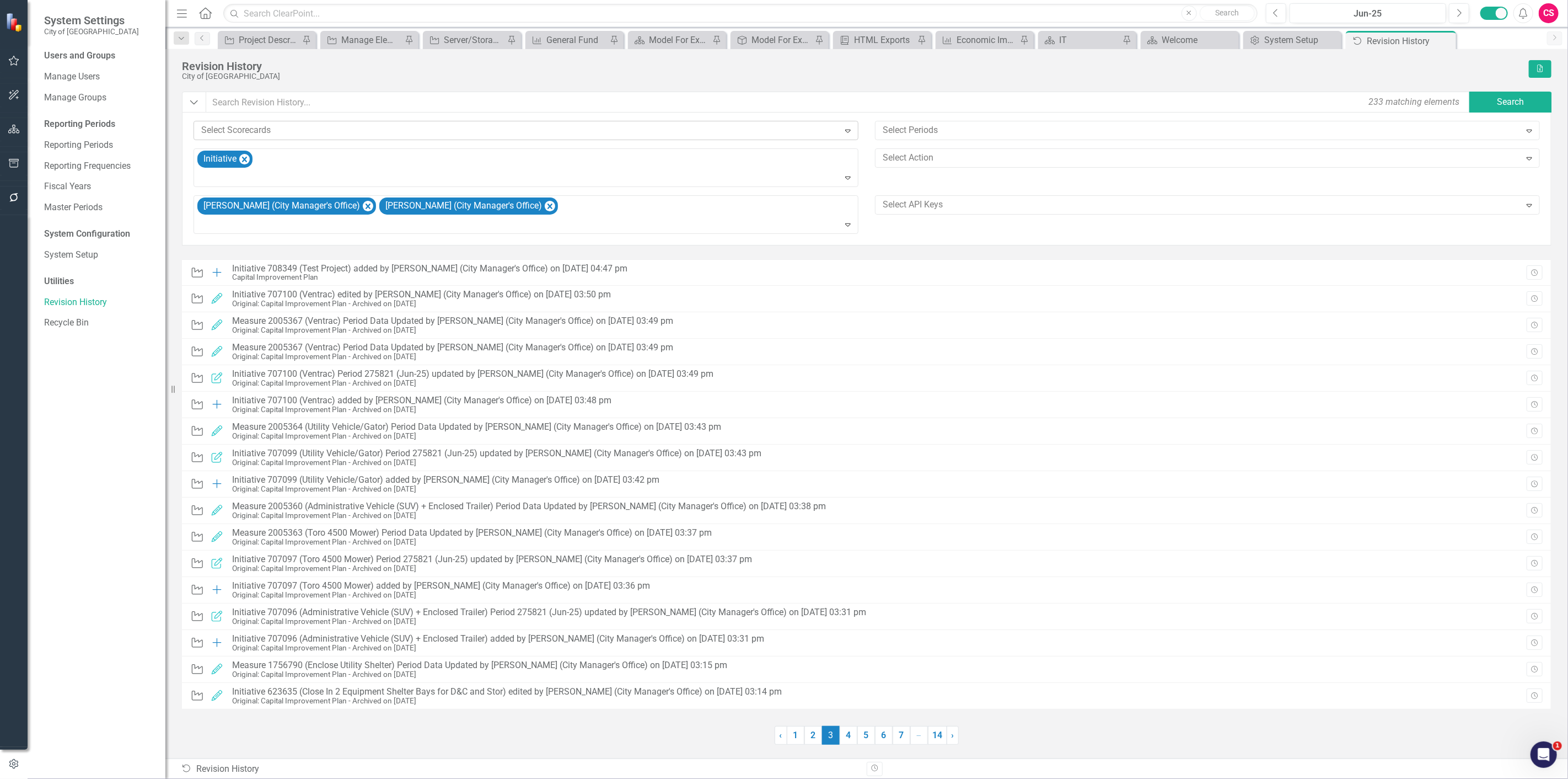
click at [848, 135] on icon "Expand" at bounding box center [848, 131] width 11 height 9
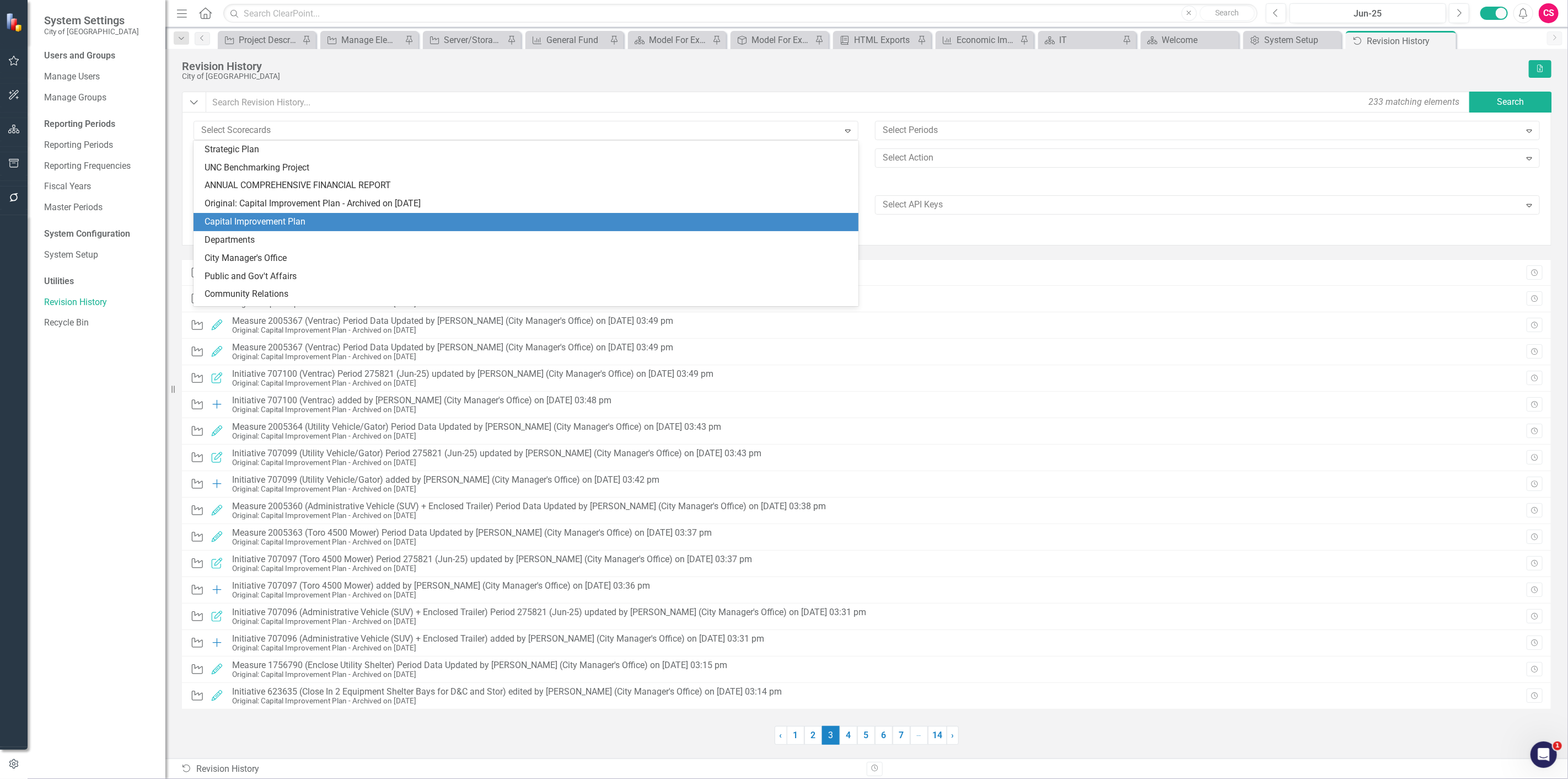
click at [513, 216] on div "Capital Improvement Plan" at bounding box center [528, 222] width 648 height 13
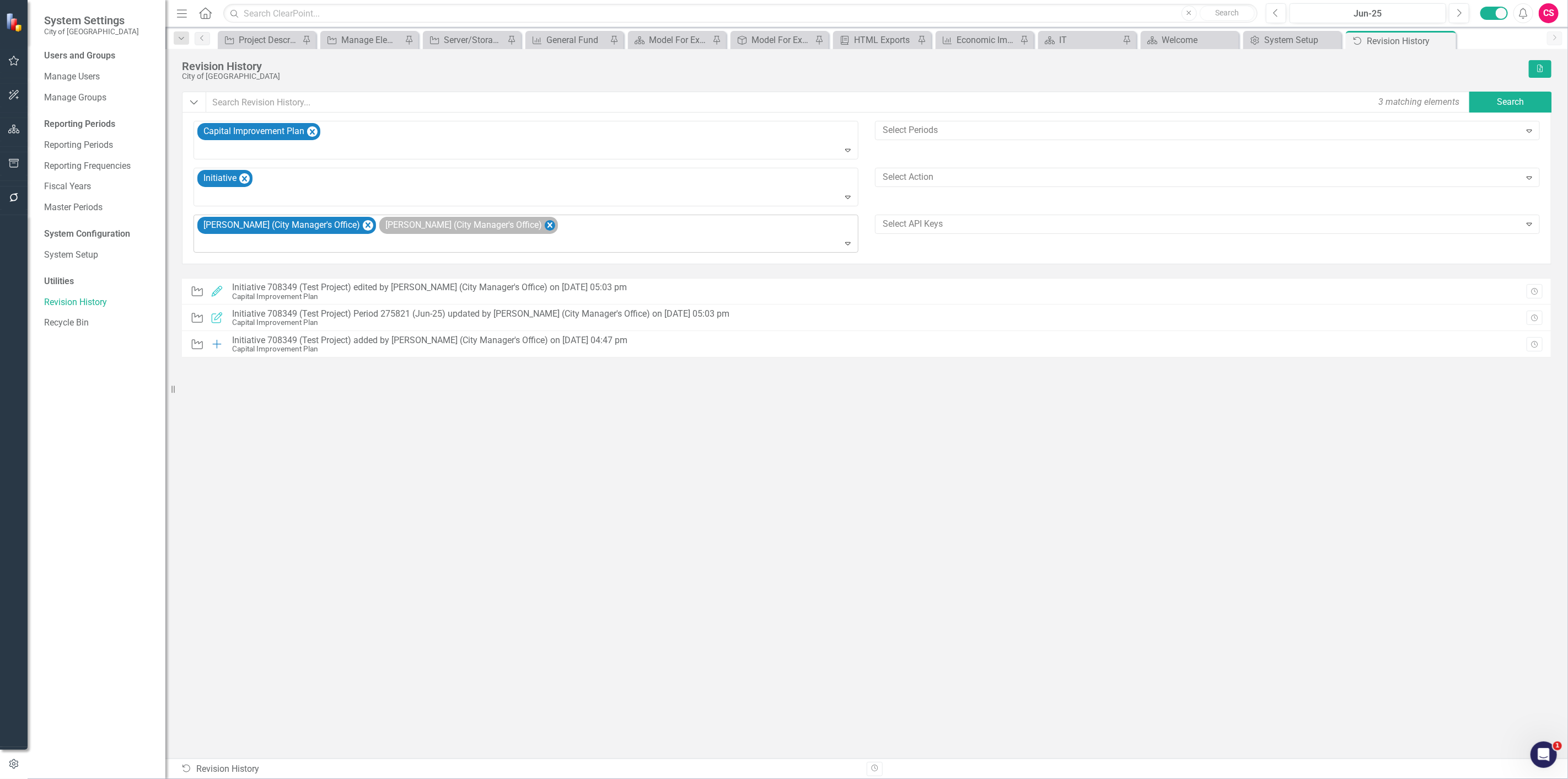
click at [554, 223] on icon "Remove Yadiel Reyes Cruz (City Manager's Office)" at bounding box center [550, 225] width 11 height 14
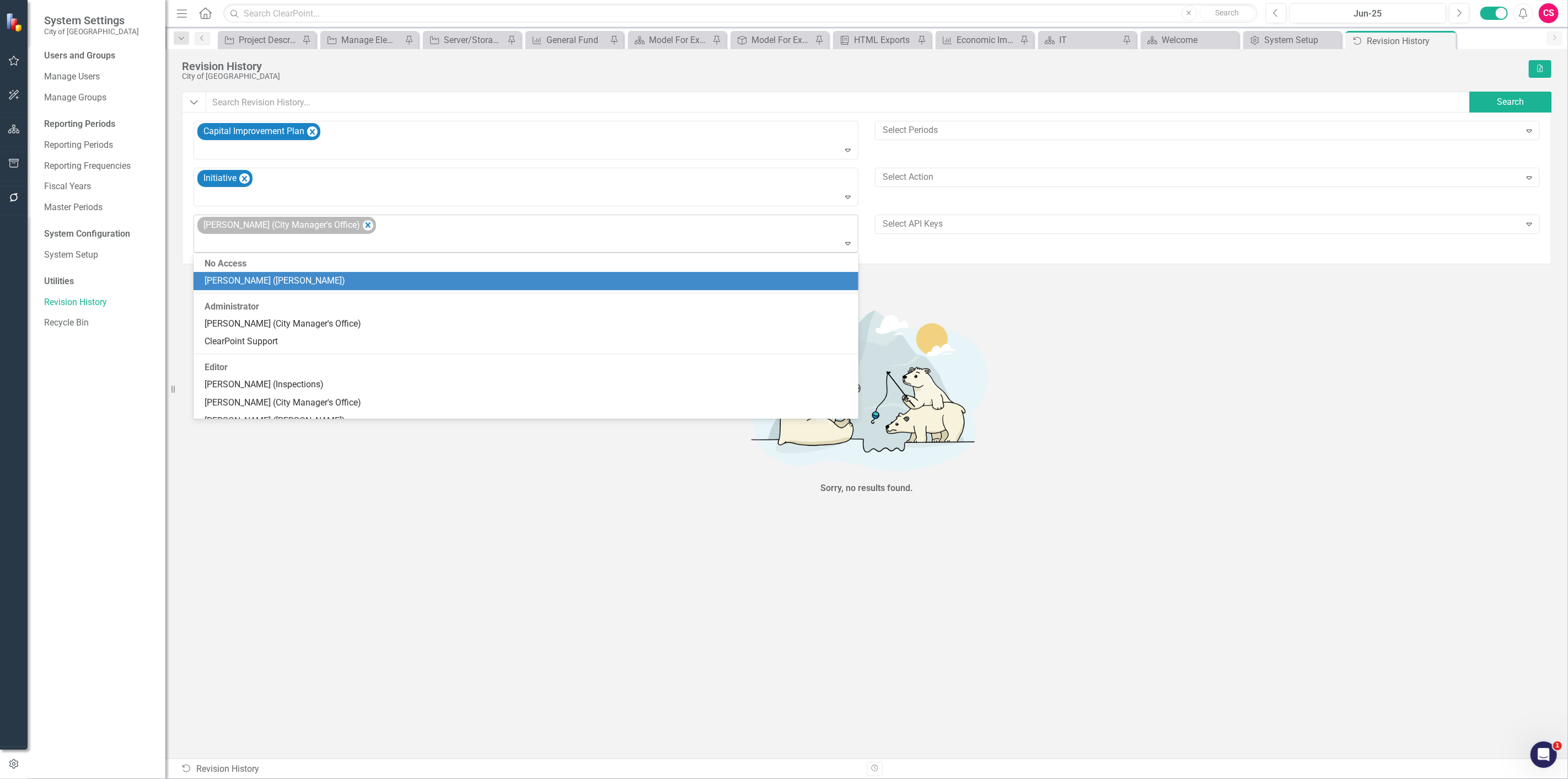
click at [362, 225] on div "Octavius Murphy (City Manager's Office)" at bounding box center [286, 225] width 178 height 17
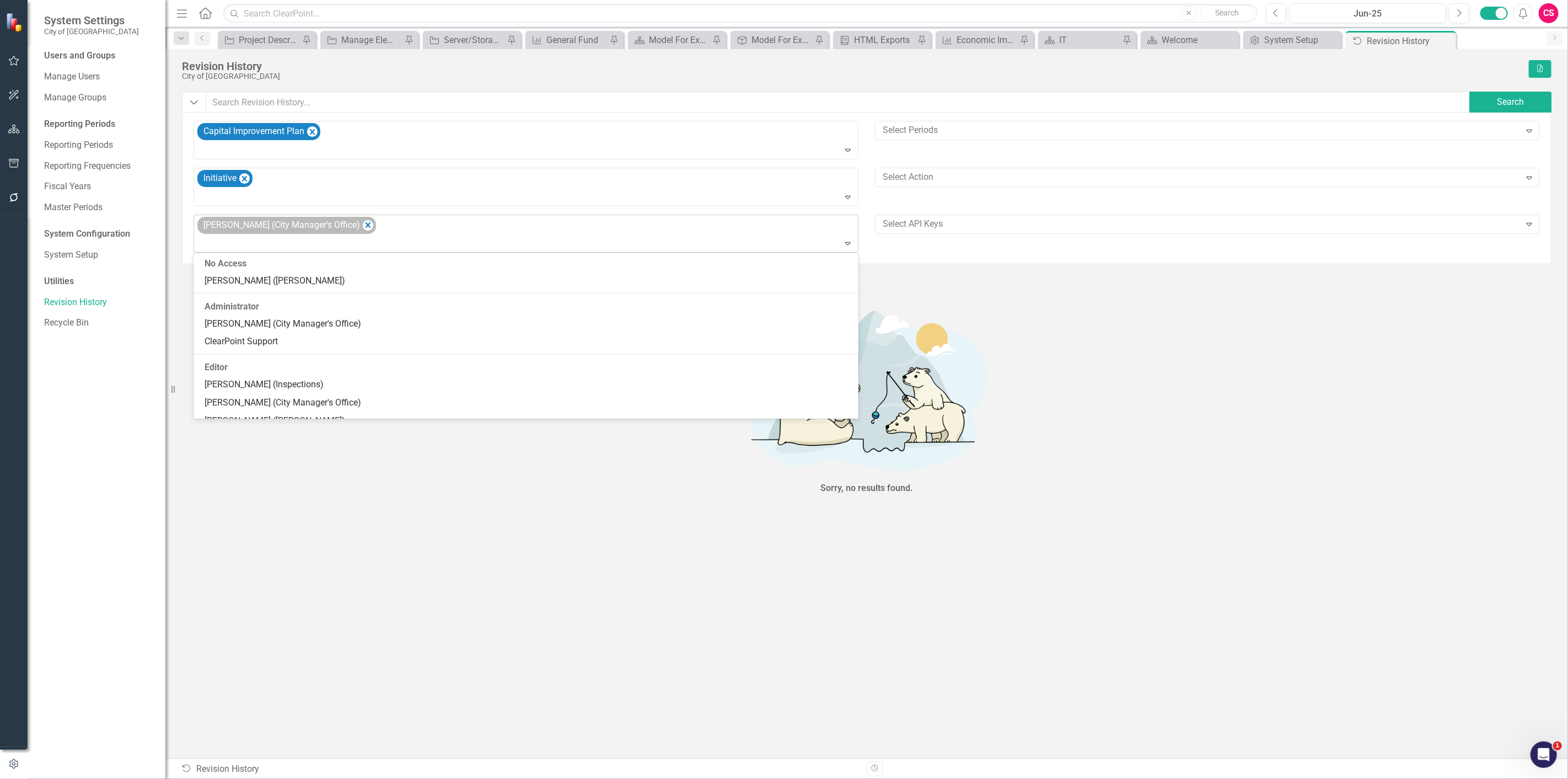
click at [377, 222] on div "Octavius Murphy (City Manager's Office)" at bounding box center [527, 233] width 662 height 37
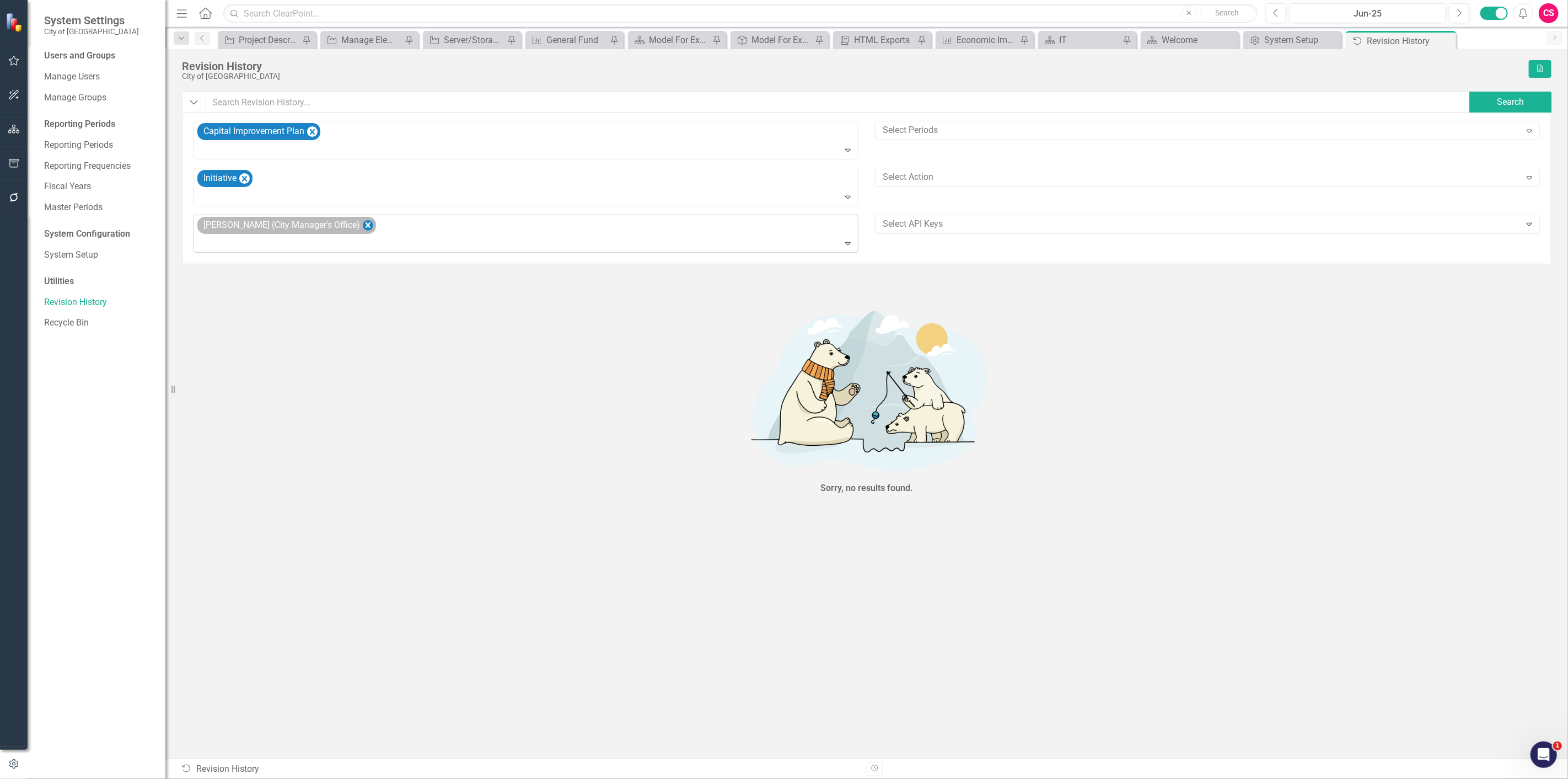
click at [369, 223] on icon "Remove Octavius Murphy (City Manager's Office)" at bounding box center [368, 225] width 11 height 14
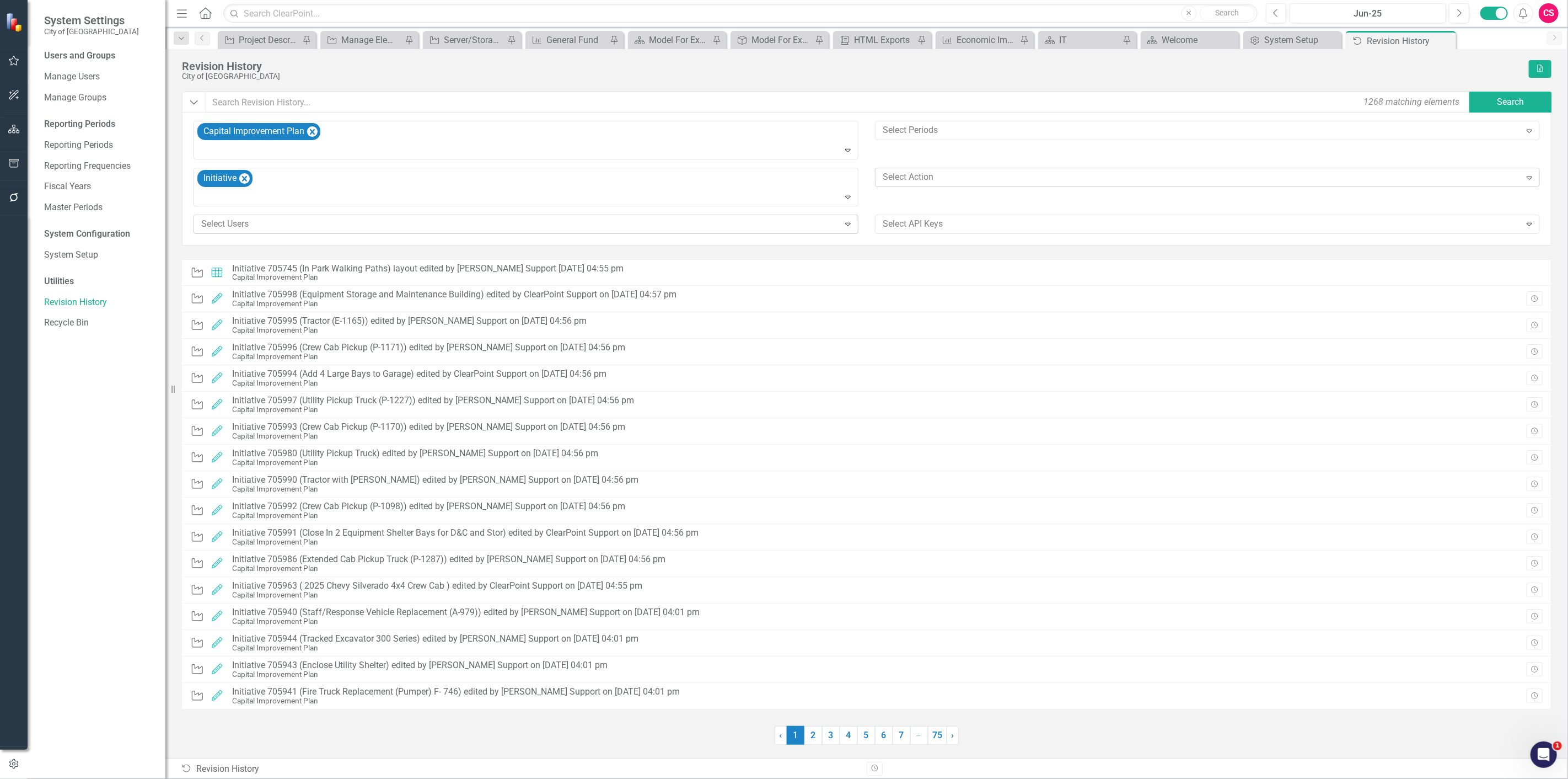
click at [932, 185] on div "Select Action" at bounding box center [1198, 177] width 642 height 17
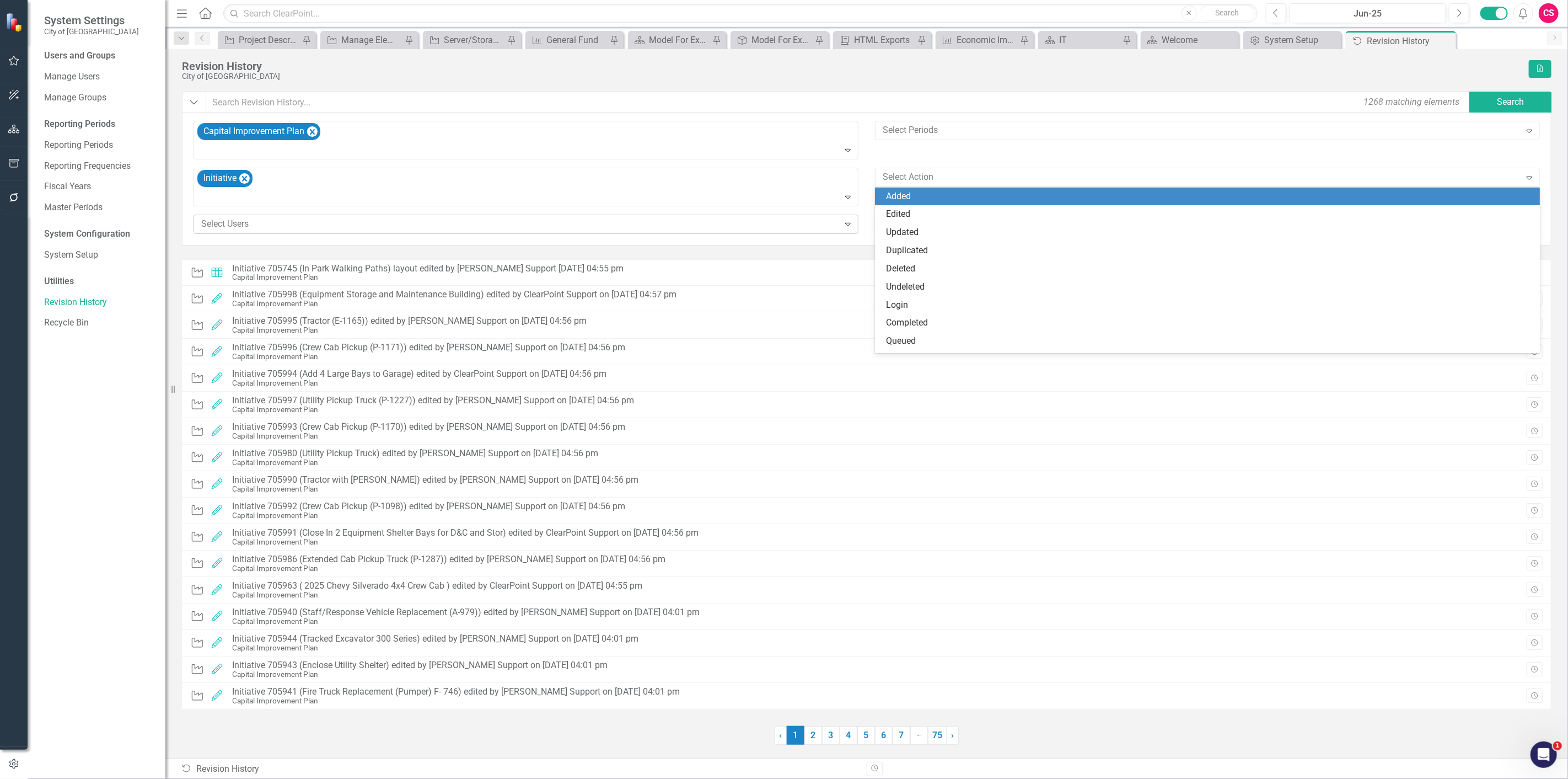
click at [934, 202] on div "Added" at bounding box center [1207, 197] width 665 height 18
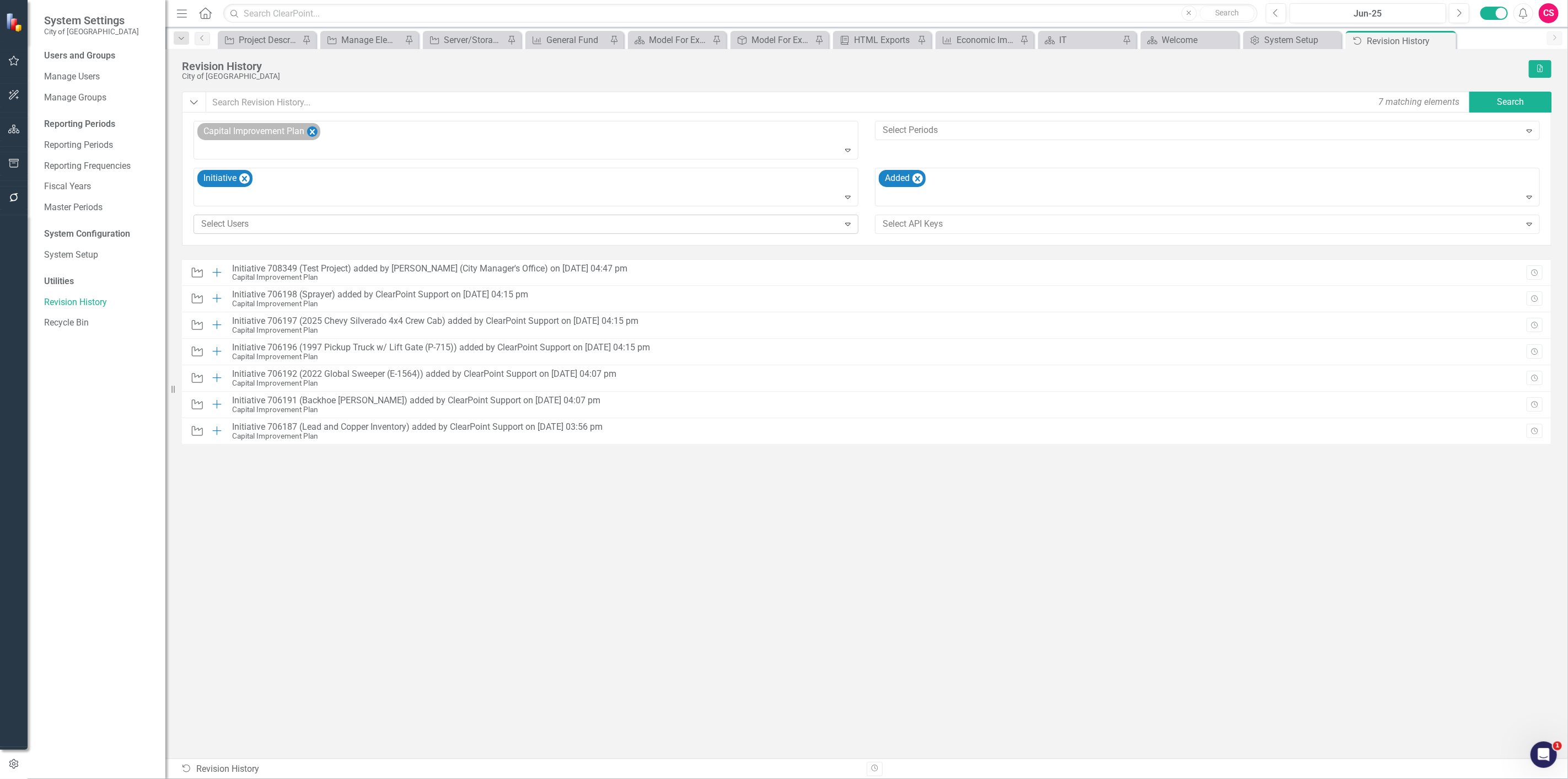
click at [315, 129] on icon "Remove Capital Improvement Plan" at bounding box center [312, 132] width 5 height 5
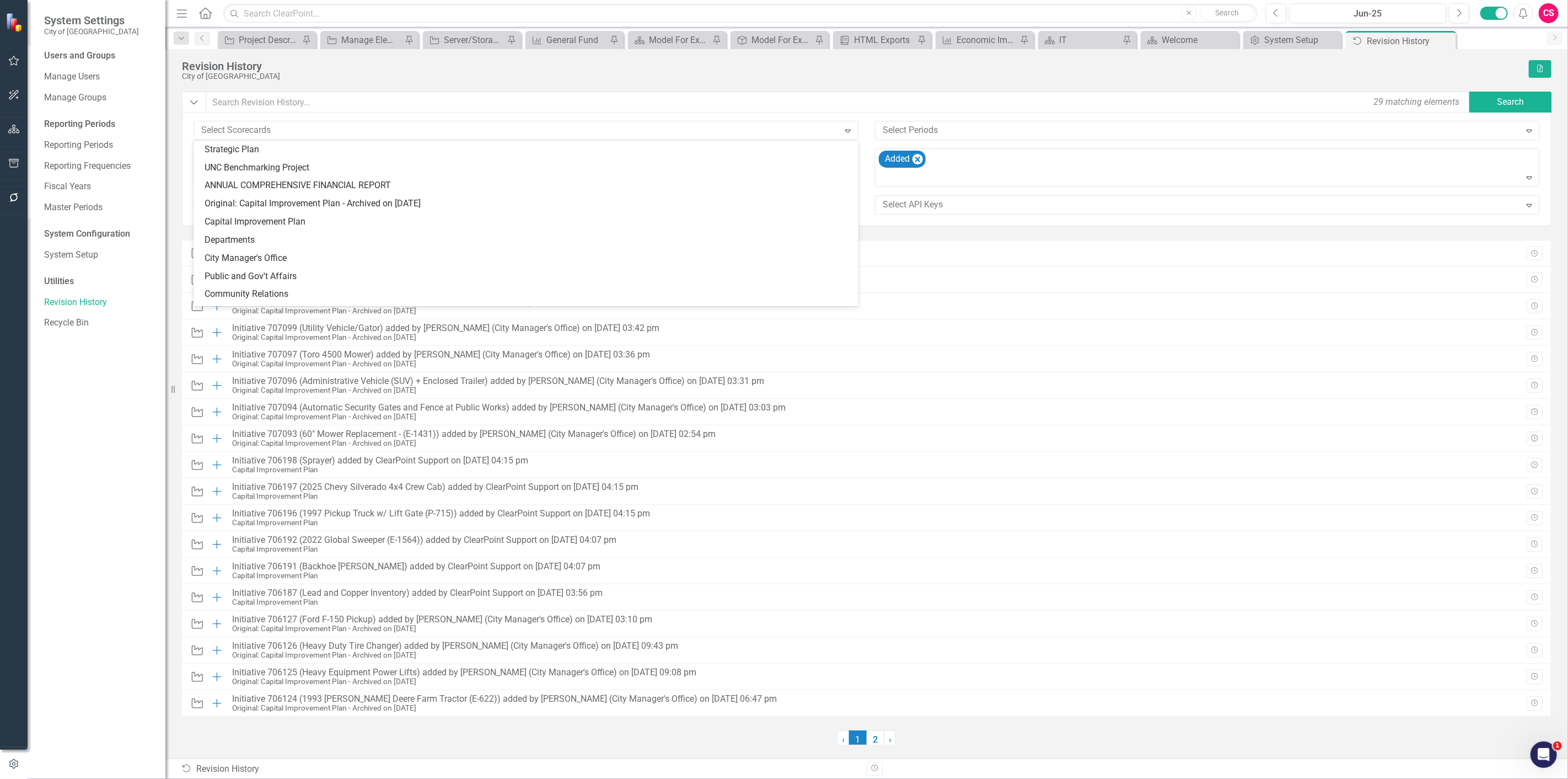
click at [311, 131] on div at bounding box center [518, 130] width 642 height 15
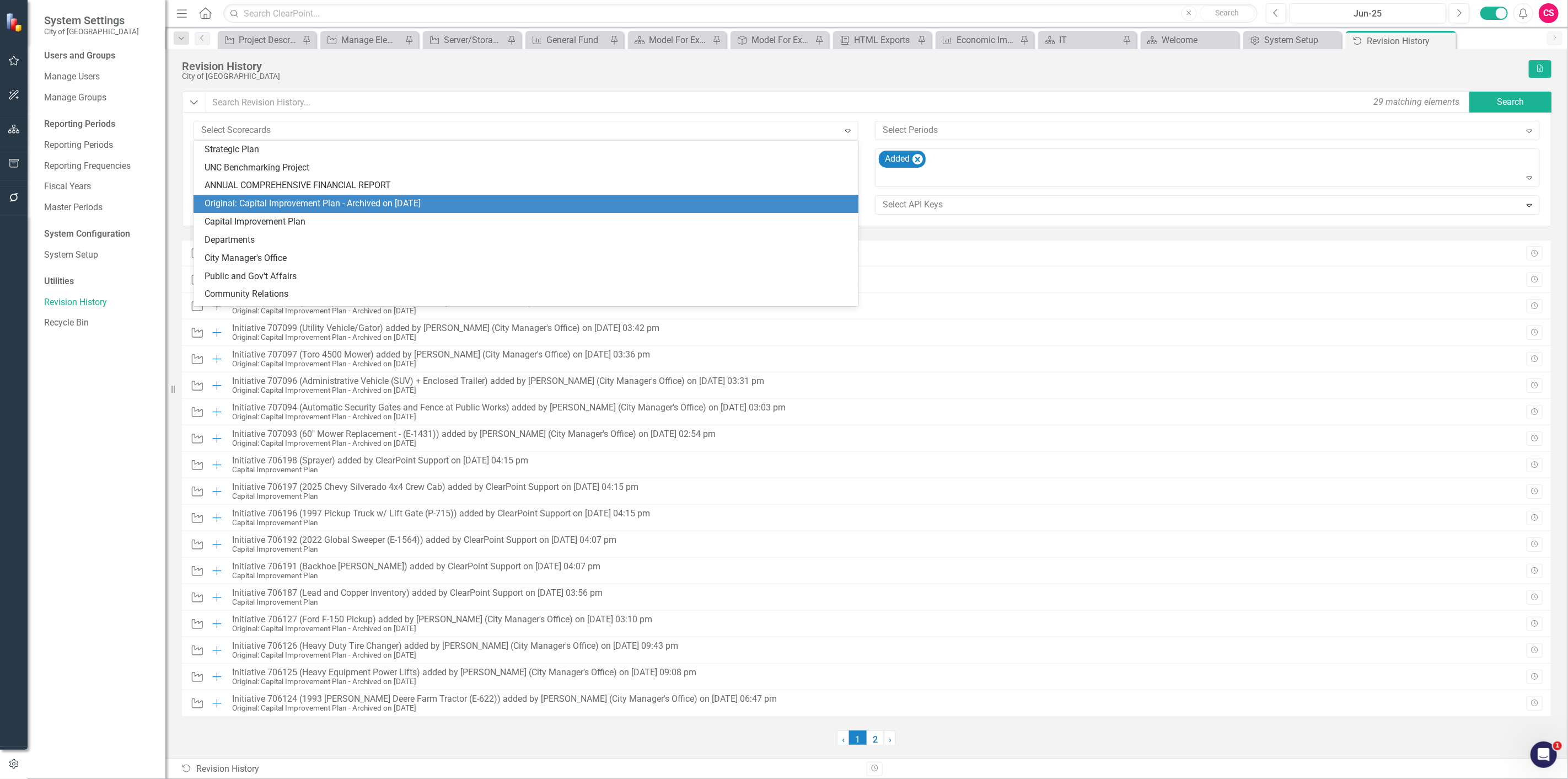
click at [279, 206] on div "Original: Capital Improvement Plan - Archived on 8/7/25" at bounding box center [528, 204] width 648 height 13
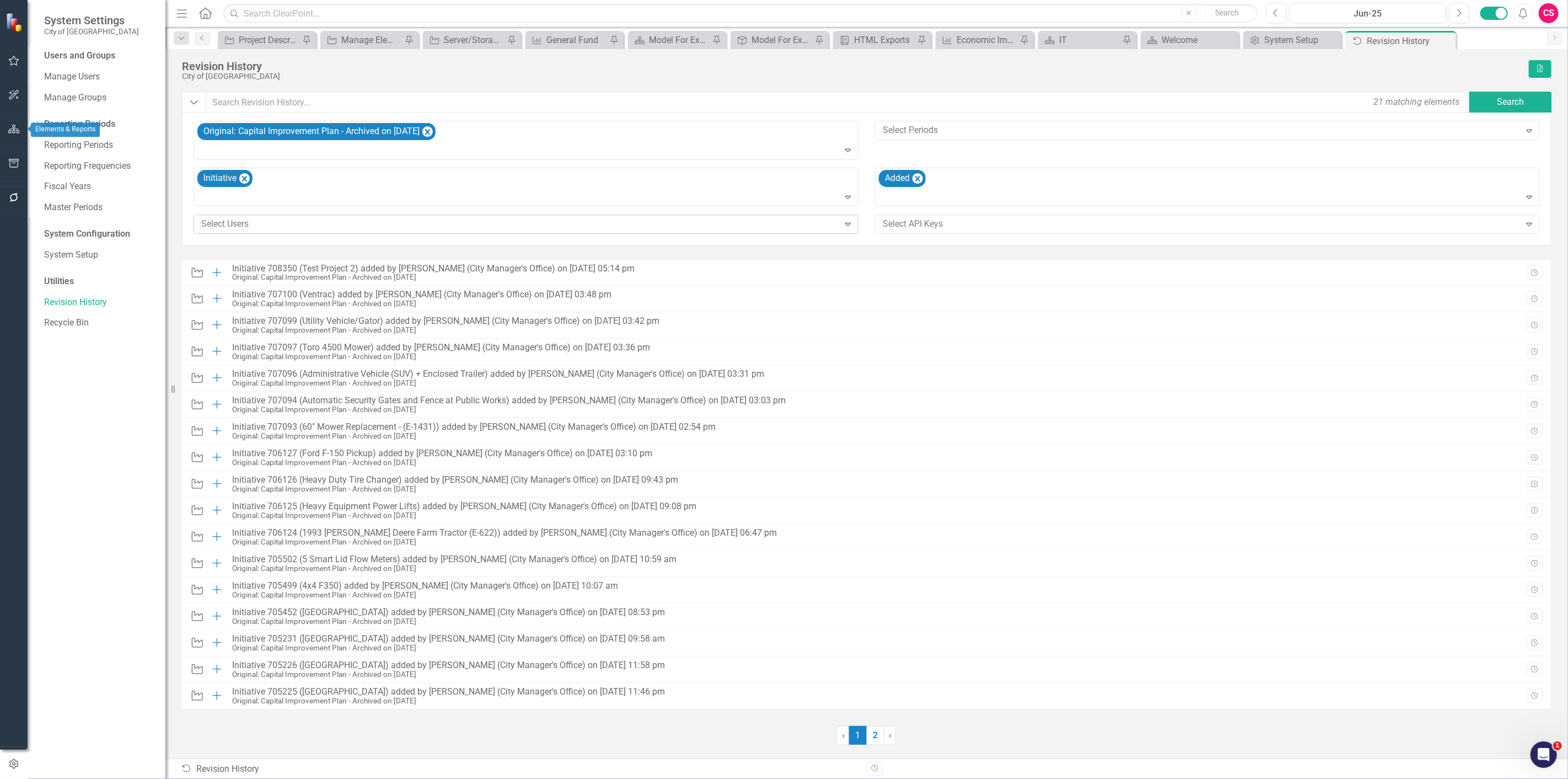
click at [8, 129] on icon "button" at bounding box center [14, 129] width 12 height 9
click at [74, 139] on link "Elements" at bounding box center [73, 137] width 37 height 13
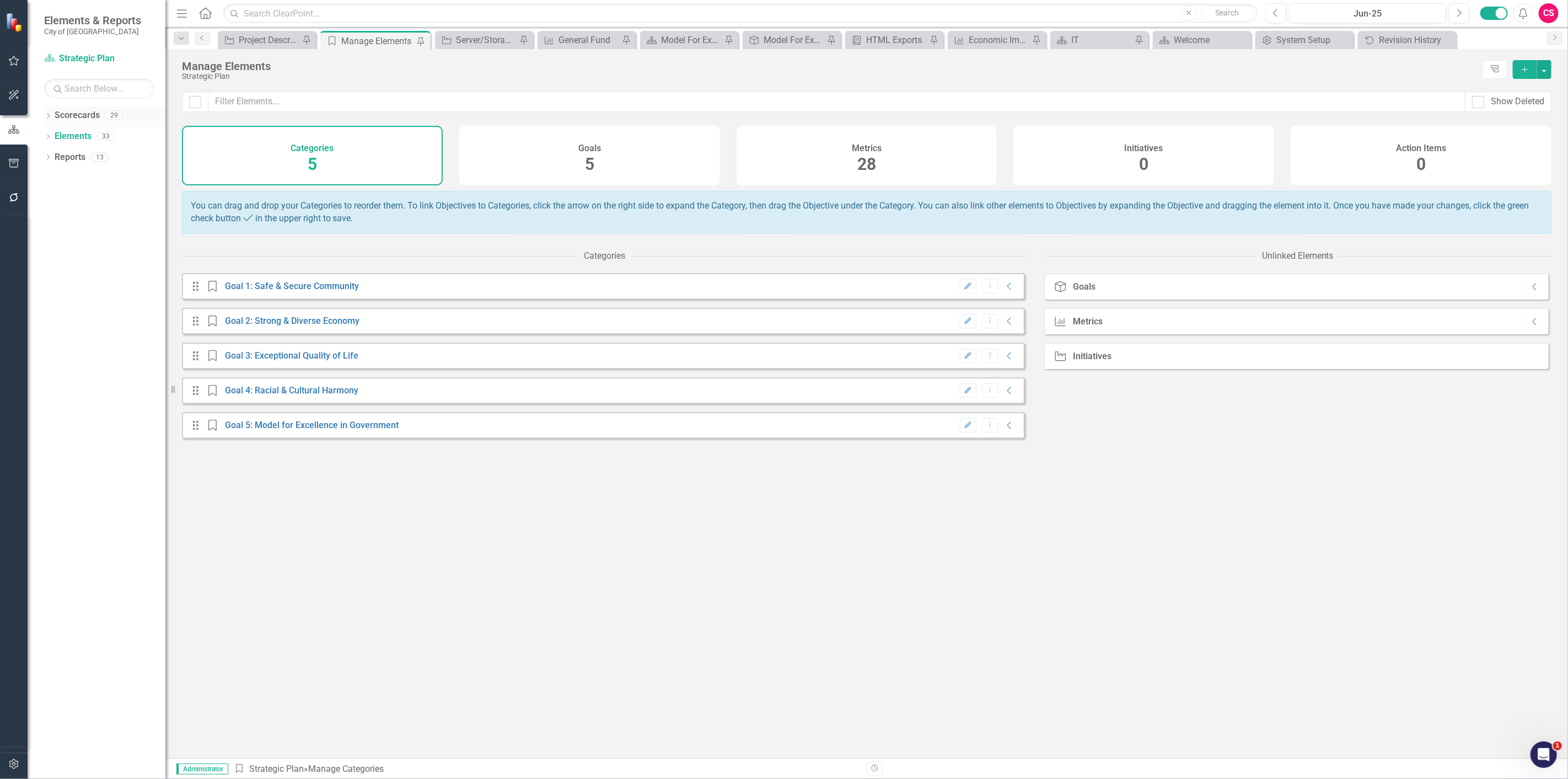
click at [46, 115] on icon "Dropdown" at bounding box center [47, 116] width 7 height 6
click at [68, 197] on link "Original: Capital Improvement Plan - Archived on 8/7/25" at bounding box center [113, 199] width 105 height 13
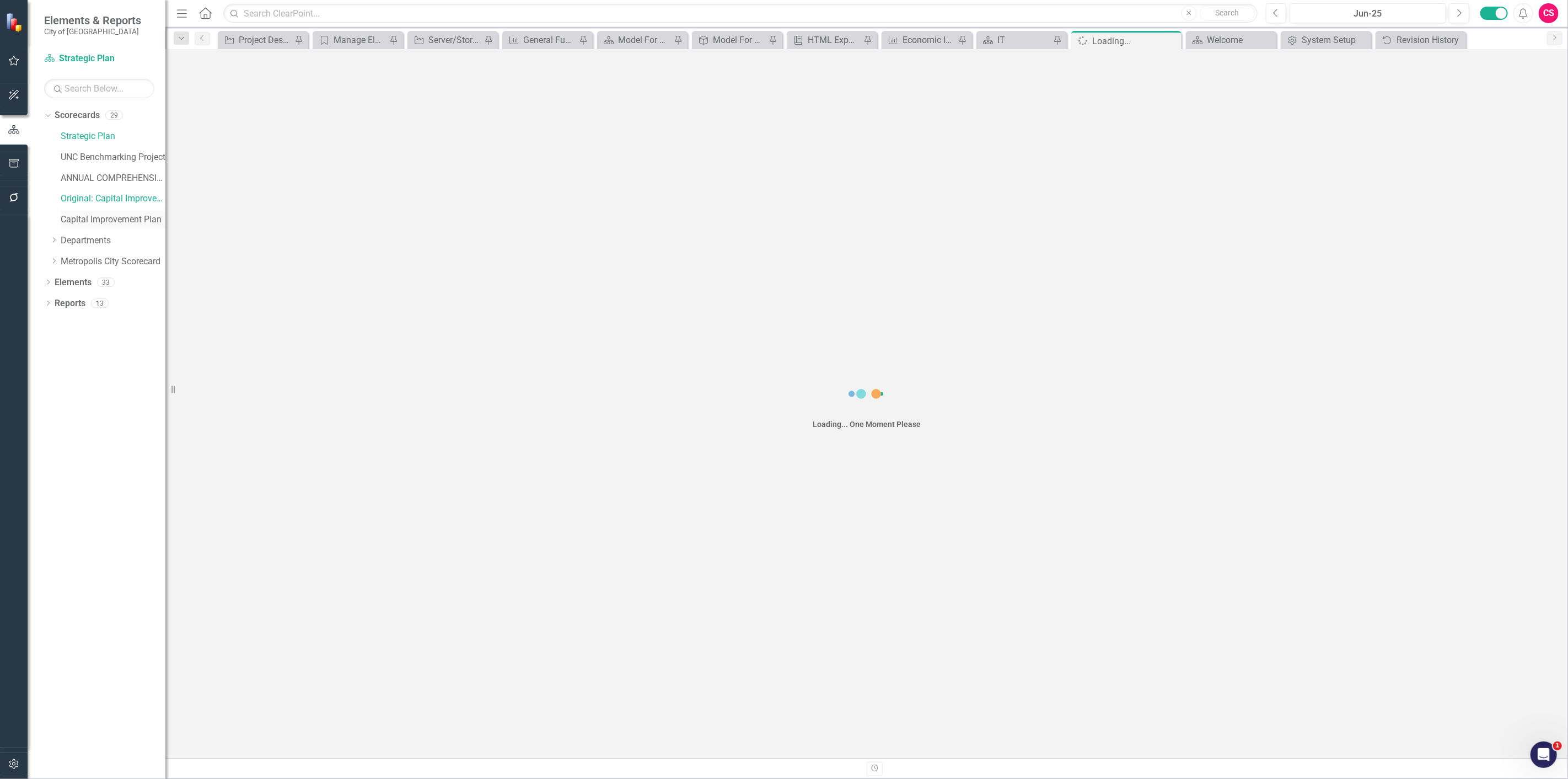
click at [78, 219] on link "Capital Improvement Plan" at bounding box center [113, 220] width 105 height 13
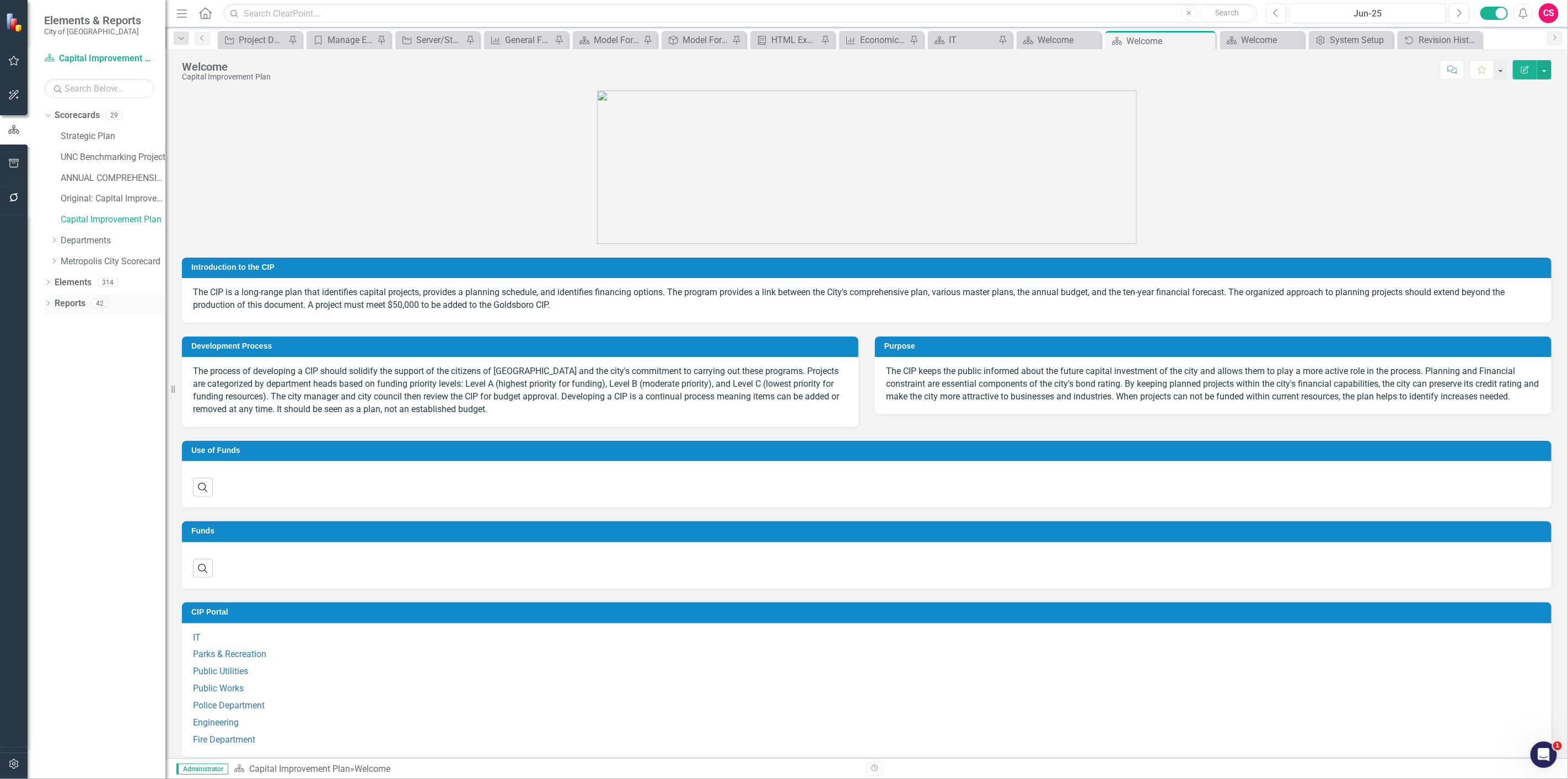
click at [72, 304] on link "Reports" at bounding box center [70, 304] width 31 height 13
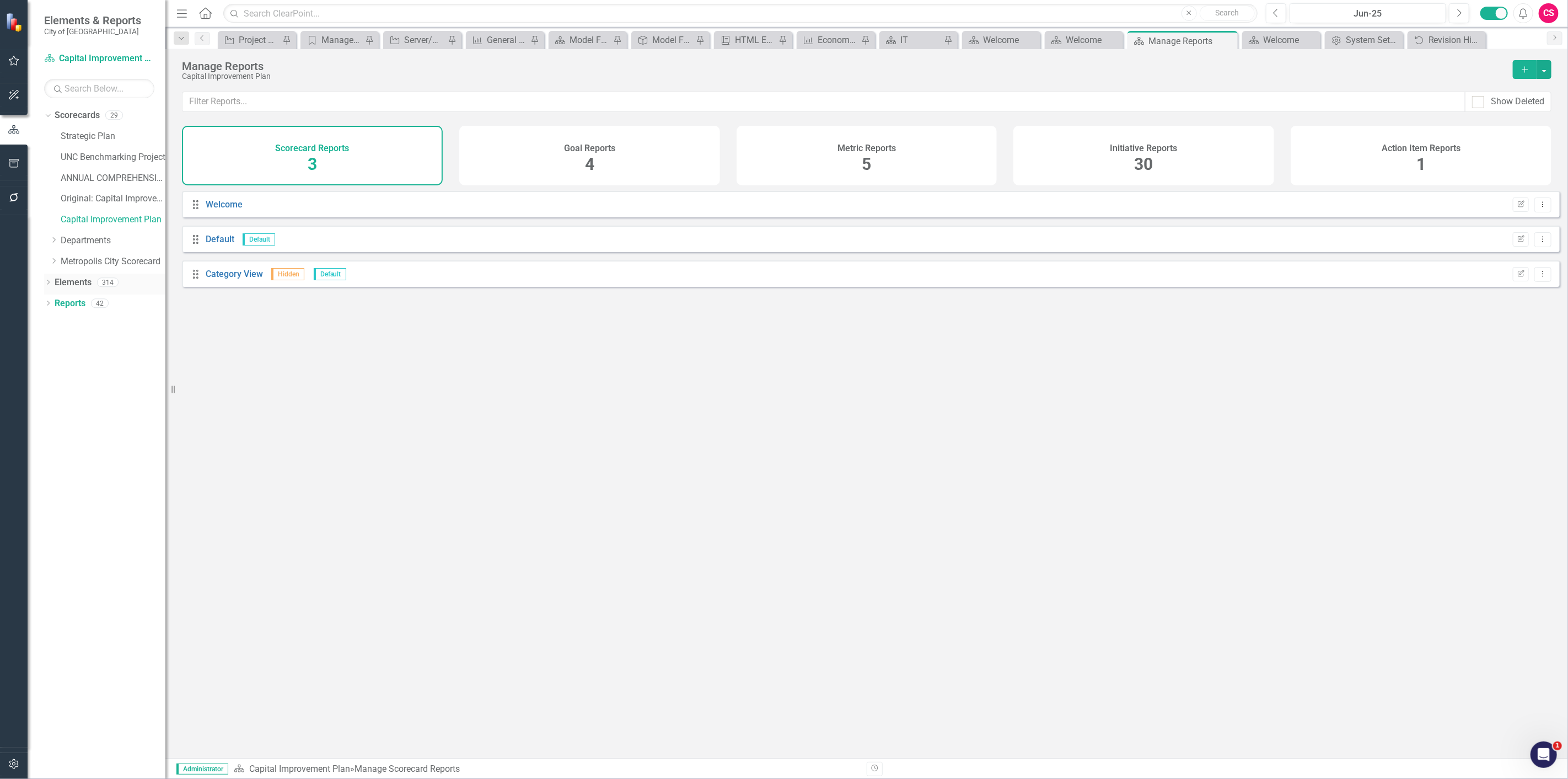
click at [47, 282] on icon "Dropdown" at bounding box center [47, 283] width 7 height 6
click at [75, 345] on link "Initiative Initiatives" at bounding box center [86, 345] width 54 height 13
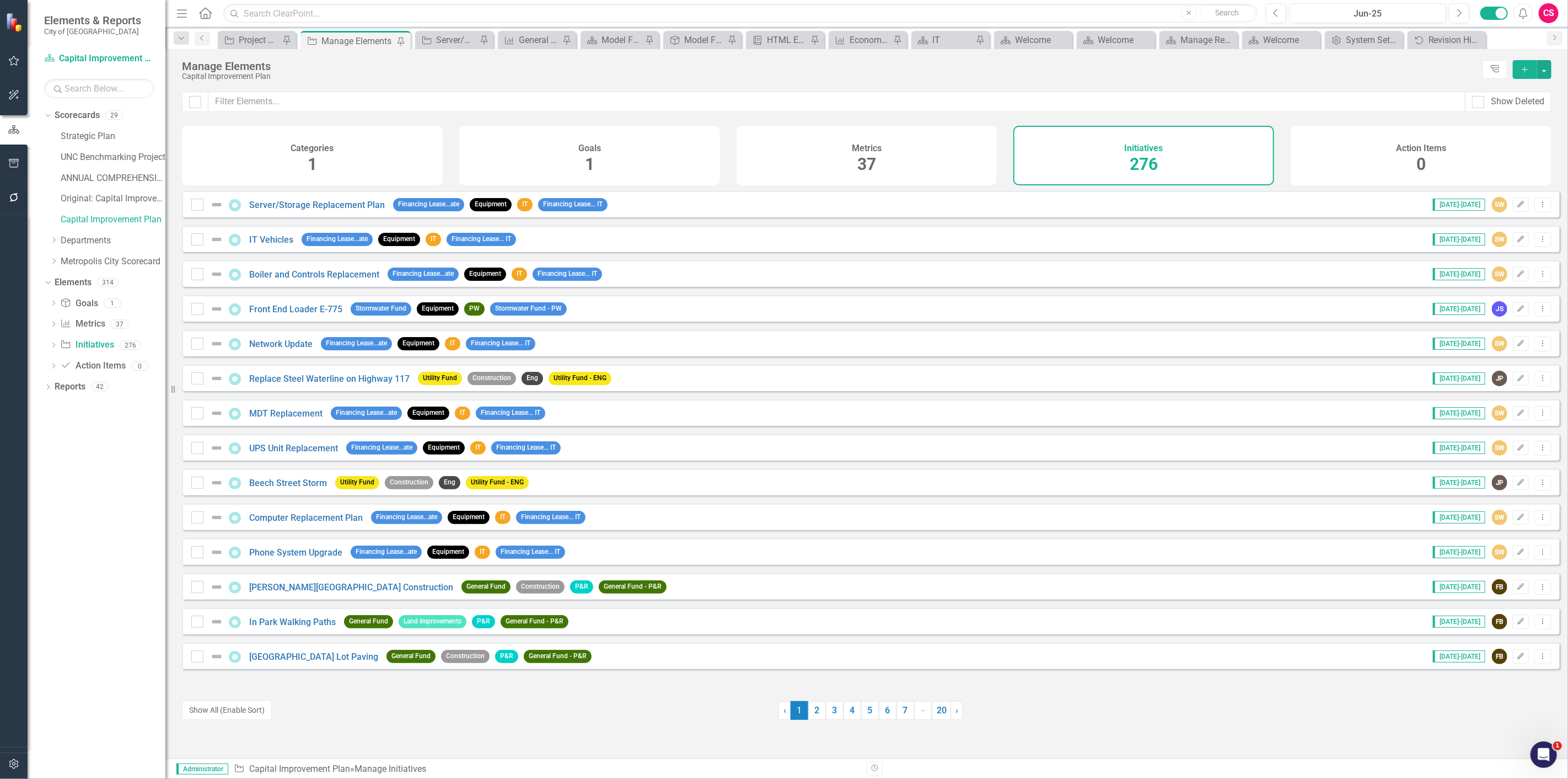
click at [1198, 156] on div "Initiatives 276" at bounding box center [1143, 155] width 261 height 59
click at [939, 713] on link "20" at bounding box center [940, 710] width 19 height 19
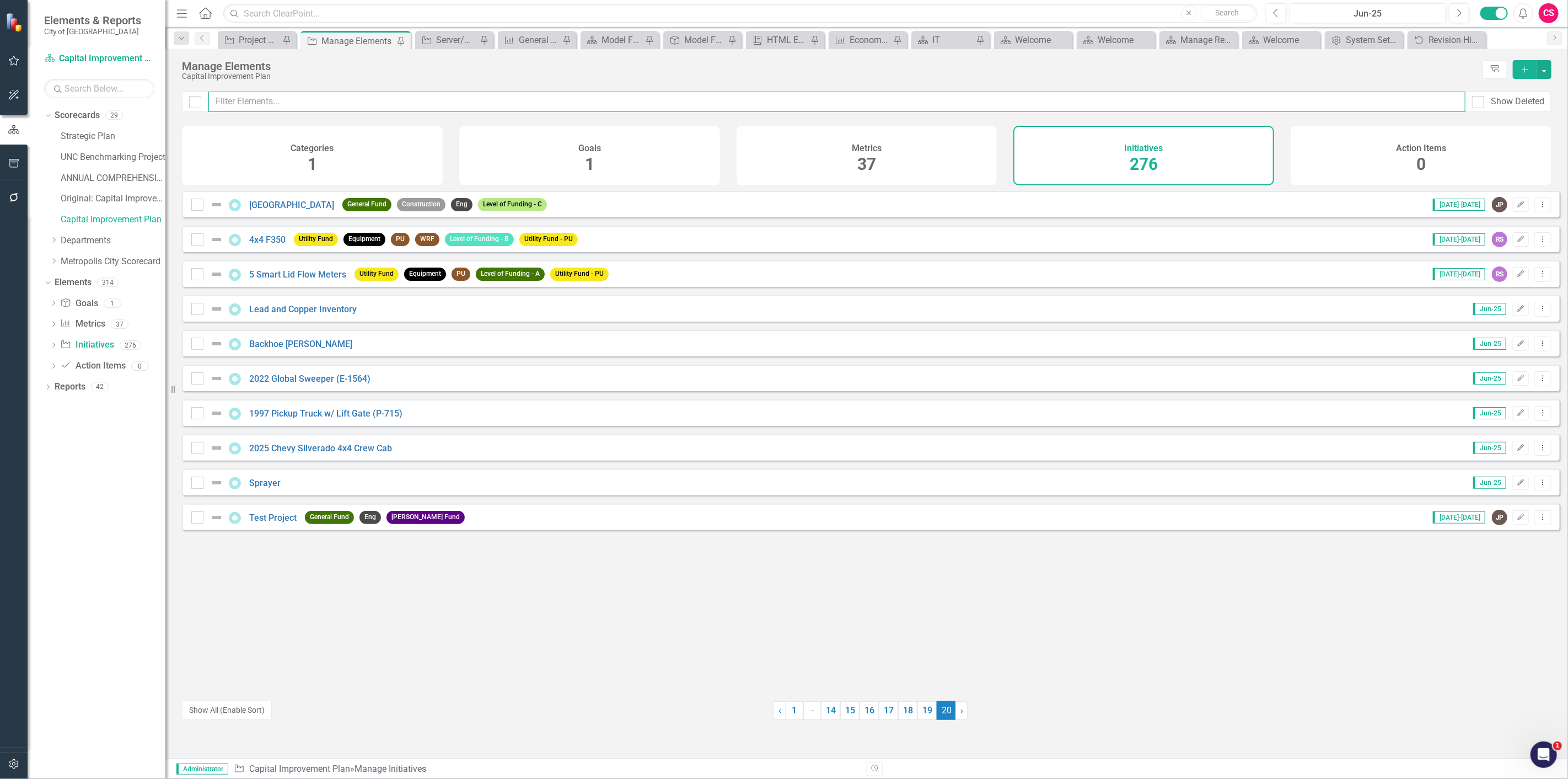
click at [282, 104] on input "text" at bounding box center [837, 102] width 1257 height 20
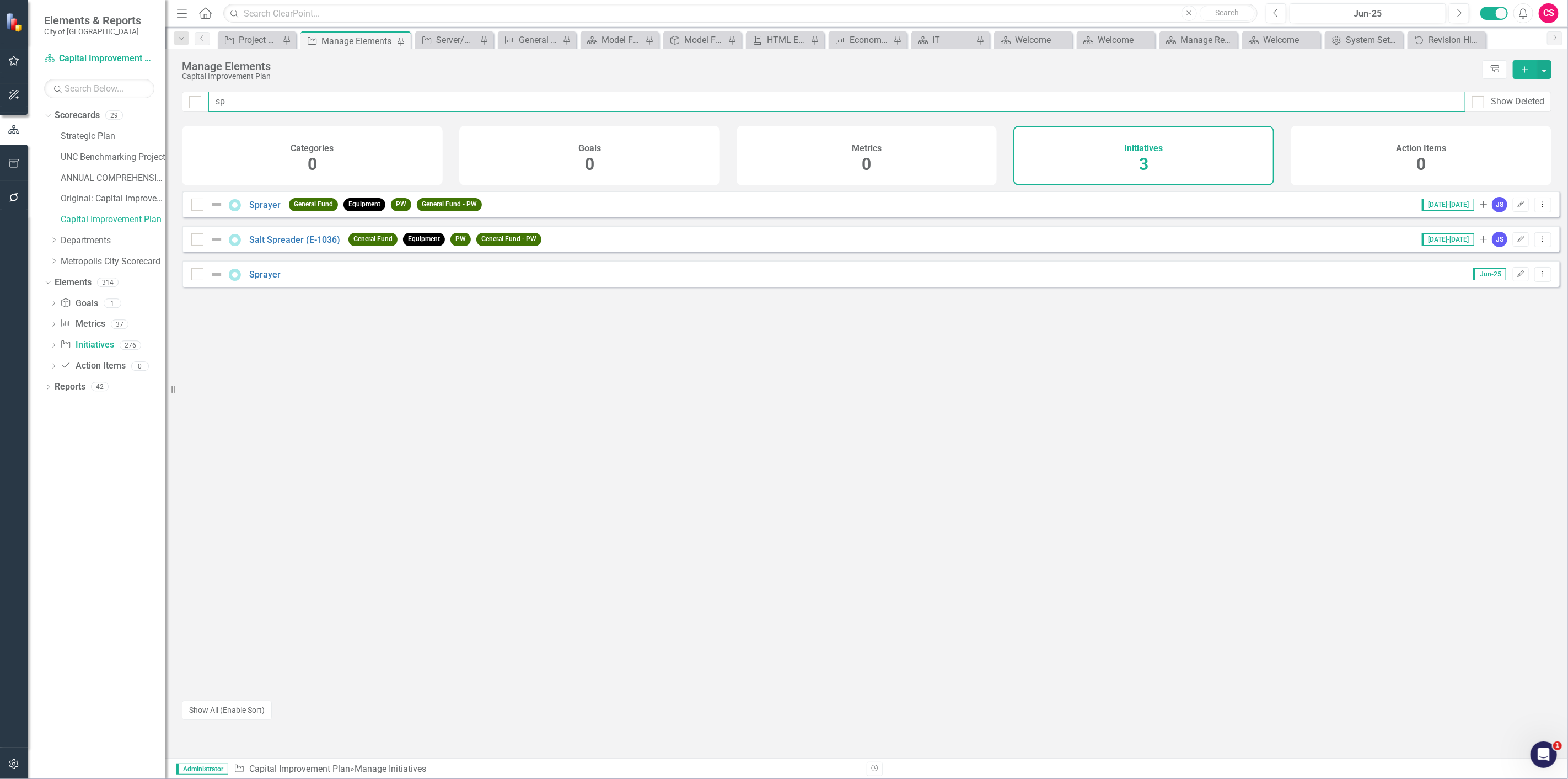
type input "s"
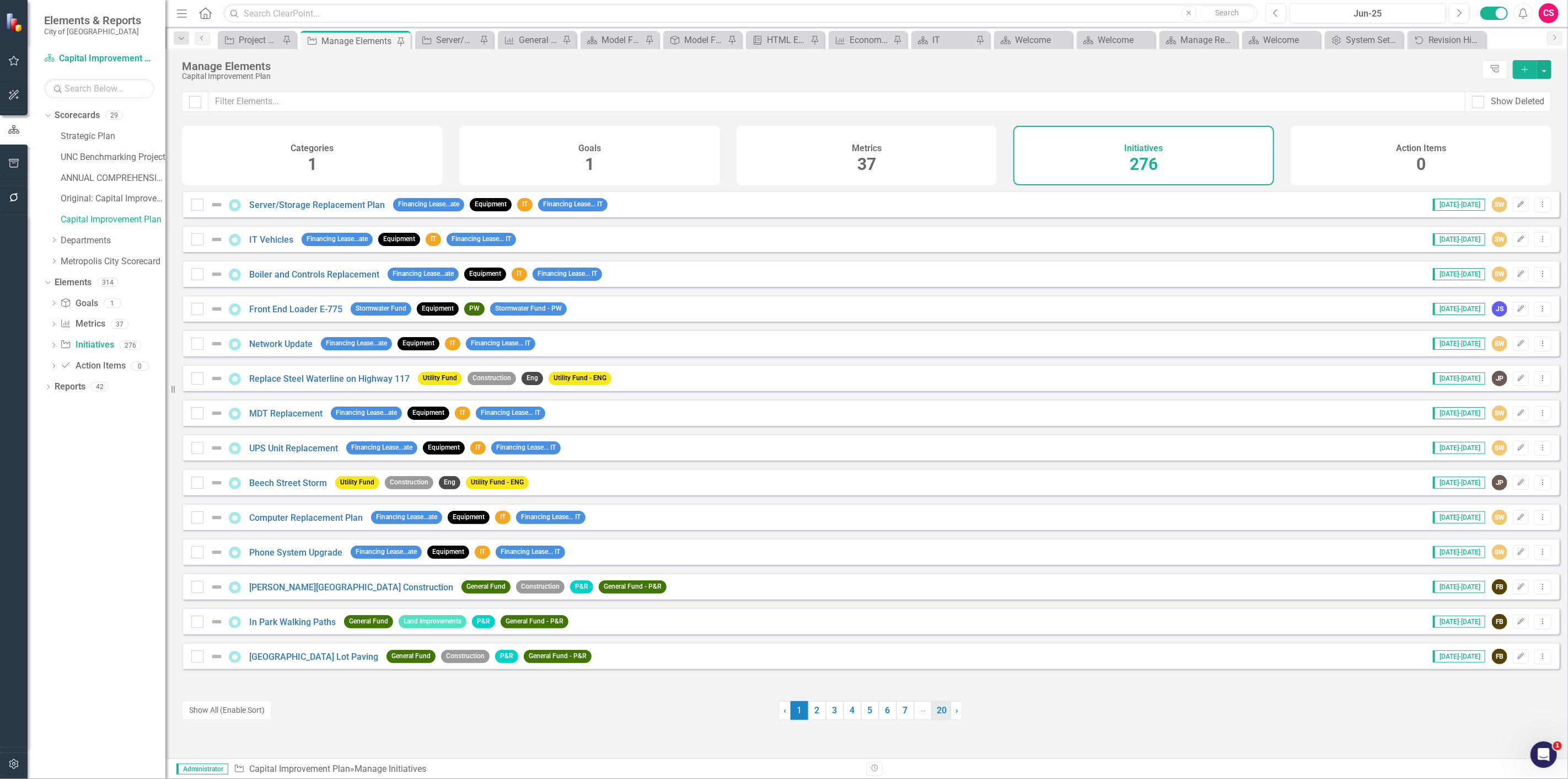
click at [937, 713] on link "20" at bounding box center [940, 710] width 19 height 19
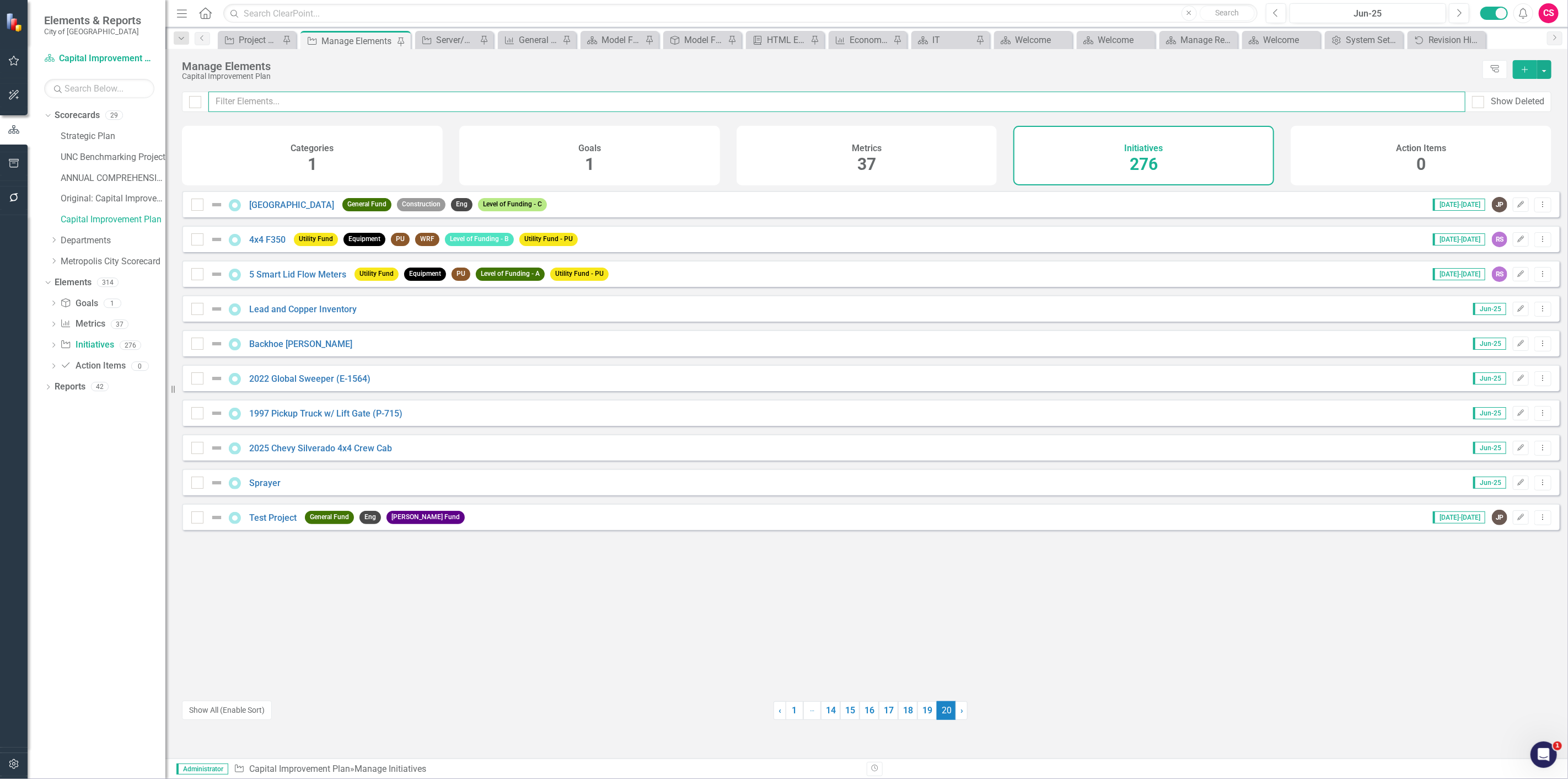
click at [256, 103] on input "text" at bounding box center [837, 102] width 1257 height 20
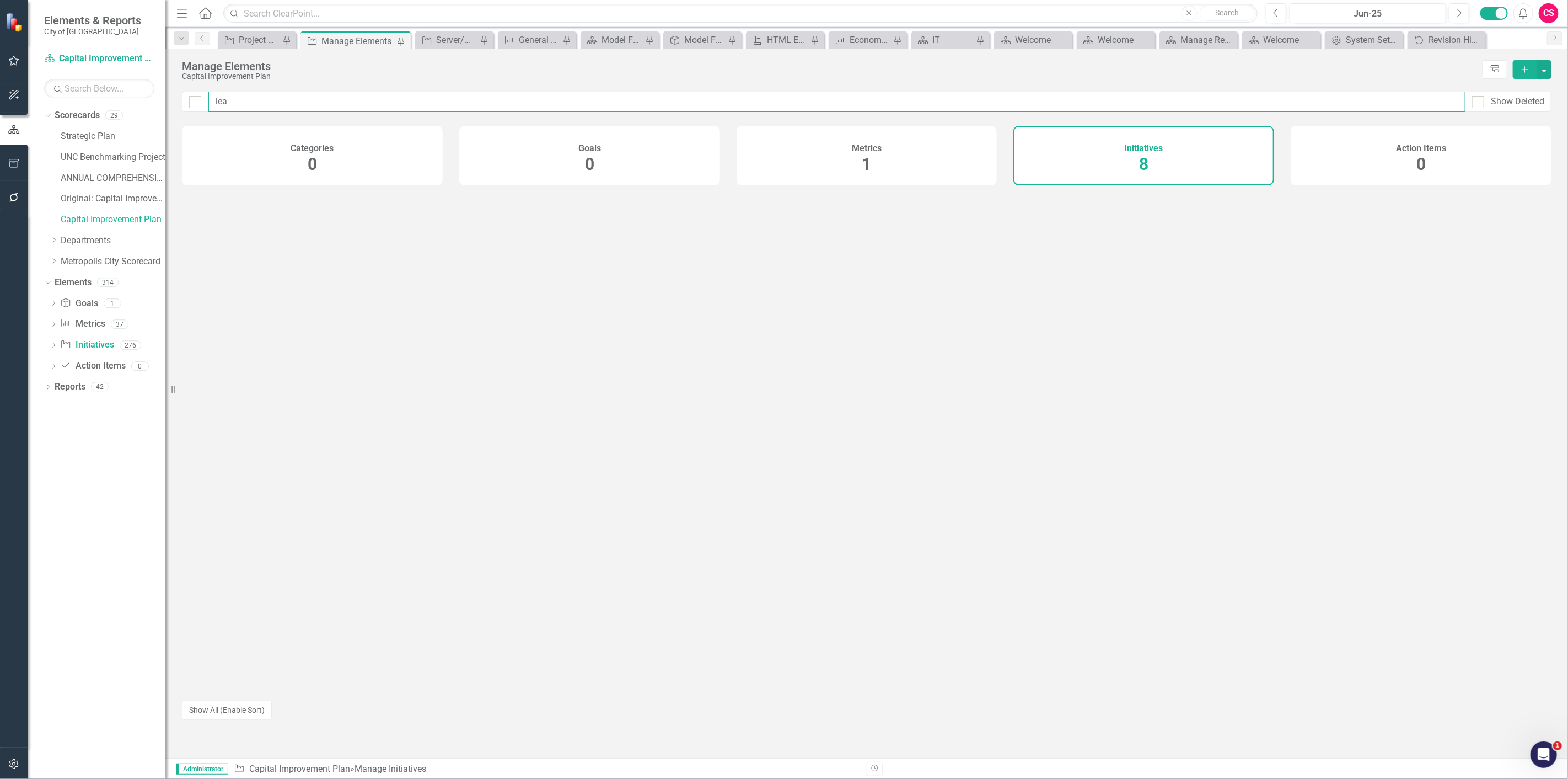
type input "lead"
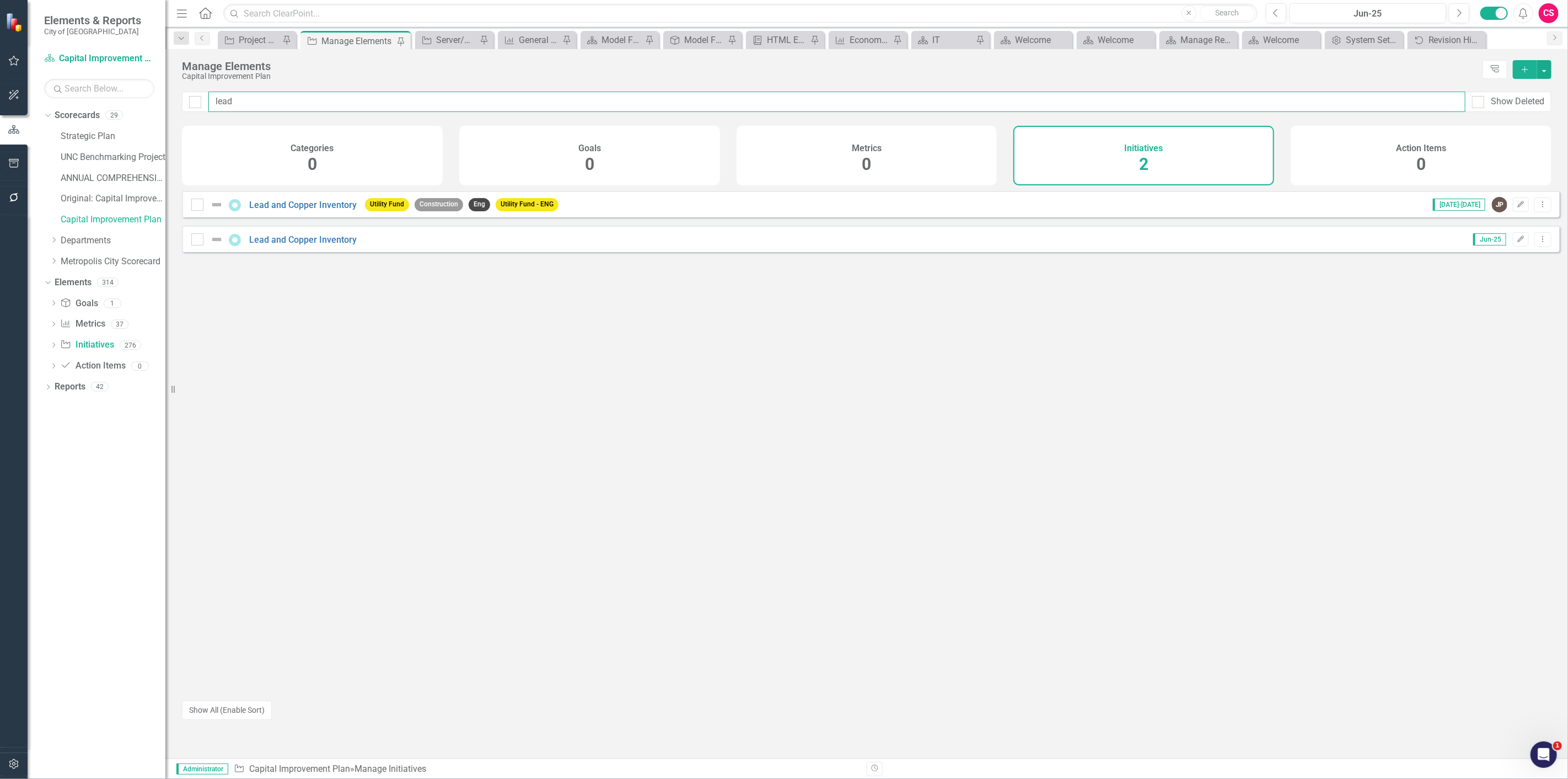
drag, startPoint x: 317, startPoint y: 106, endPoint x: -32, endPoint y: 75, distance: 350.4
click at [0, 75] on html "Elements & Reports City of Goldsboro Scorecard Capital Improvement Plan Search …" at bounding box center [784, 390] width 1568 height 779
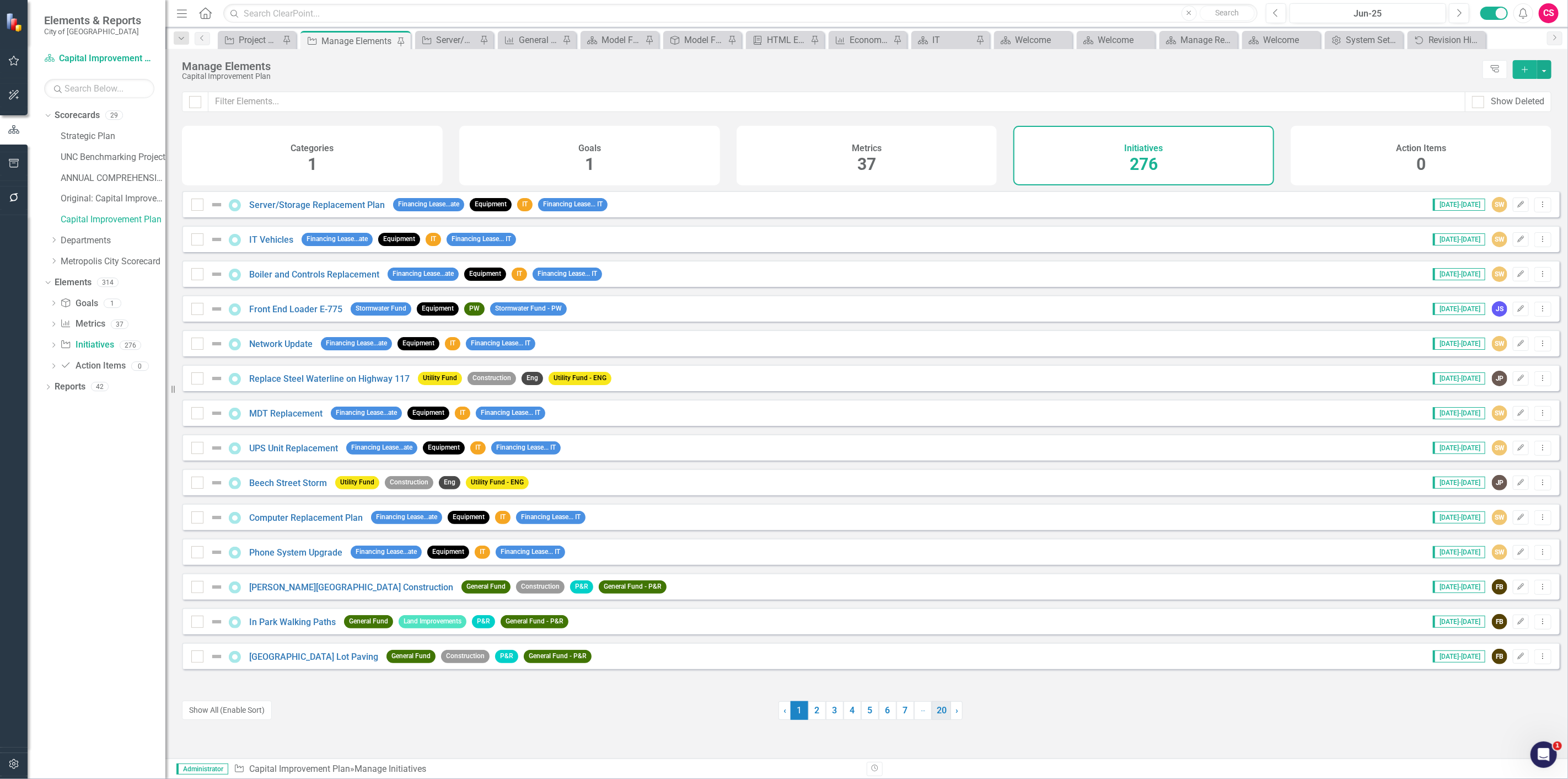
click at [940, 707] on link "20" at bounding box center [940, 710] width 19 height 19
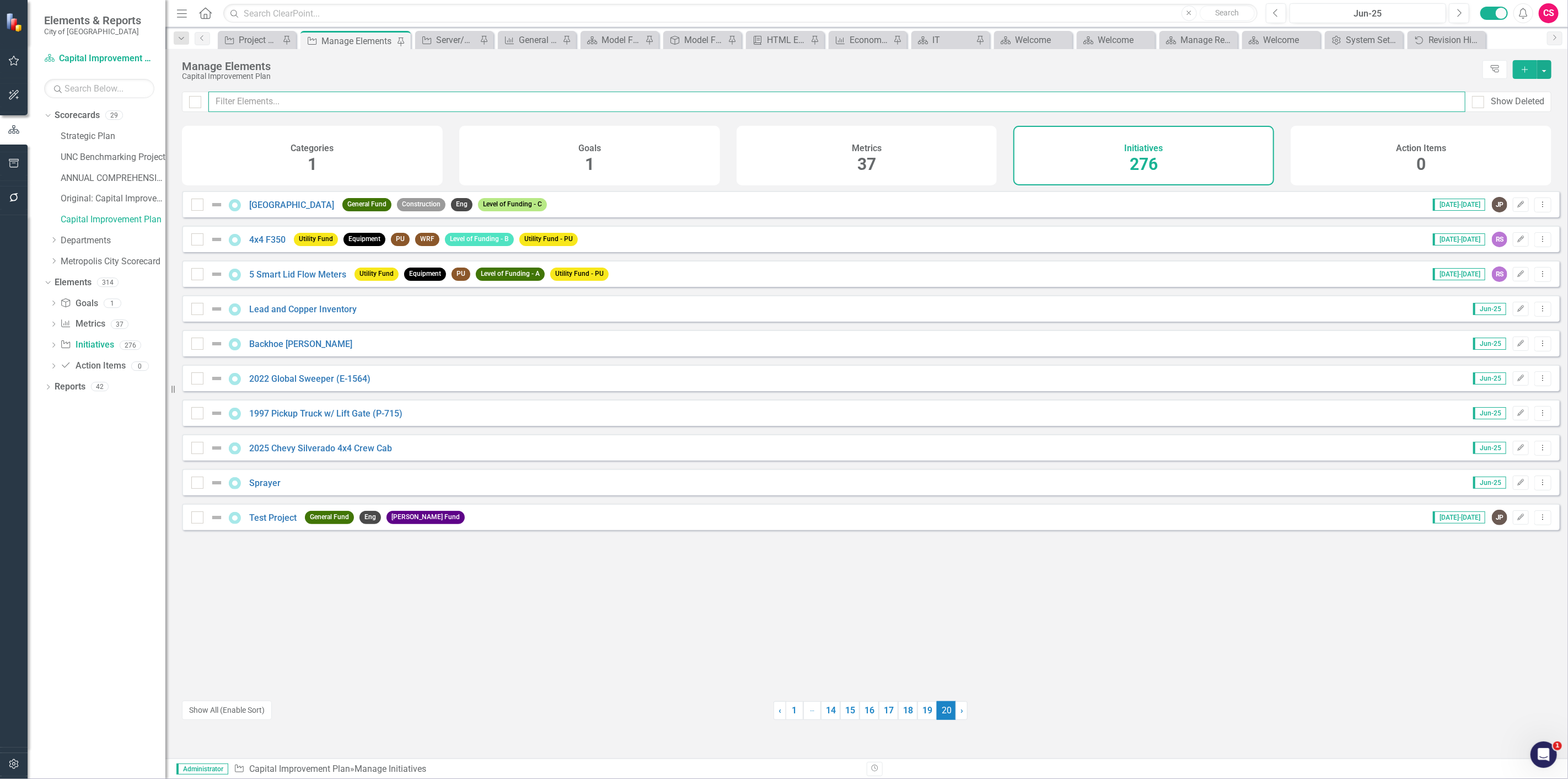
click at [262, 100] on input "text" at bounding box center [837, 102] width 1257 height 20
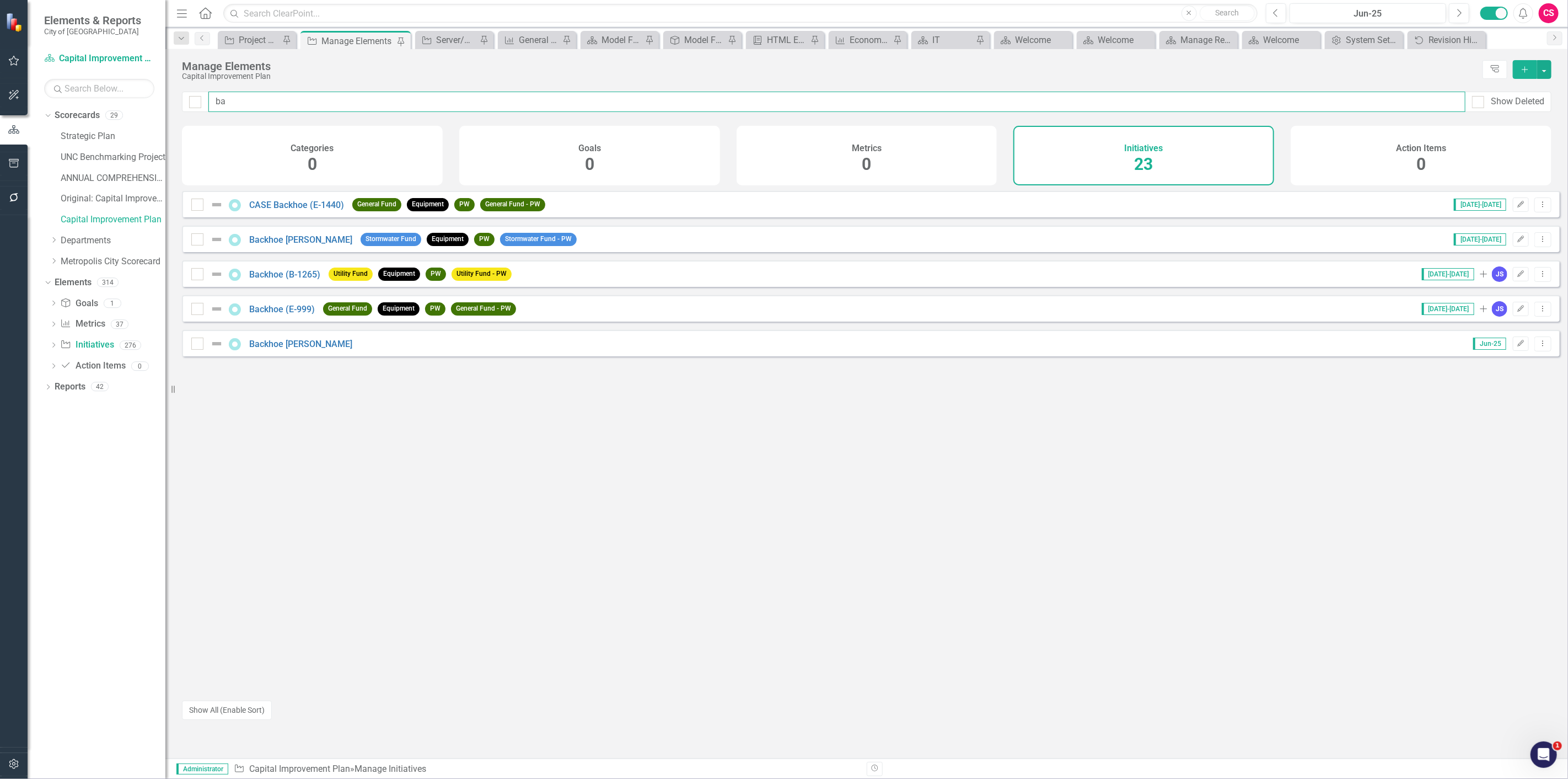
type input "b"
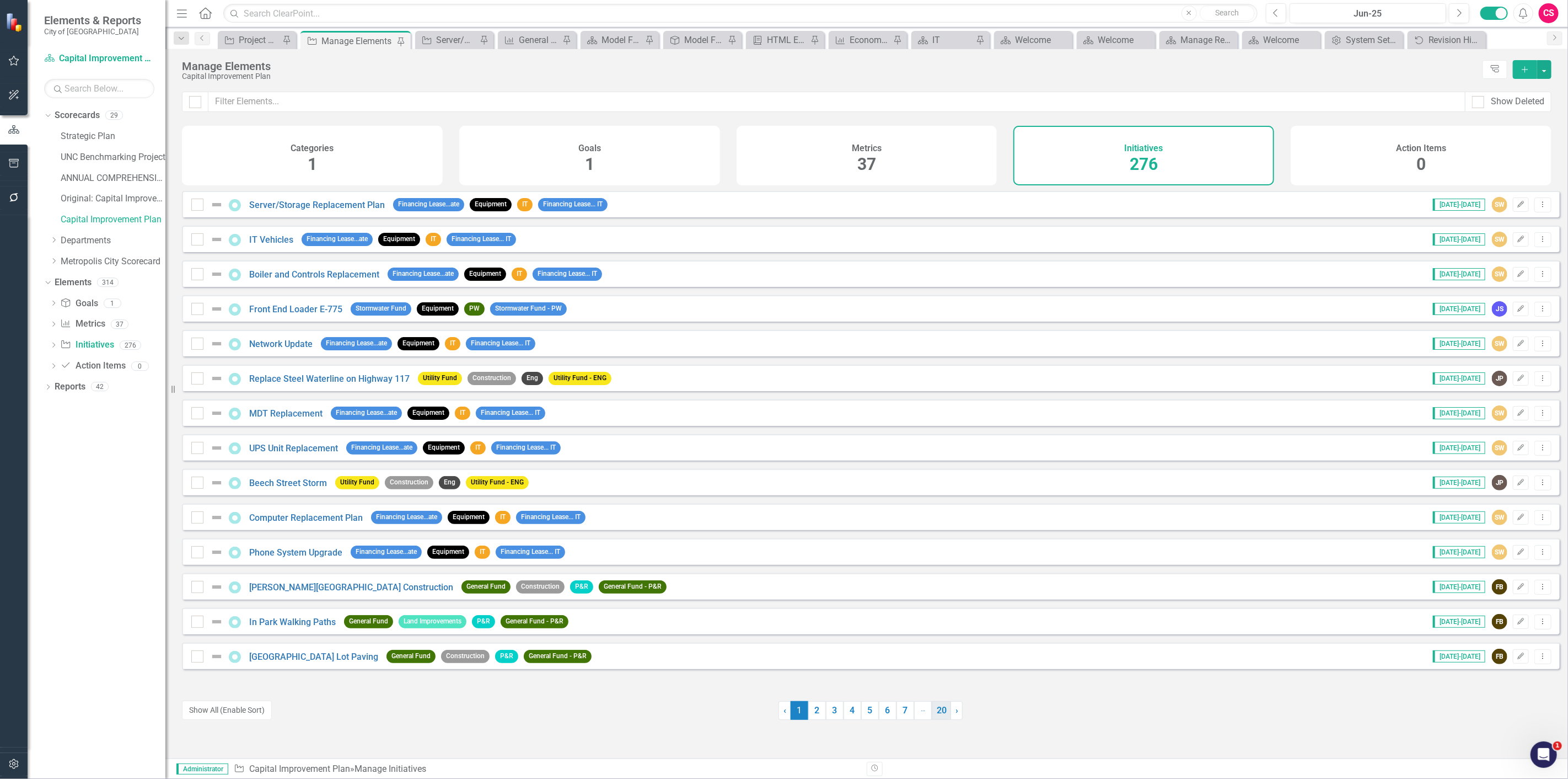
click at [940, 711] on link "20" at bounding box center [940, 710] width 19 height 19
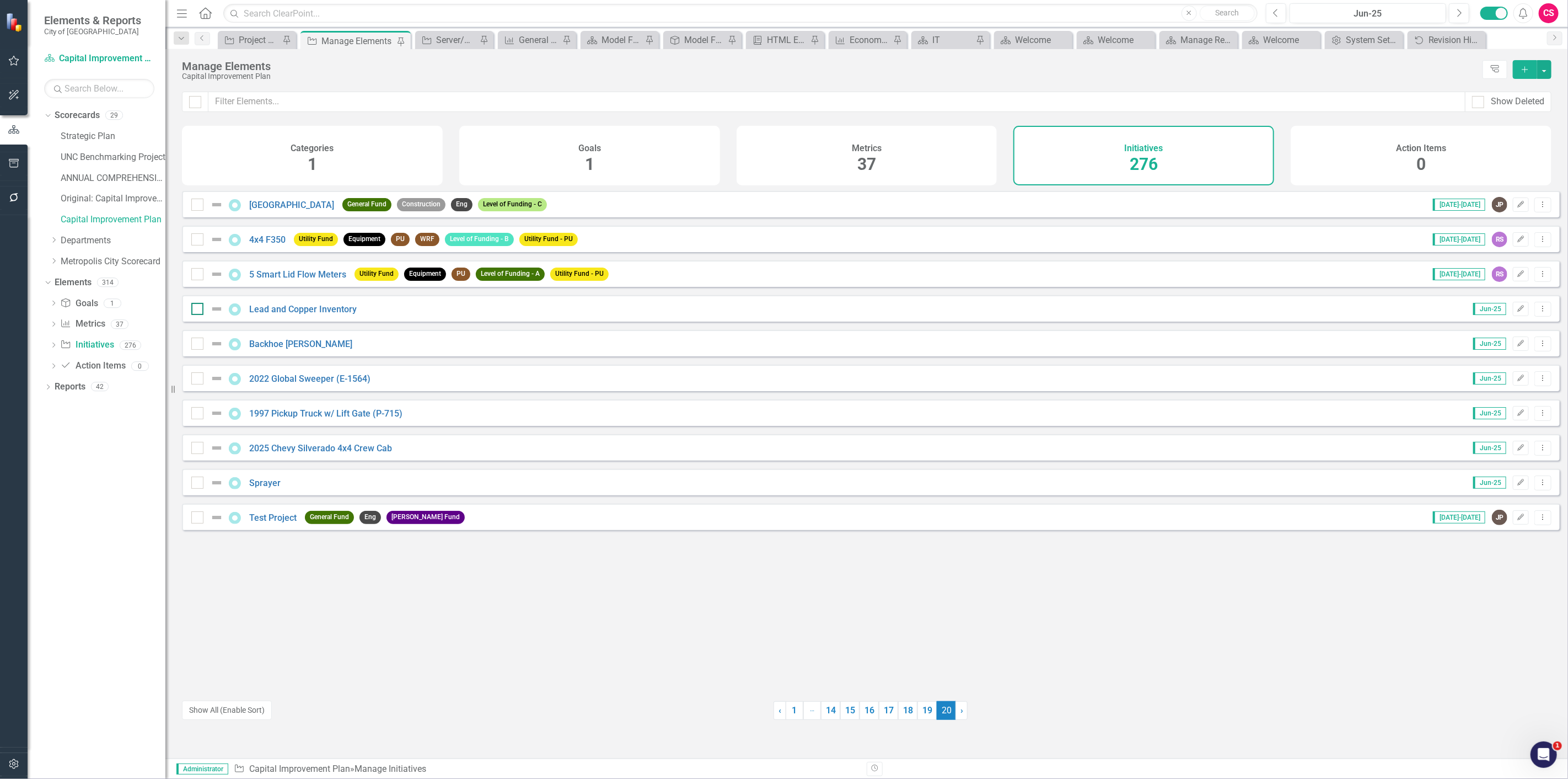
click at [196, 315] on div at bounding box center [196, 309] width 12 height 12
click at [196, 310] on input "checkbox" at bounding box center [195, 307] width 7 height 7
click at [196, 310] on input "checkbox" at bounding box center [195, 307] width 7 height 7
checkbox input "false"
click at [287, 206] on div "[GEOGRAPHIC_DATA]" at bounding box center [264, 205] width 146 height 14
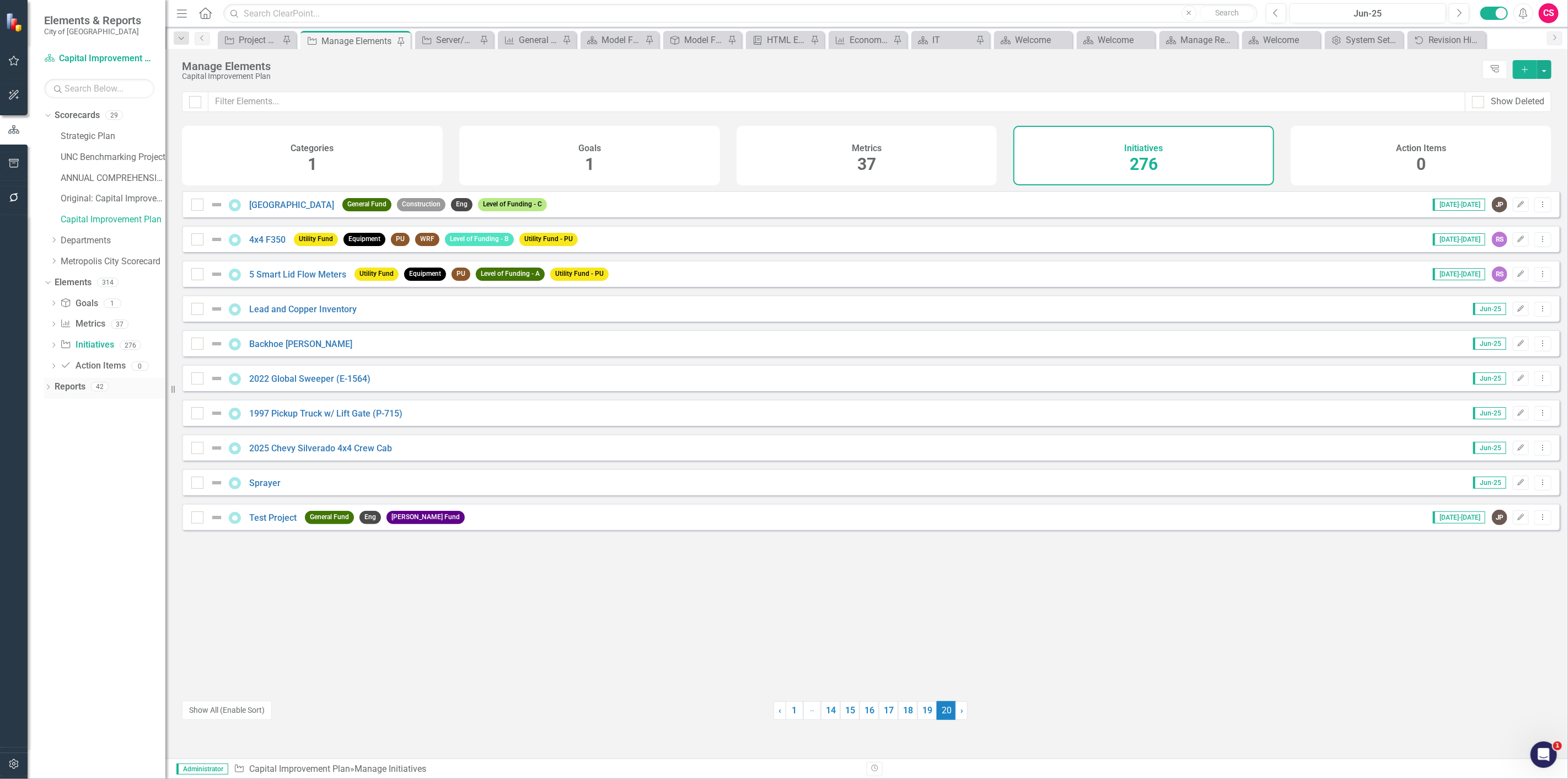
click at [69, 381] on link "Reports" at bounding box center [70, 387] width 31 height 13
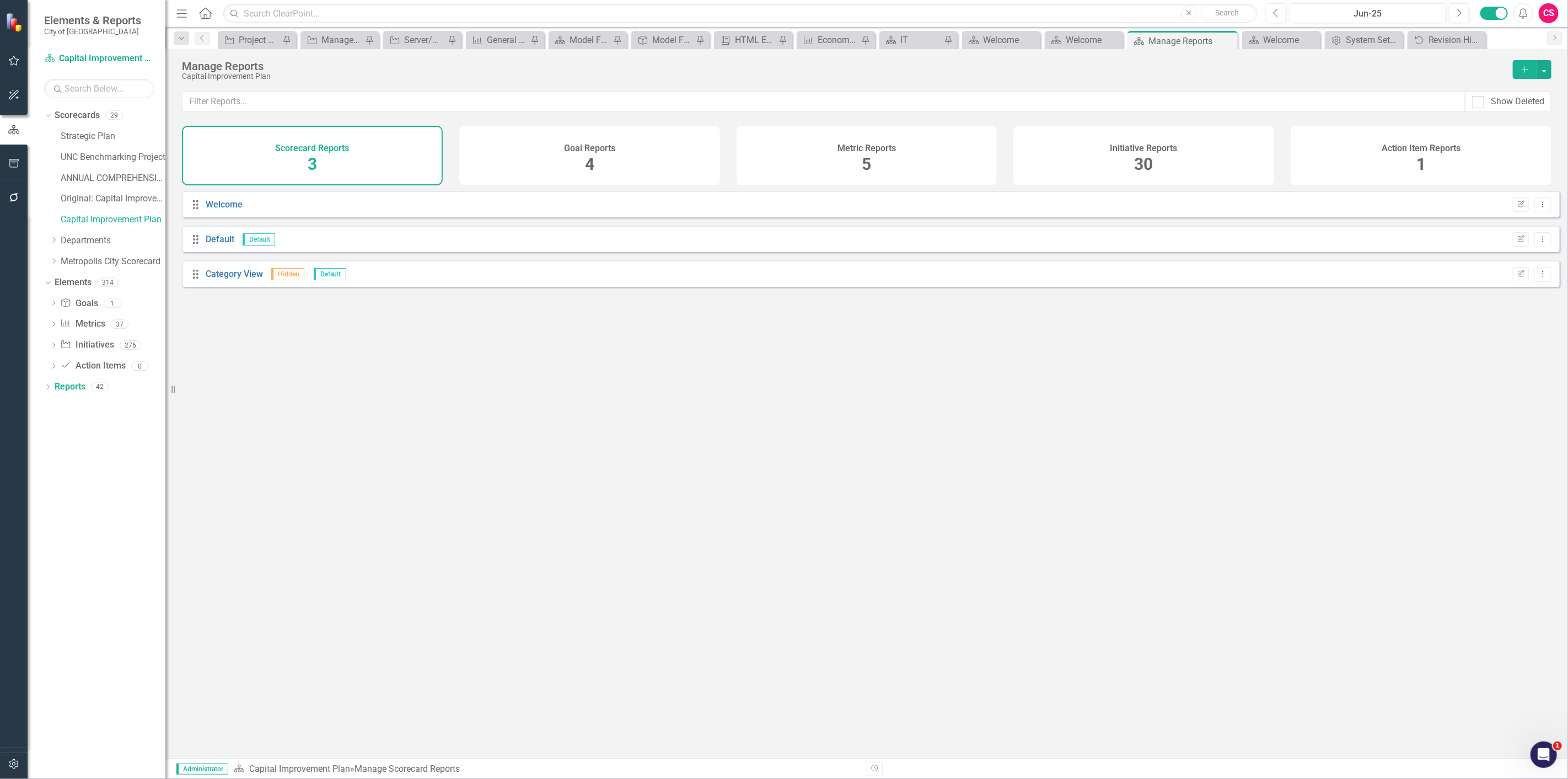
click at [1150, 159] on span "30" at bounding box center [1143, 164] width 19 height 19
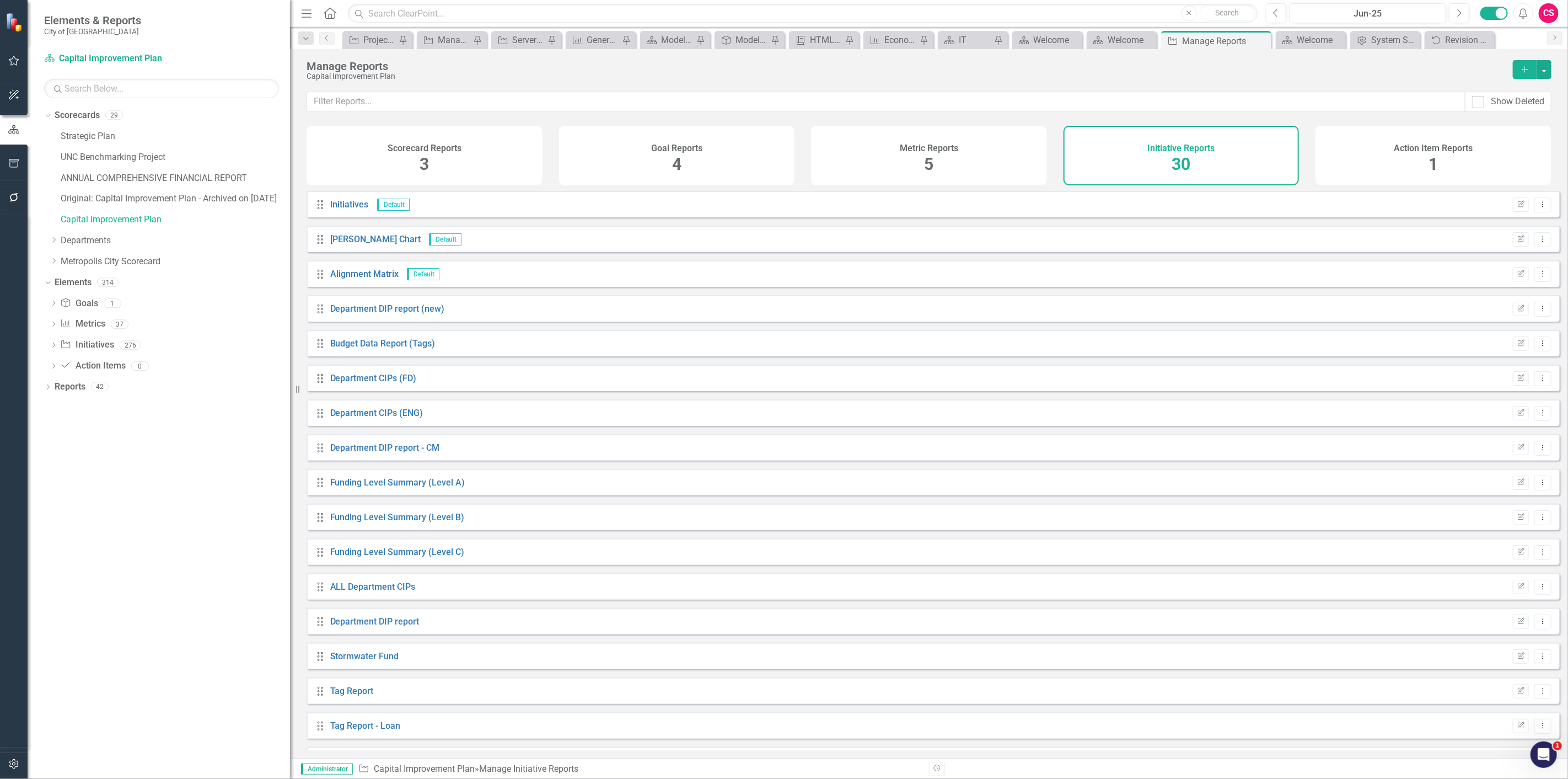
drag, startPoint x: 166, startPoint y: 360, endPoint x: 290, endPoint y: 366, distance: 124.1
click at [290, 366] on div "Resize" at bounding box center [295, 390] width 9 height 779
